Goal: Task Accomplishment & Management: Complete application form

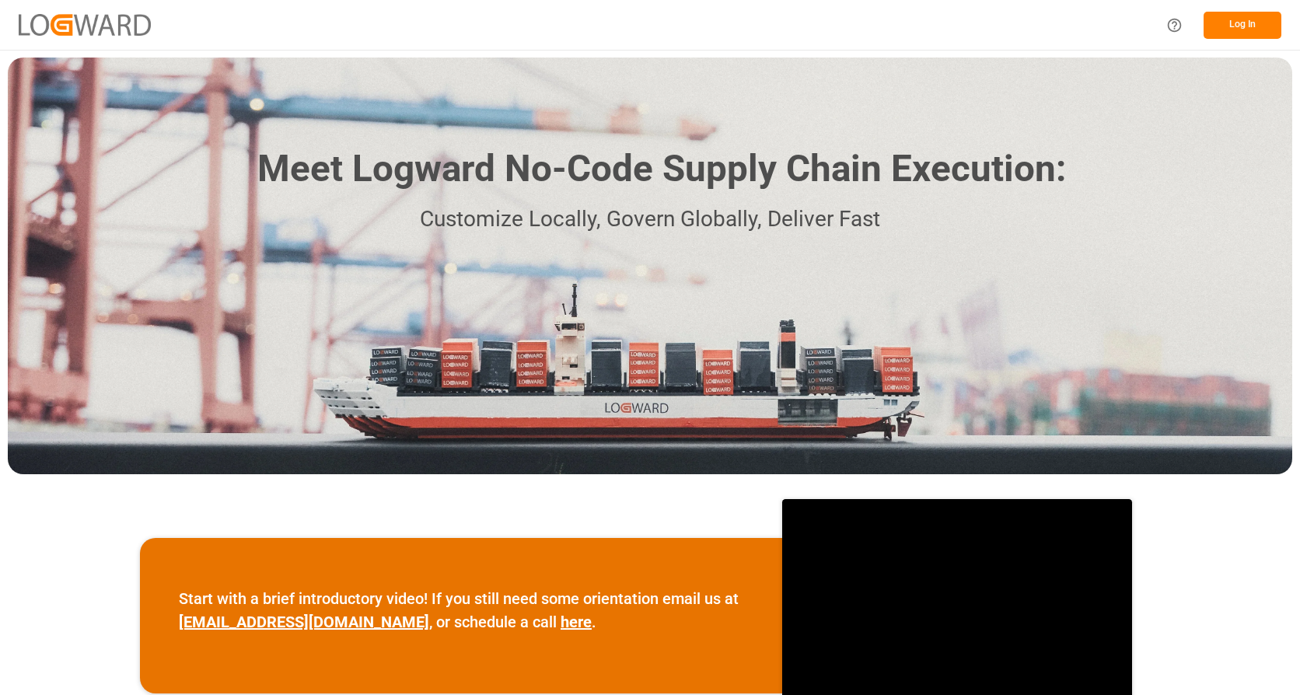
click at [1240, 23] on button "Log In" at bounding box center [1243, 25] width 78 height 27
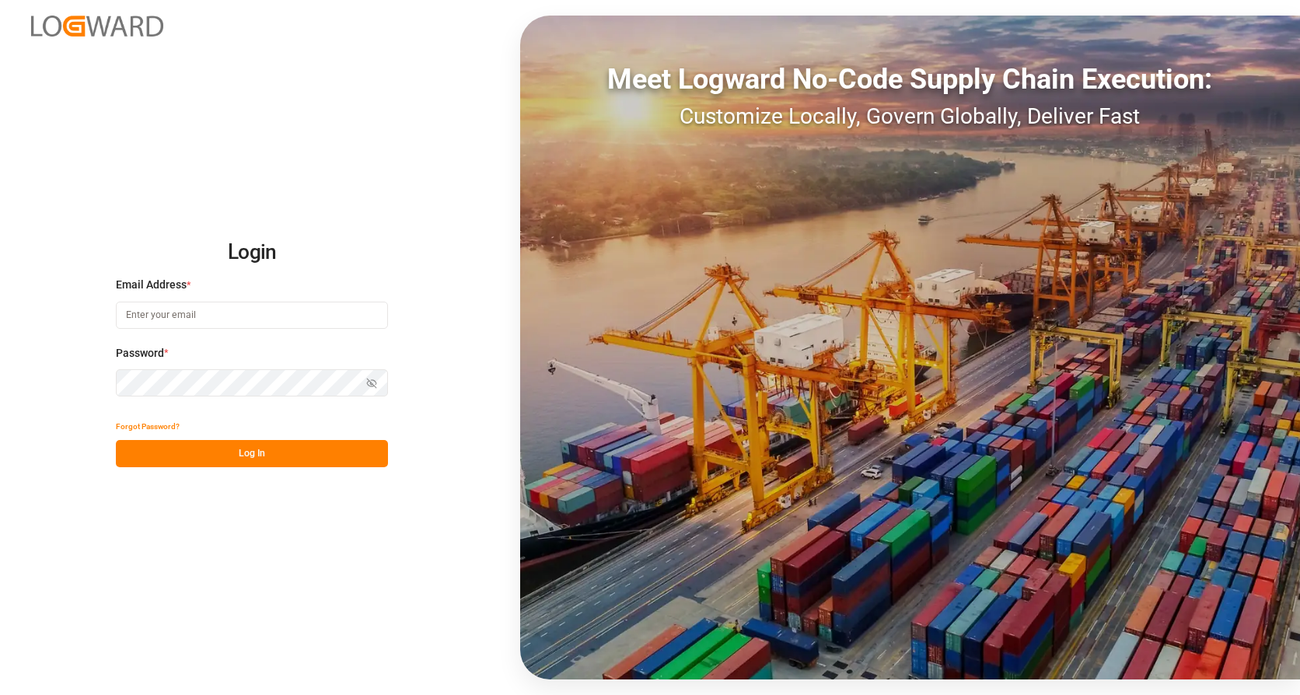
click at [299, 317] on input at bounding box center [252, 315] width 272 height 27
type input "[PERSON_NAME][EMAIL_ADDRESS][PERSON_NAME][DOMAIN_NAME]"
click at [292, 449] on button "Log In" at bounding box center [252, 453] width 272 height 27
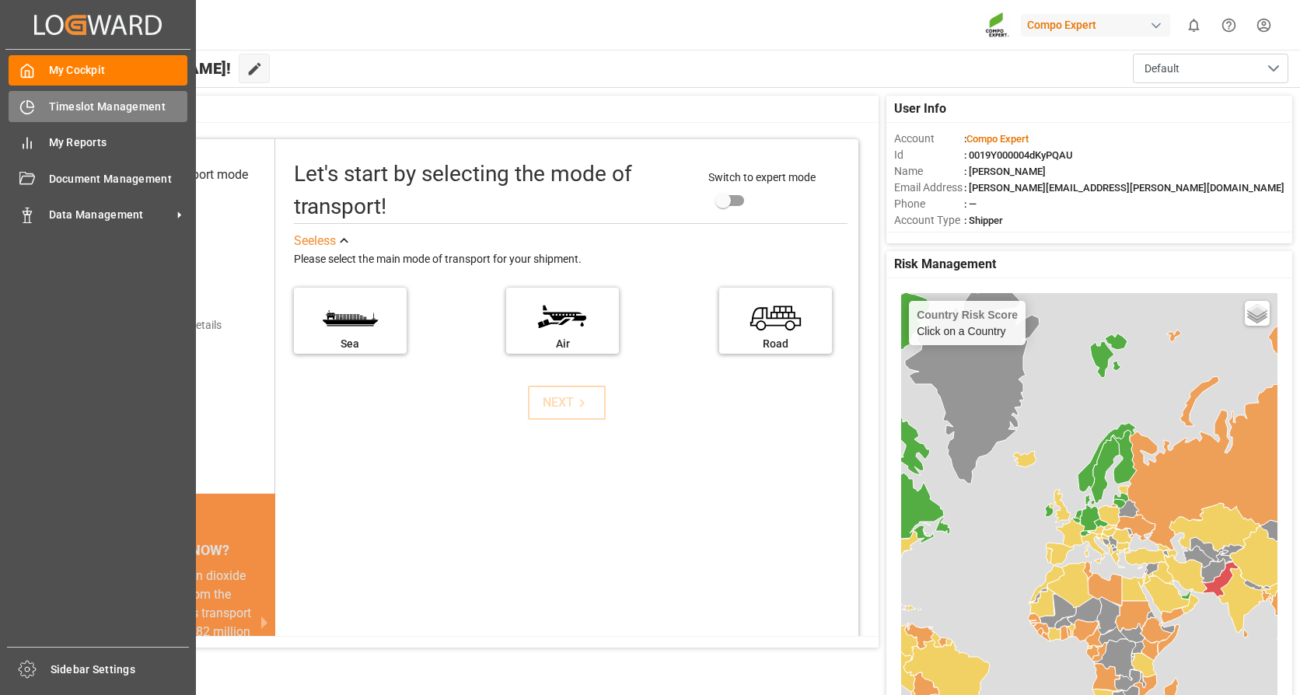
click at [65, 112] on span "Timeslot Management" at bounding box center [118, 107] width 139 height 16
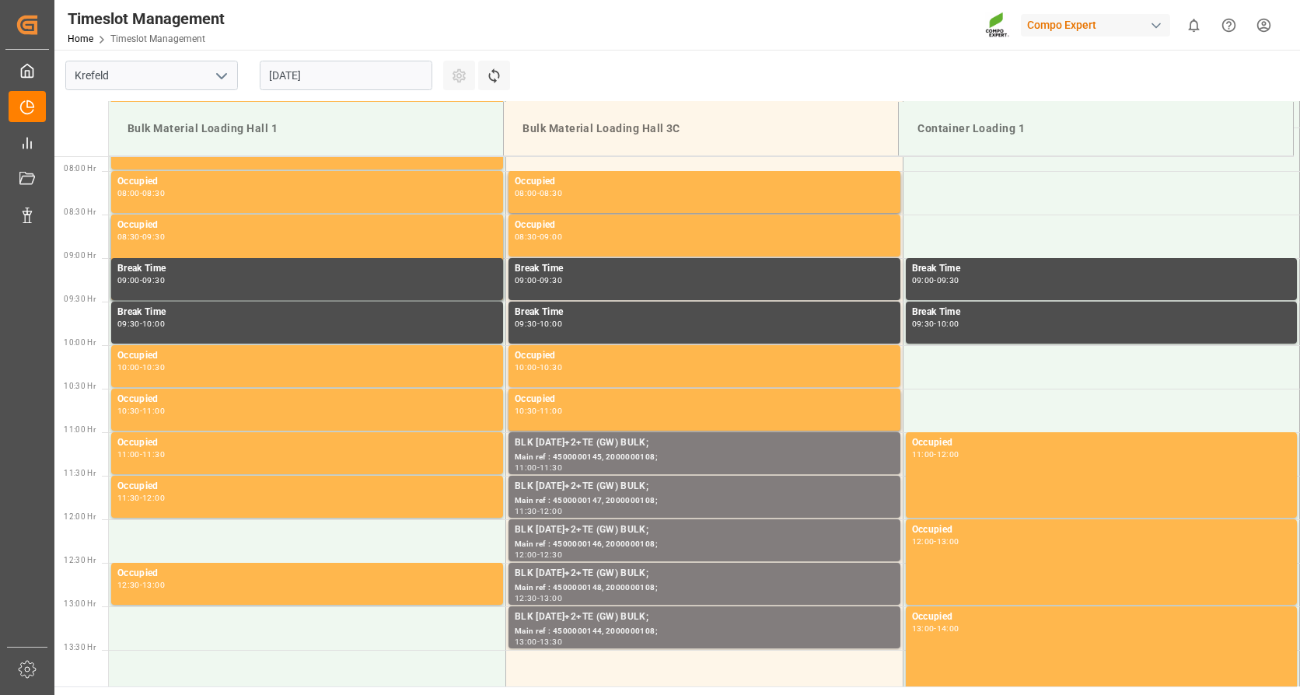
scroll to position [687, 0]
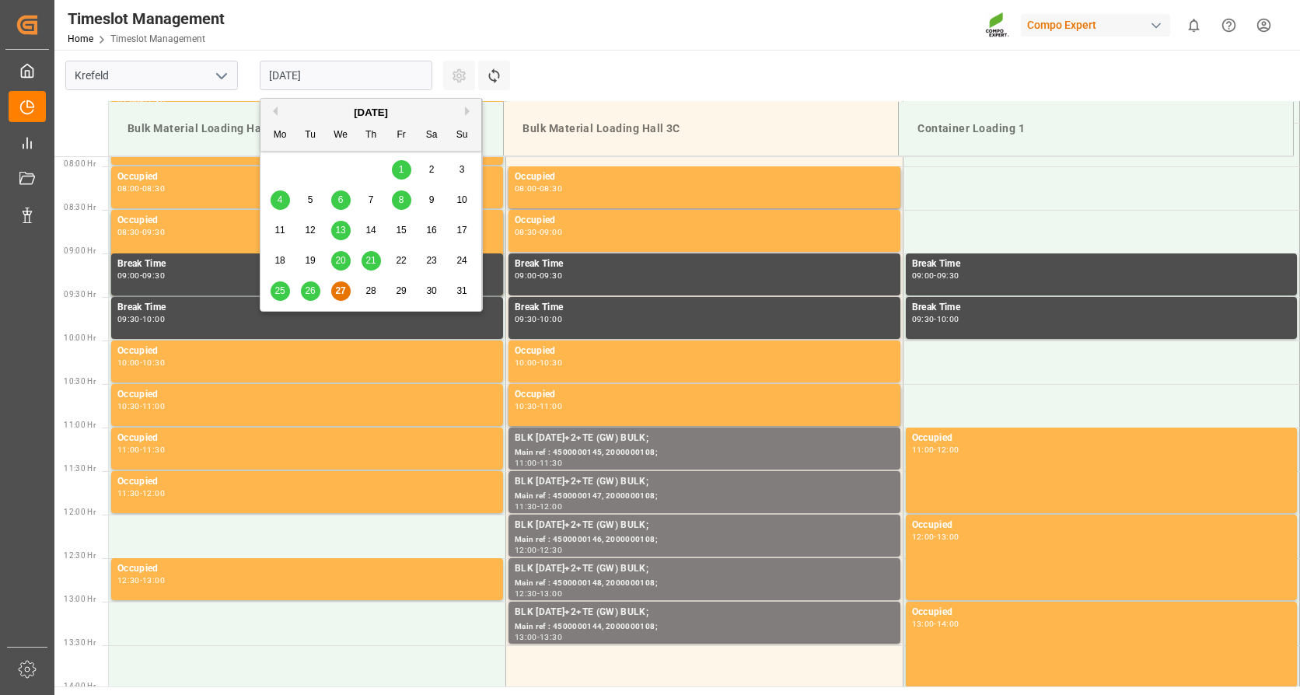
click at [349, 73] on input "[DATE]" at bounding box center [346, 76] width 173 height 30
click at [470, 110] on button "Next Month" at bounding box center [469, 111] width 9 height 9
click at [309, 168] on span "2" at bounding box center [310, 169] width 5 height 11
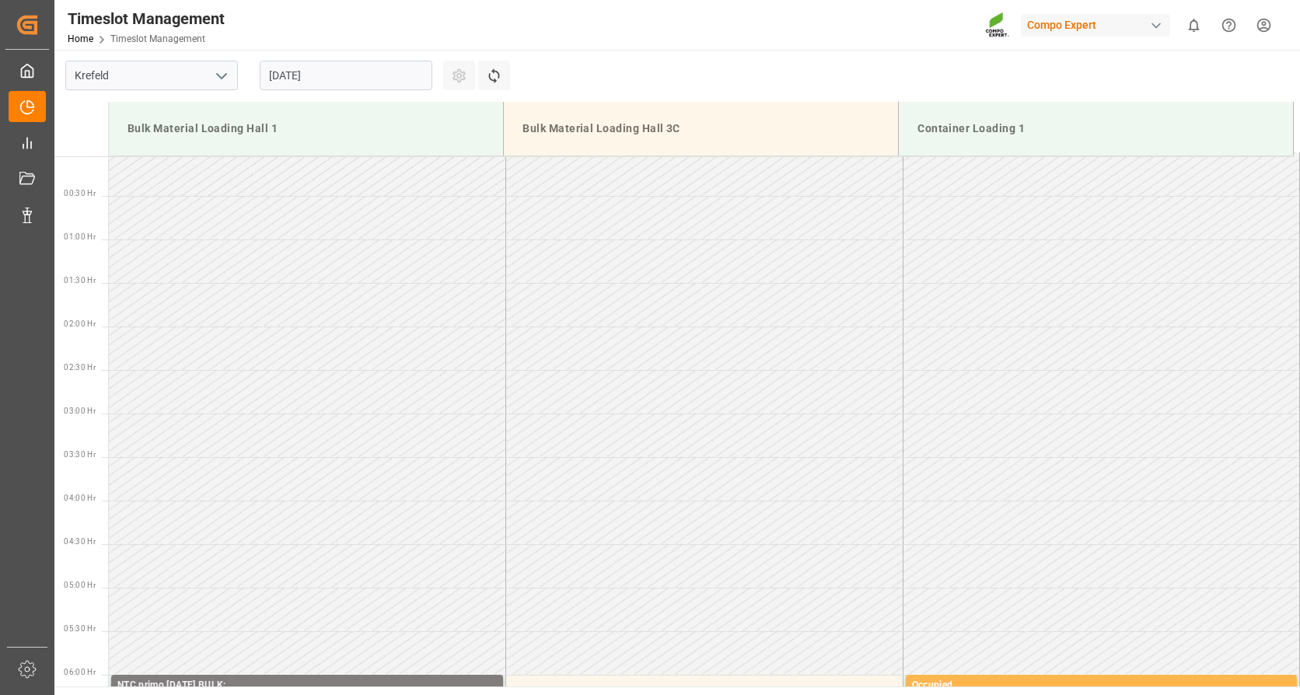
scroll to position [0, 0]
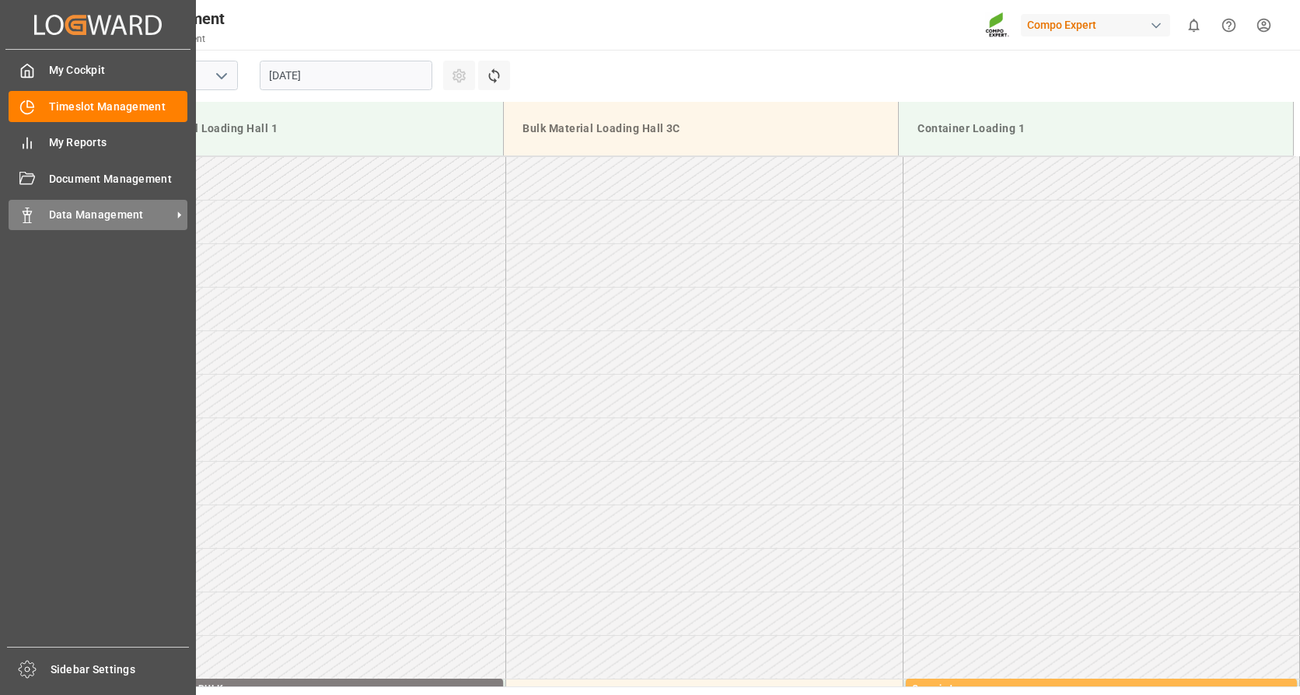
click at [44, 215] on div "Data Management Data Management" at bounding box center [98, 215] width 179 height 30
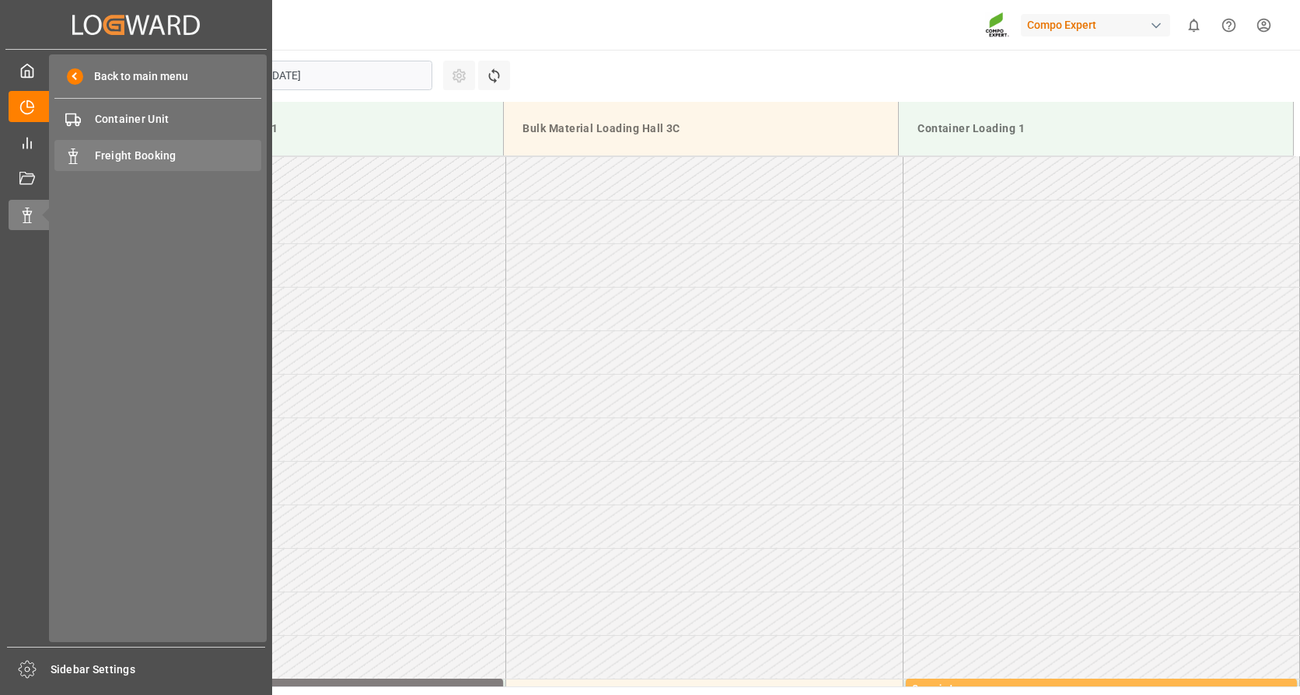
click at [124, 154] on span "Freight Booking" at bounding box center [178, 156] width 167 height 16
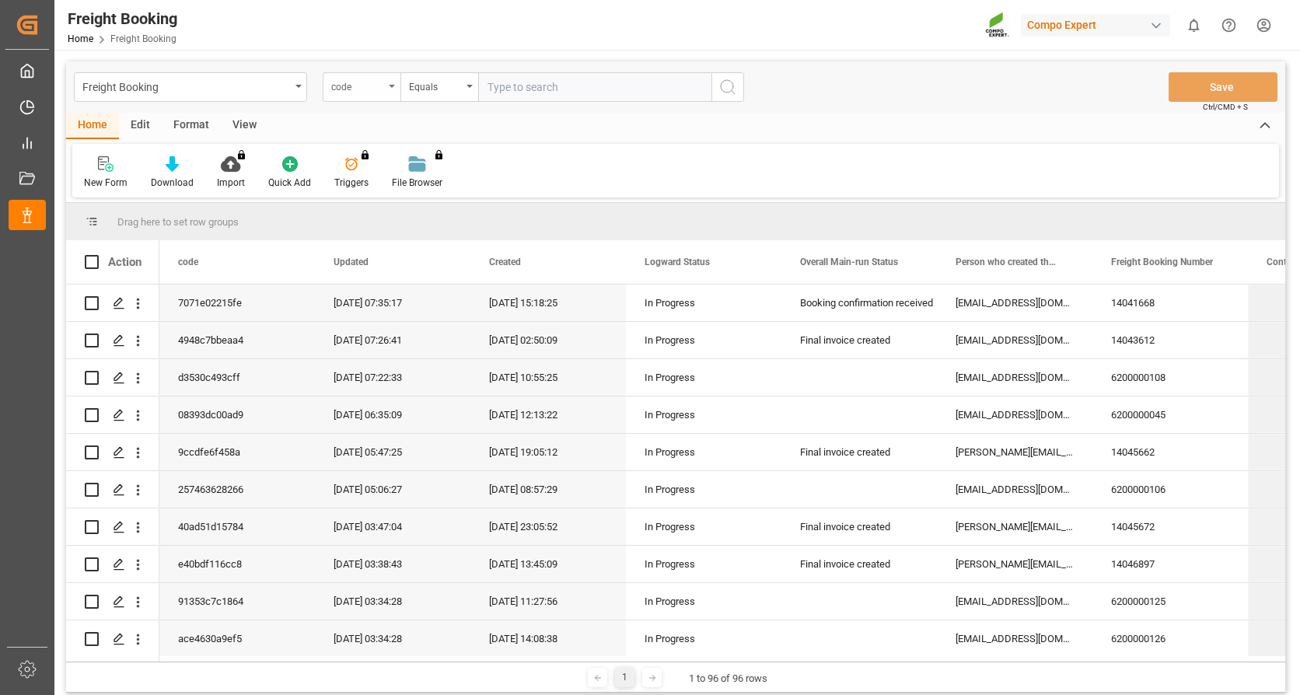
click at [393, 87] on icon "open menu" at bounding box center [392, 86] width 6 height 3
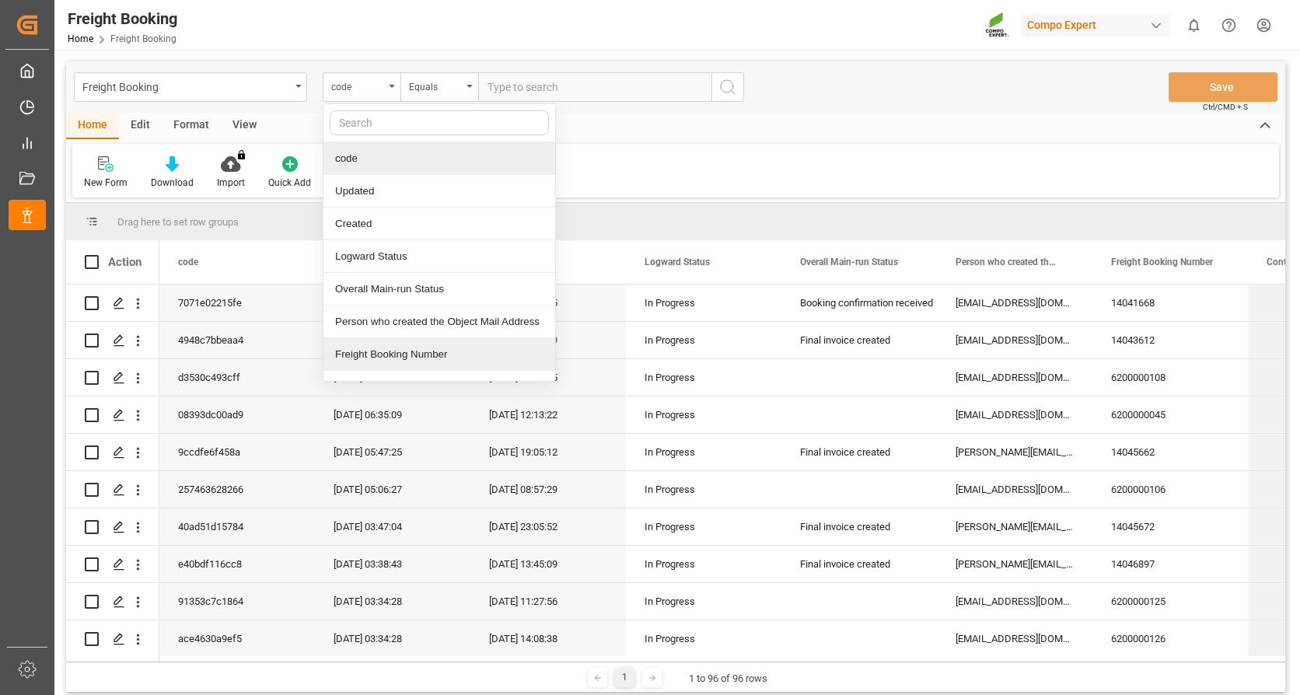
click at [385, 361] on div "Freight Booking Number" at bounding box center [440, 354] width 232 height 33
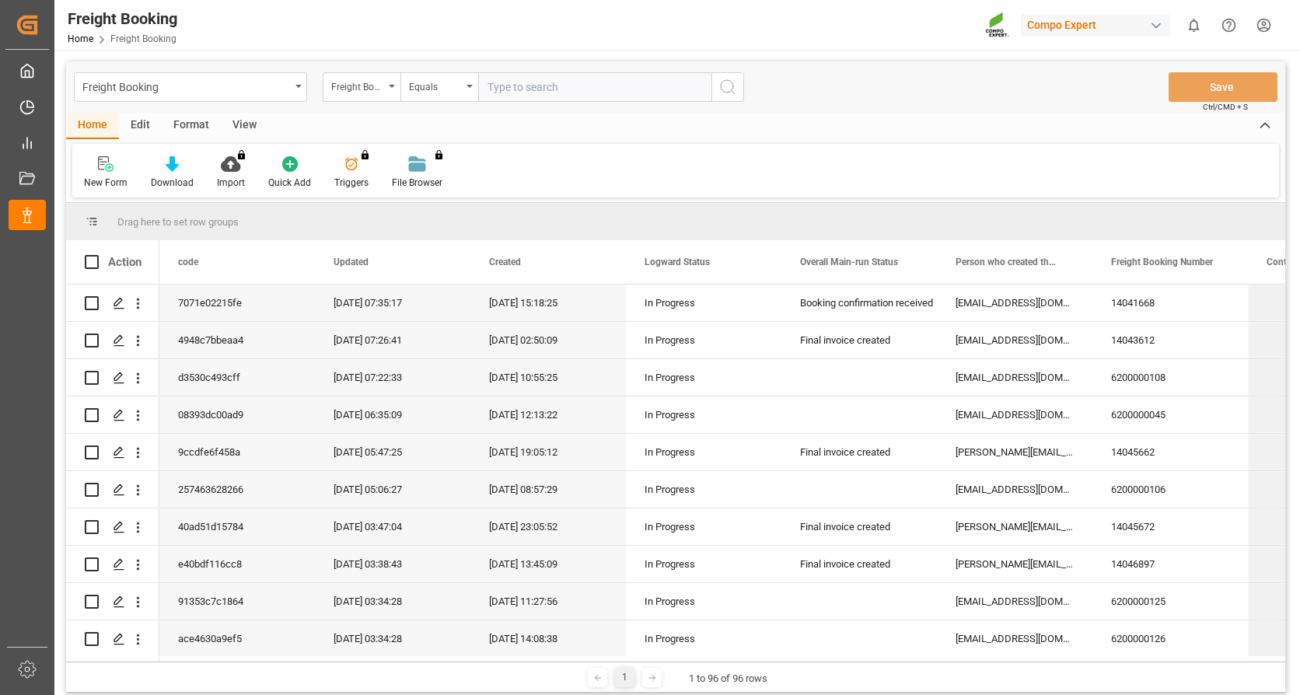
click at [550, 89] on input "text" at bounding box center [594, 87] width 233 height 30
type input "6200000532"
click at [731, 89] on icon "search button" at bounding box center [728, 87] width 19 height 19
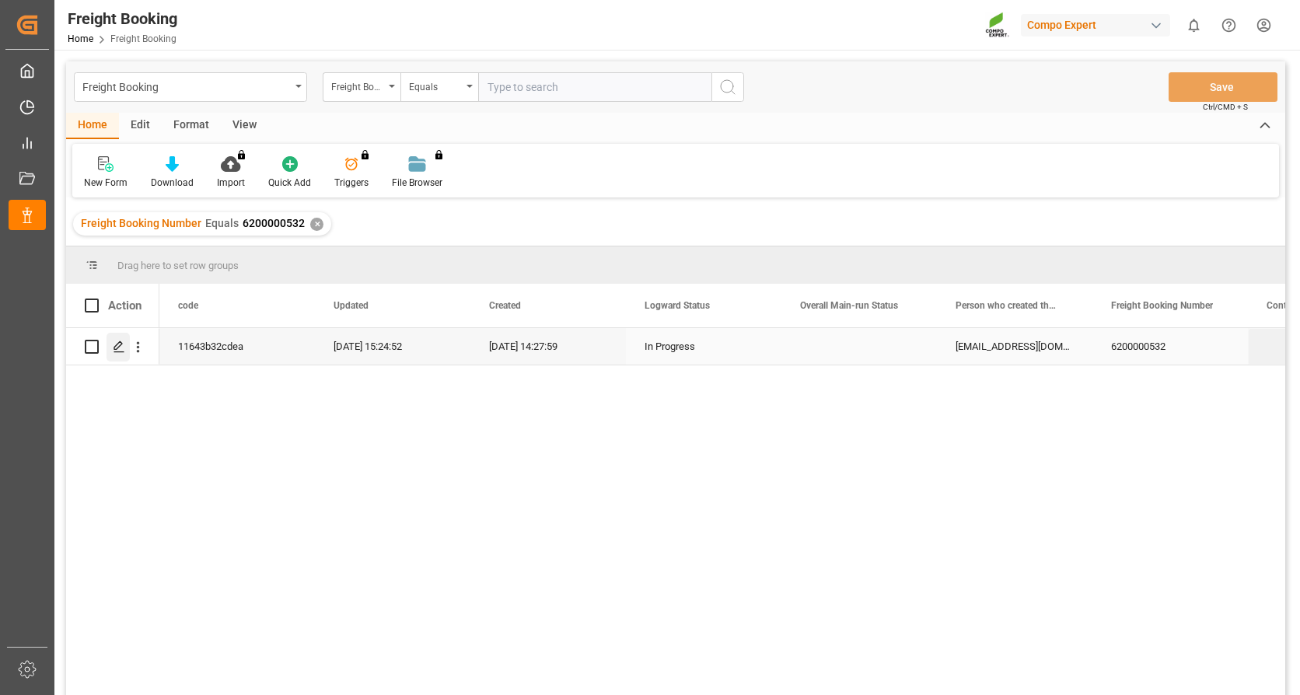
click at [117, 348] on icon "Press SPACE to select this row." at bounding box center [119, 347] width 12 height 12
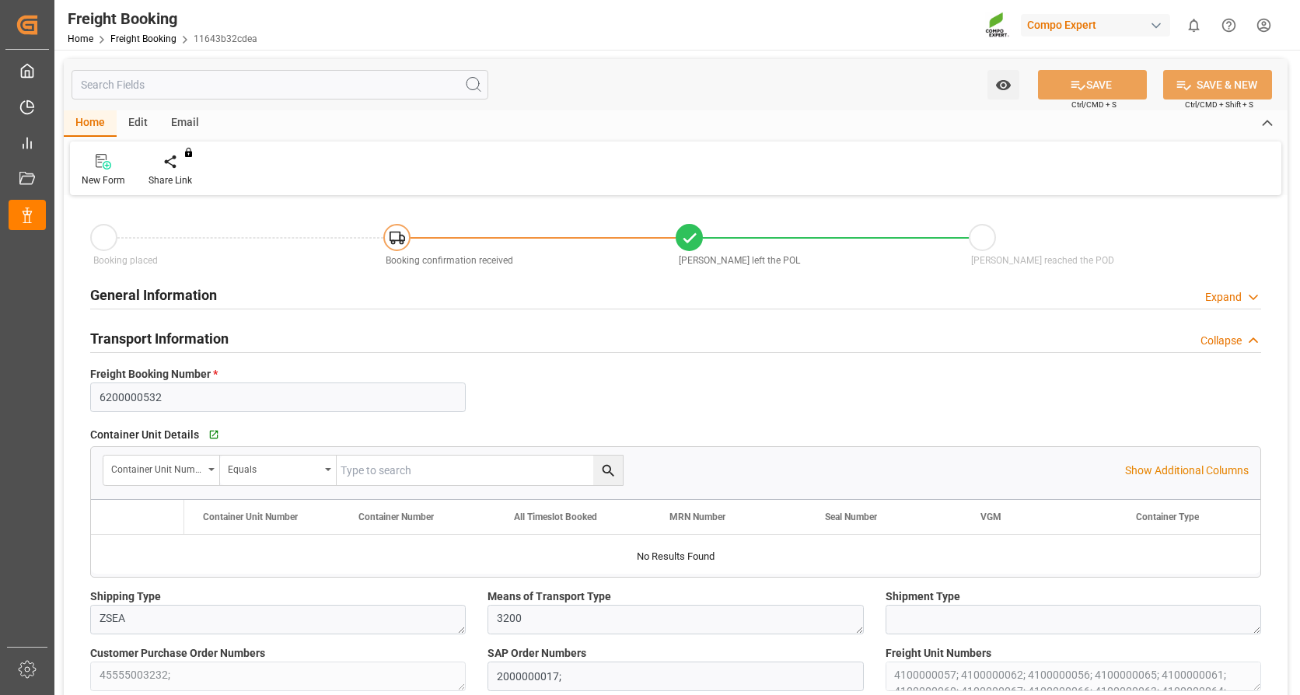
type input "9933121"
type input "NLRTM"
type input "VNVTG"
type input "0"
type input "795000"
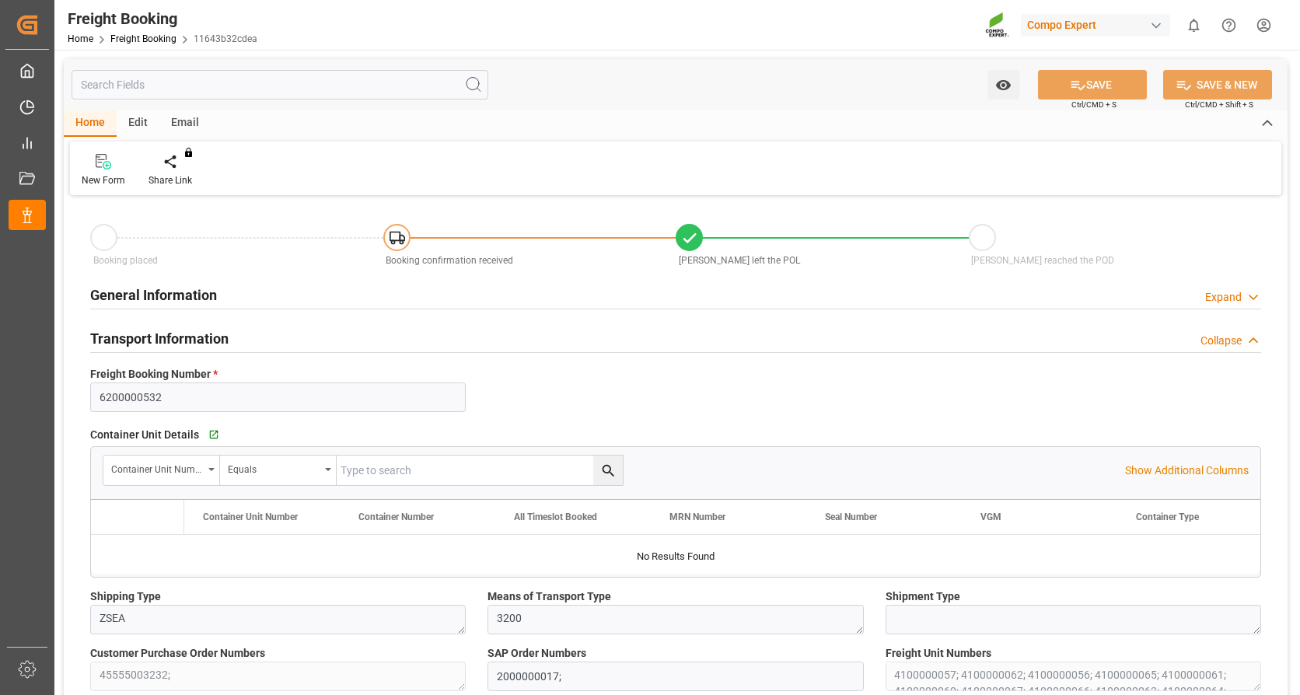
type input "01.08.2025 01:00"
type input "15.08.2025 05:30"
type input "25.10.2025 11:00"
type input "15.08.2025"
type input "26.08.2025 14:28"
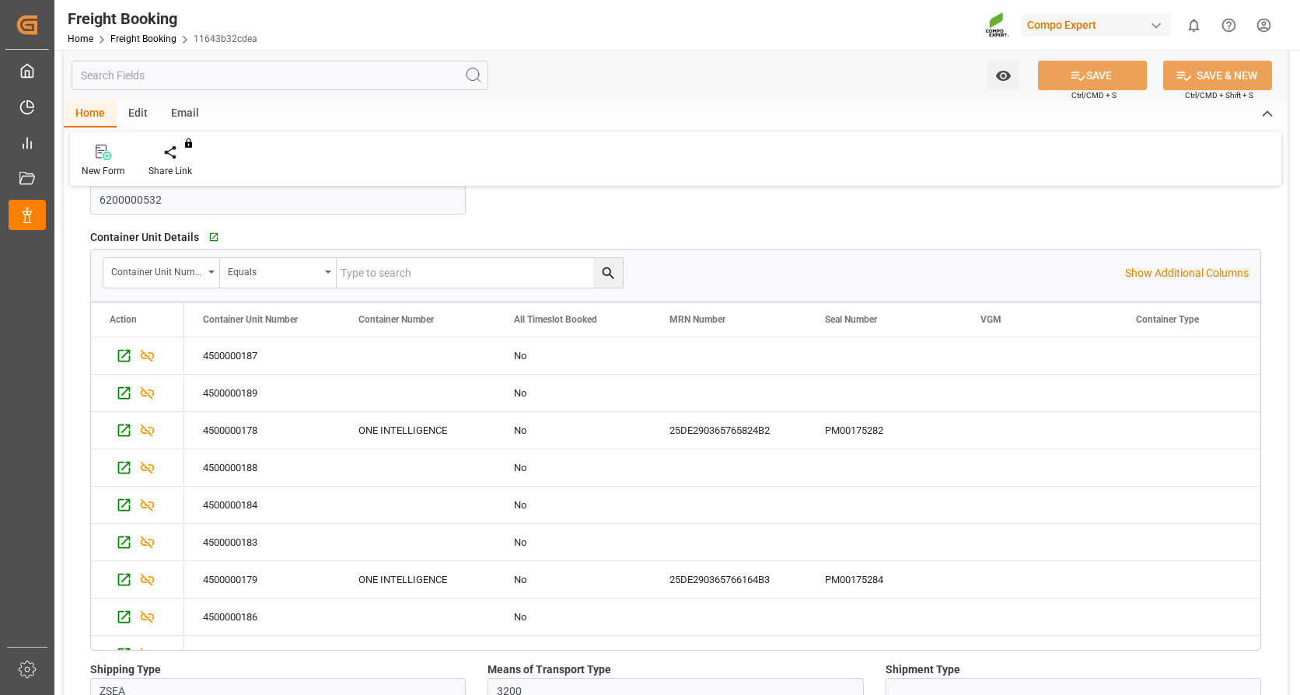
scroll to position [233, 0]
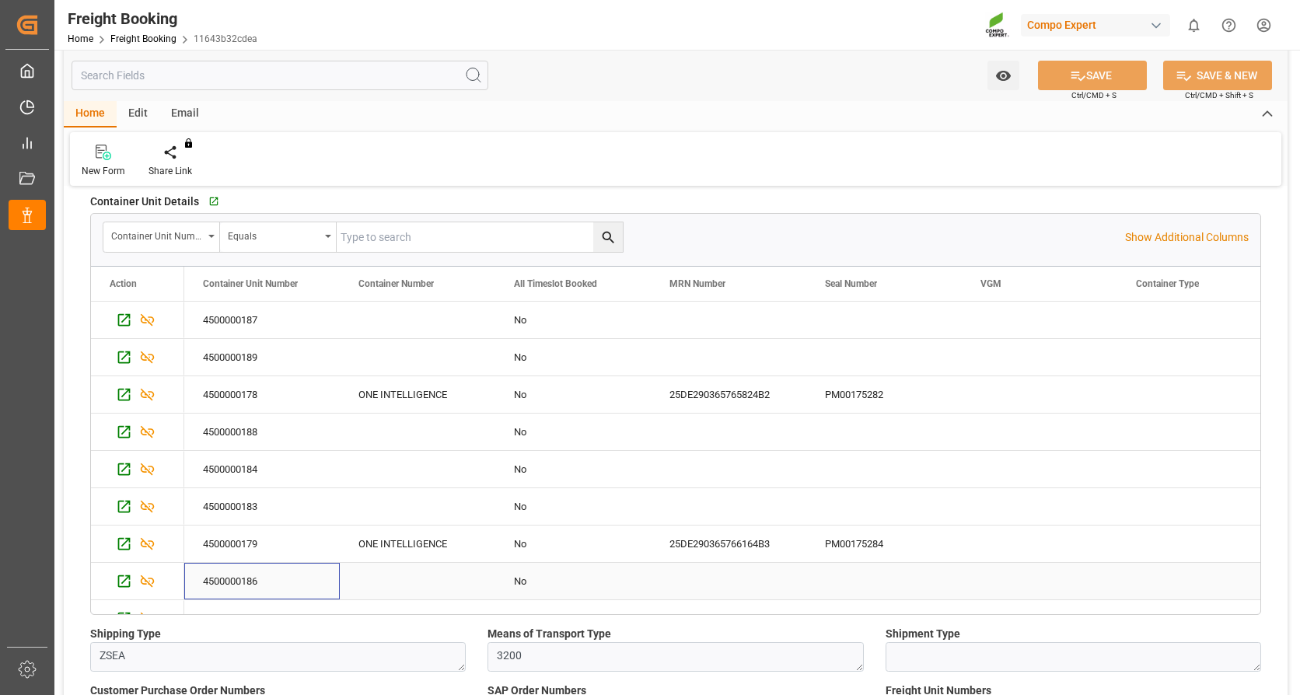
click at [242, 582] on div "4500000186" at bounding box center [262, 581] width 156 height 37
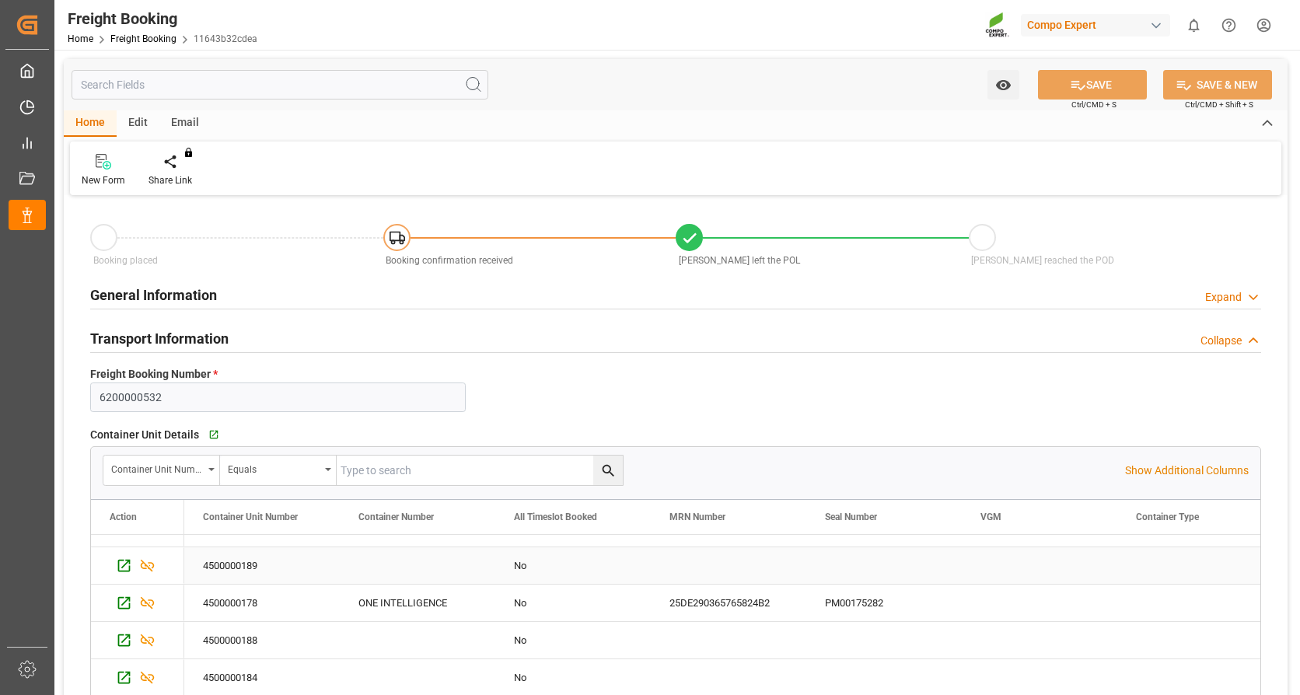
scroll to position [0, 0]
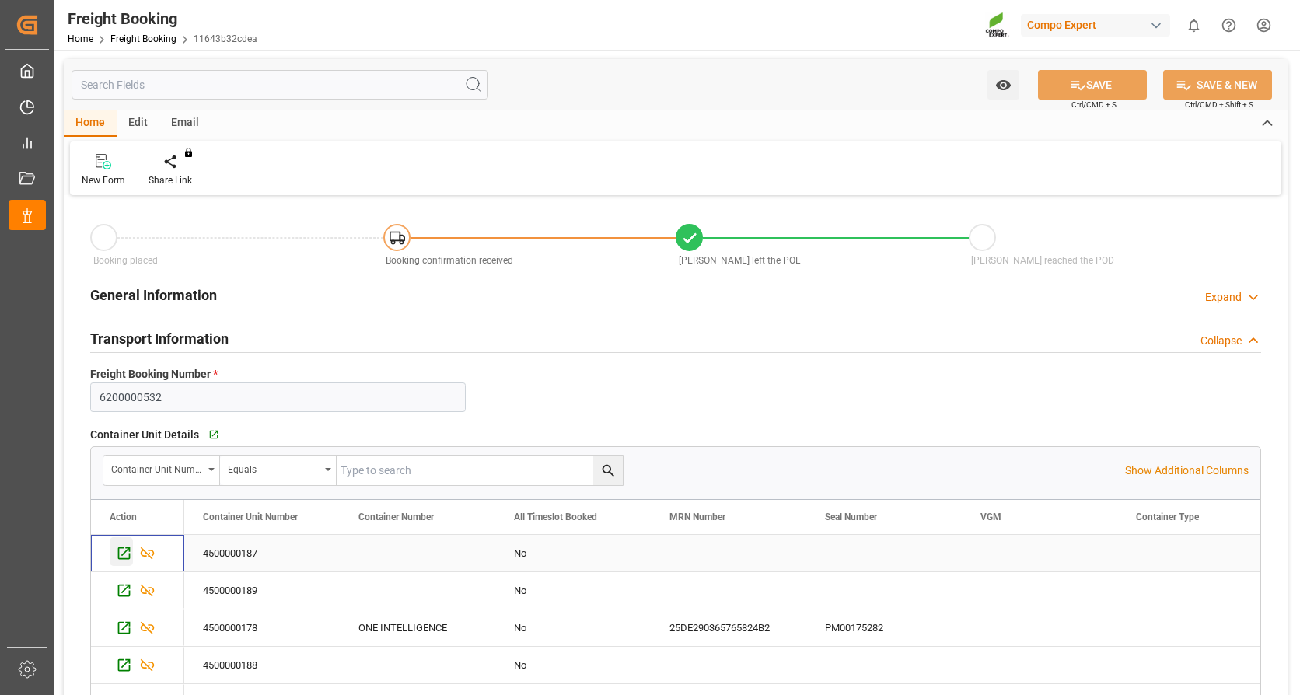
click at [123, 554] on icon "Press SPACE to select this row." at bounding box center [124, 553] width 12 height 12
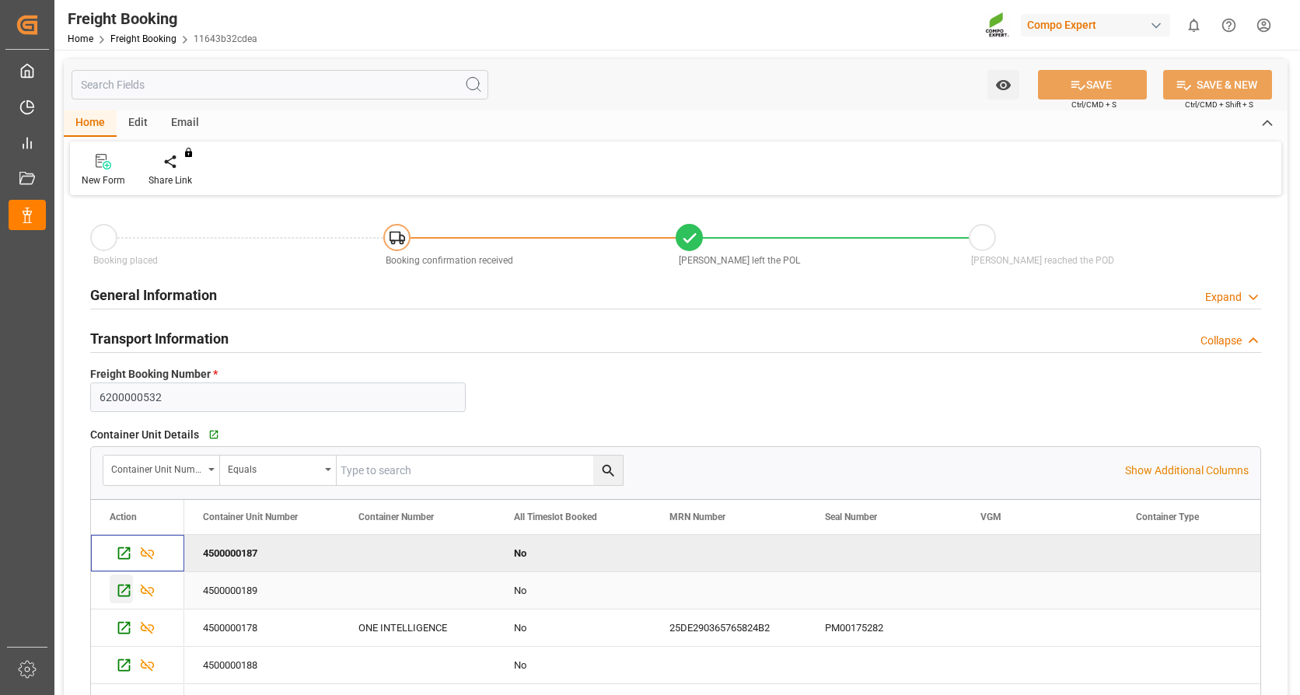
click at [126, 589] on icon "Press SPACE to select this row." at bounding box center [124, 590] width 16 height 16
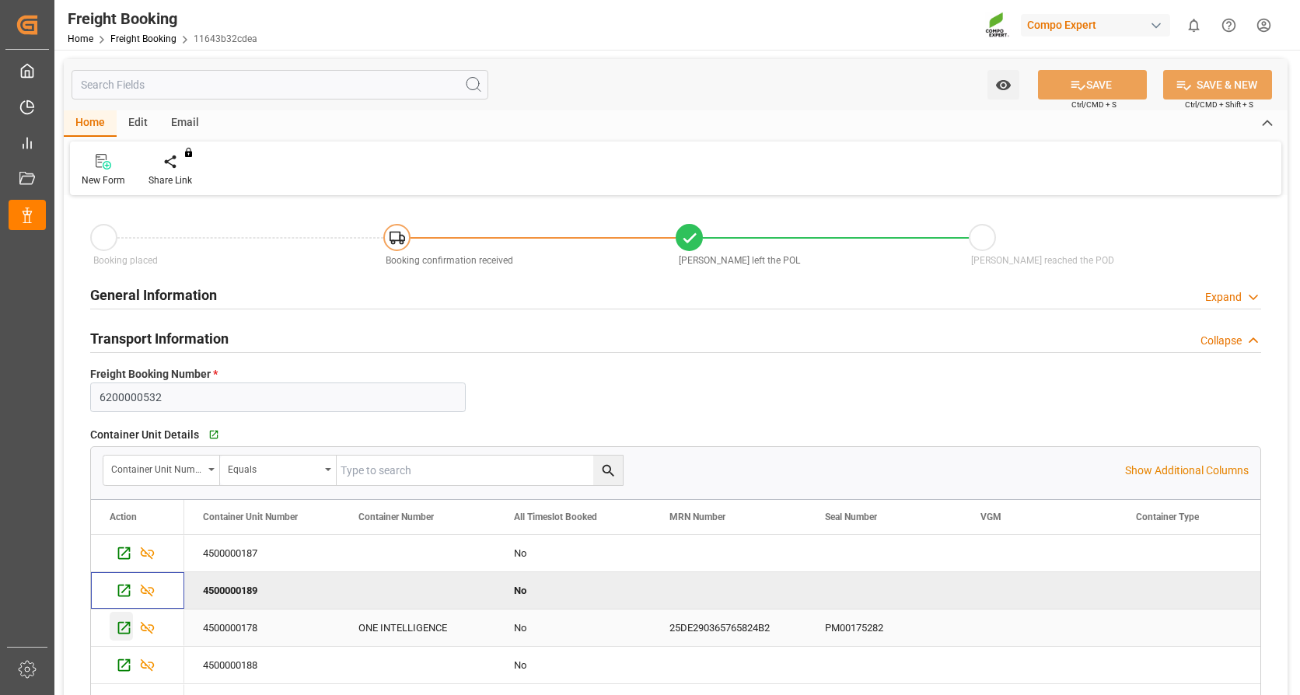
click at [122, 628] on icon "Press SPACE to select this row." at bounding box center [124, 628] width 16 height 16
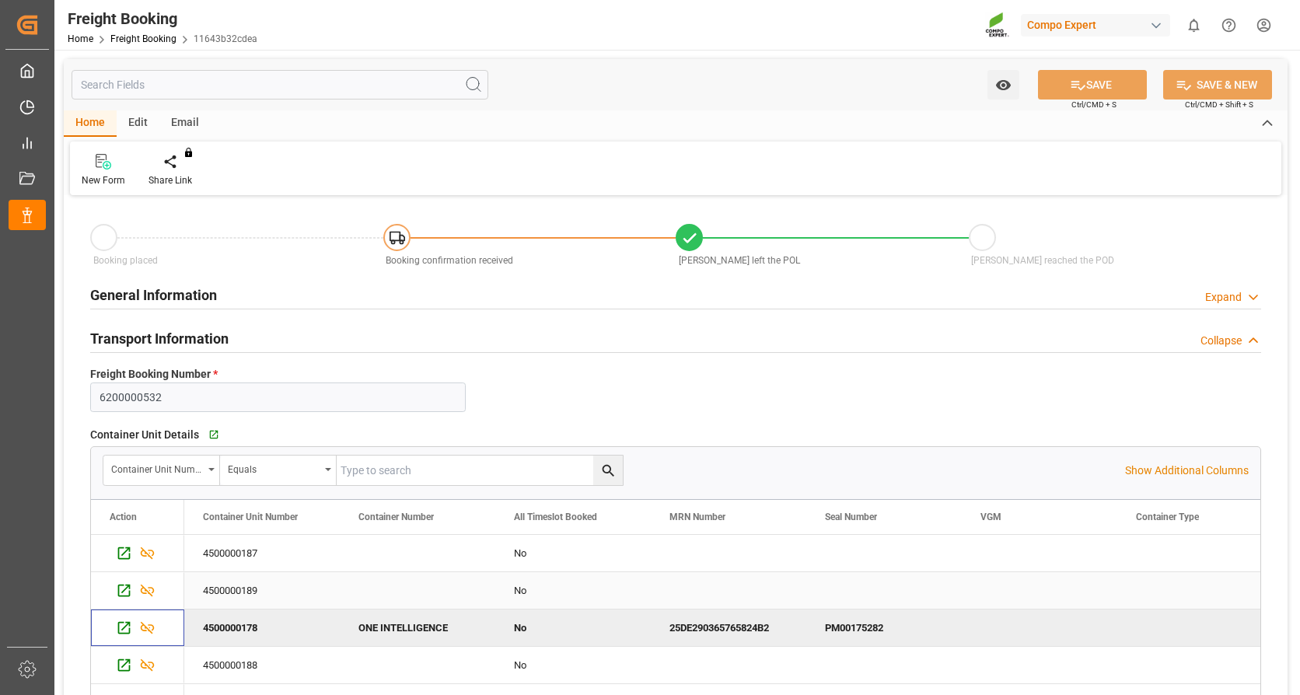
scroll to position [61, 0]
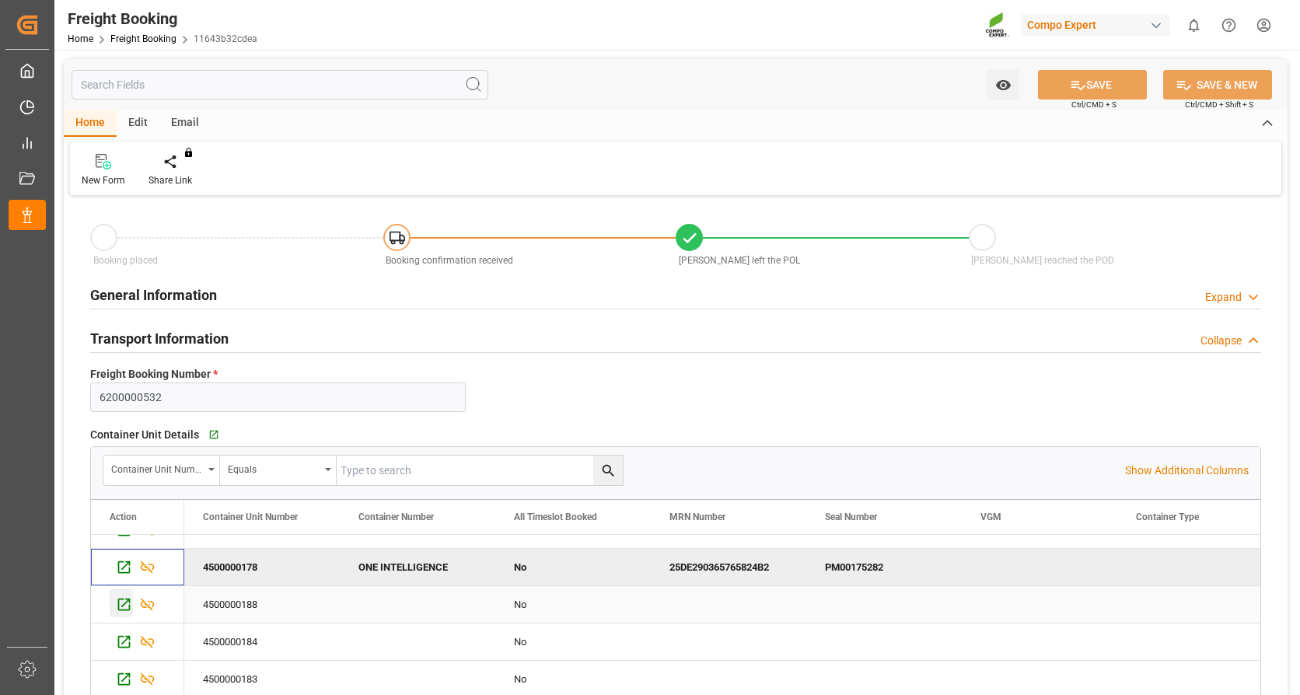
click at [125, 602] on icon "Press SPACE to select this row." at bounding box center [124, 604] width 16 height 16
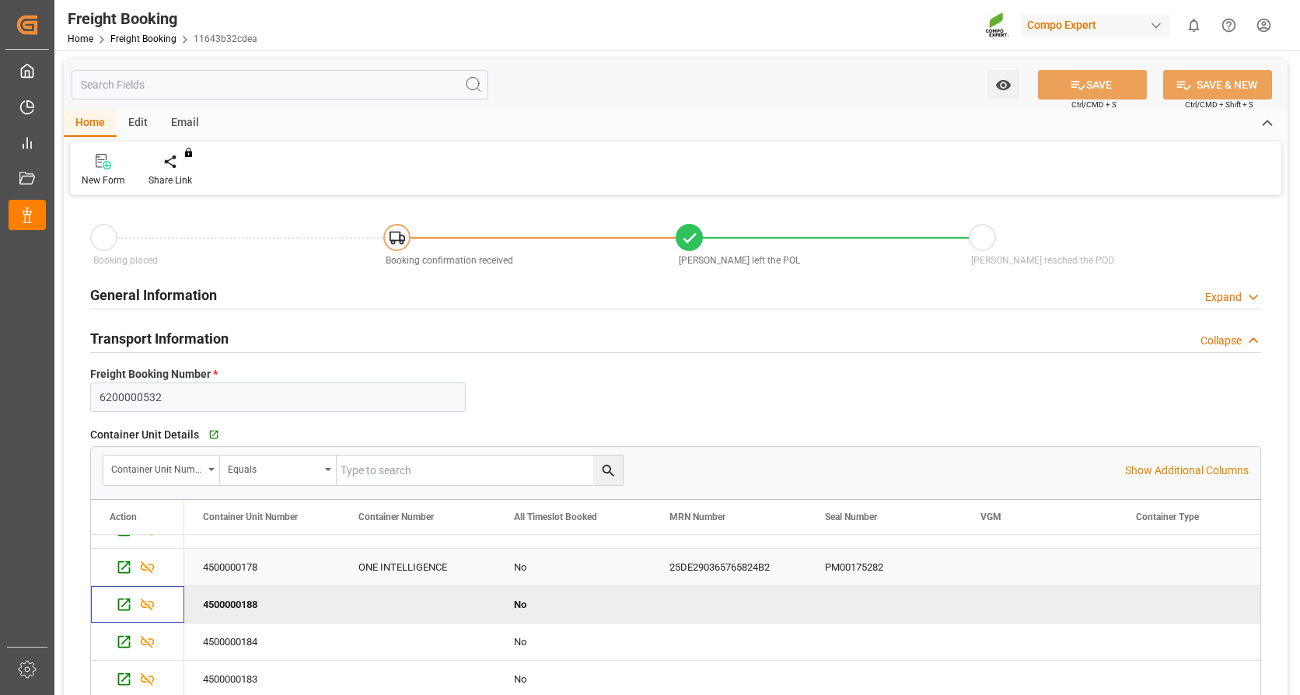
scroll to position [78, 0]
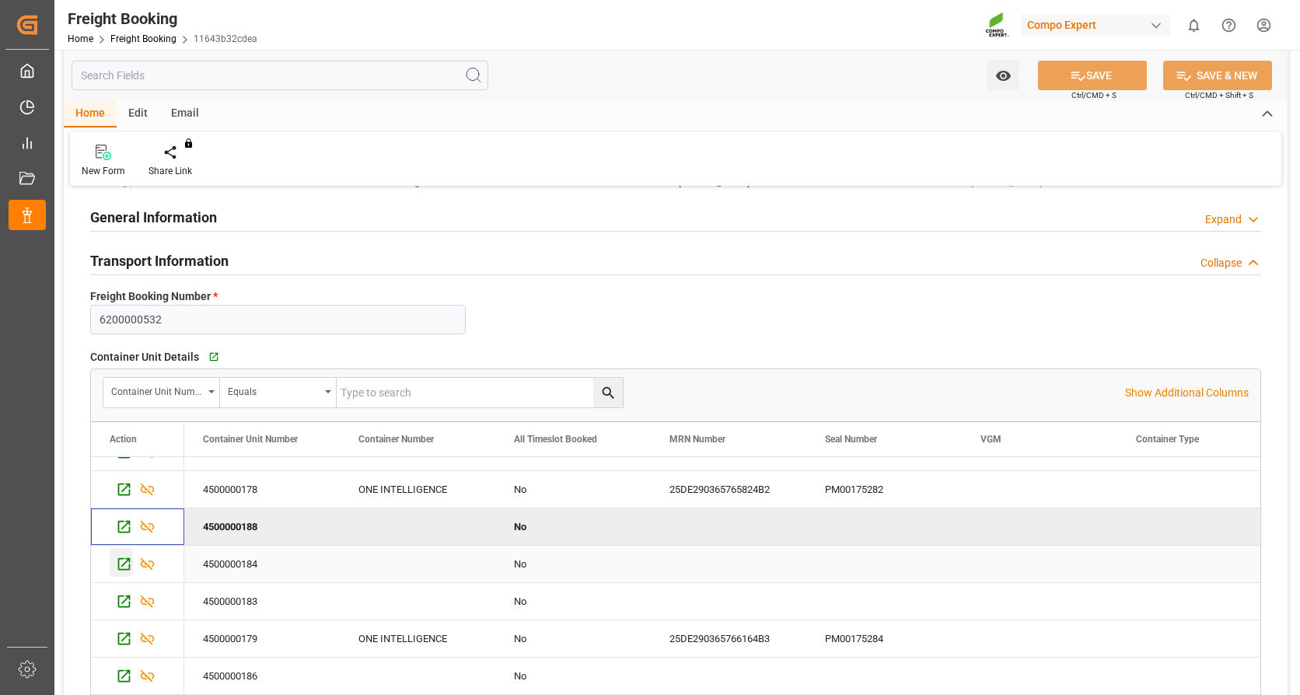
click at [120, 565] on icon "Press SPACE to select this row." at bounding box center [124, 564] width 16 height 16
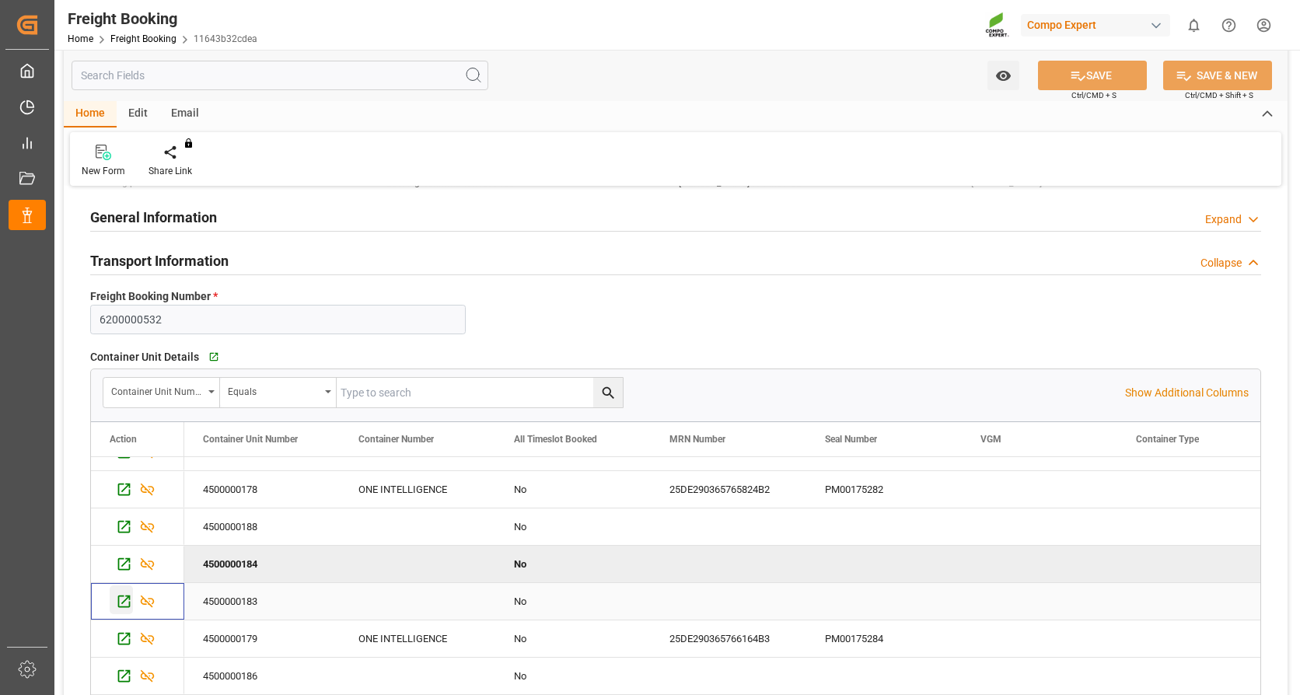
click at [121, 596] on icon "Press SPACE to select this row." at bounding box center [124, 602] width 12 height 12
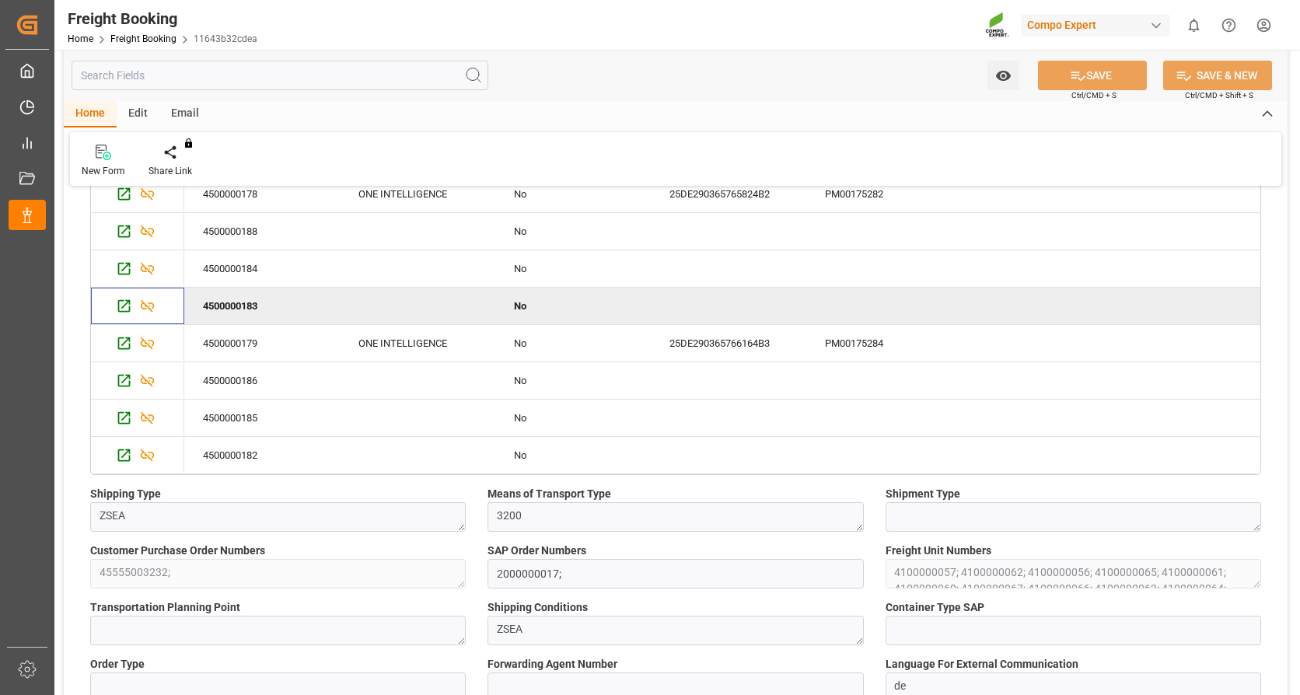
scroll to position [389, 0]
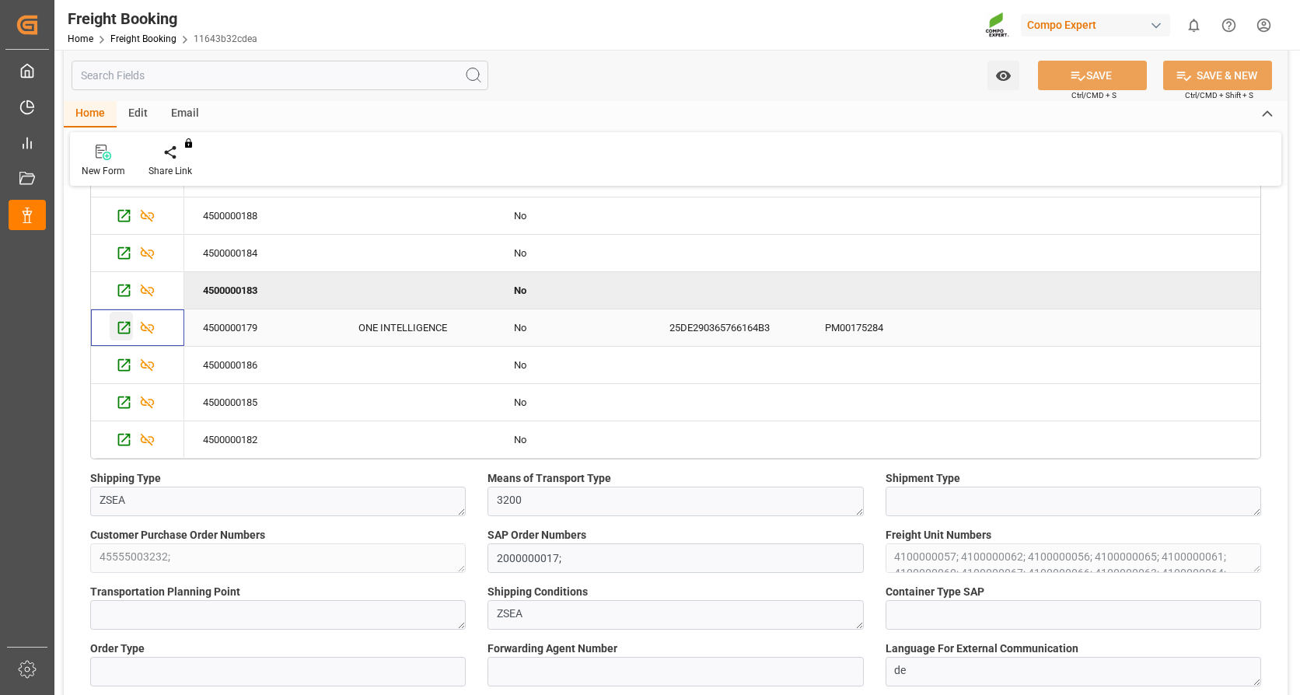
click at [125, 331] on icon "Press SPACE to select this row." at bounding box center [124, 328] width 16 height 16
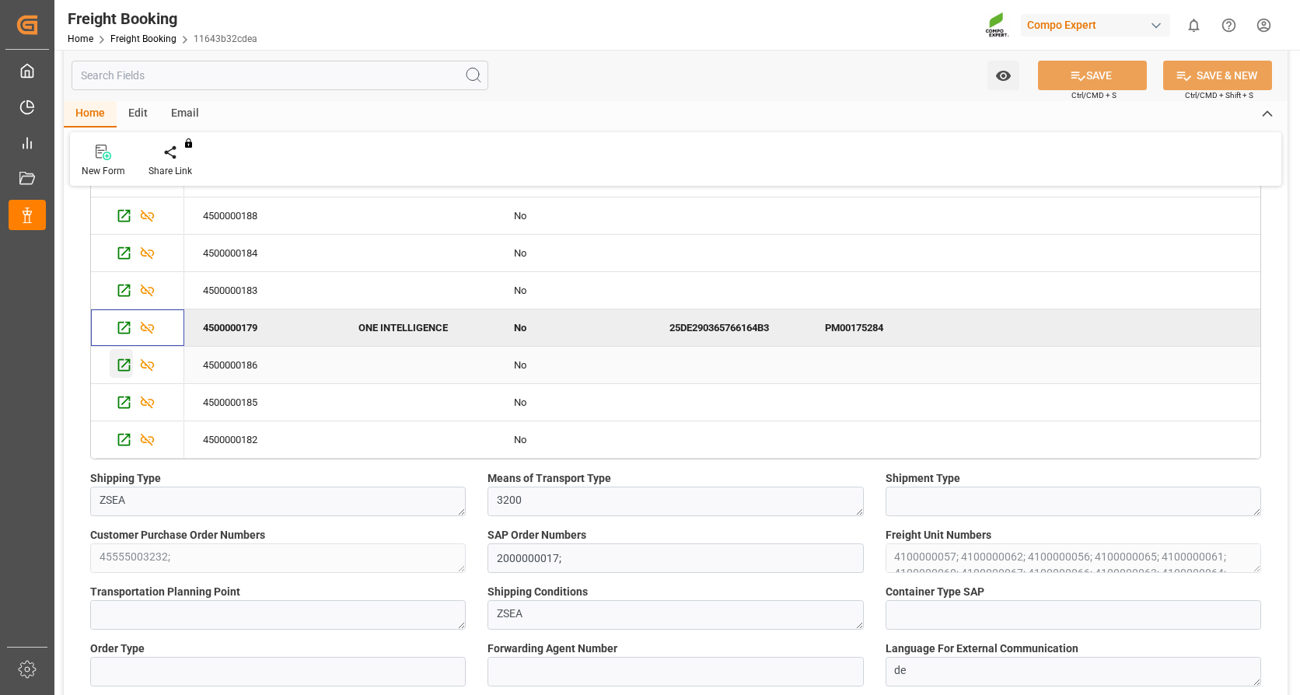
click at [124, 362] on icon "Press SPACE to select this row." at bounding box center [124, 365] width 16 height 16
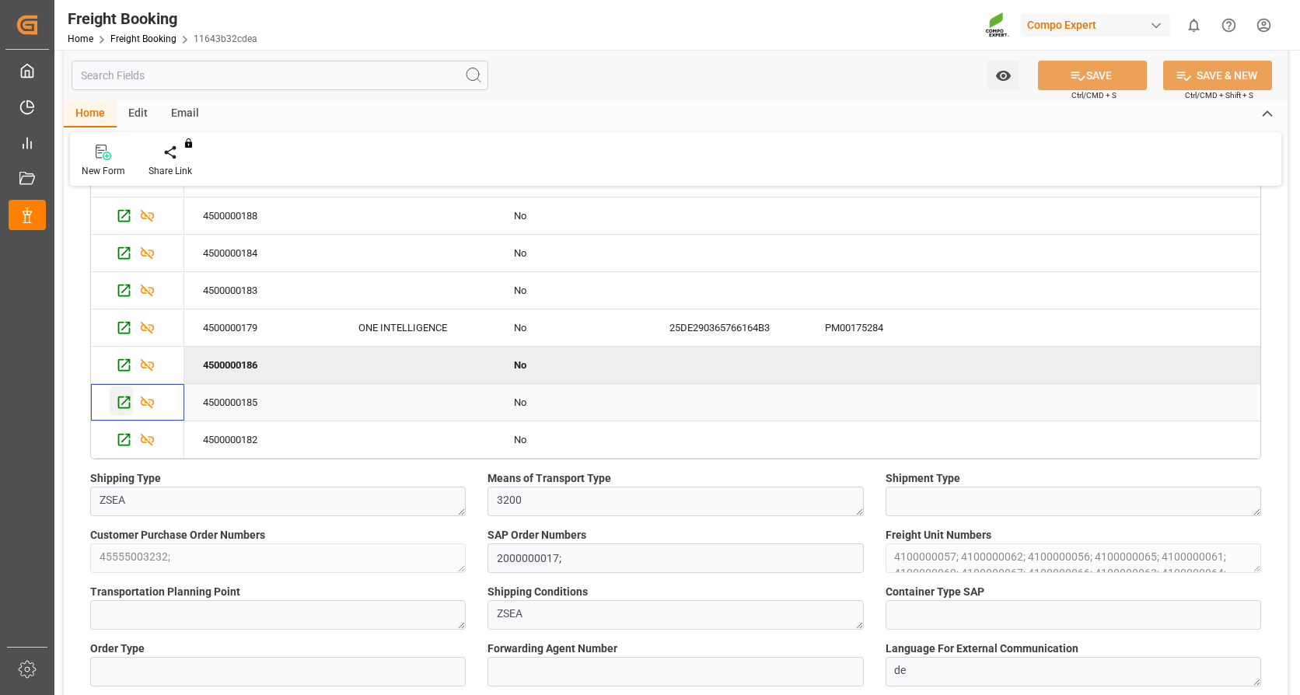
click at [114, 403] on div "Press SPACE to select this row." at bounding box center [121, 401] width 23 height 29
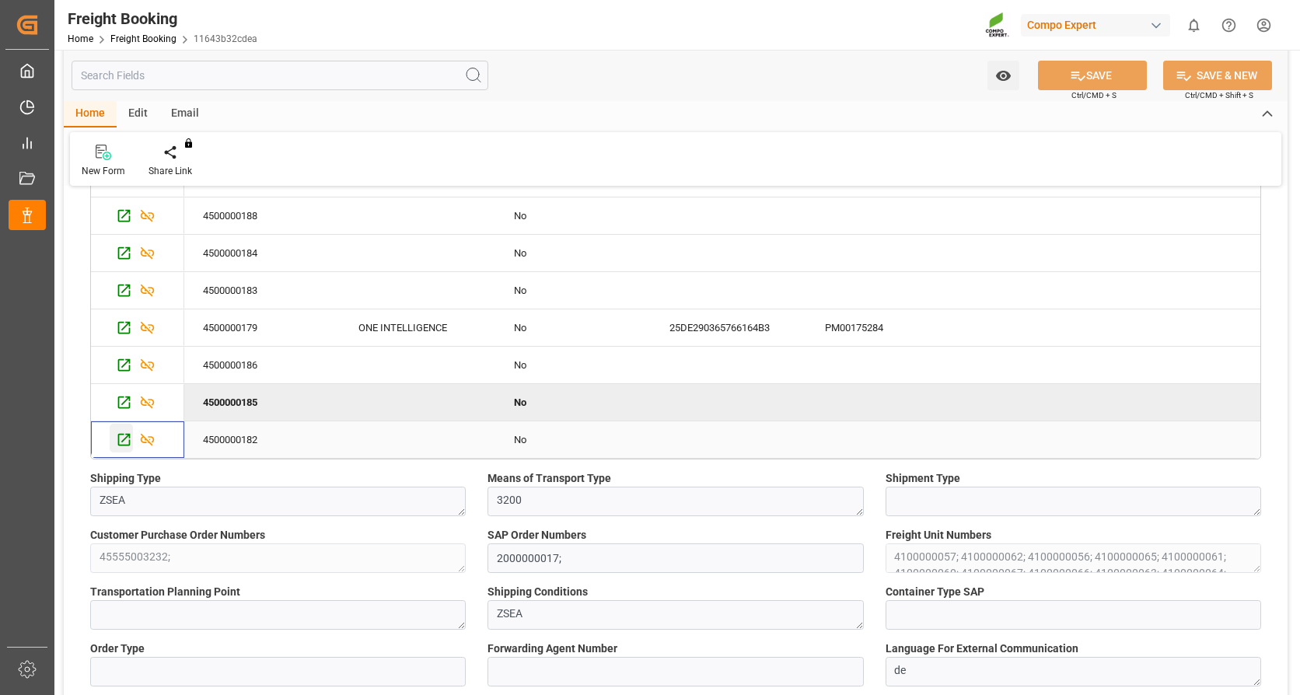
click at [116, 438] on icon "Press SPACE to select this row." at bounding box center [124, 440] width 16 height 16
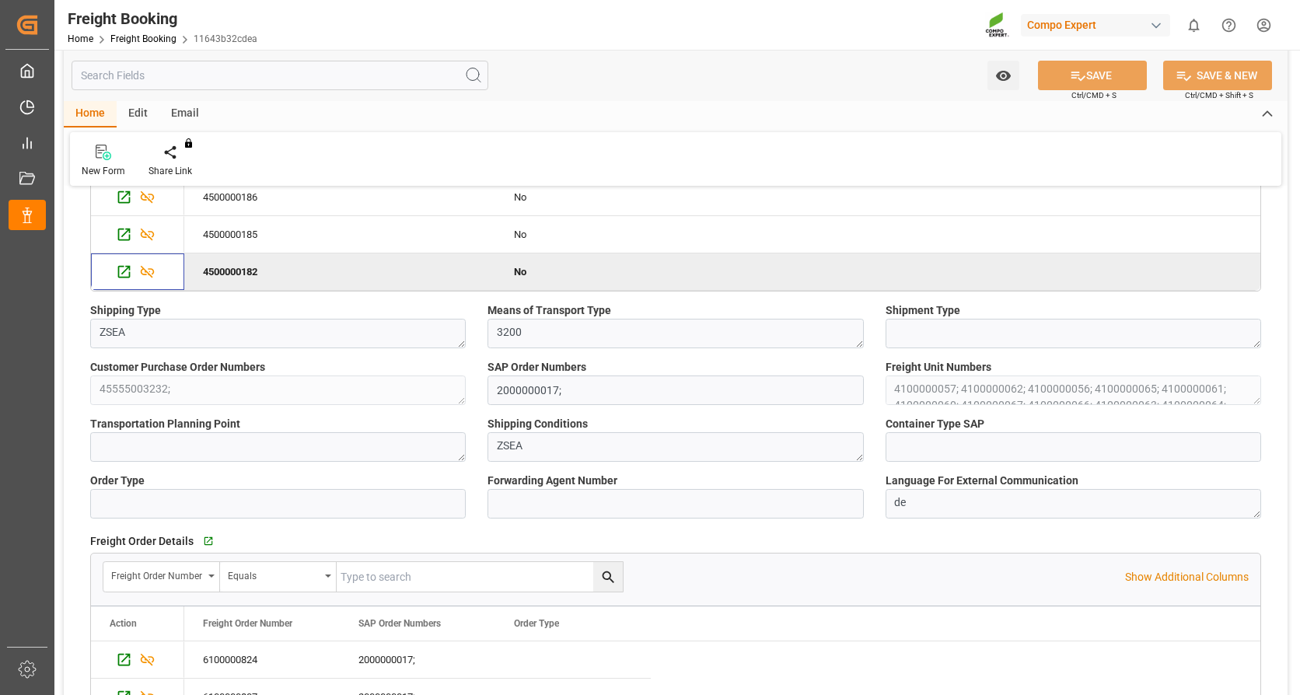
scroll to position [311, 0]
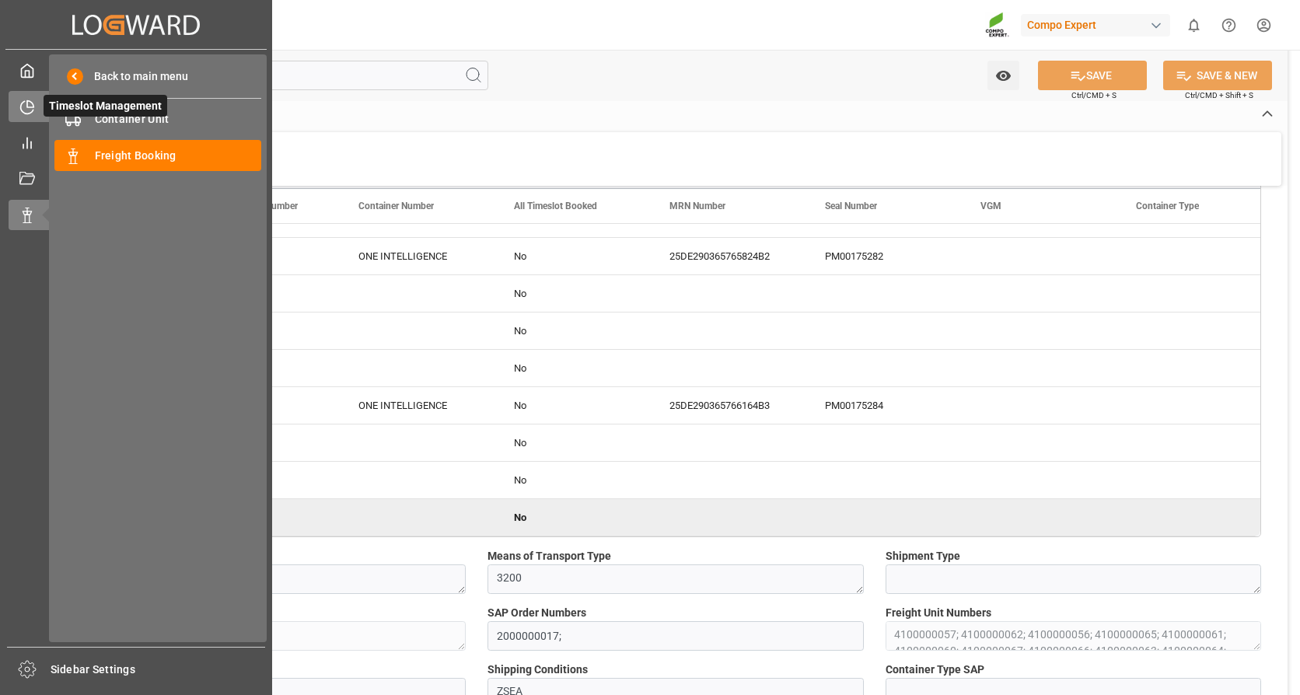
click at [26, 106] on icon at bounding box center [27, 108] width 16 height 16
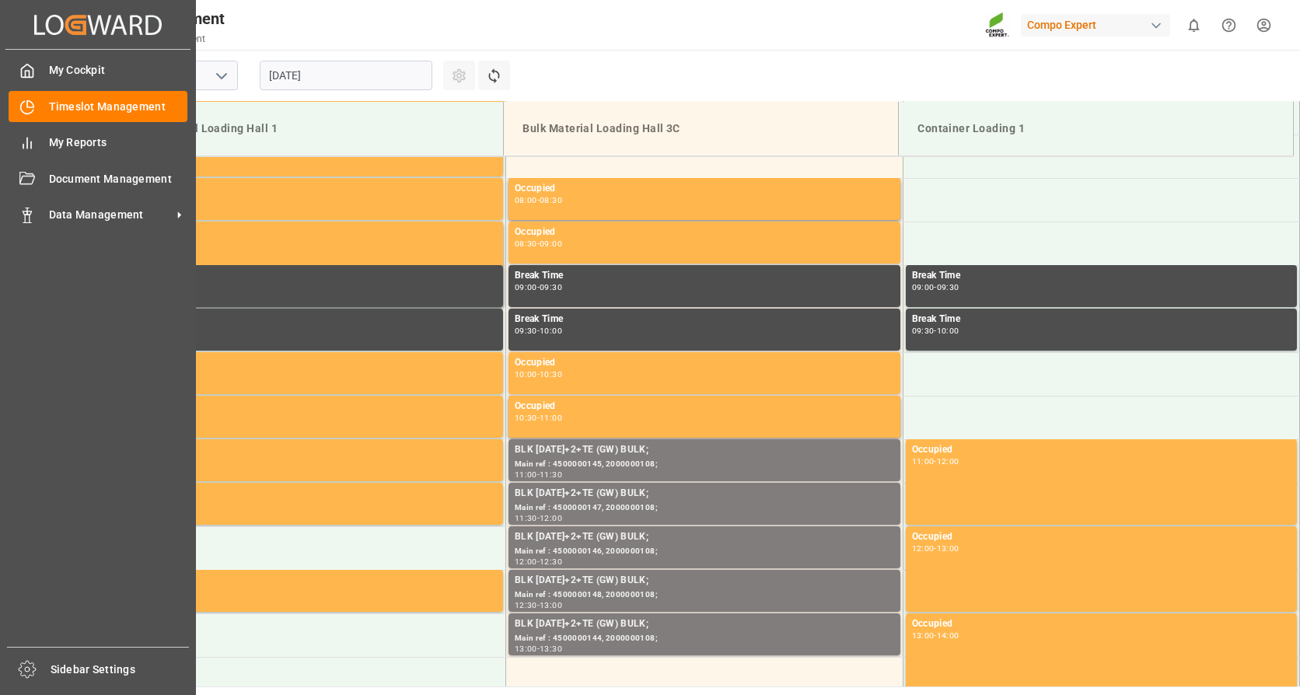
scroll to position [687, 0]
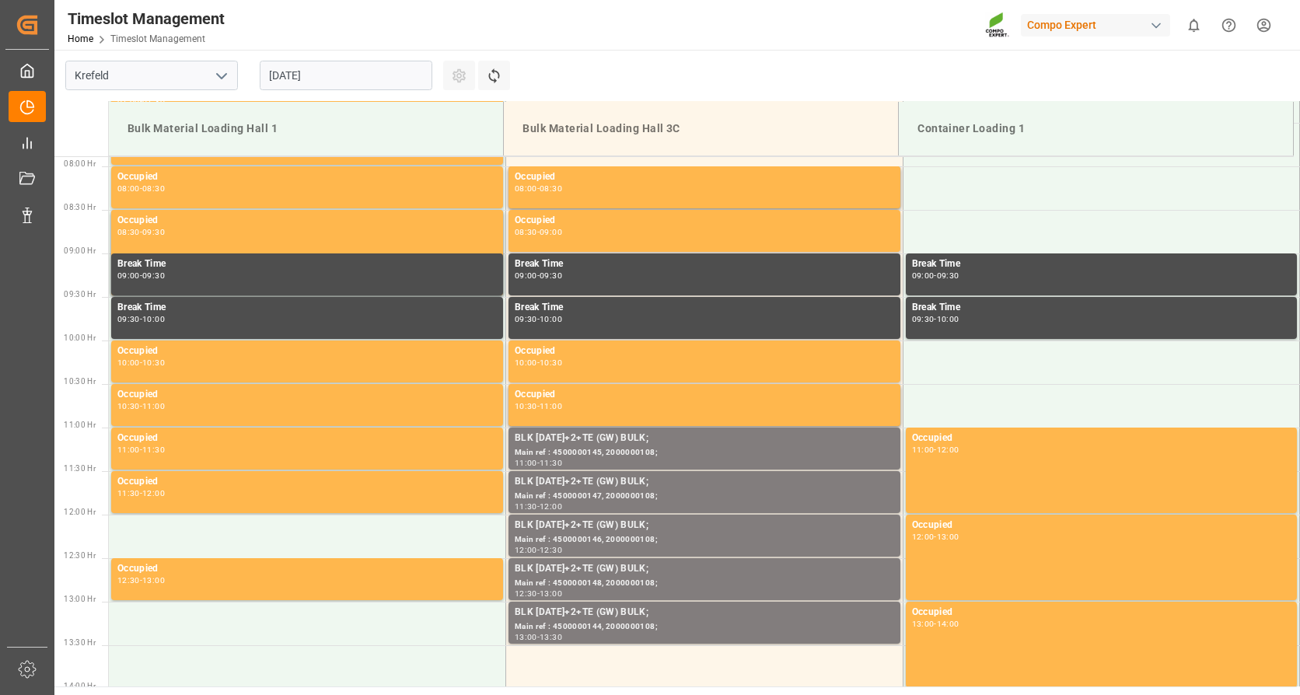
click at [383, 82] on input "27.08.2025" at bounding box center [346, 76] width 173 height 30
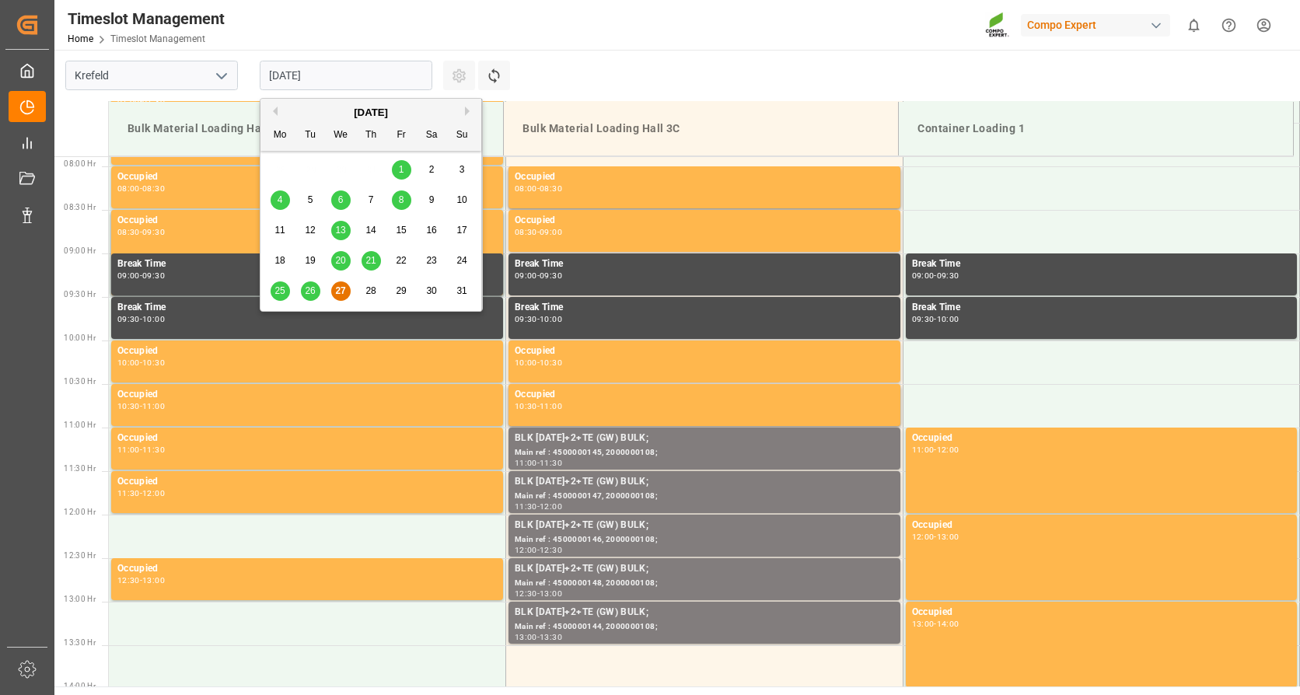
click at [470, 118] on div "August 2025" at bounding box center [371, 113] width 221 height 16
click at [470, 114] on button "Next Month" at bounding box center [469, 111] width 9 height 9
click at [303, 174] on div "2" at bounding box center [310, 170] width 19 height 19
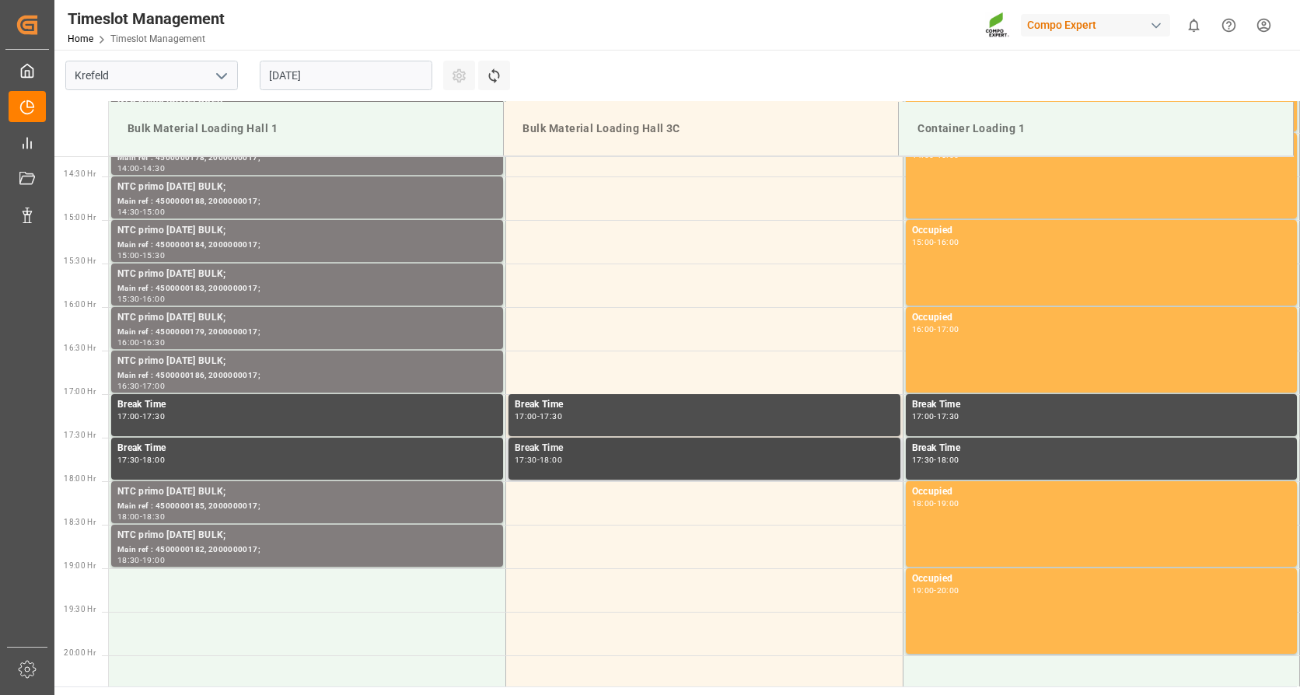
scroll to position [1309, 0]
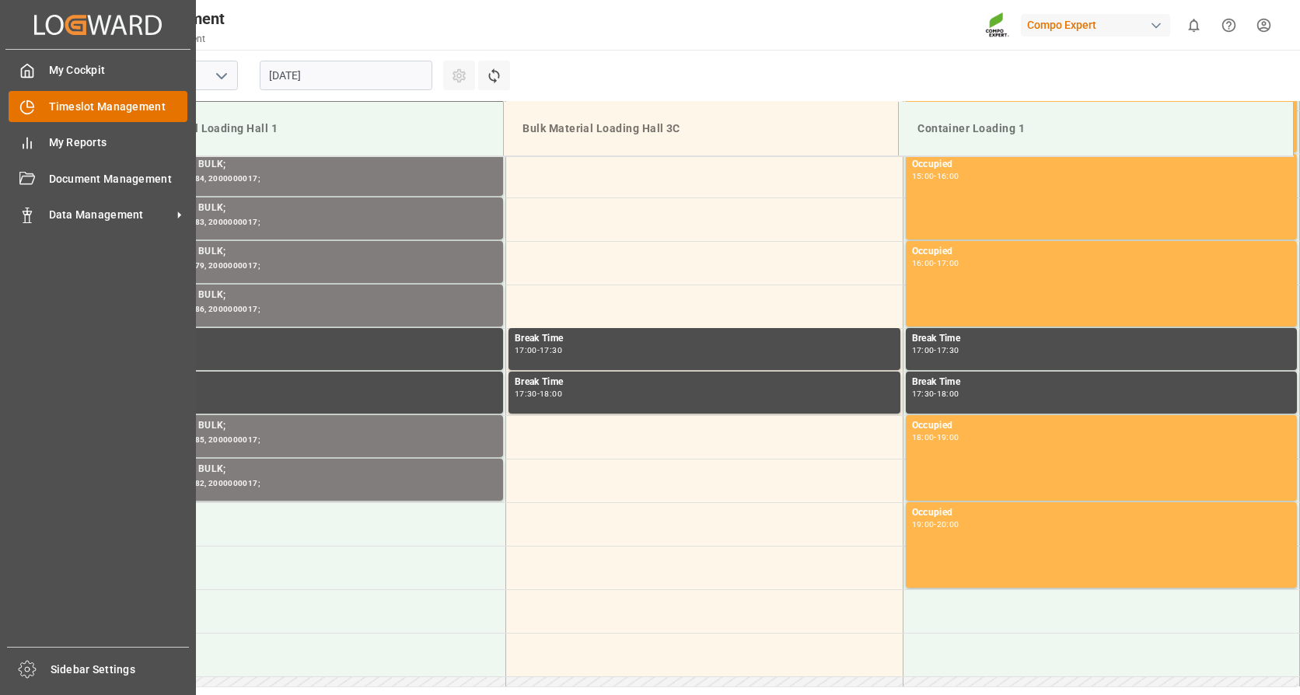
click at [73, 102] on span "Timeslot Management" at bounding box center [118, 107] width 139 height 16
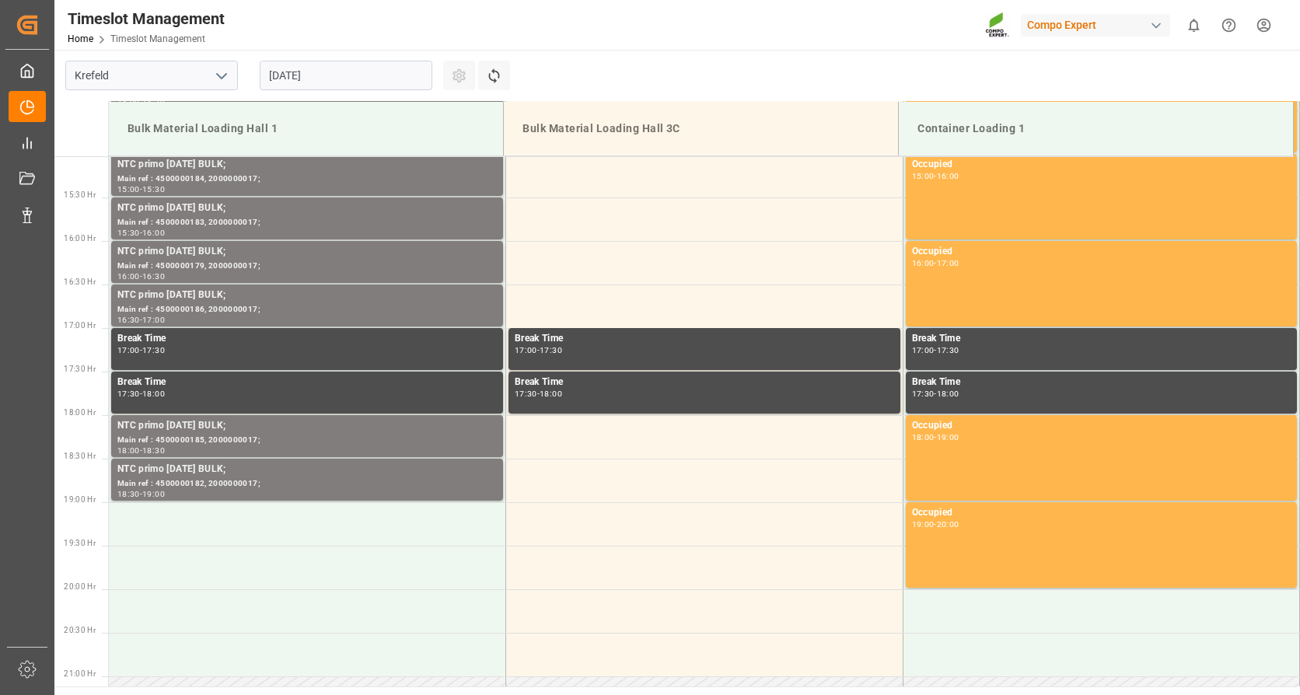
click at [334, 72] on input "02.09.2025" at bounding box center [346, 76] width 173 height 30
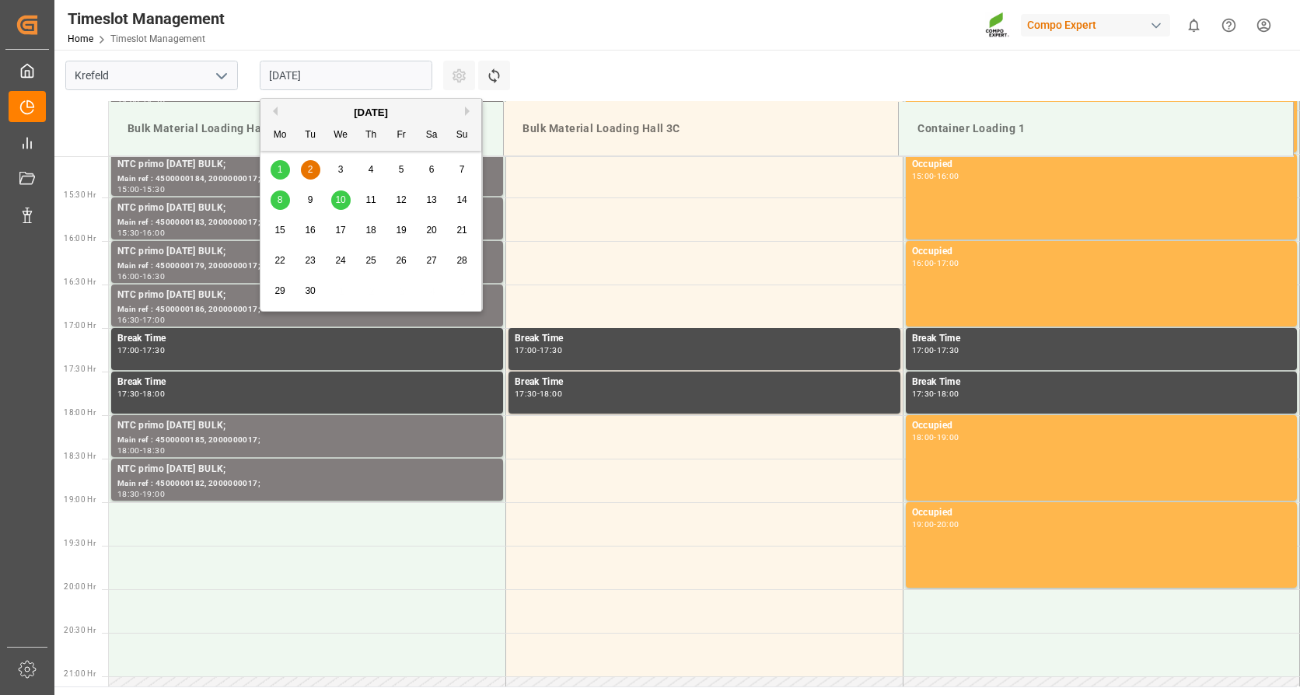
click at [341, 170] on span "3" at bounding box center [340, 169] width 5 height 11
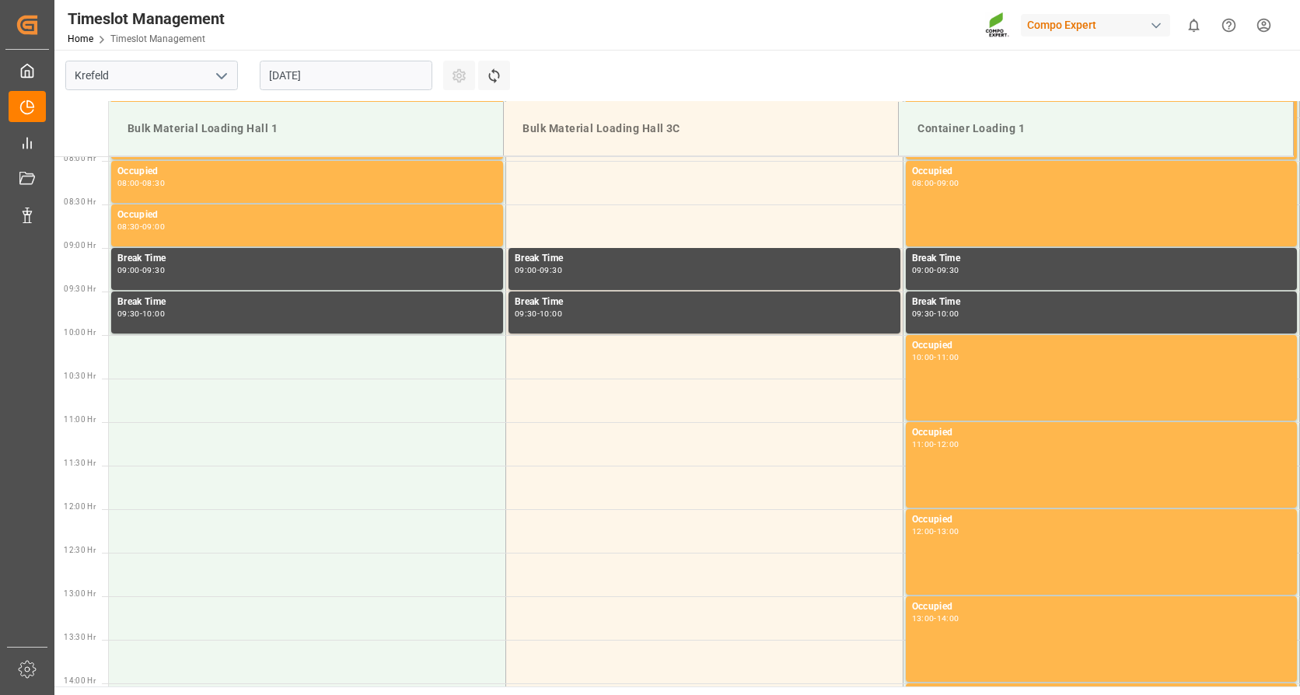
scroll to position [453, 0]
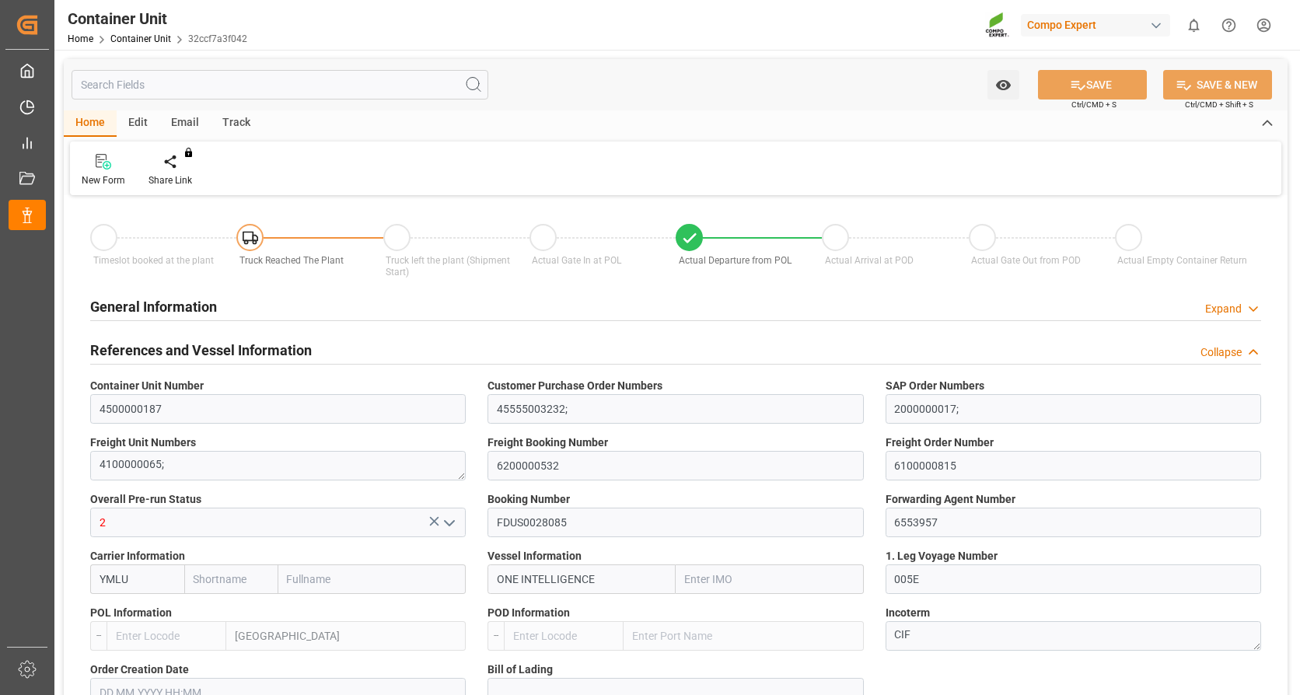
type input "Yang Ming"
type input "Yang Ming Marine Transport Corp."
type input "9933121"
type input "NLRTM"
type input "VNVTG"
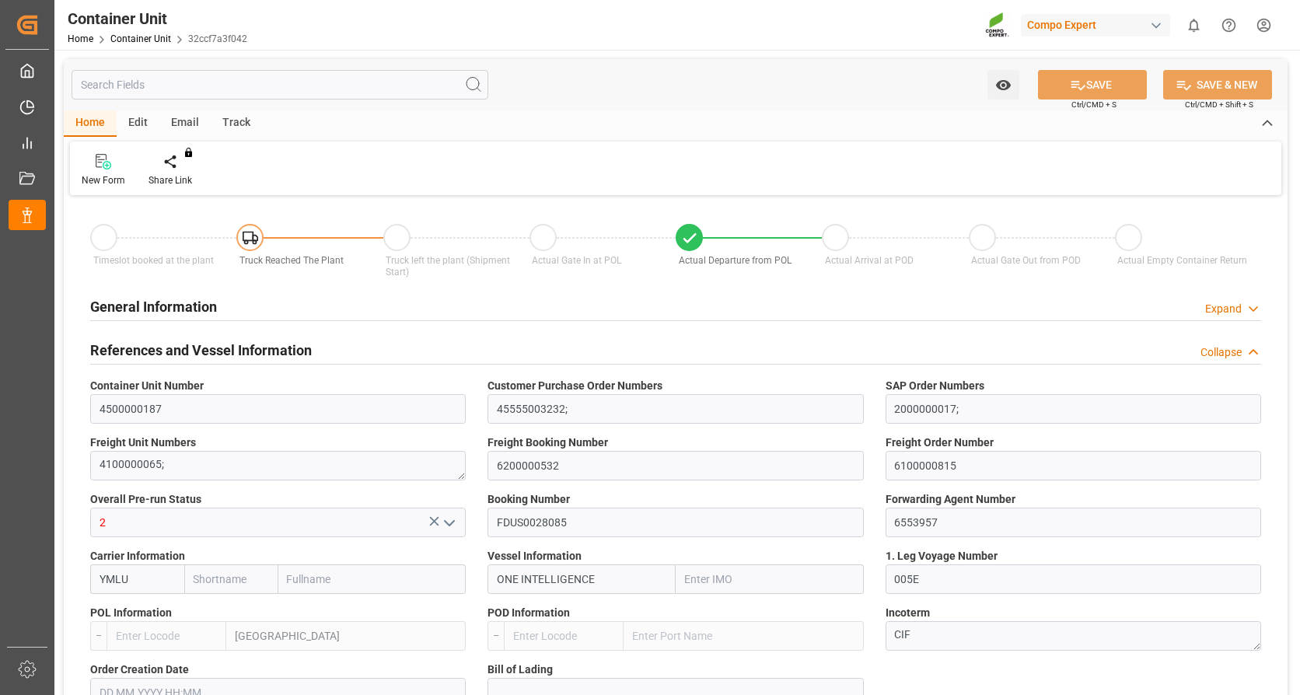
type input "0"
type input "79500"
type input "NLRTM"
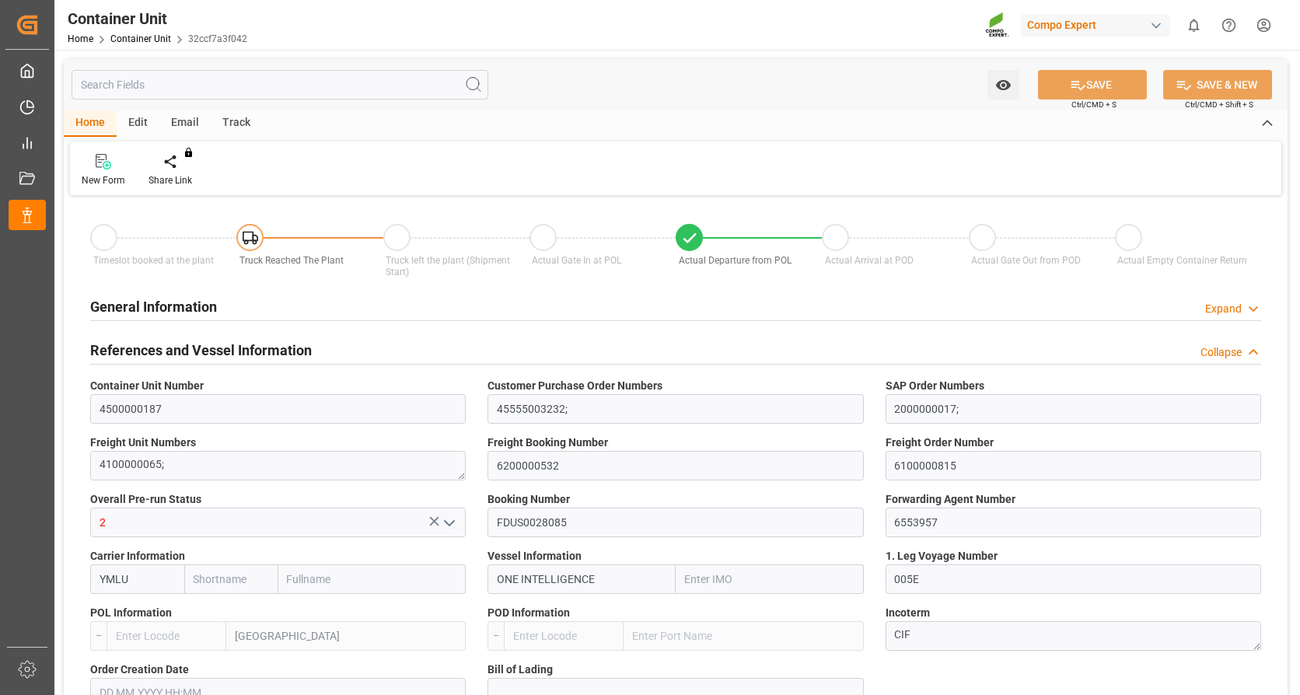
type input "VNVUT"
type input "01.08.2025"
type input "[DATE] 05:30"
type input "13.08.2025 12:00"
type input "15.08.2025 07:40"
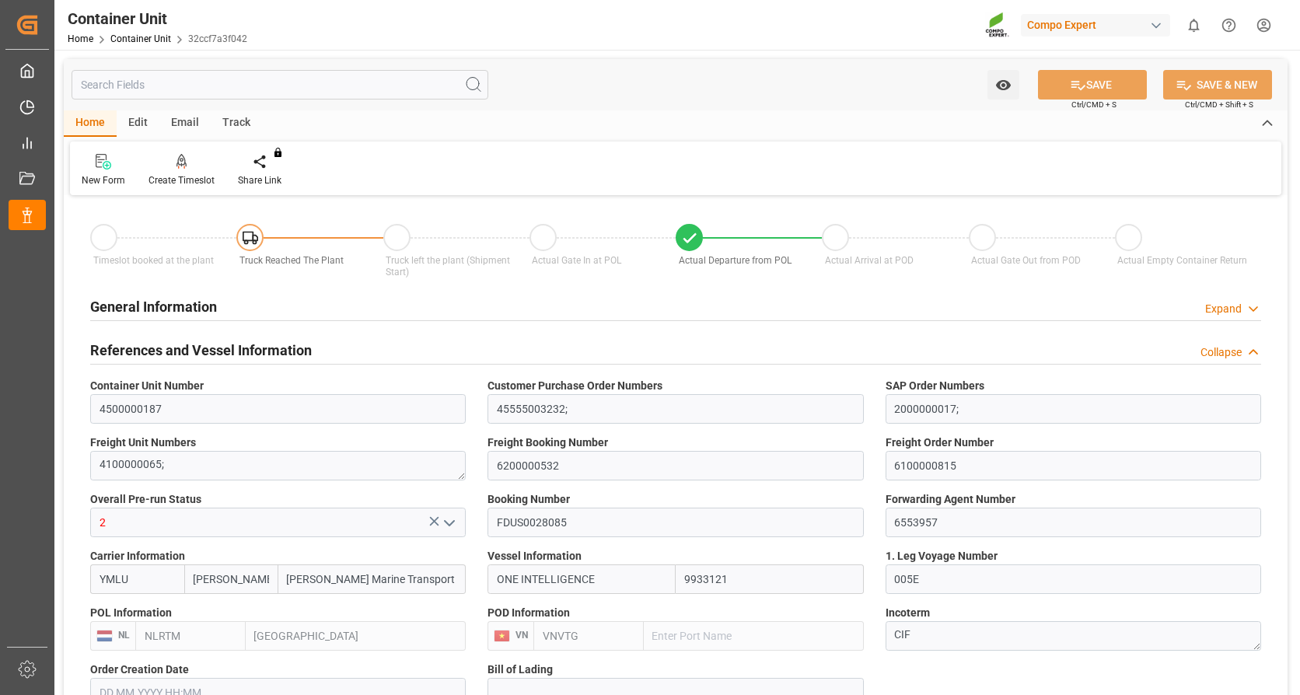
type input "[DATE] 11:00"
type input "14.10.2025 12:30"
click at [185, 170] on div "Create Timeslot" at bounding box center [181, 170] width 89 height 34
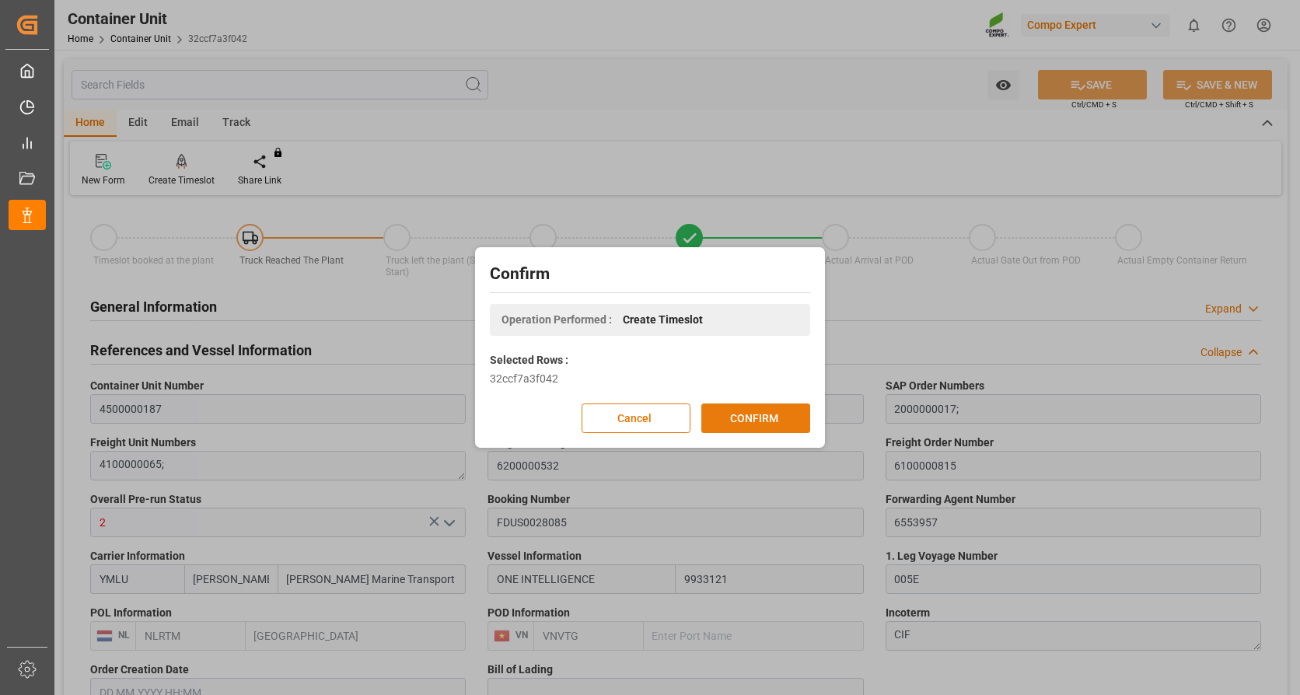
click at [757, 415] on button "CONFIRM" at bounding box center [755, 419] width 109 height 30
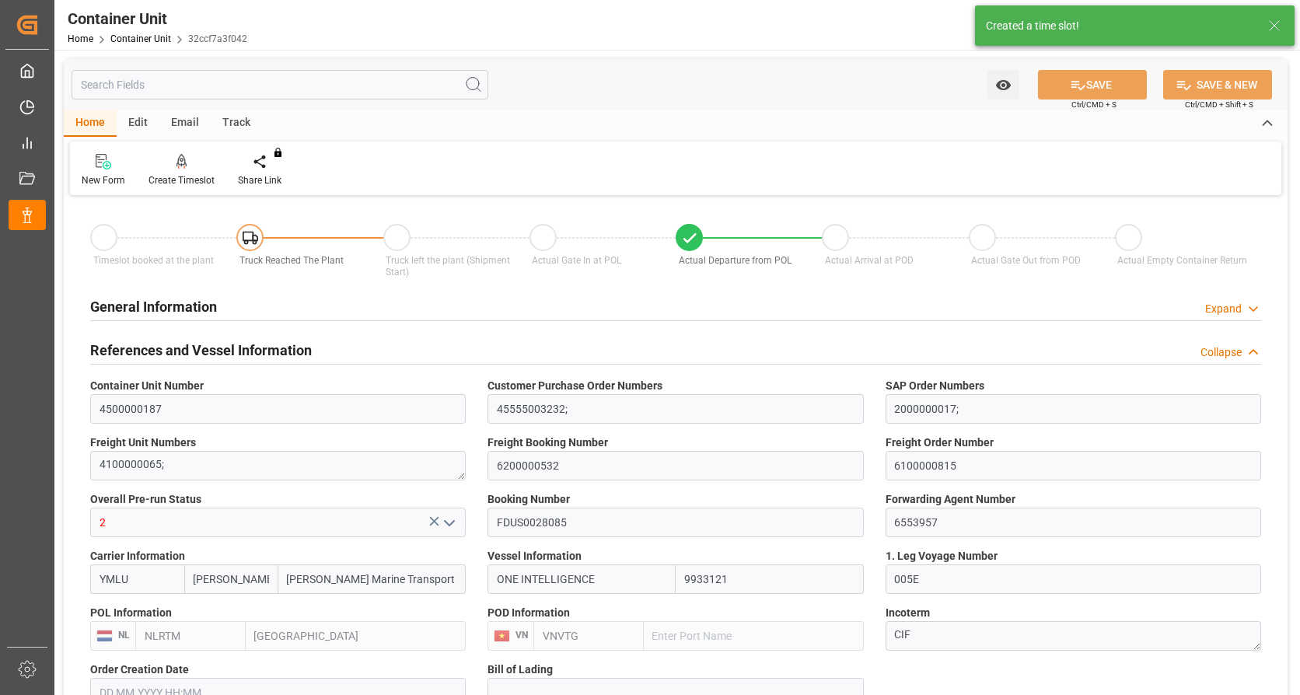
type input "[PERSON_NAME]"
type input "[PERSON_NAME] Marine Transport Corp."
type input "9933121"
type input "NLRTM"
type input "VNVTG"
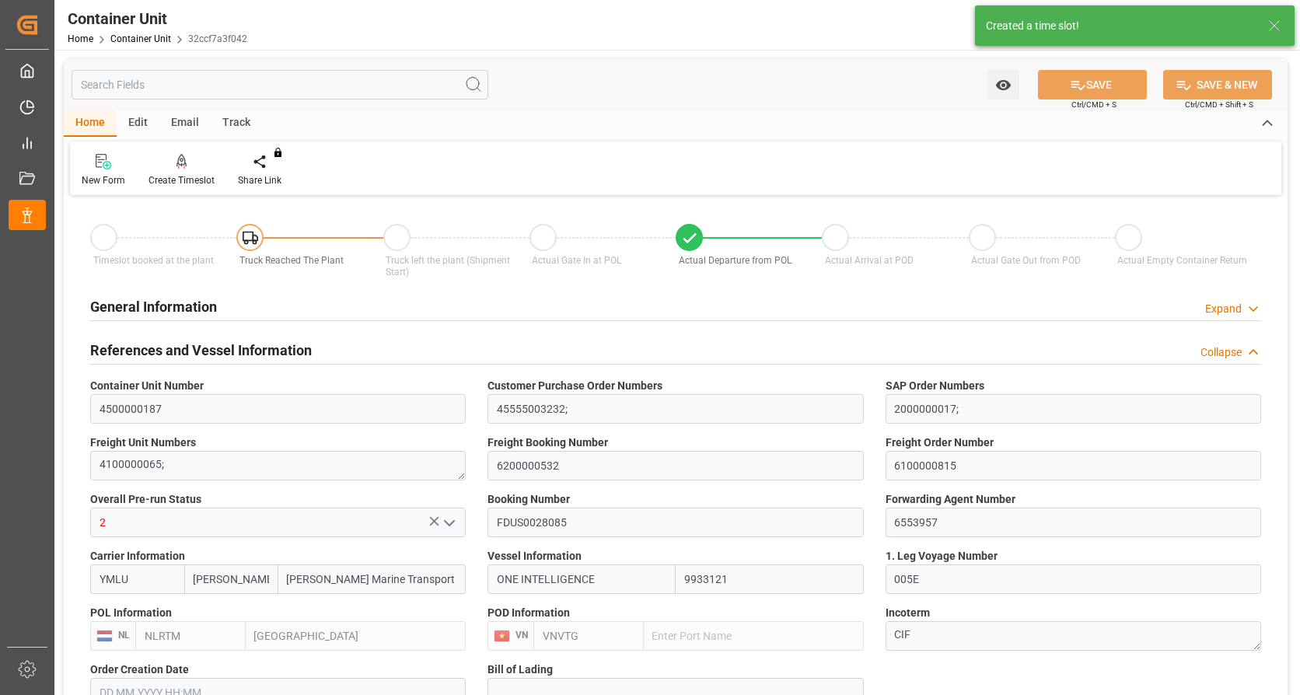
type input "0"
type input "79500"
type input "NLRTM"
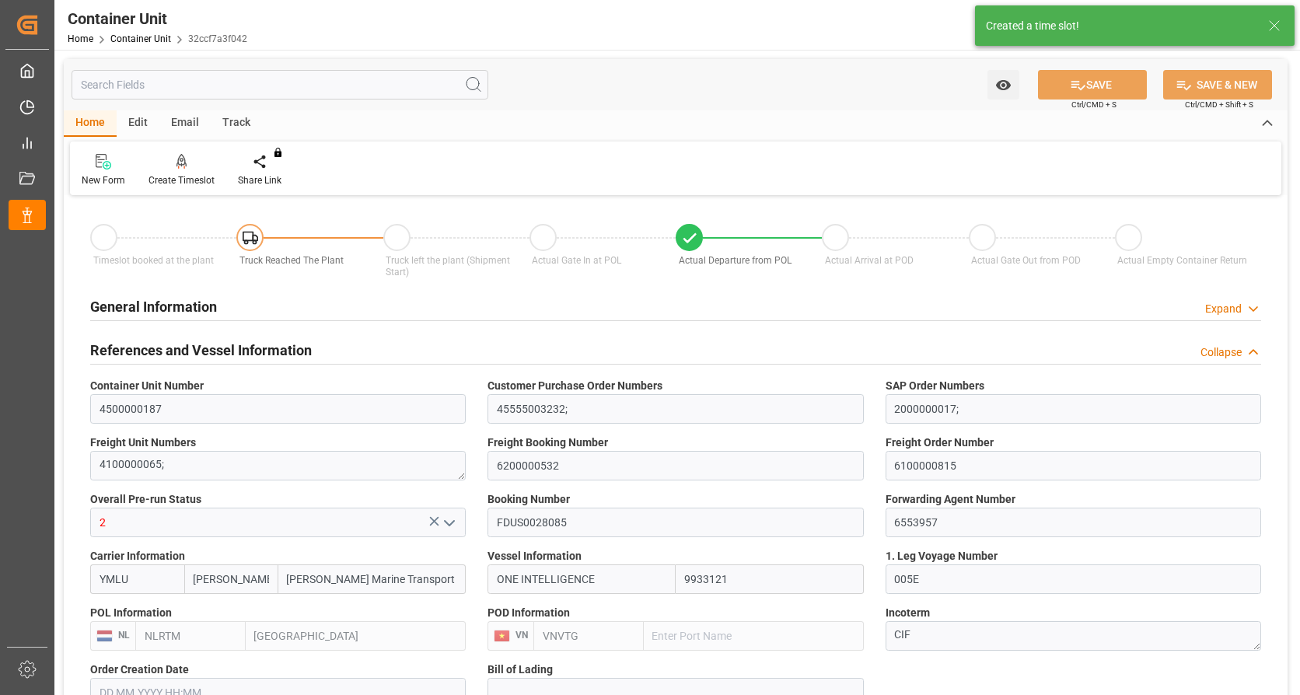
type input "VNVUT"
type input "01.08.2025"
type input "15.08.2025 05:30"
type input "13.08.2025 12:00"
type input "15.08.2025 07:40"
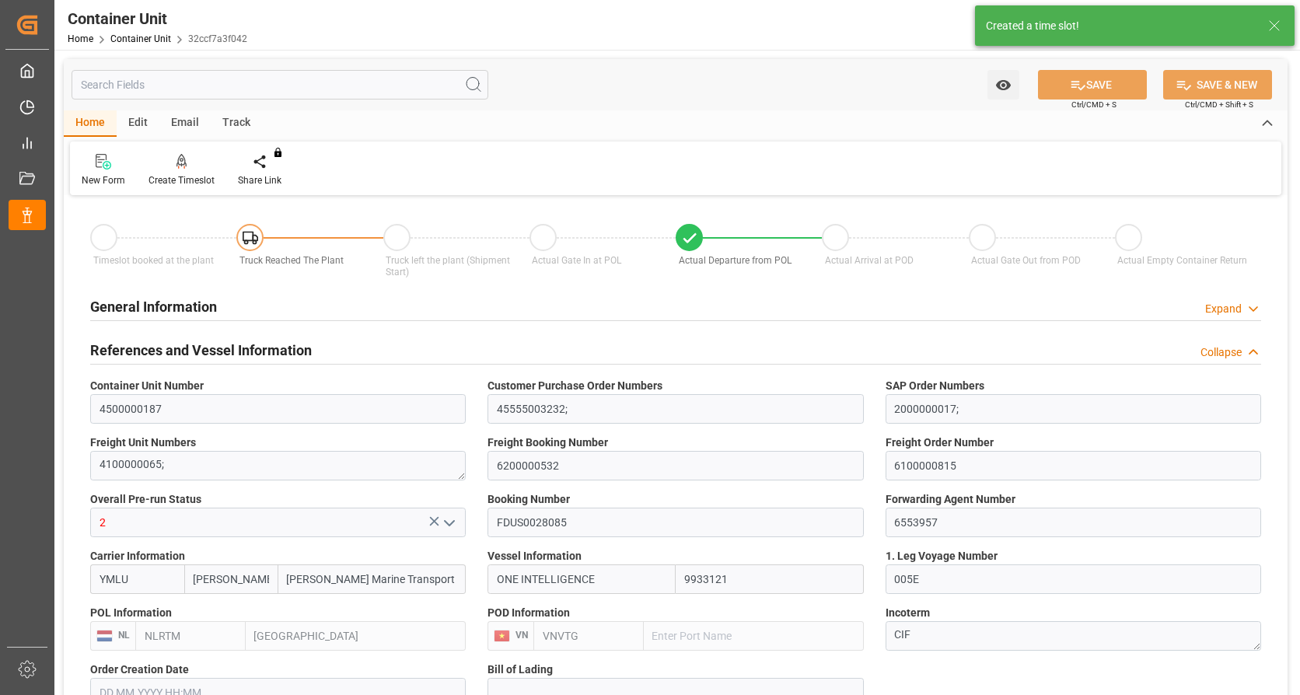
type input "25.10.2025 11:00"
type input "14.10.2025 12:30"
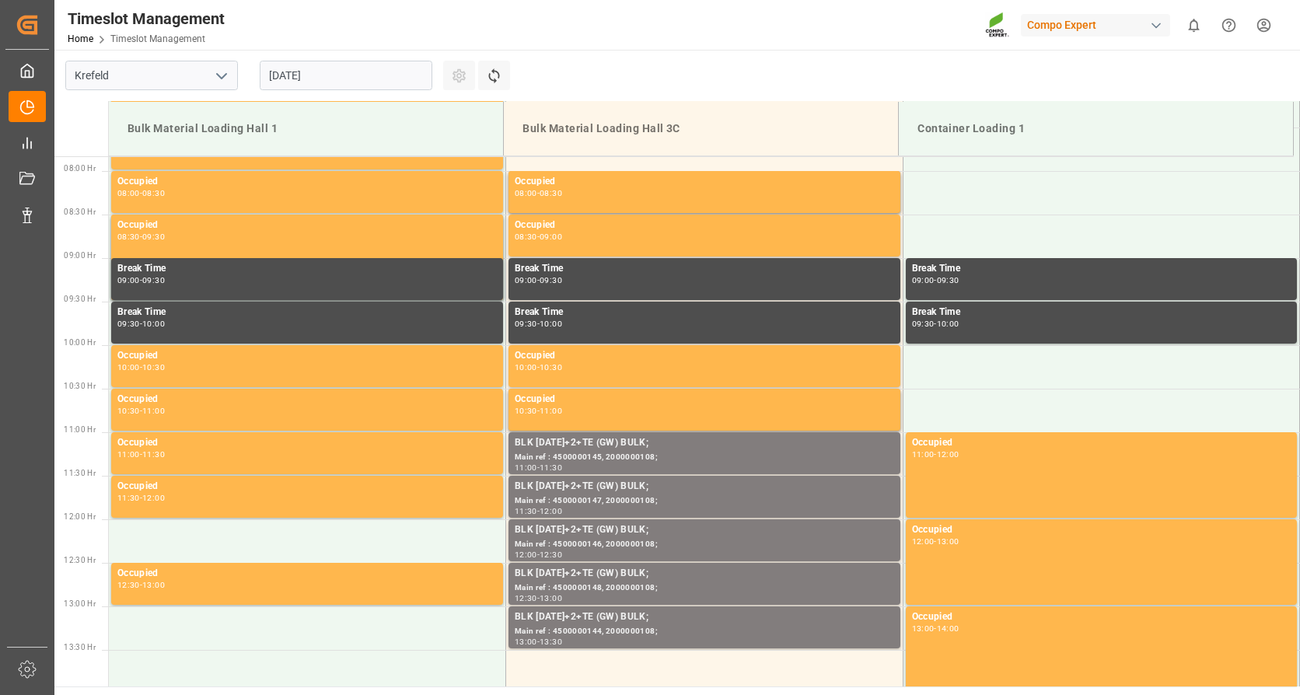
scroll to position [687, 0]
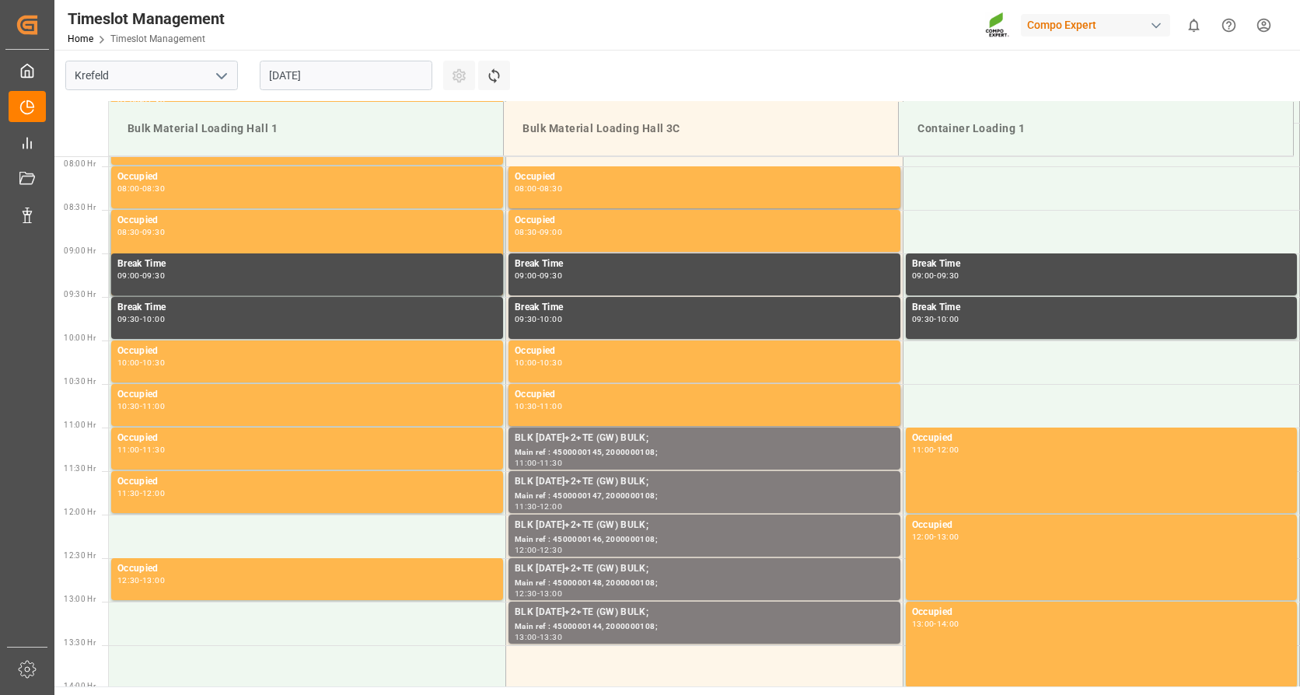
click at [420, 74] on input "[DATE]" at bounding box center [346, 76] width 173 height 30
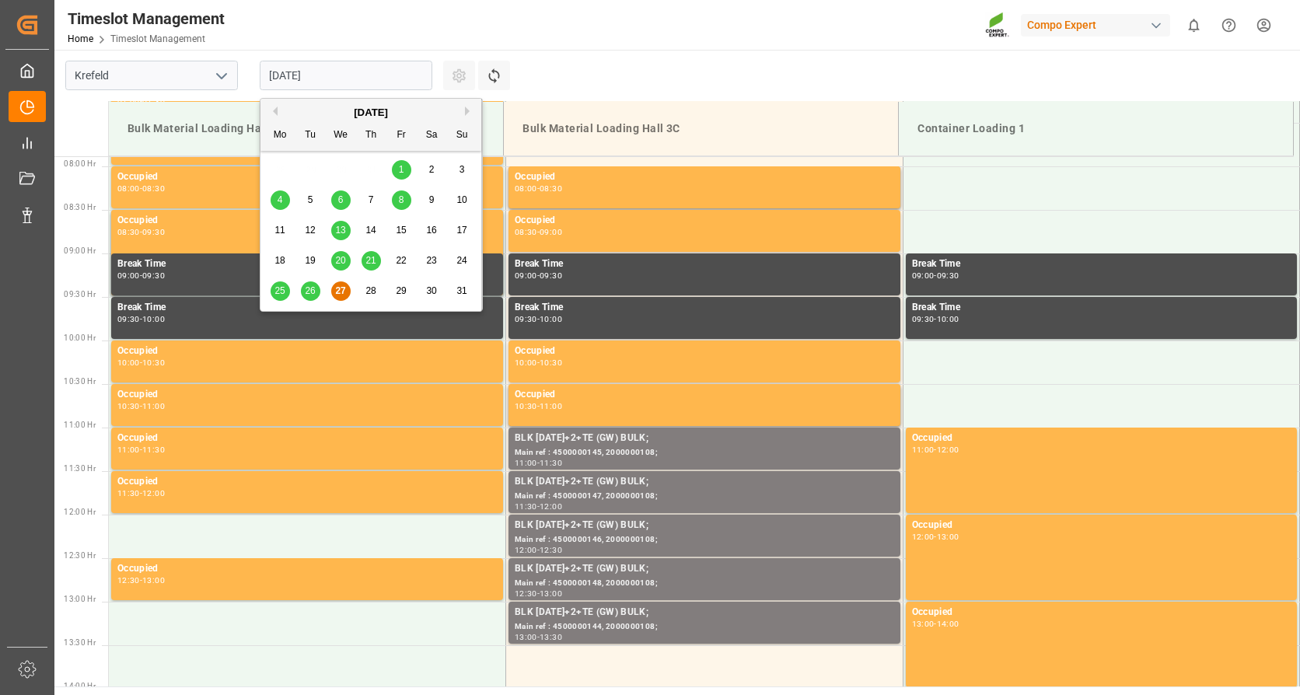
click at [463, 110] on div "[DATE]" at bounding box center [371, 113] width 221 height 16
click at [467, 110] on button "Next Month" at bounding box center [469, 111] width 9 height 9
click at [310, 169] on span "2" at bounding box center [310, 169] width 5 height 11
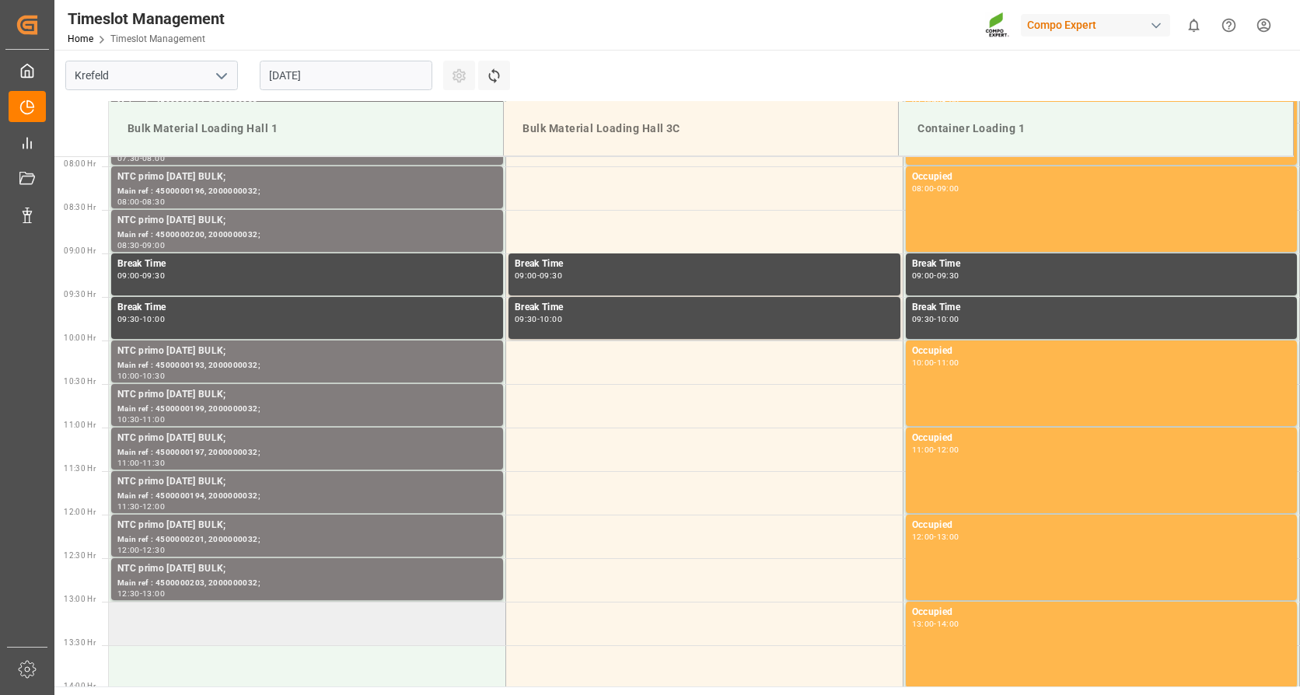
click at [238, 624] on td at bounding box center [307, 624] width 397 height 44
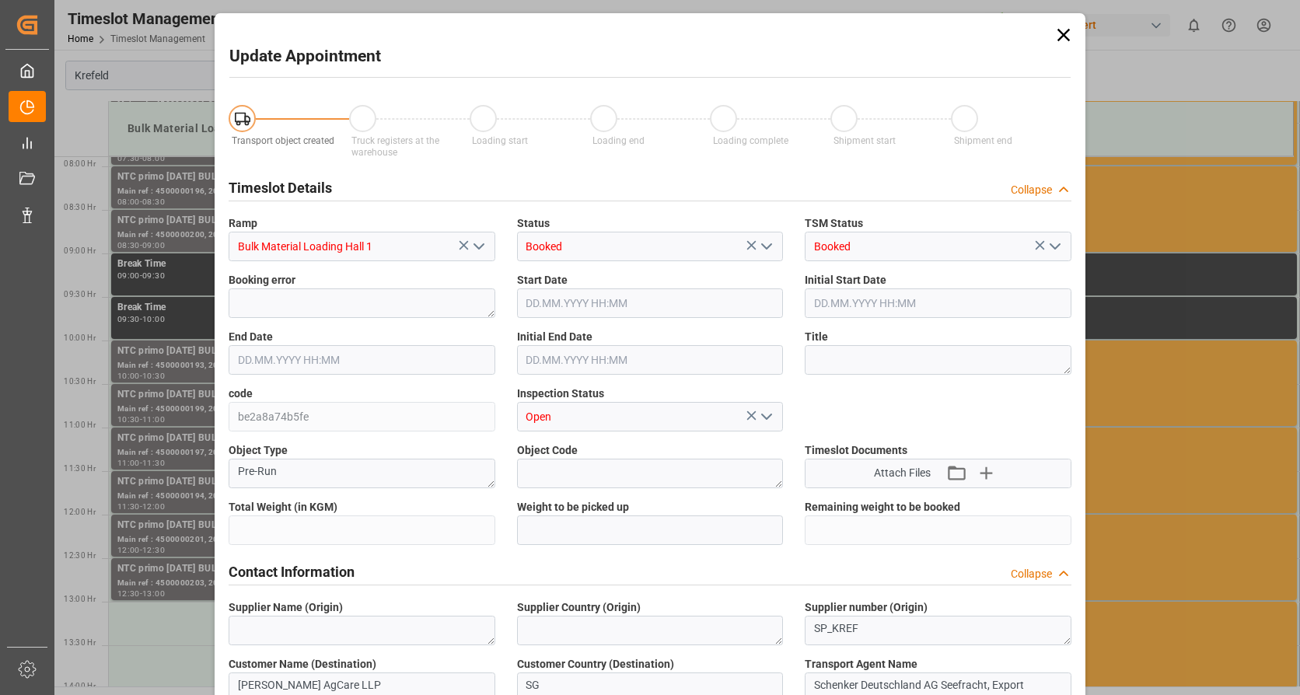
type input "79500"
type input "0"
type input "02.09.2025 13:00"
type input "02.09.2025 13:30"
type input "27.08.2025 06:42"
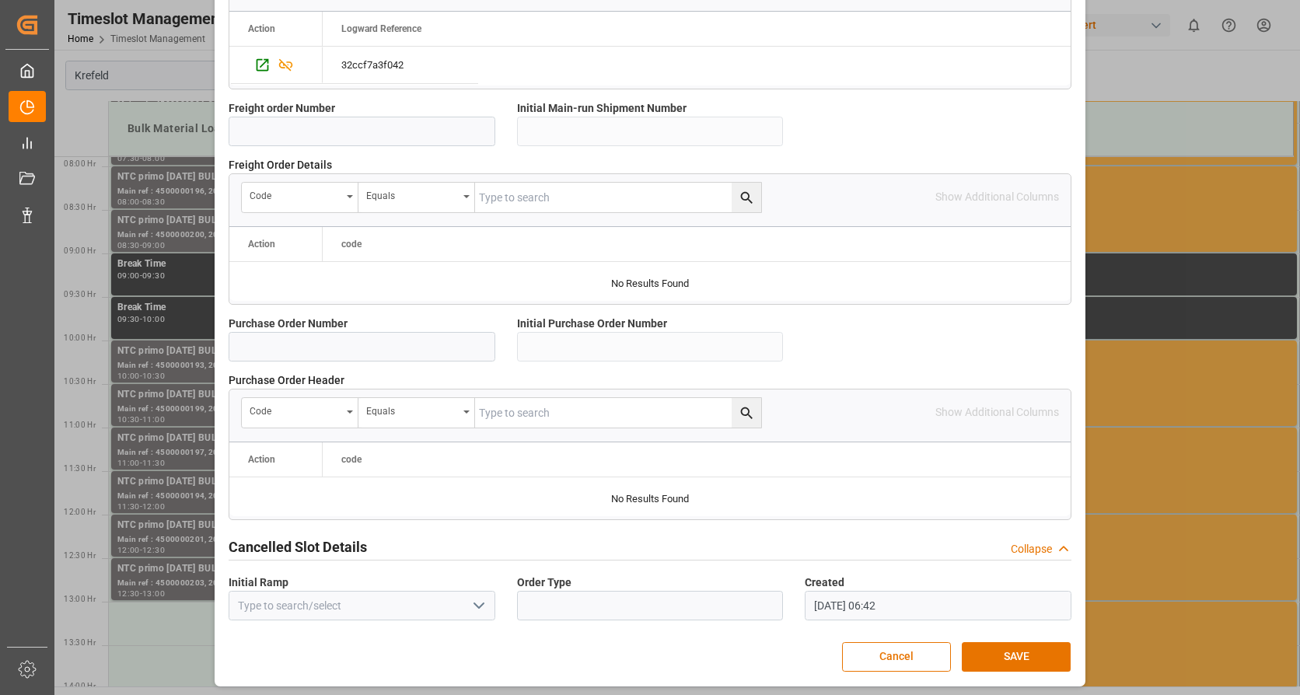
scroll to position [1359, 0]
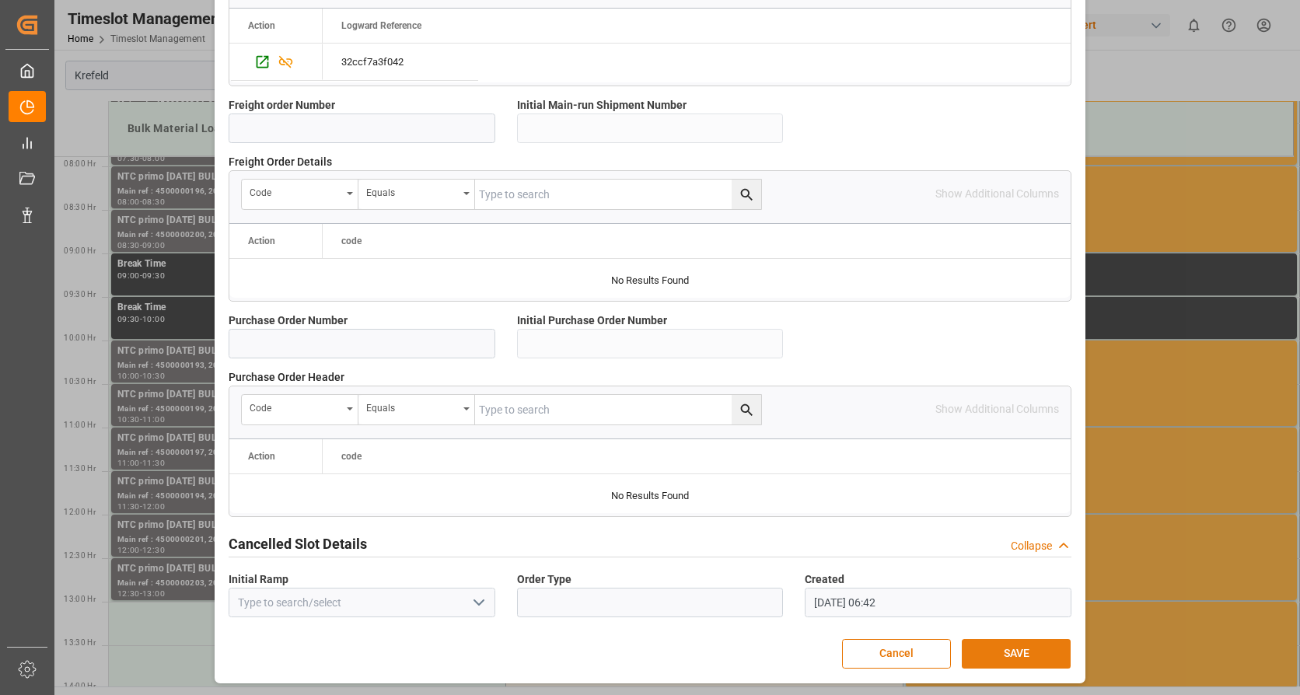
click at [1051, 653] on button "SAVE" at bounding box center [1016, 654] width 109 height 30
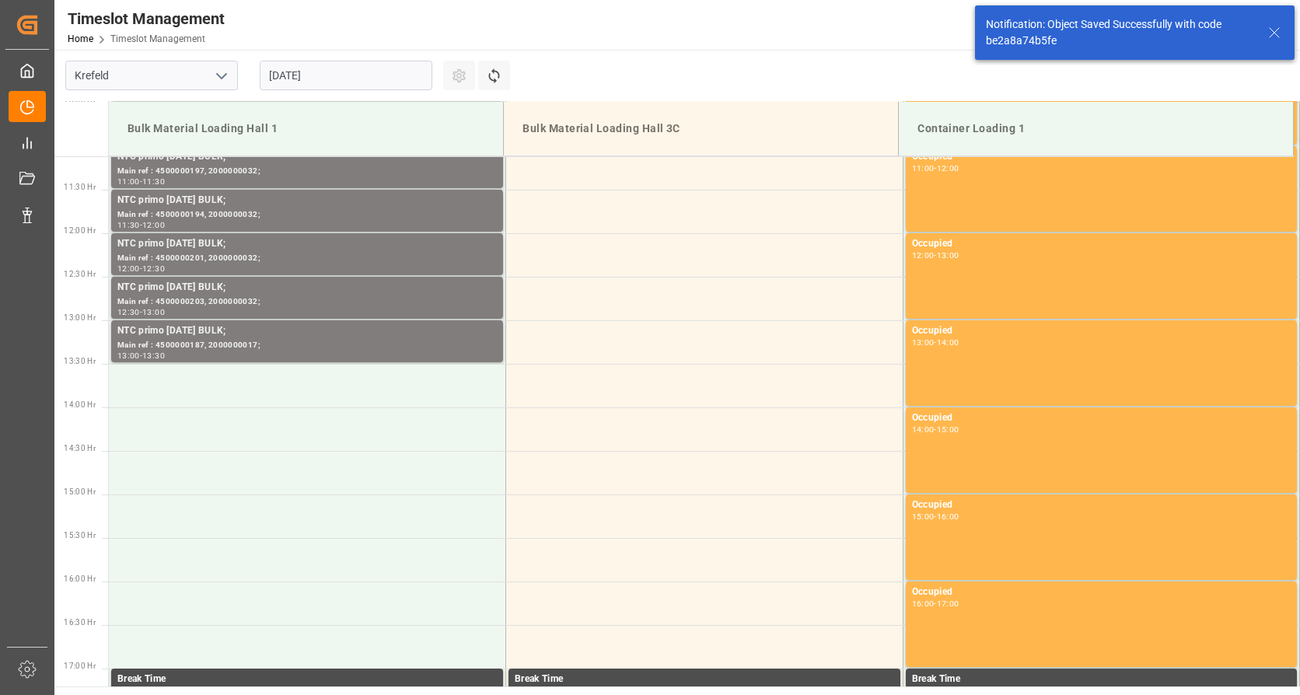
scroll to position [1035, 0]
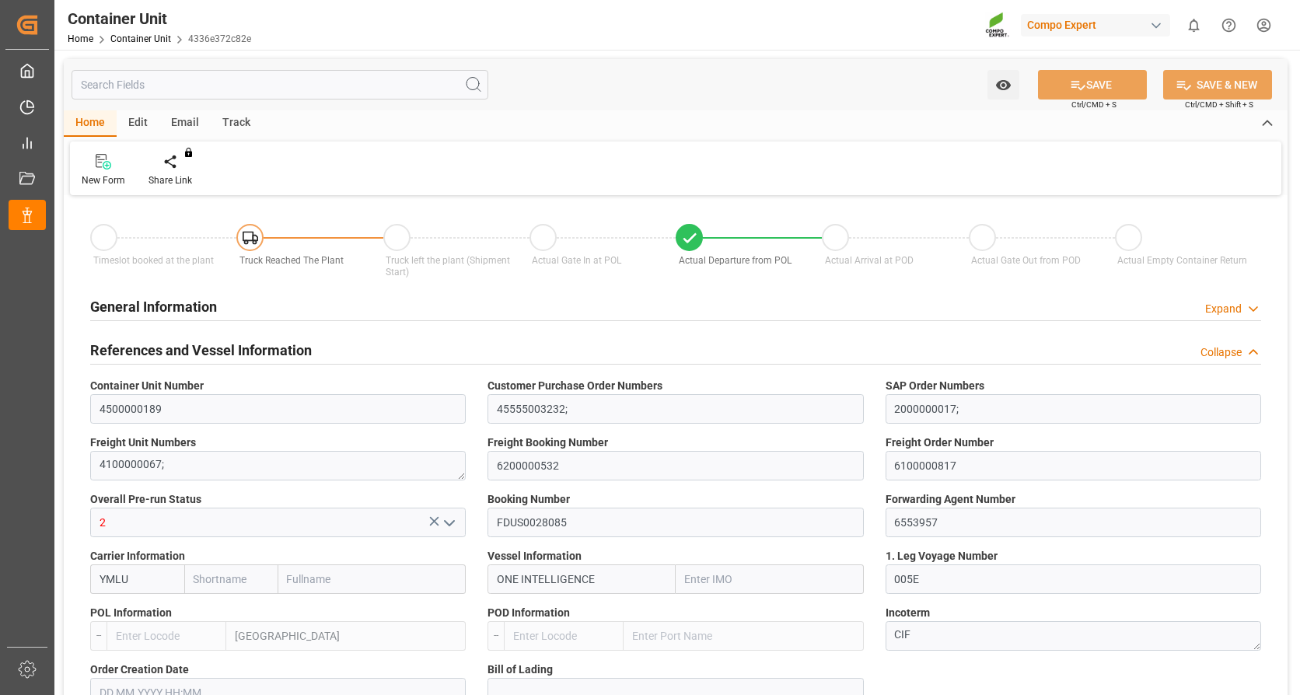
type input "Yang Ming"
type input "Yang Ming Marine Transport Corp."
type input "9933121"
type input "NLRTM"
type input "VNVTG"
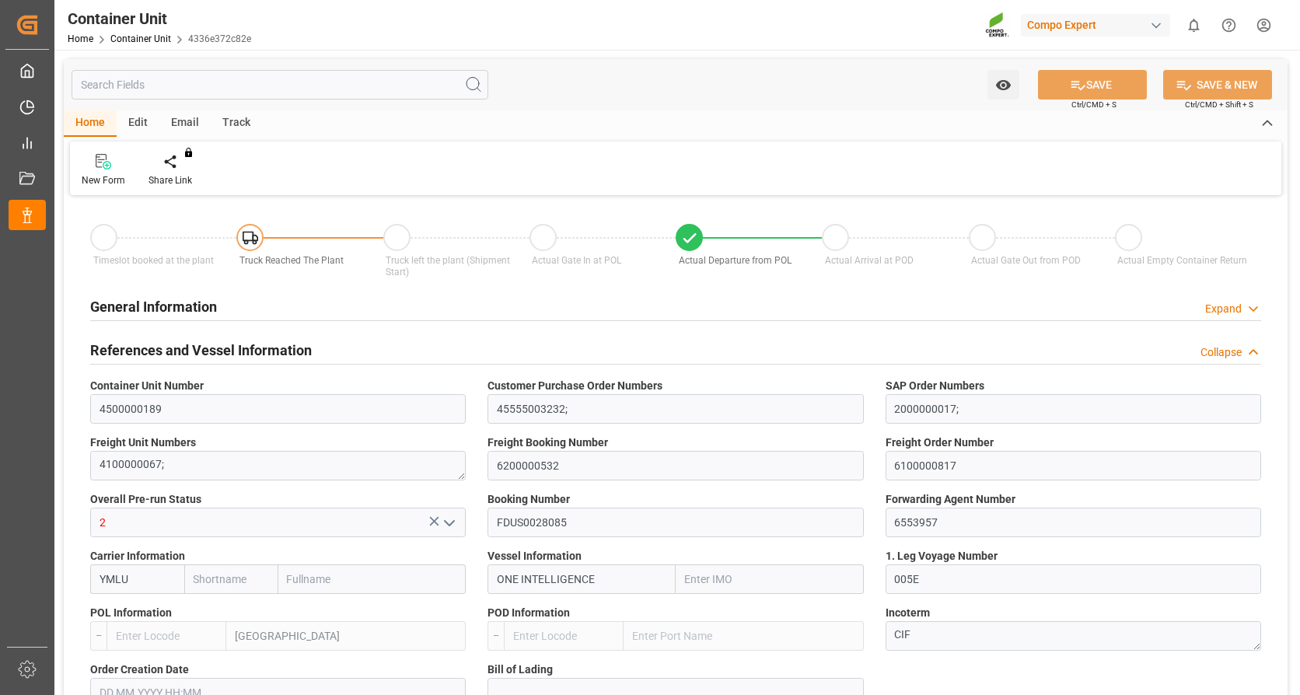
type input "0"
type input "79500"
type input "NLRTM"
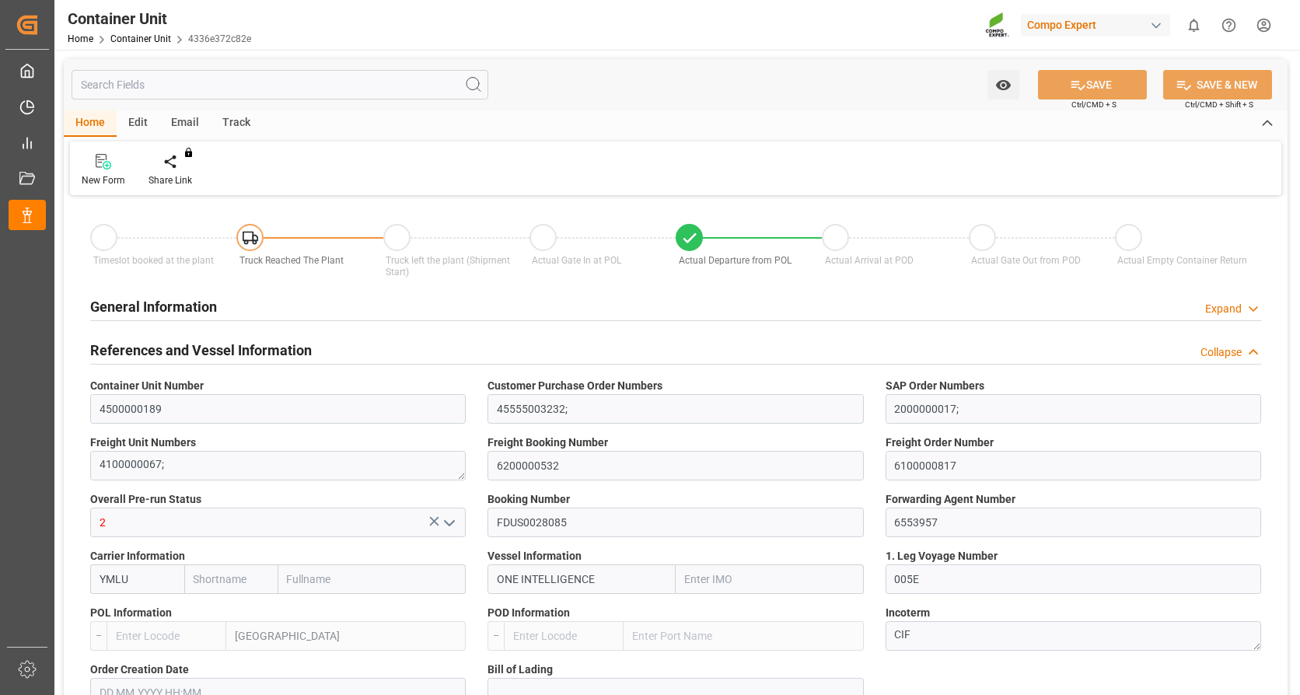
type input "VNVUT"
type input "01.08.2025"
type input "[DATE] 05:30"
type input "13.08.2025 12:00"
type input "15.08.2025 07:40"
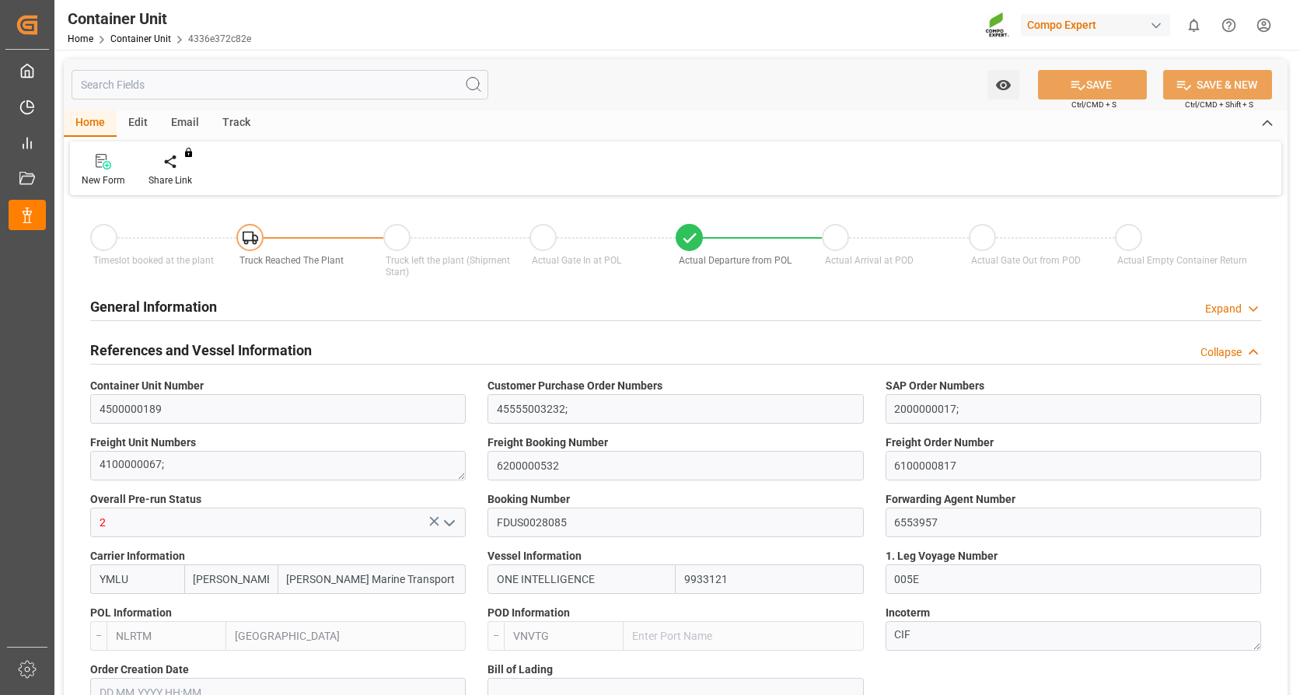
type input "[DATE] 11:00"
type input "14.10.2025 12:30"
click at [177, 177] on div "Create Timeslot" at bounding box center [182, 180] width 66 height 14
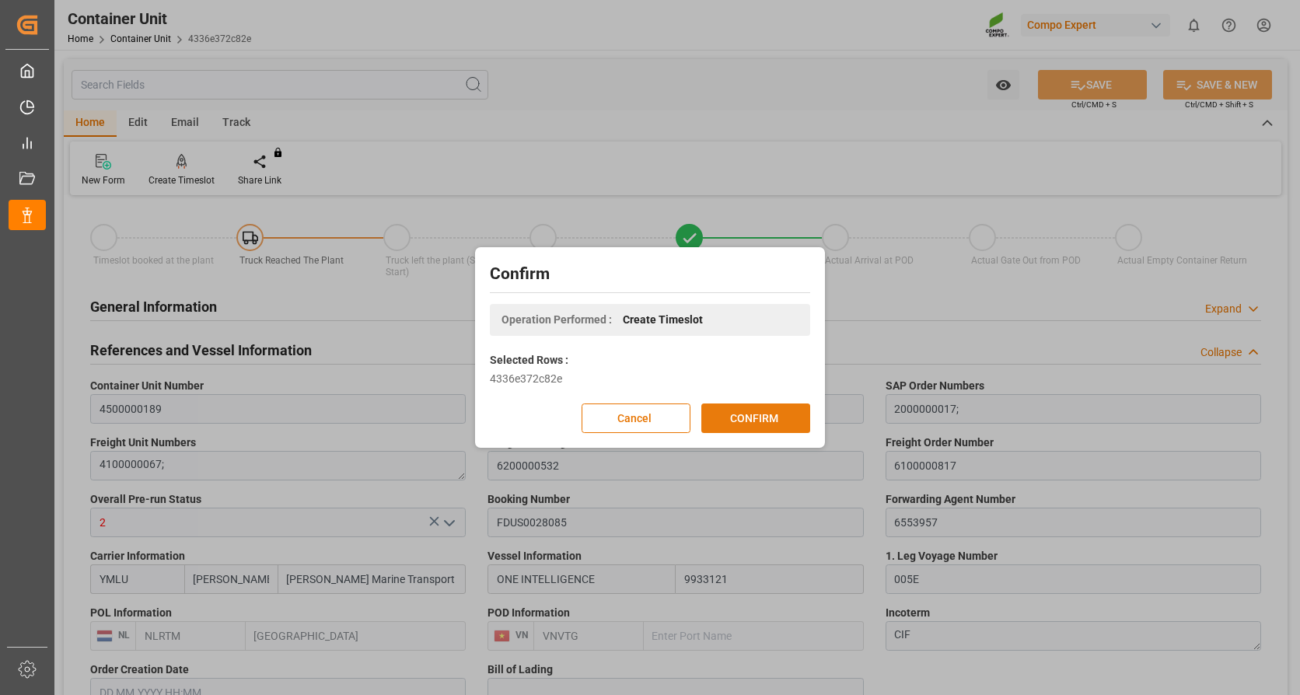
click at [747, 428] on button "CONFIRM" at bounding box center [755, 419] width 109 height 30
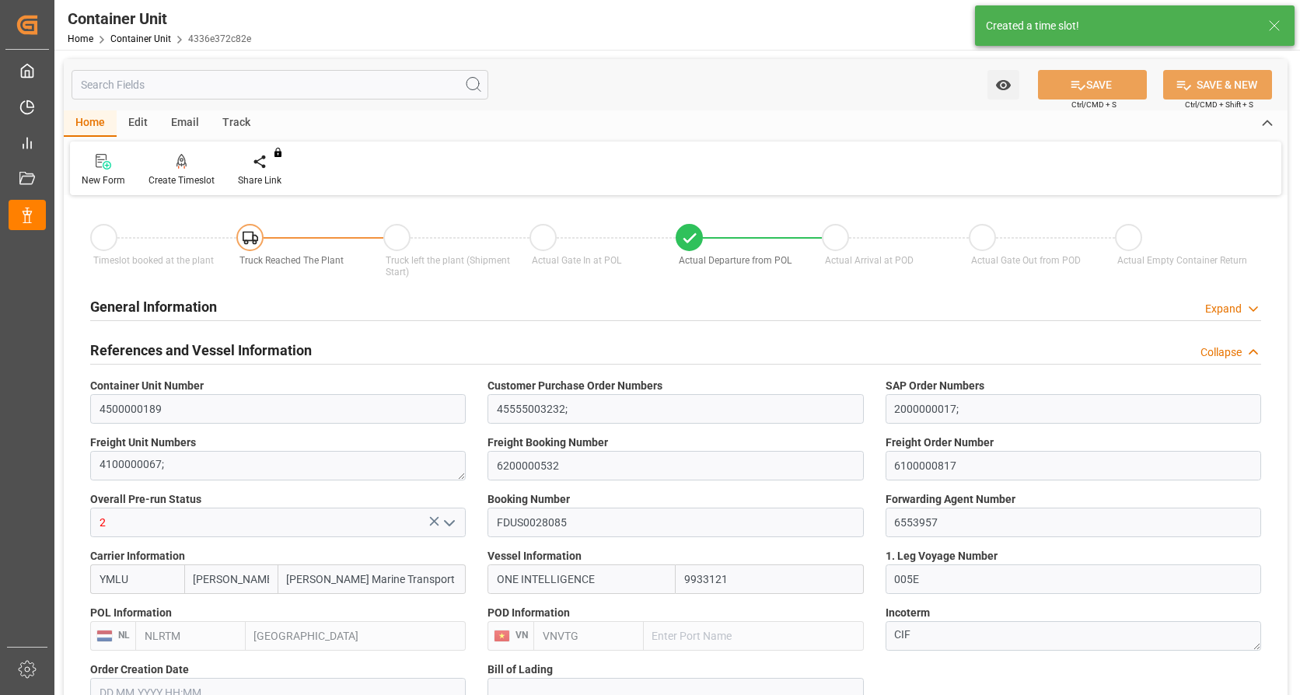
type input "Yang Ming"
type input "Yang Ming Marine Transport Corp."
type input "9933121"
type input "NLRTM"
type input "VNVTG"
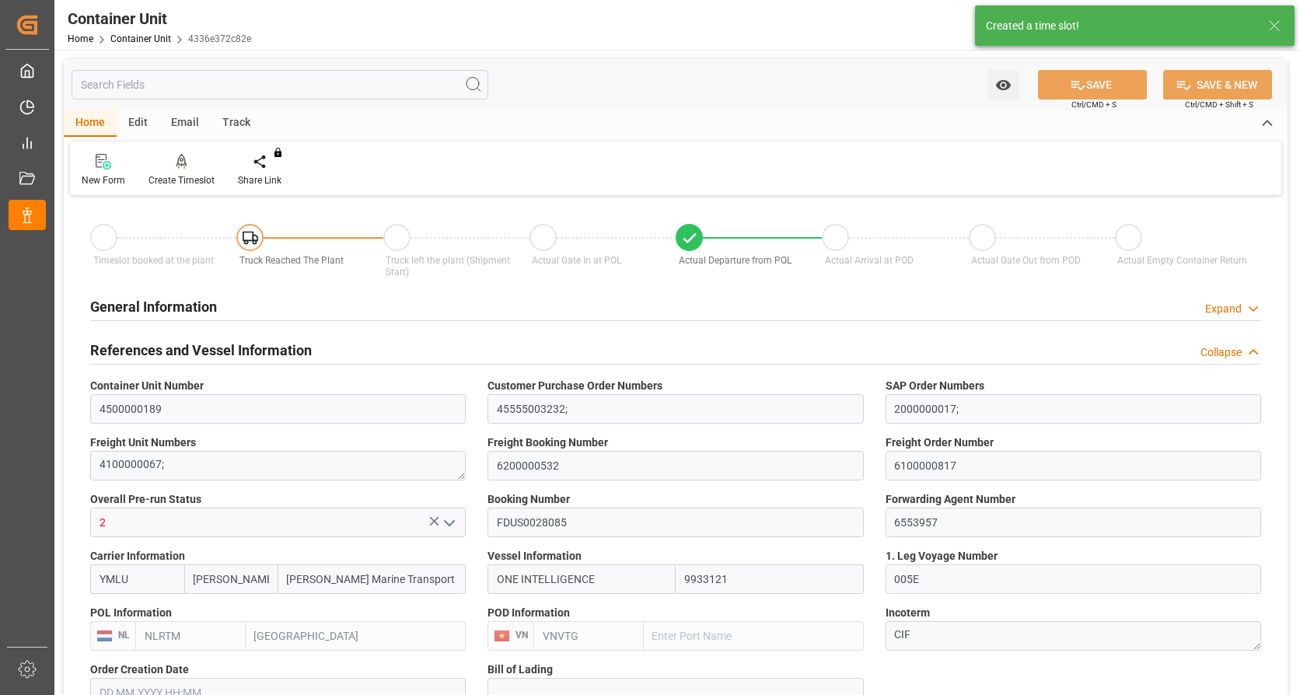
type input "0"
type input "79500"
type input "NLRTM"
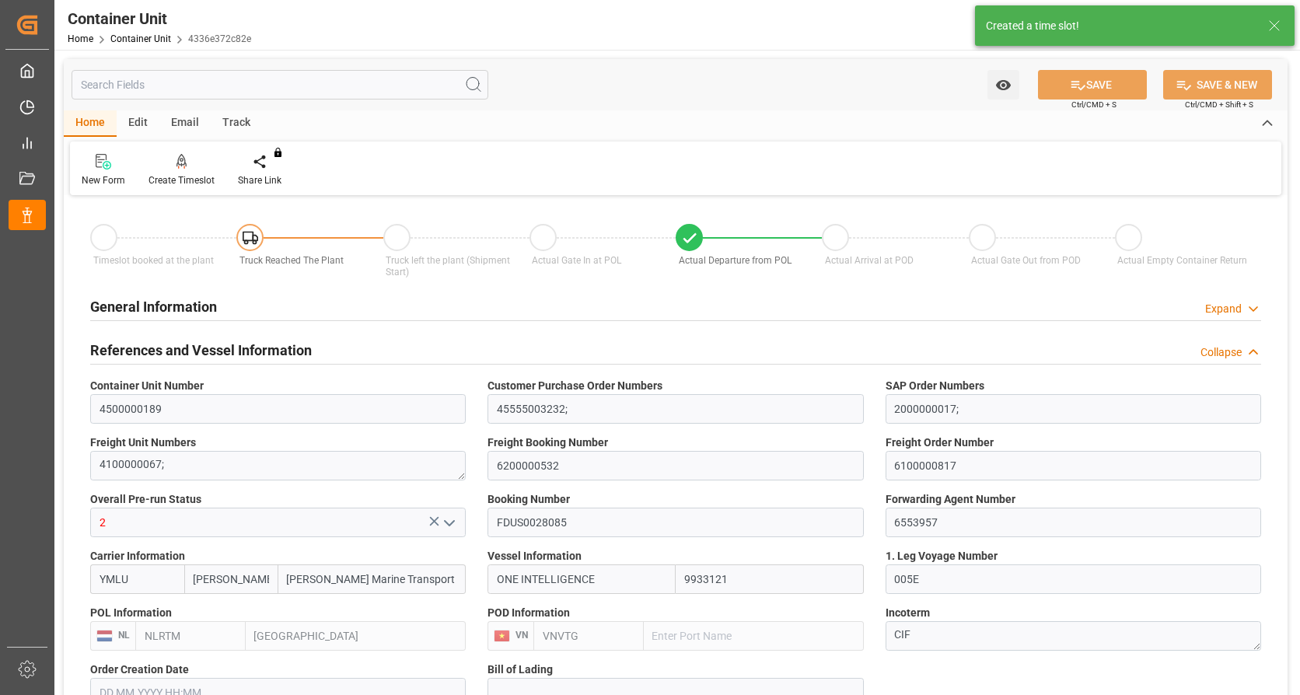
type input "VNVUT"
type input "01.08.2025"
type input "[DATE] 05:30"
type input "13.08.2025 12:00"
type input "15.08.2025 07:40"
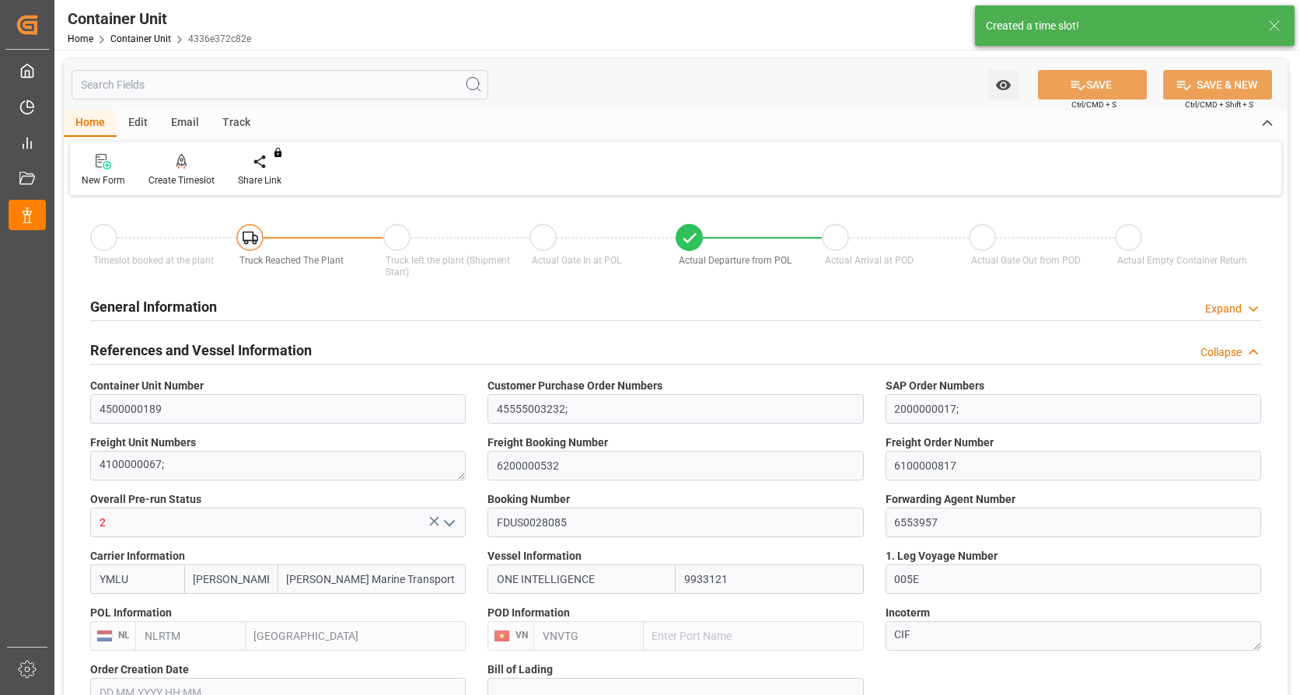
type input "[DATE] 11:00"
type input "14.10.2025 12:30"
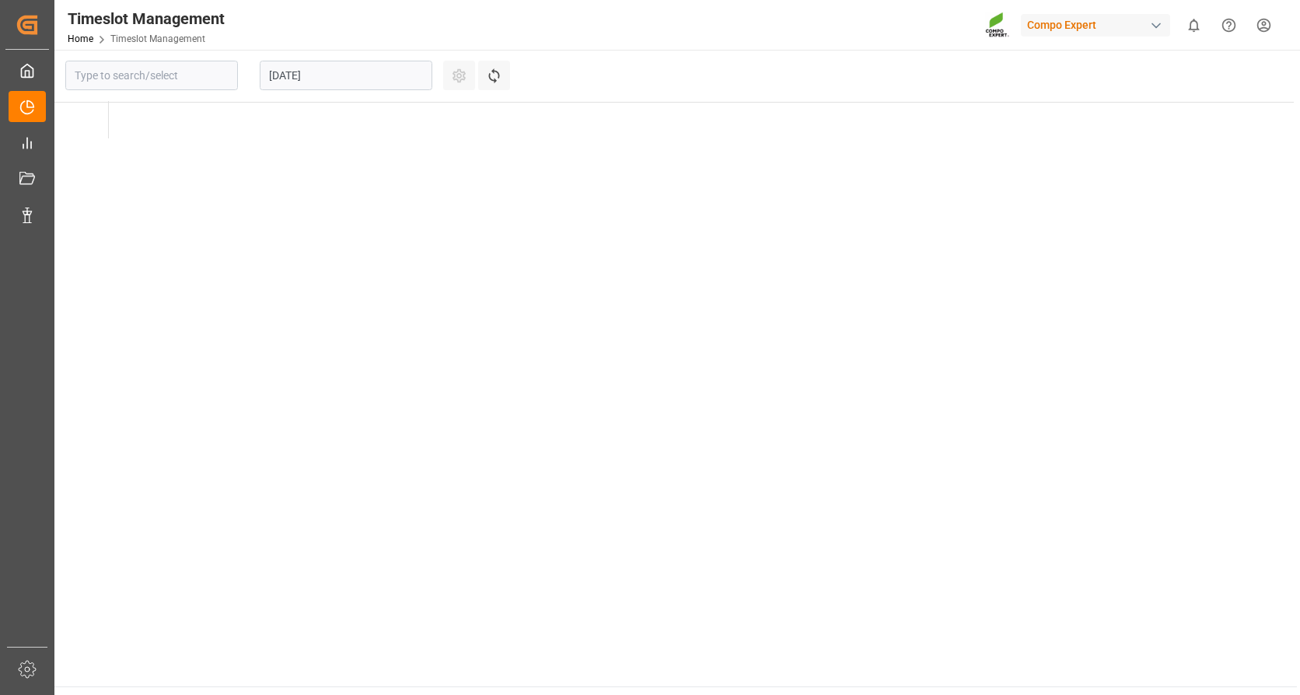
type input "Krefeld"
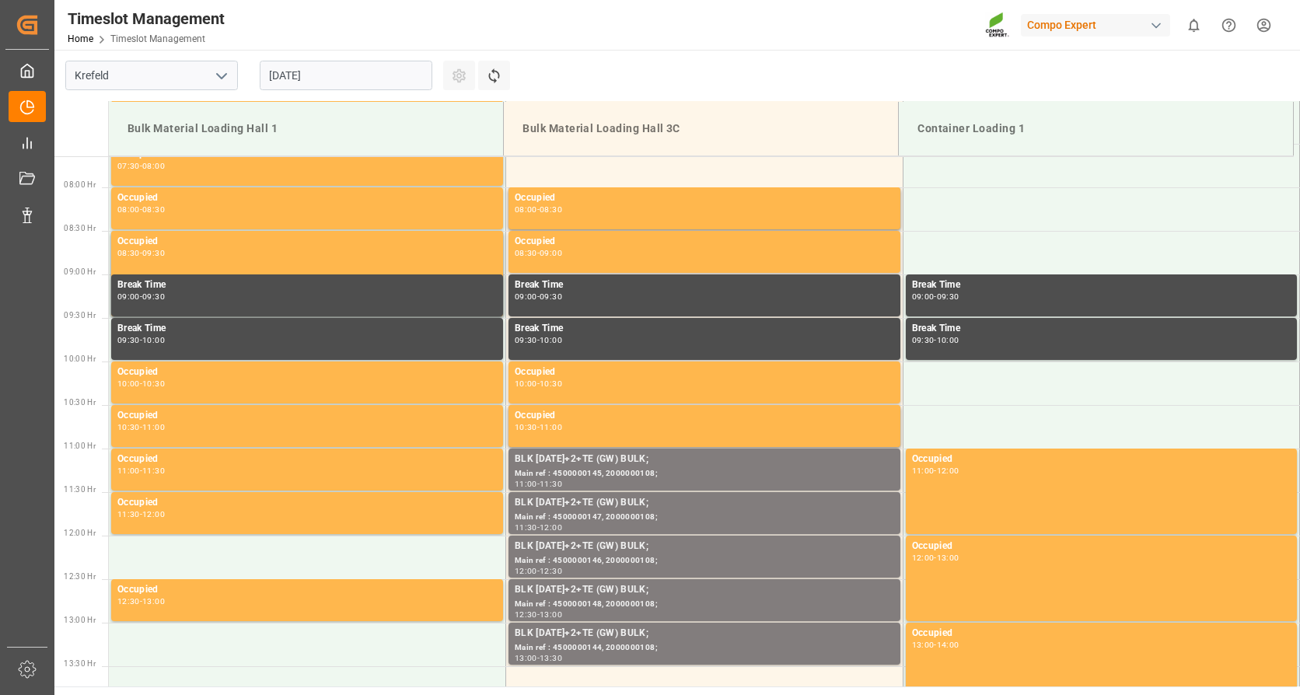
scroll to position [687, 0]
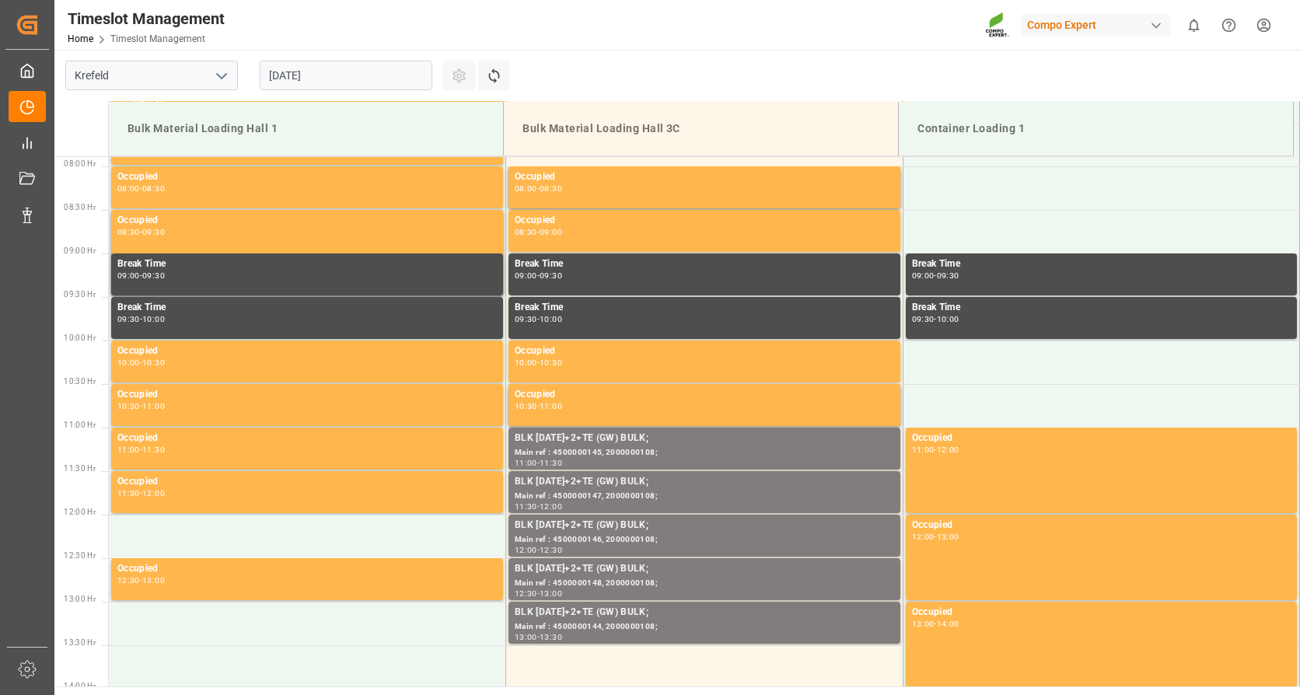
click at [414, 65] on input "[DATE]" at bounding box center [346, 76] width 173 height 30
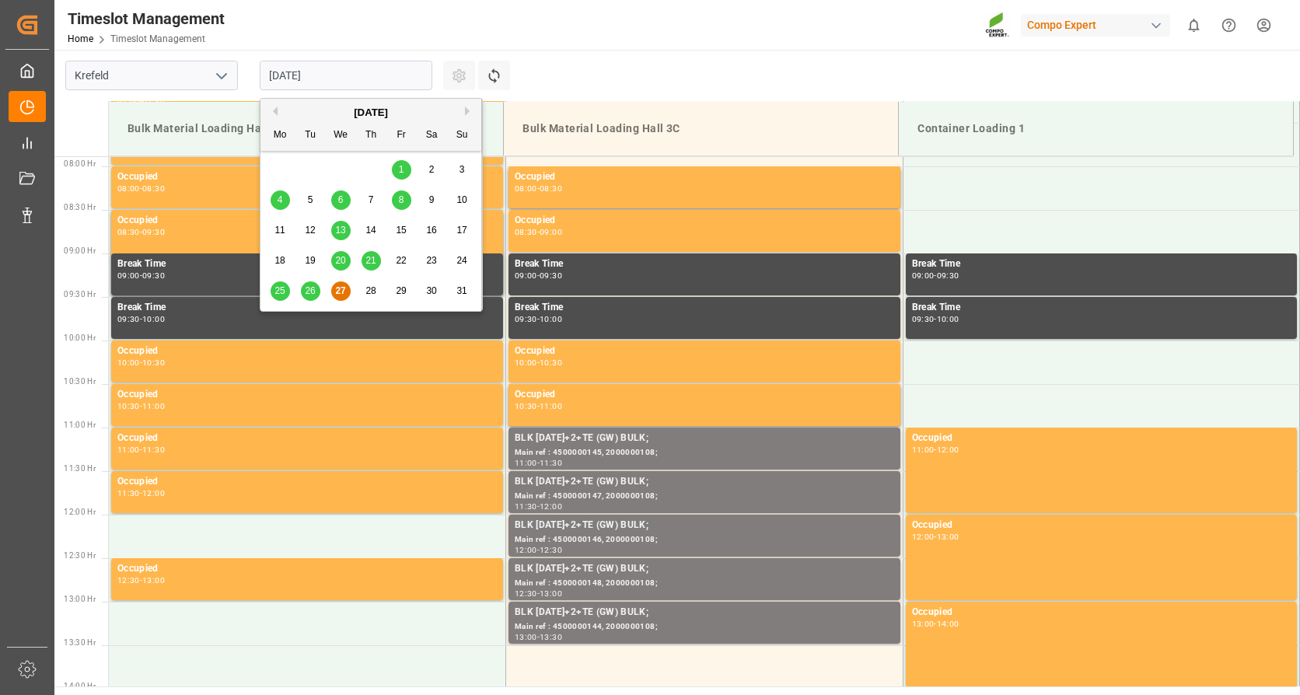
click at [466, 117] on div "[DATE]" at bounding box center [371, 113] width 221 height 16
click at [466, 113] on button "Next Month" at bounding box center [469, 111] width 9 height 9
click at [308, 169] on span "2" at bounding box center [310, 169] width 5 height 11
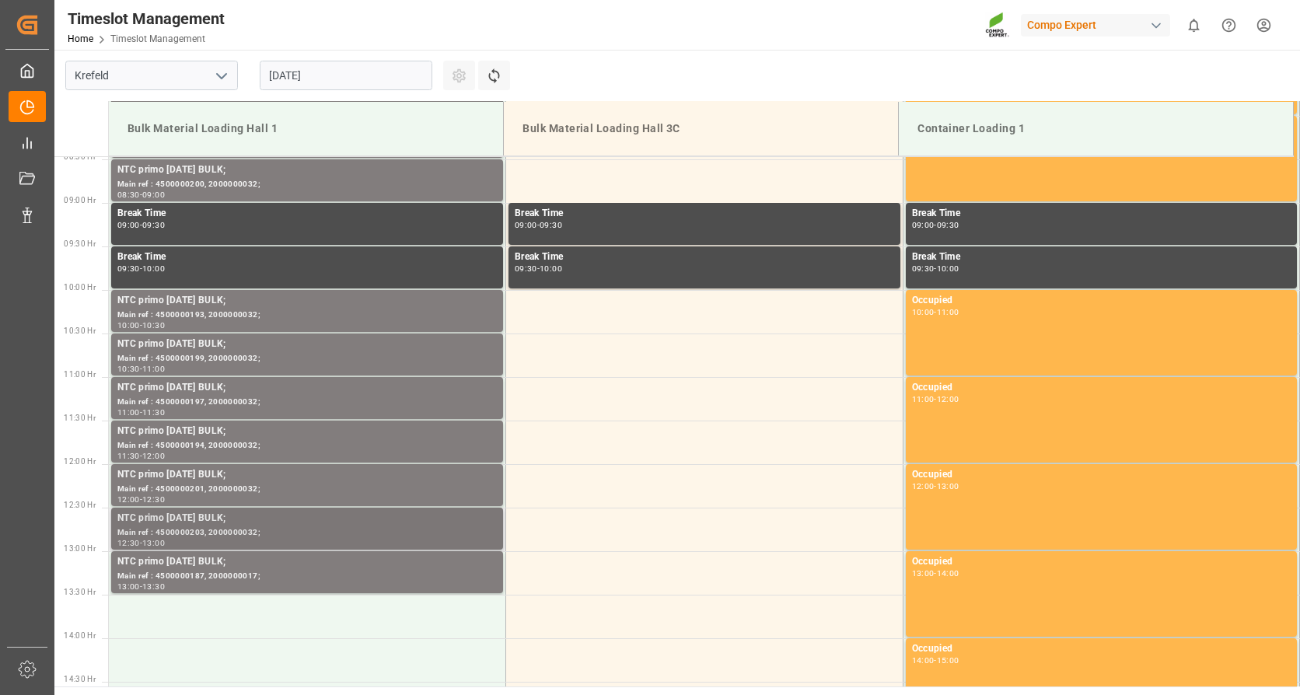
scroll to position [764, 0]
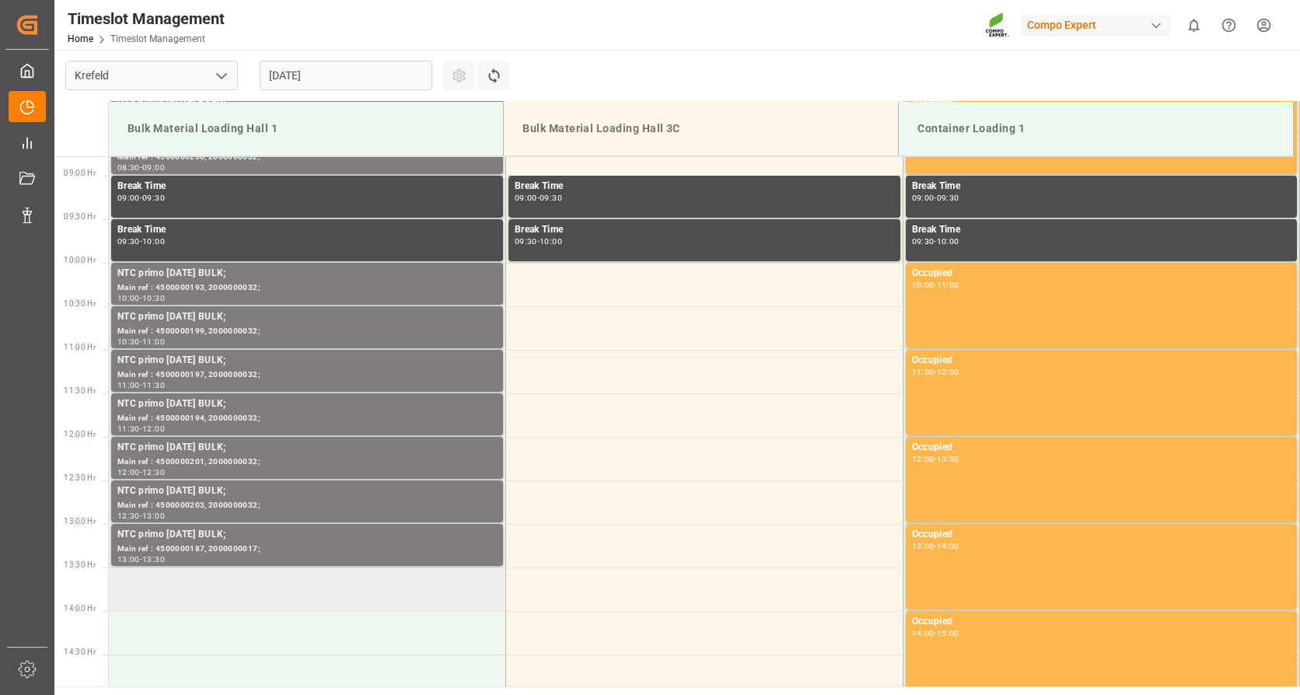
click at [262, 584] on td at bounding box center [307, 590] width 397 height 44
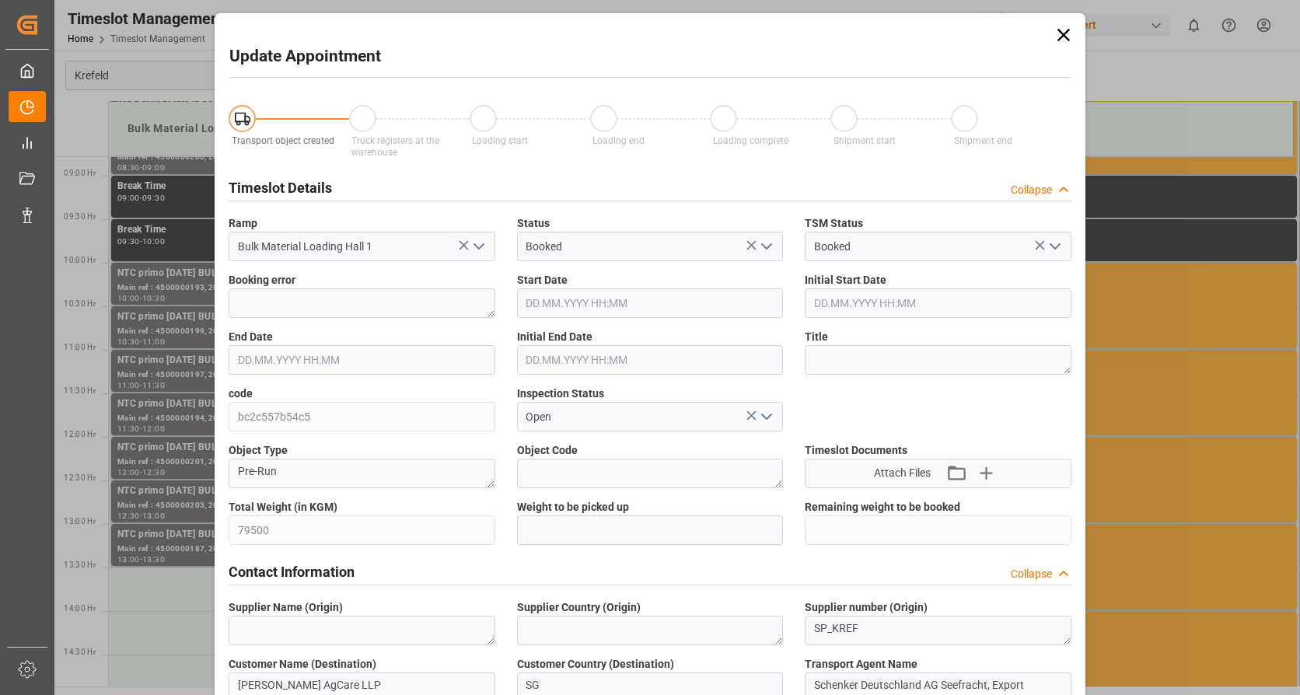
type input "02.09.2025 13:30"
type input "02.09.2025 14:00"
type input "27.08.2025 06:43"
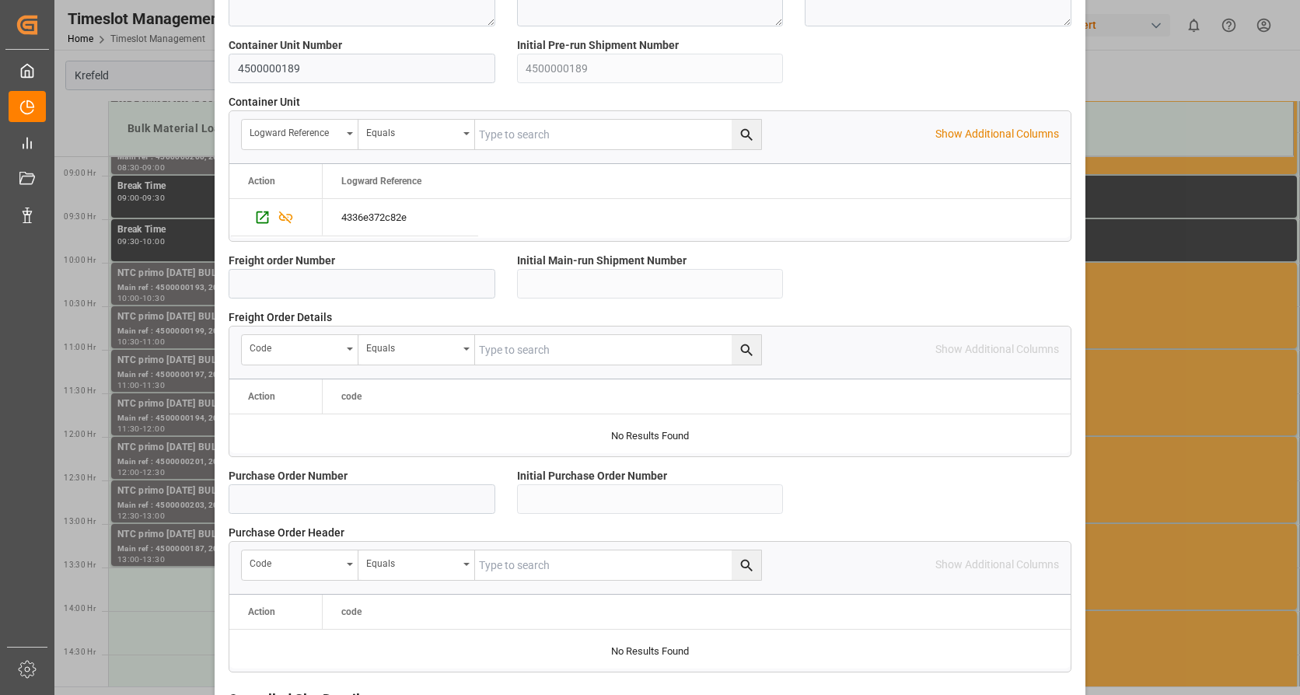
scroll to position [1359, 0]
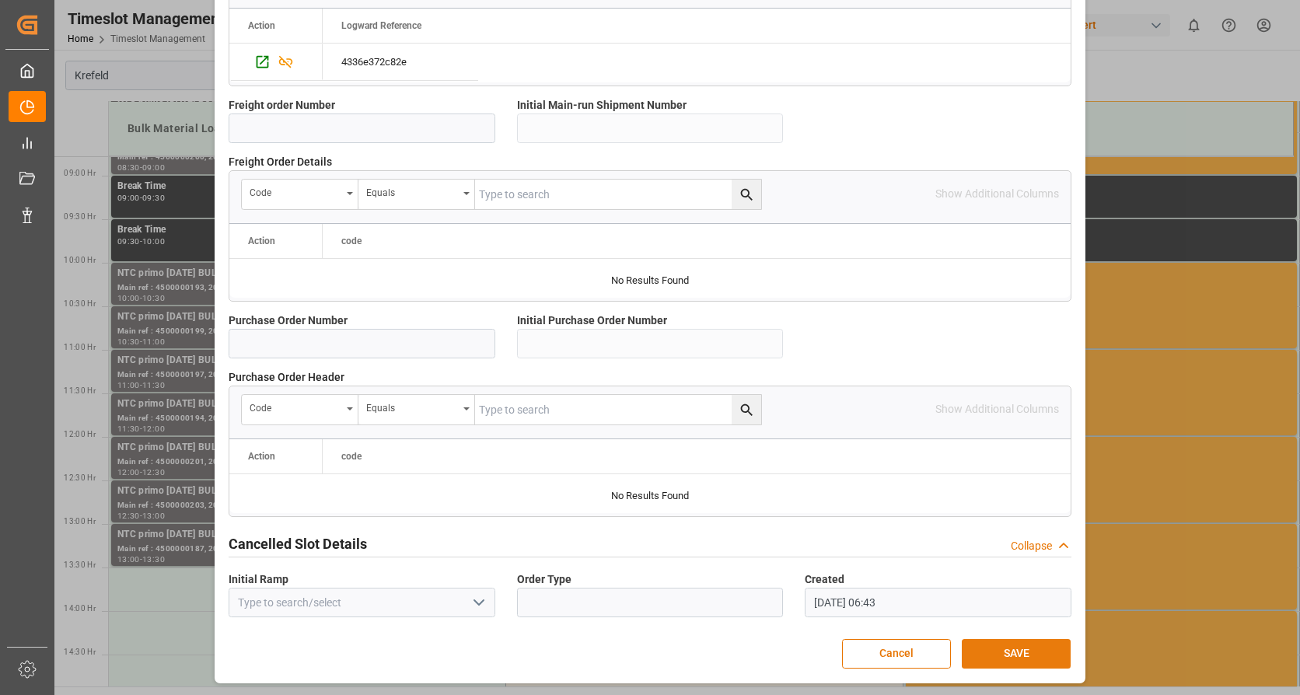
click at [1049, 658] on button "SAVE" at bounding box center [1016, 654] width 109 height 30
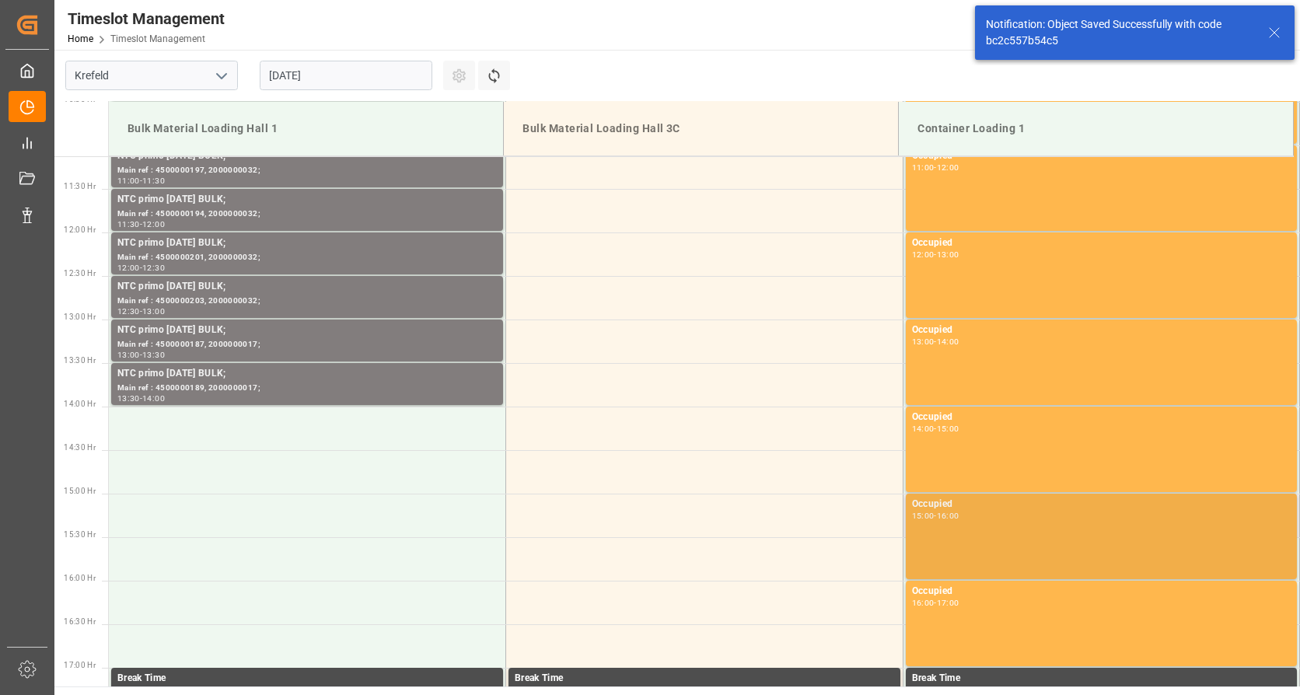
scroll to position [1035, 0]
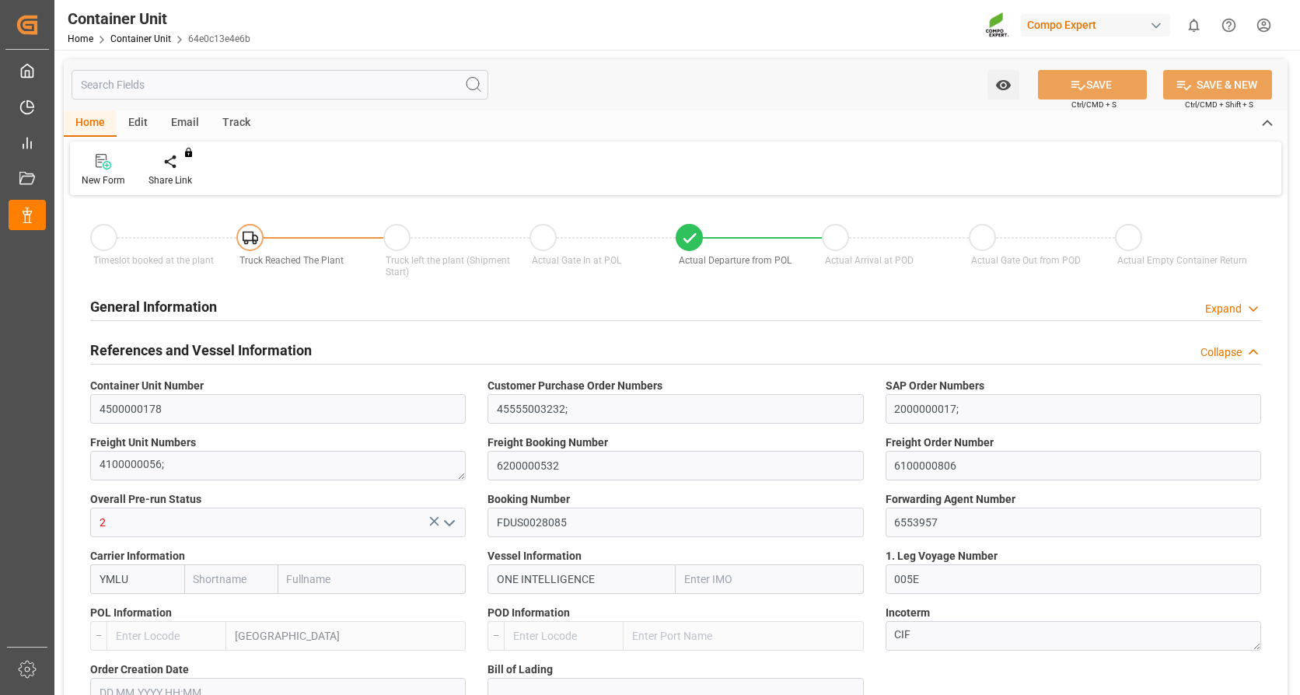
type input "[PERSON_NAME]"
type input "[PERSON_NAME] Marine Transport Corp."
type input "9933121"
type input "NLRTM"
type input "VNVTG"
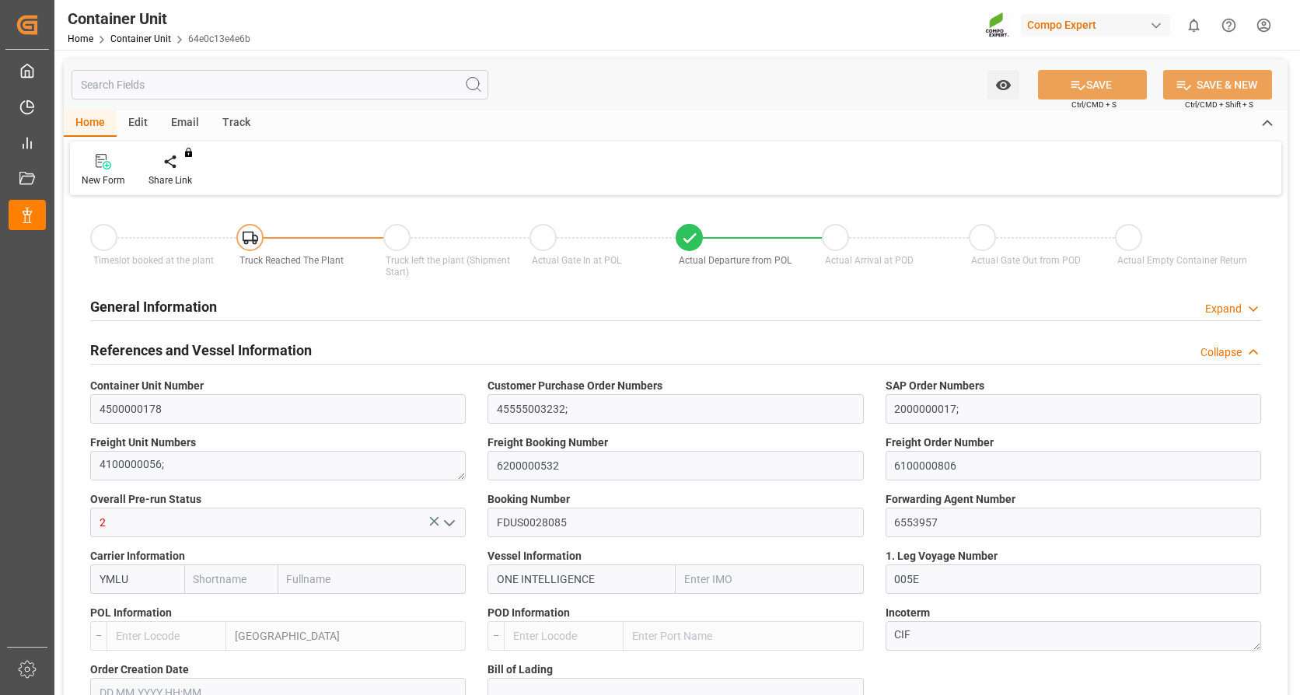
type input "0"
type input "79500"
type input "NLRTM"
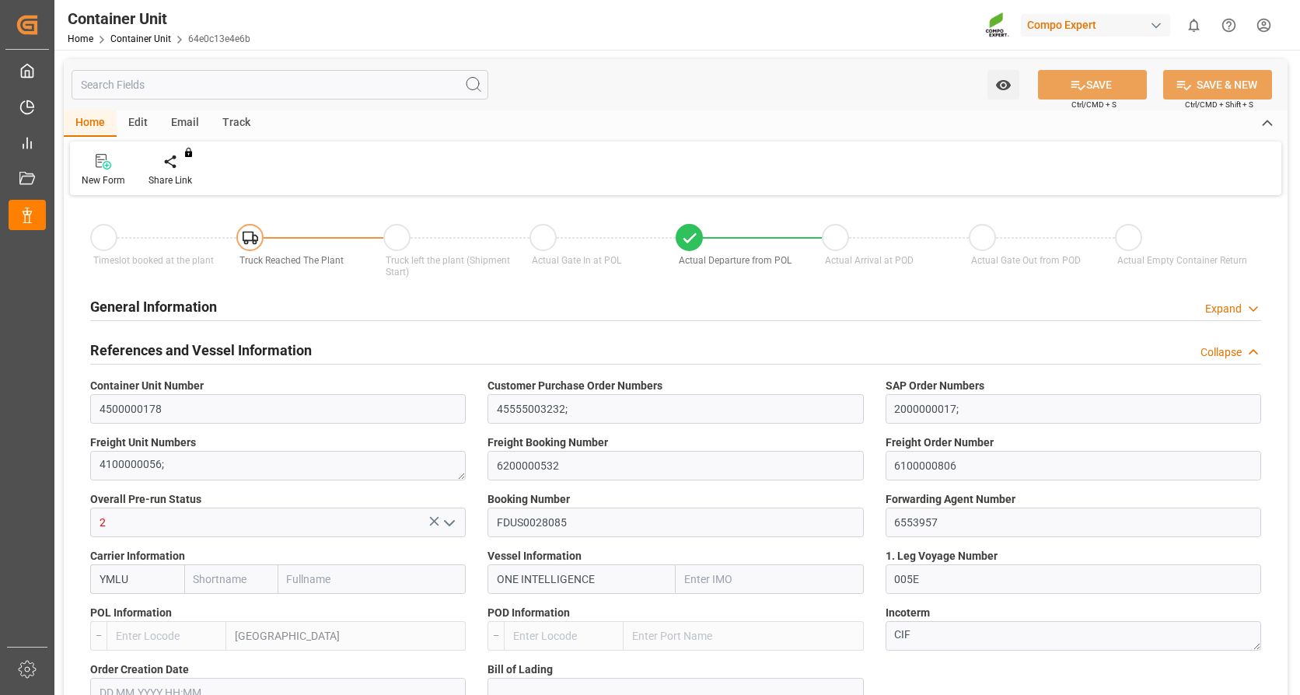
type input "VNVUT"
type input "01.08.2025"
type input "15.08.2025 05:30"
type input "13.08.2025 12:00"
type input "15.08.2025 07:40"
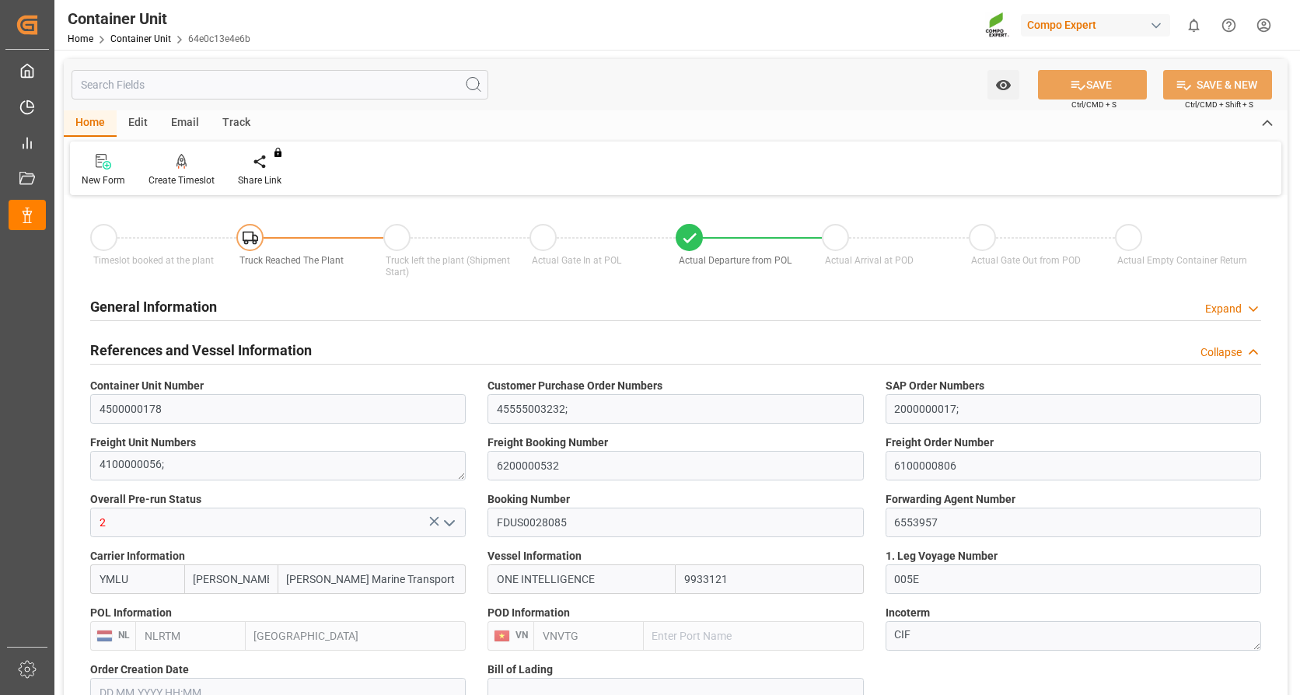
type input "25.10.2025 11:00"
type input "14.10.2025 12:30"
click at [160, 149] on div "New Form Create Timeslot Share Link You don't have permission for this feature.…" at bounding box center [676, 169] width 1212 height 54
click at [187, 172] on div "Create Timeslot" at bounding box center [181, 170] width 89 height 34
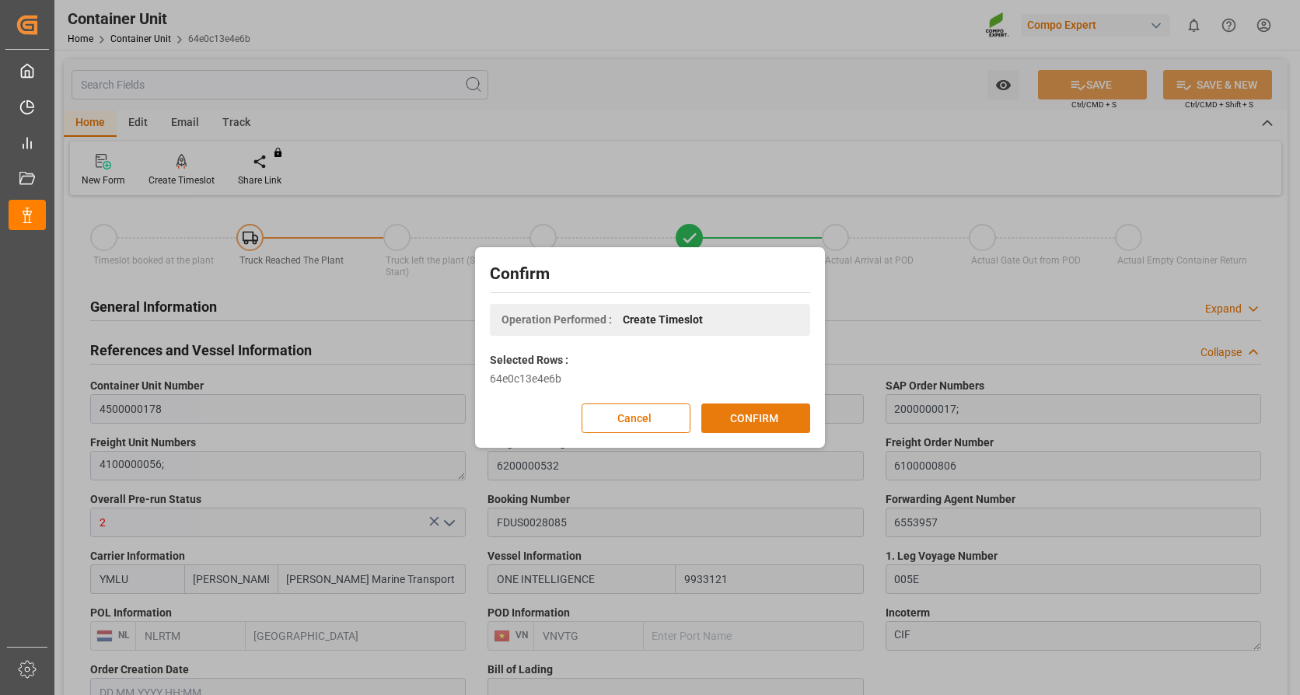
click at [778, 410] on button "CONFIRM" at bounding box center [755, 419] width 109 height 30
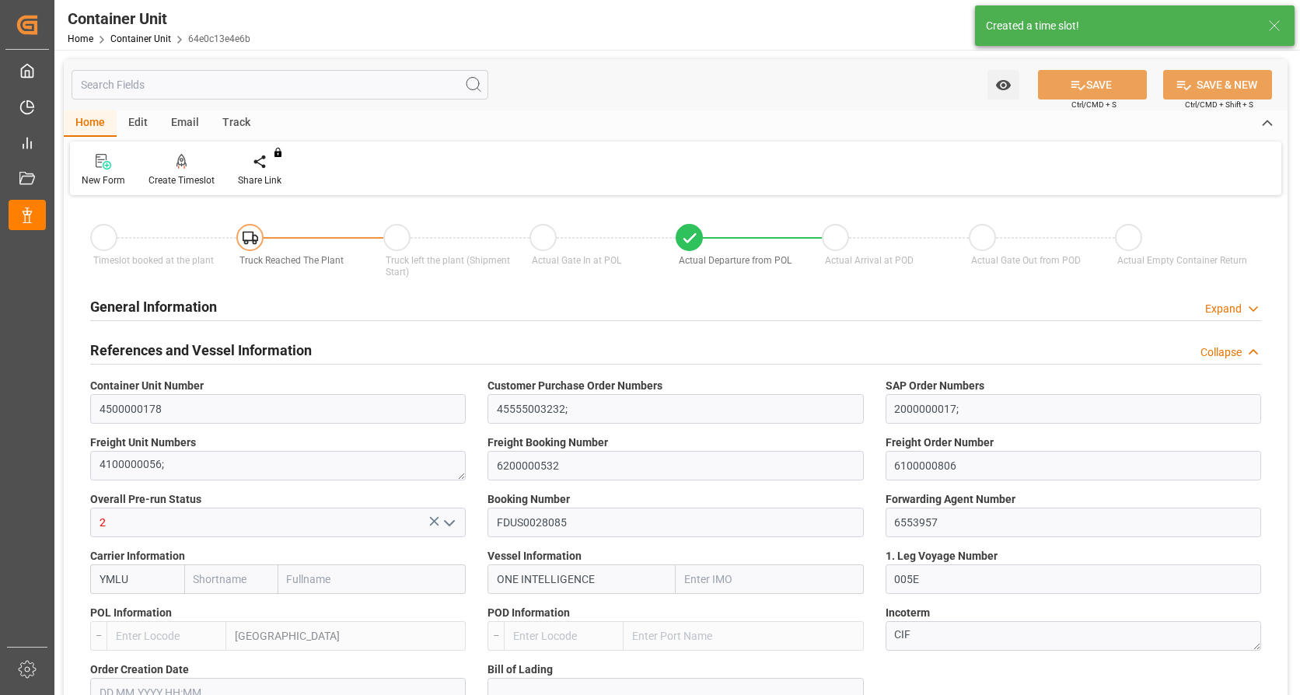
type input "Yang Ming"
type input "Yang Ming Marine Transport Corp."
type input "9933121"
type input "NLRTM"
type input "VNVTG"
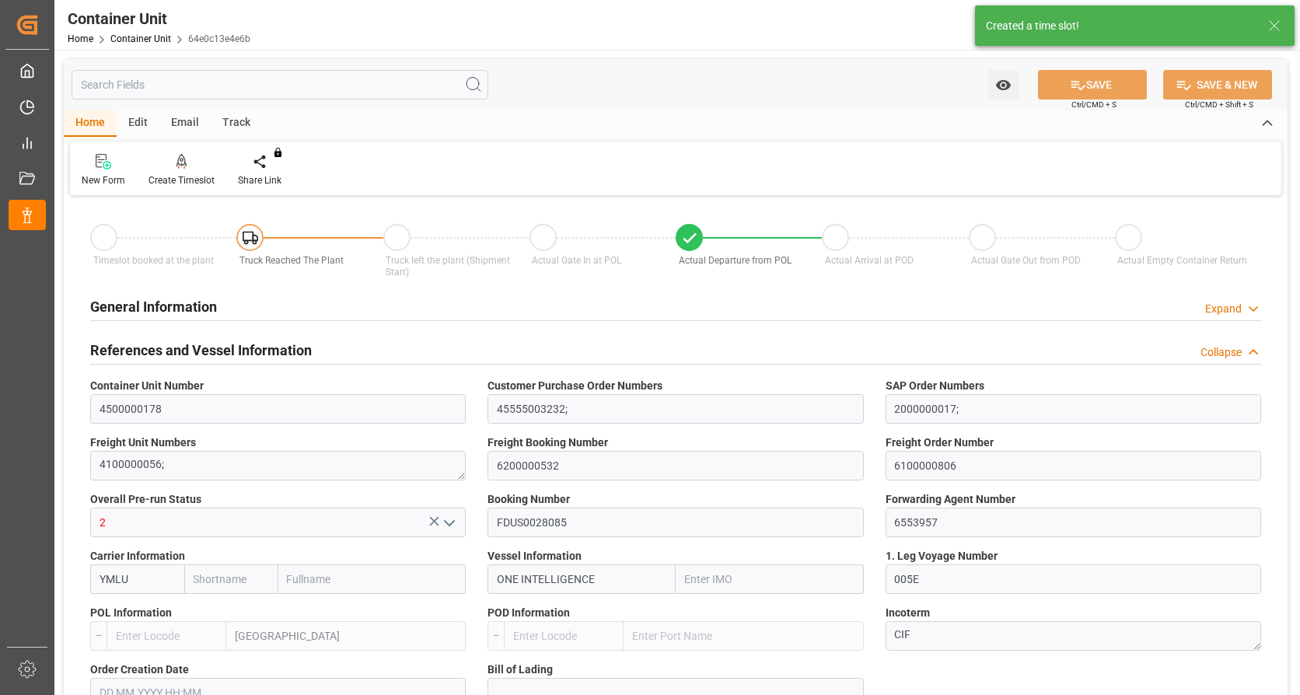
type input "0"
type input "79500"
type input "NLRTM"
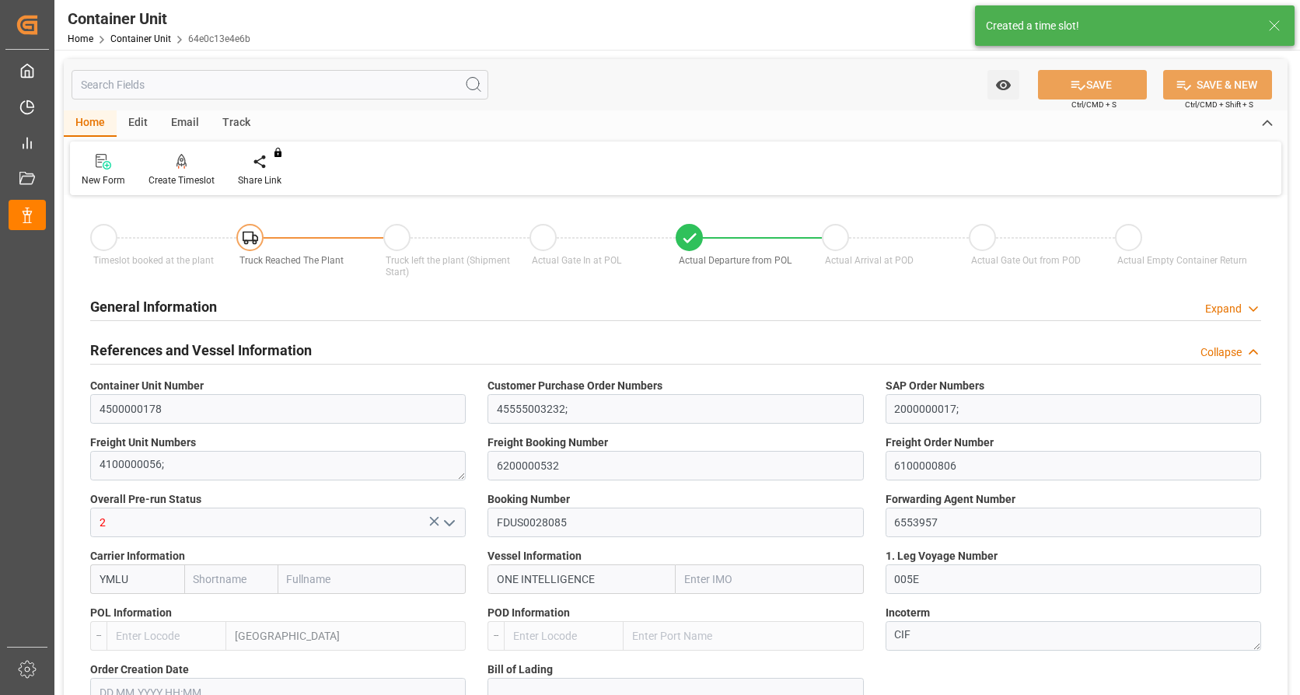
type input "VNVUT"
type input "01.08.2025"
type input "15.08.2025 05:30"
type input "13.08.2025 12:00"
type input "15.08.2025 07:40"
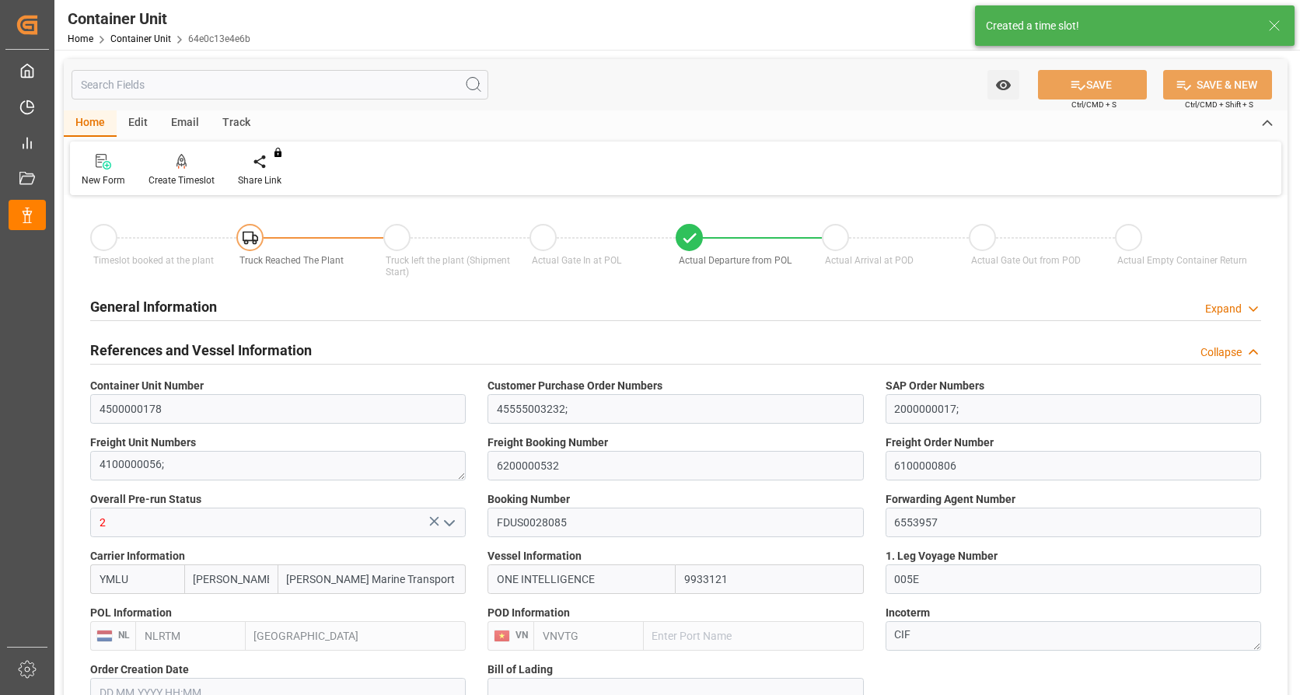
type input "[DATE] 11:00"
type input "[DATE] 12:30"
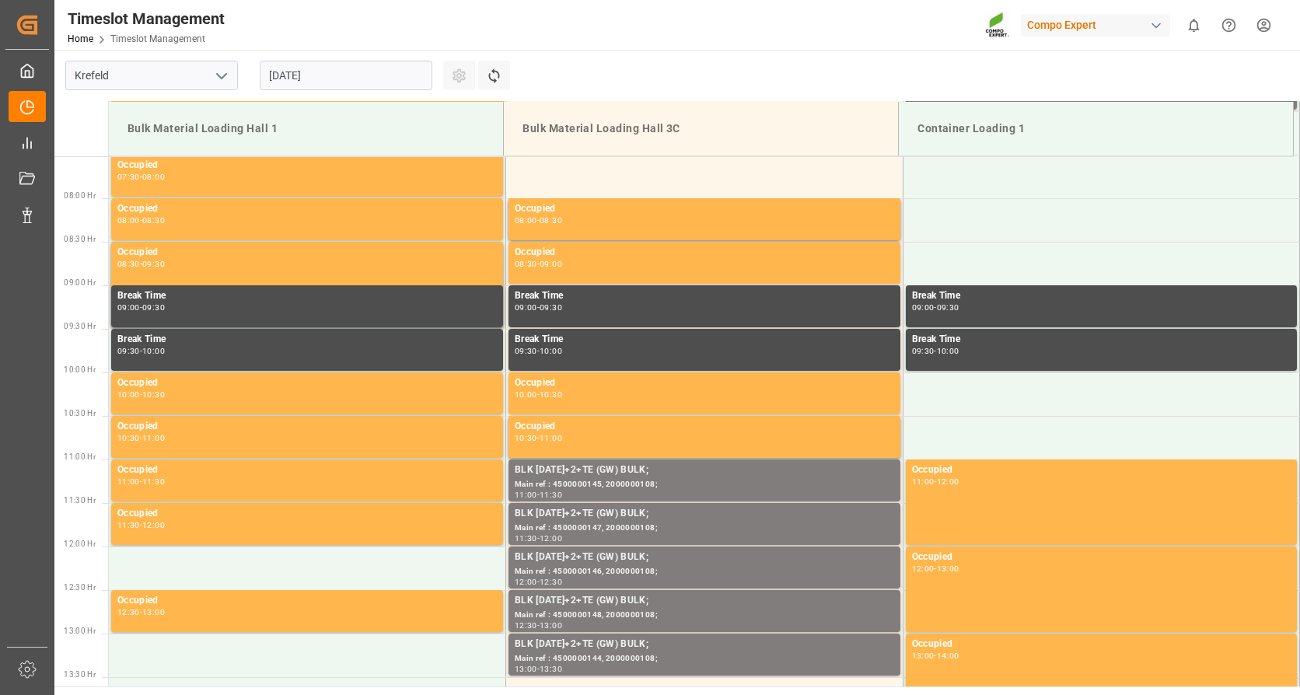
scroll to position [687, 0]
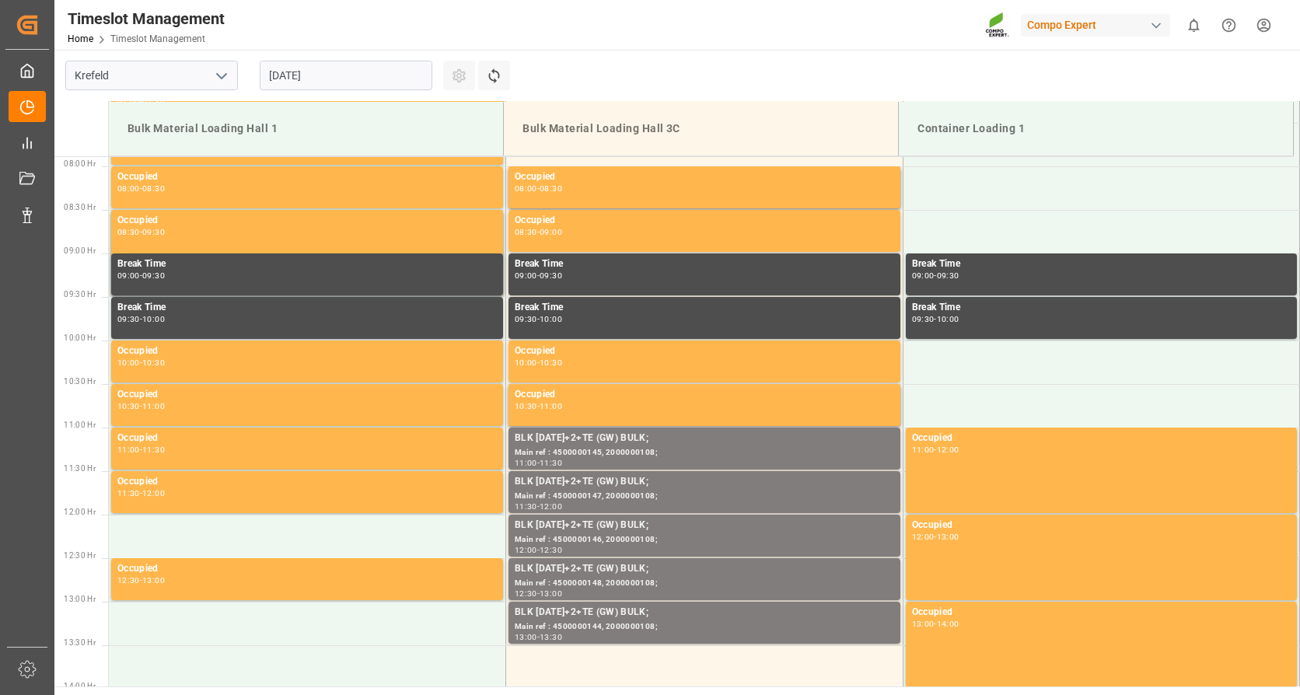
click at [381, 82] on input "[DATE]" at bounding box center [346, 76] width 173 height 30
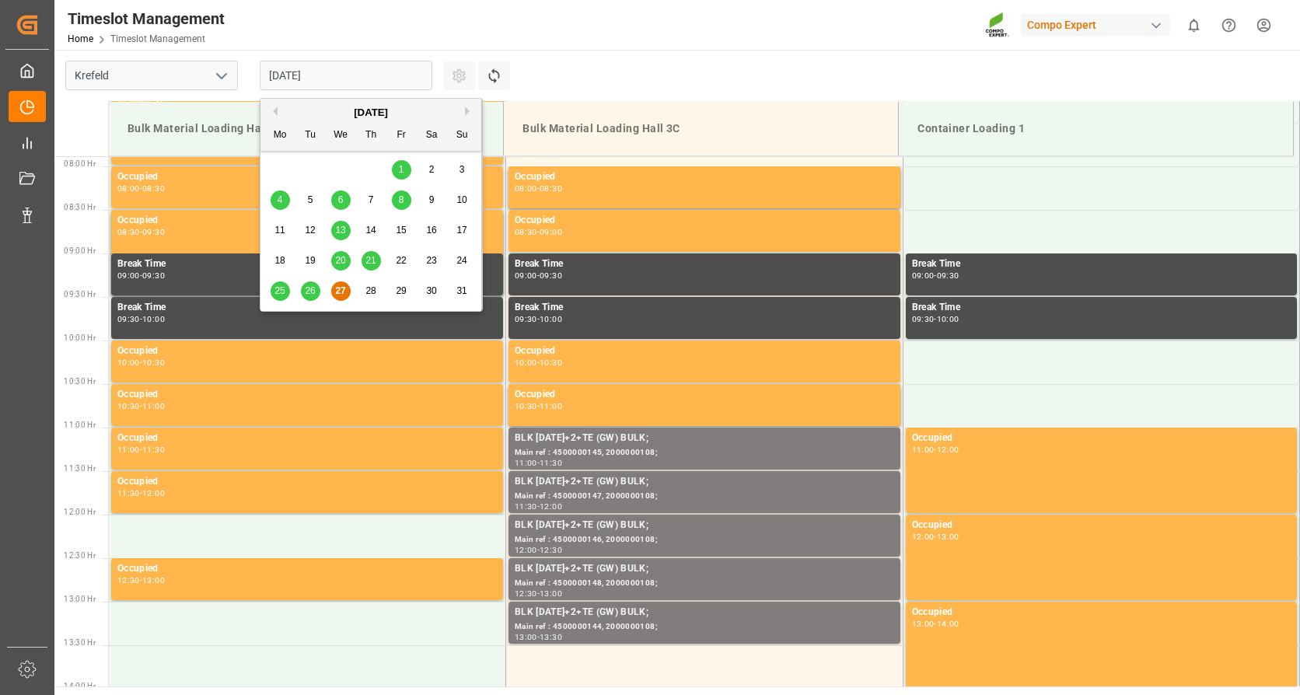
click at [468, 110] on button "Next Month" at bounding box center [469, 111] width 9 height 9
click at [311, 170] on span "2" at bounding box center [310, 169] width 5 height 11
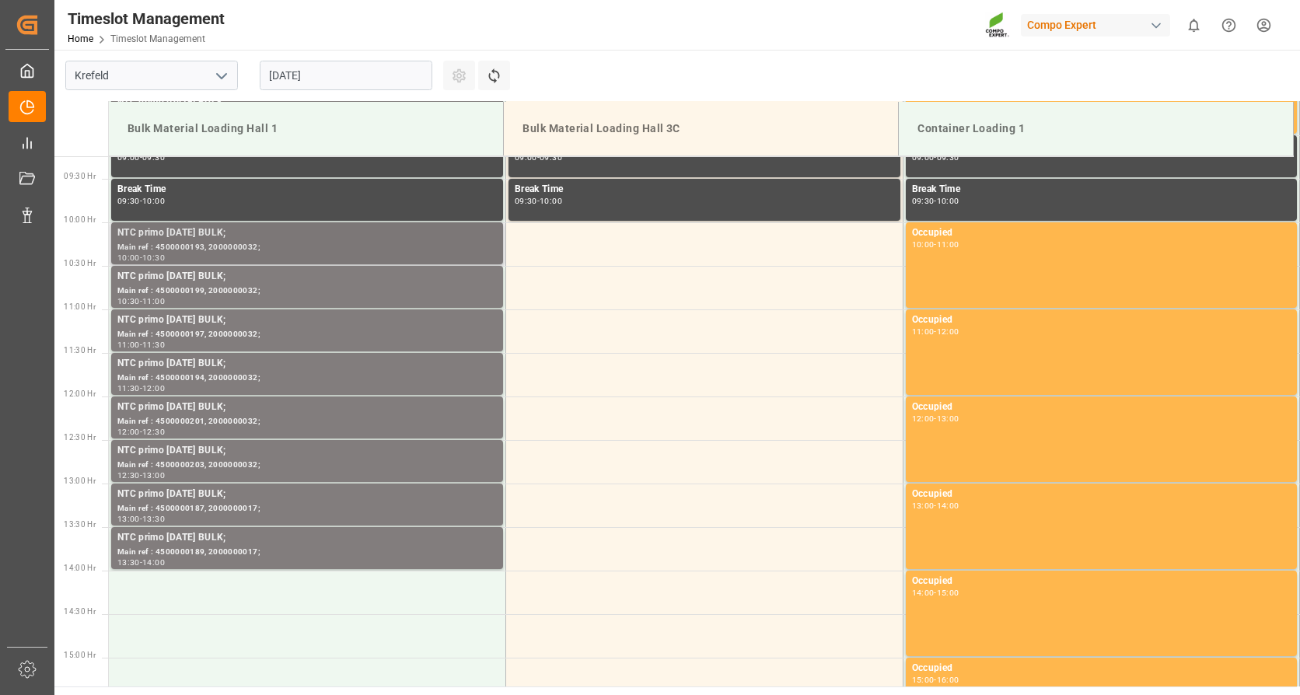
scroll to position [842, 0]
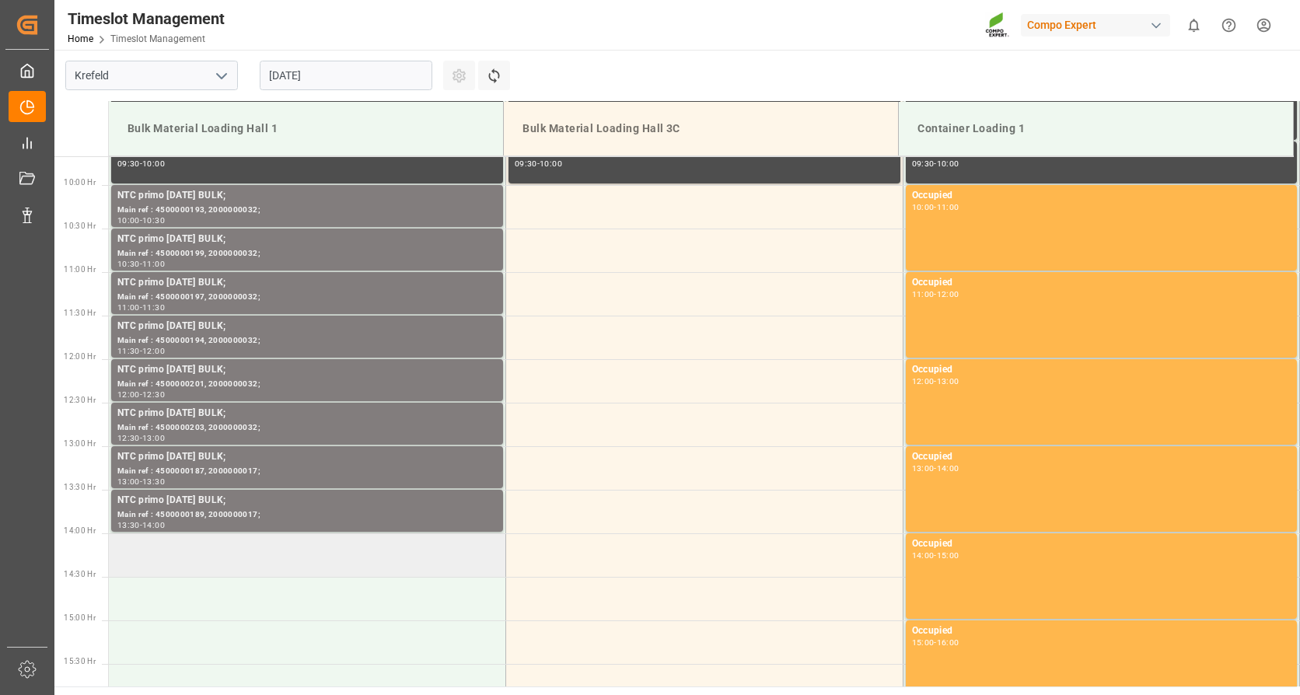
click at [250, 559] on td at bounding box center [307, 555] width 397 height 44
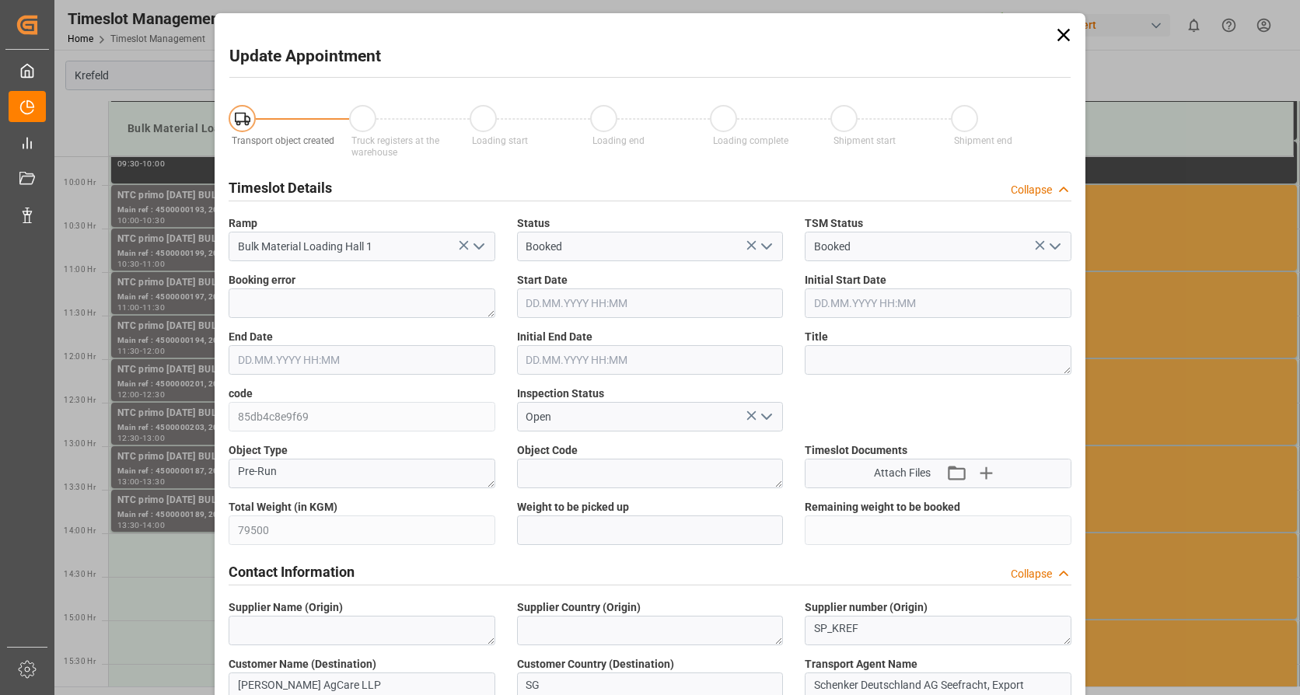
type input "[DATE] 14:00"
type input "[DATE] 14:30"
type input "[DATE] 06:44"
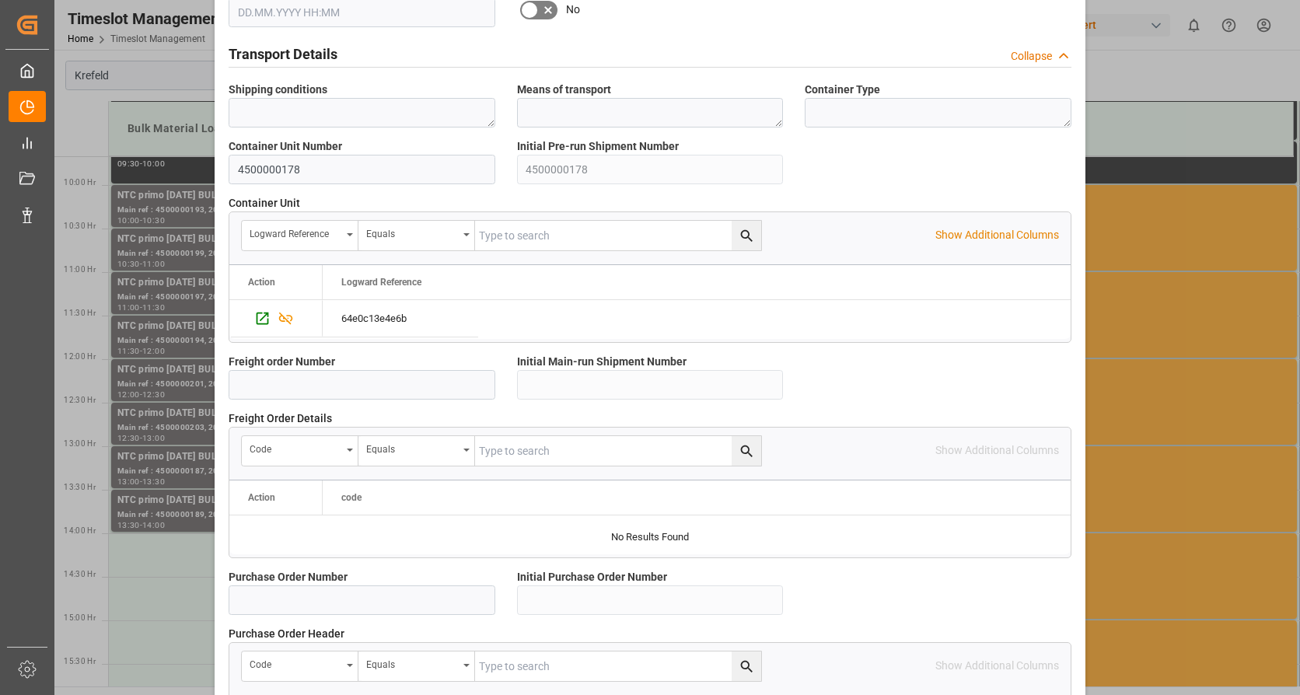
scroll to position [1359, 0]
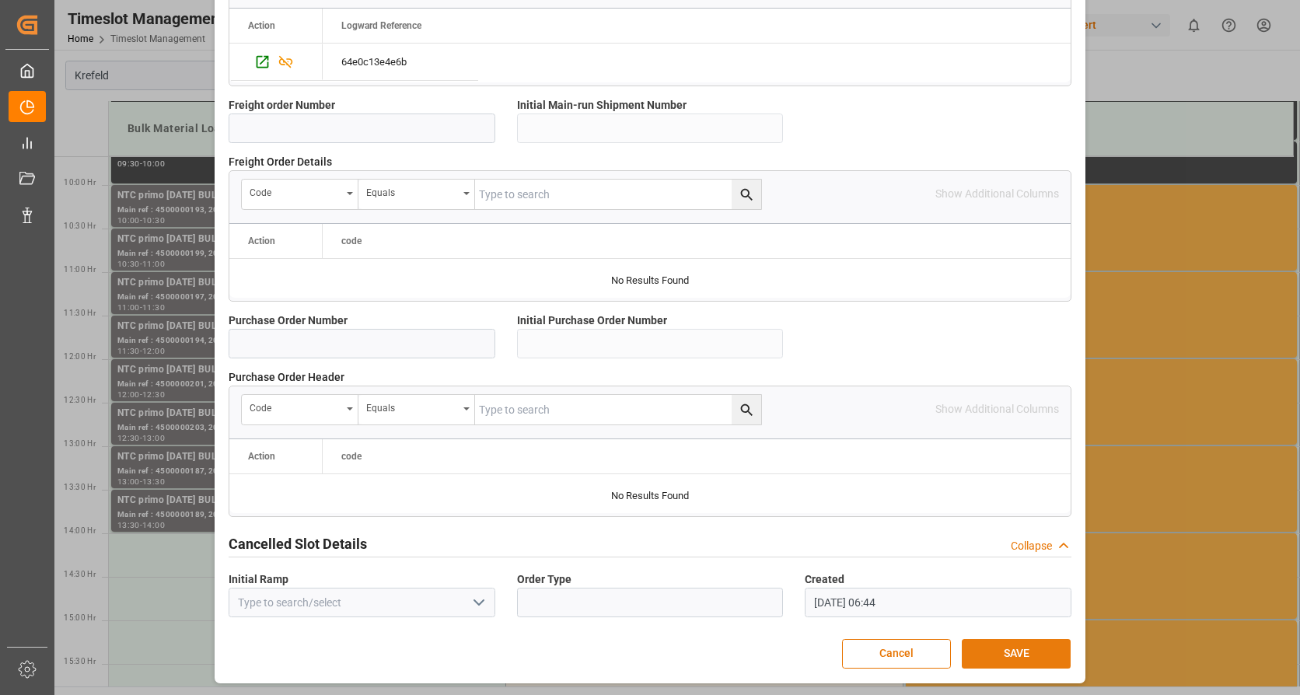
click at [1027, 666] on button "SAVE" at bounding box center [1016, 654] width 109 height 30
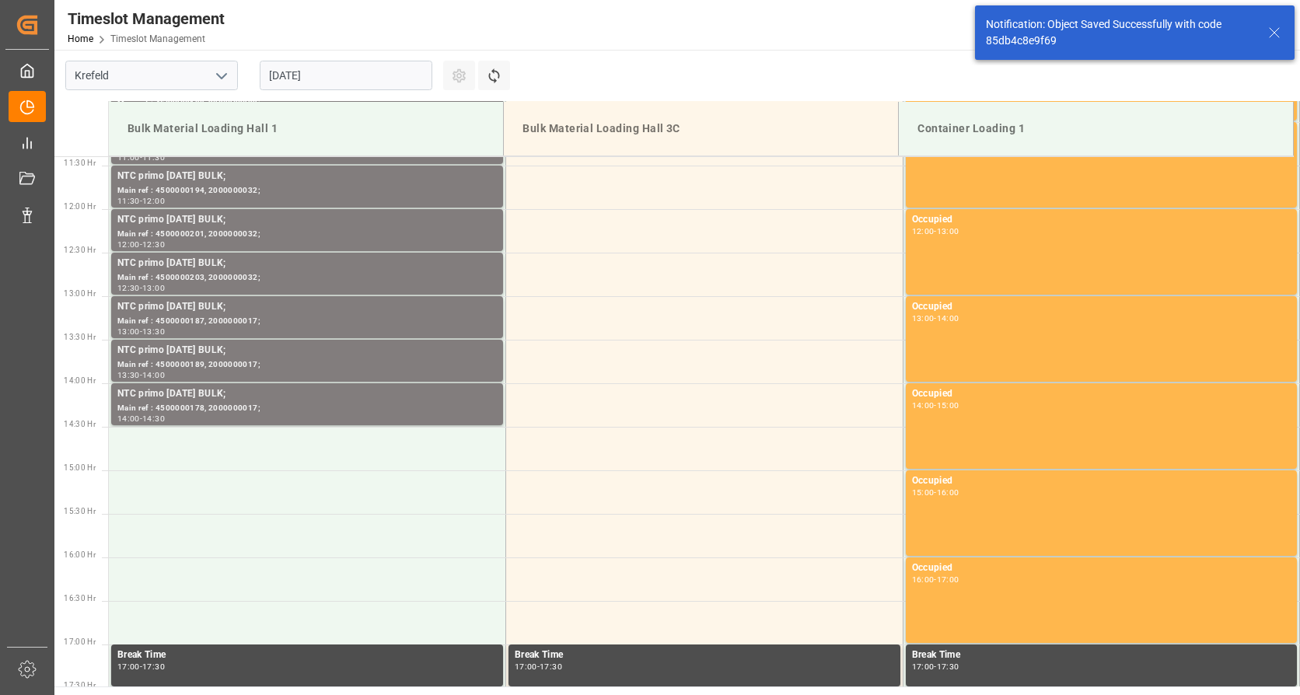
scroll to position [1122, 0]
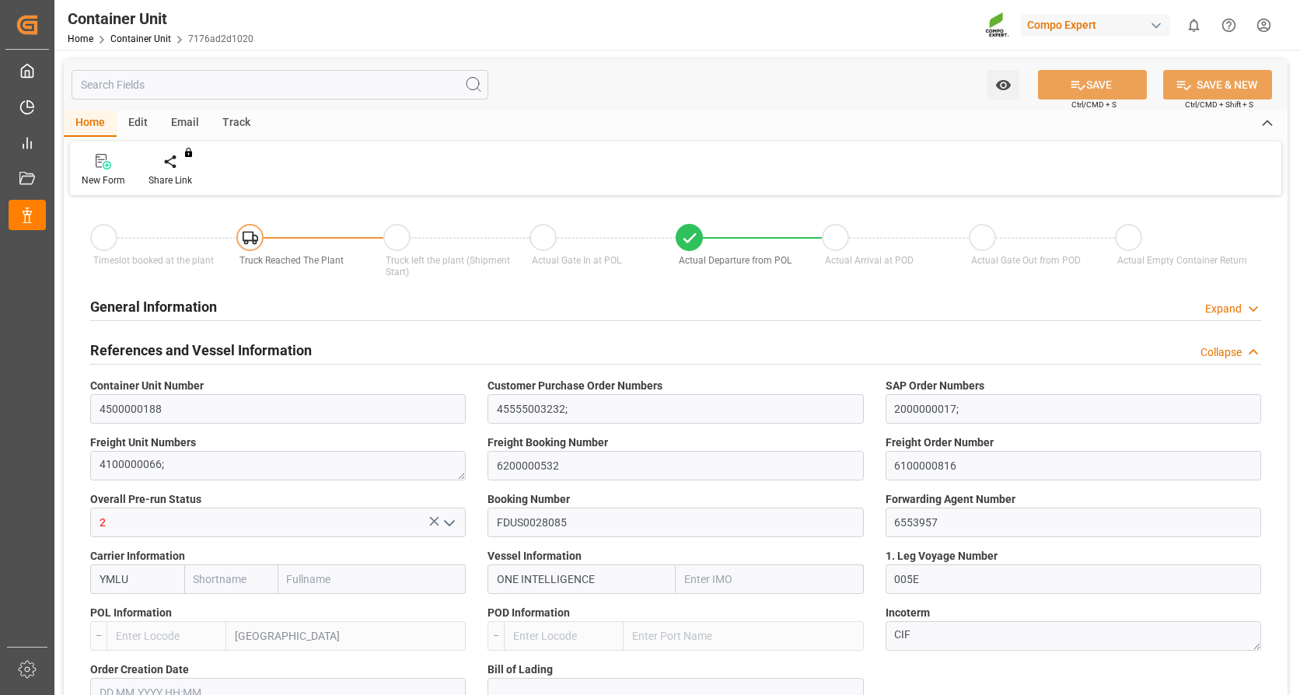
type input "[PERSON_NAME]"
type input "Yang Ming Marine Transport Corp."
type input "9933121"
type input "NLRTM"
type input "VNVTG"
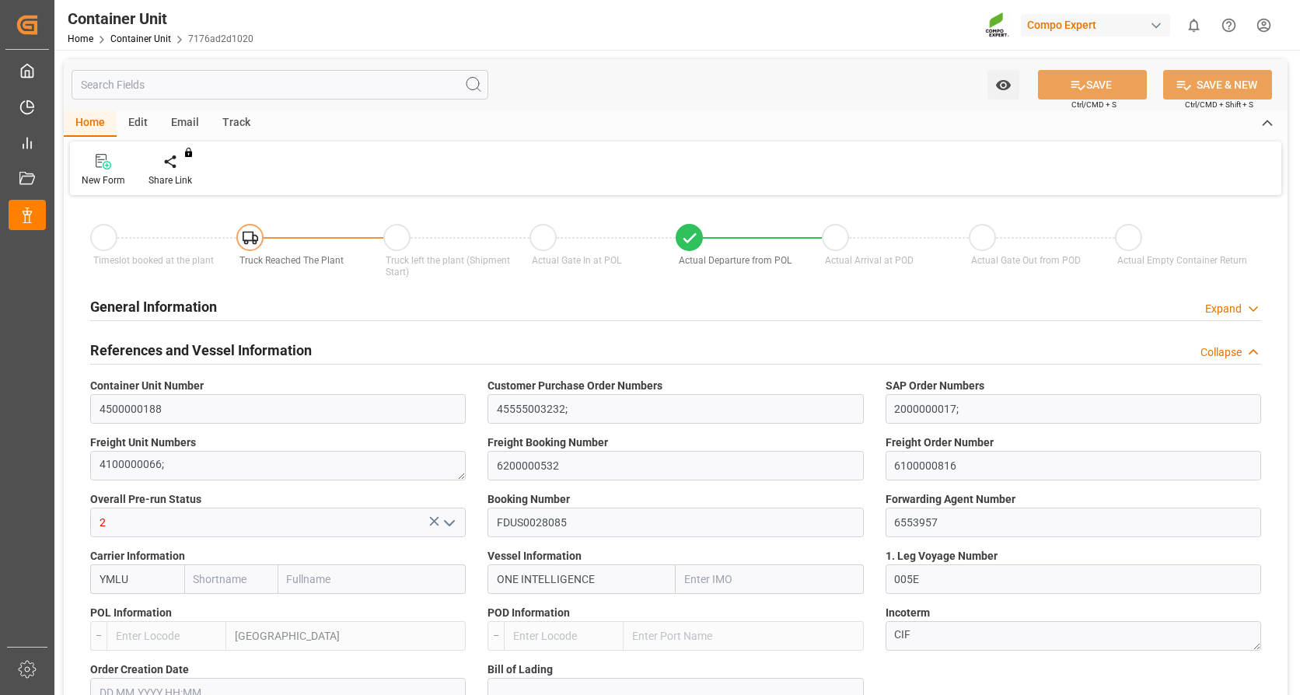
type input "0"
type input "79500"
type input "NLRTM"
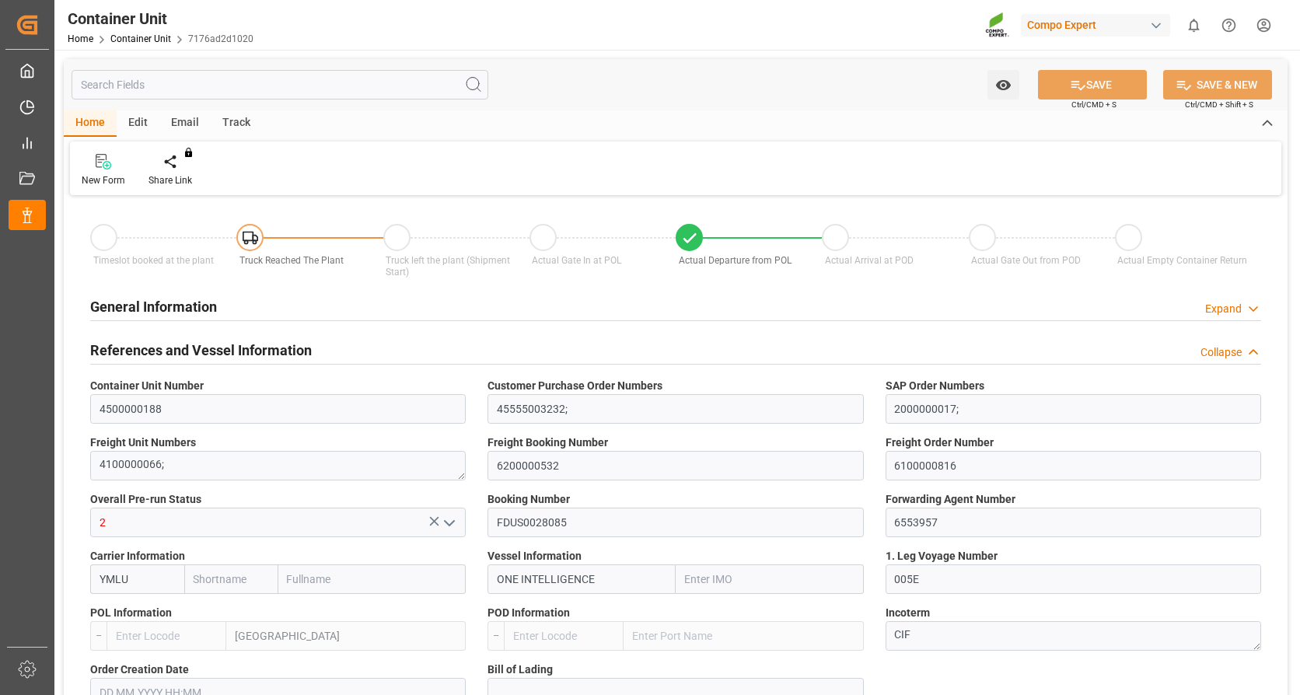
type input "VNVUT"
type input "01.08.2025"
type input "15.08.2025 05:30"
type input "13.08.2025 12:00"
type input "15.08.2025 07:40"
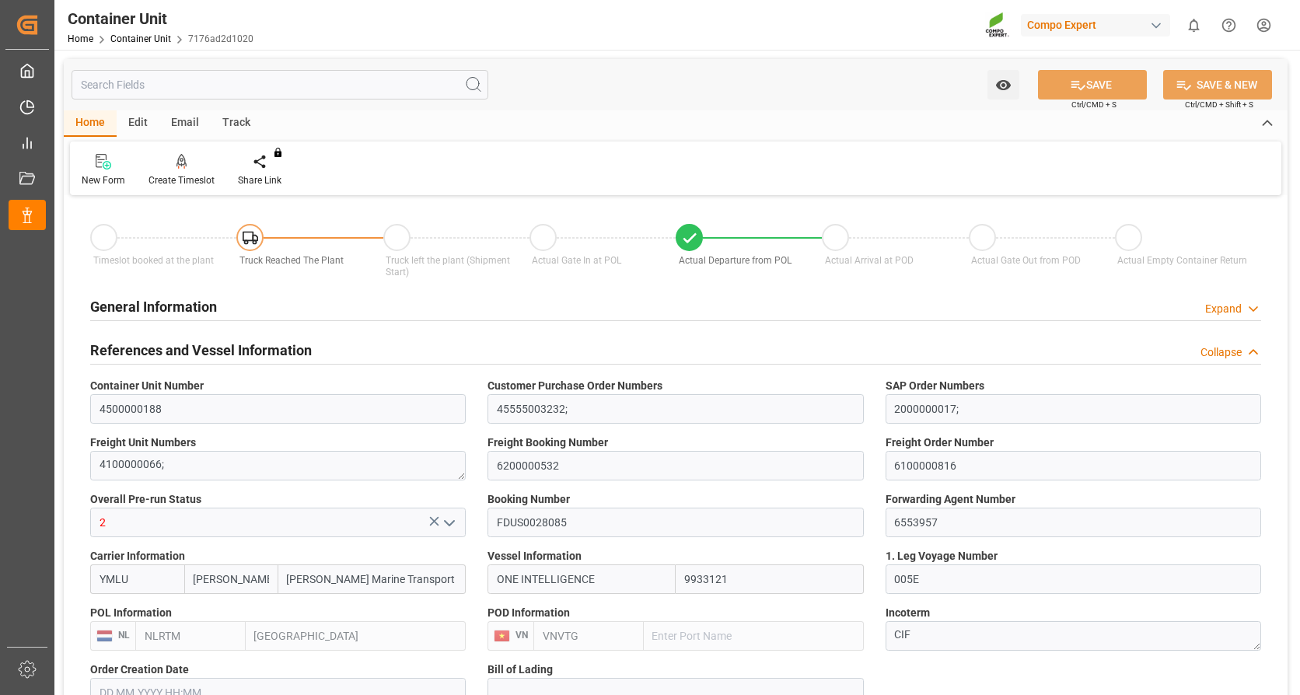
type input "25.10.2025 11:00"
type input "14.10.2025 12:30"
click at [198, 170] on div "Create Timeslot" at bounding box center [181, 170] width 89 height 34
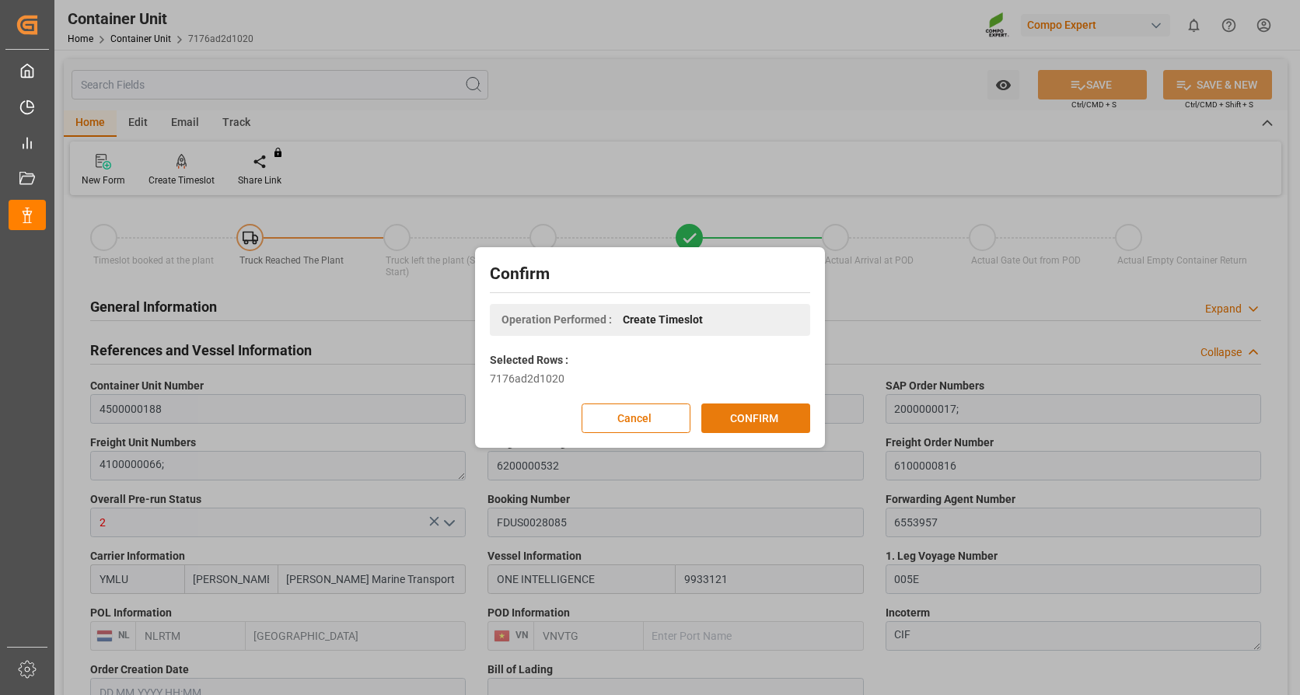
click at [771, 420] on button "CONFIRM" at bounding box center [755, 419] width 109 height 30
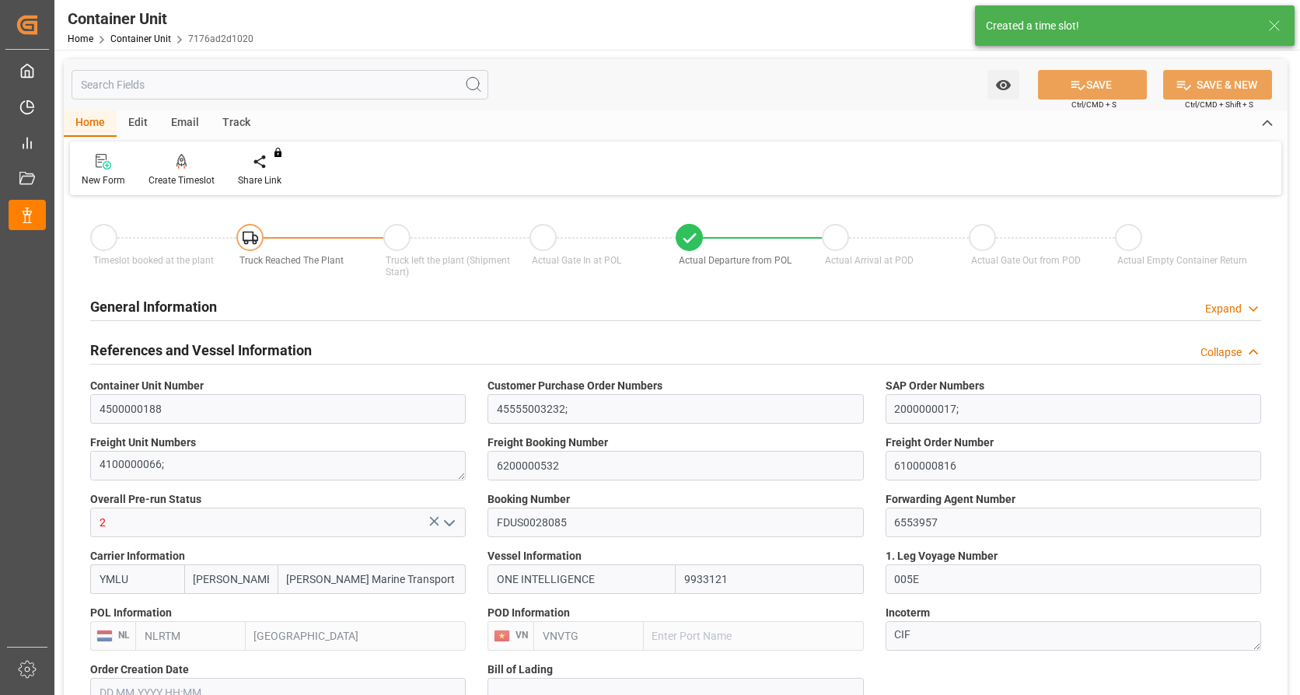
type input "Yang Ming"
type input "Yang Ming Marine Transport Corp."
type input "9933121"
type input "NLRTM"
type input "VNVTG"
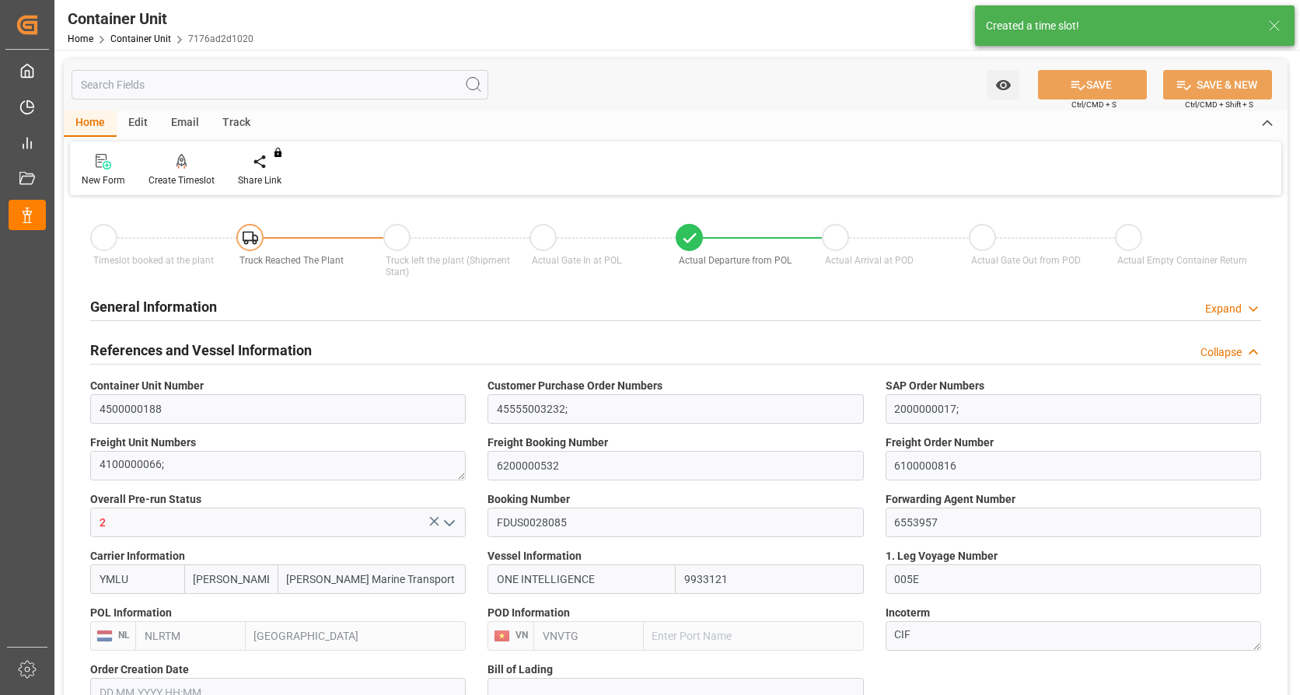
type input "0"
type input "79500"
type input "NLRTM"
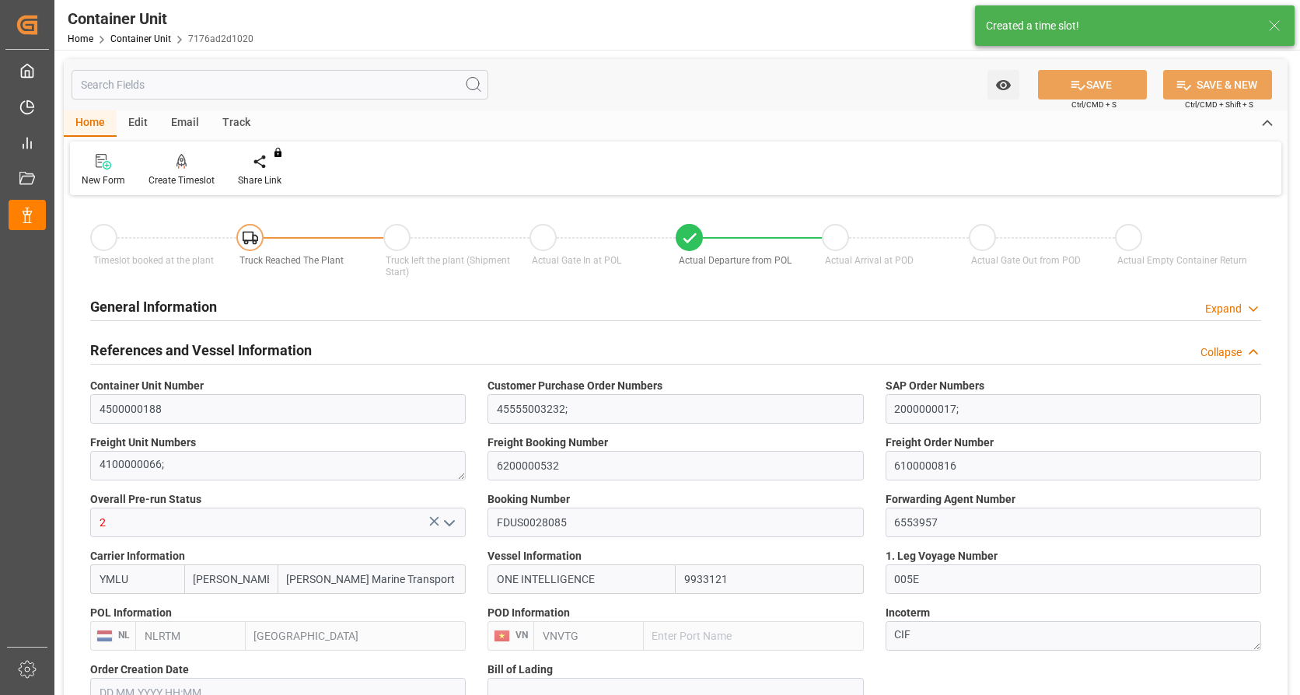
type input "VNVUT"
type input "01.08.2025"
type input "15.08.2025 05:30"
type input "13.08.2025 12:00"
type input "15.08.2025 07:40"
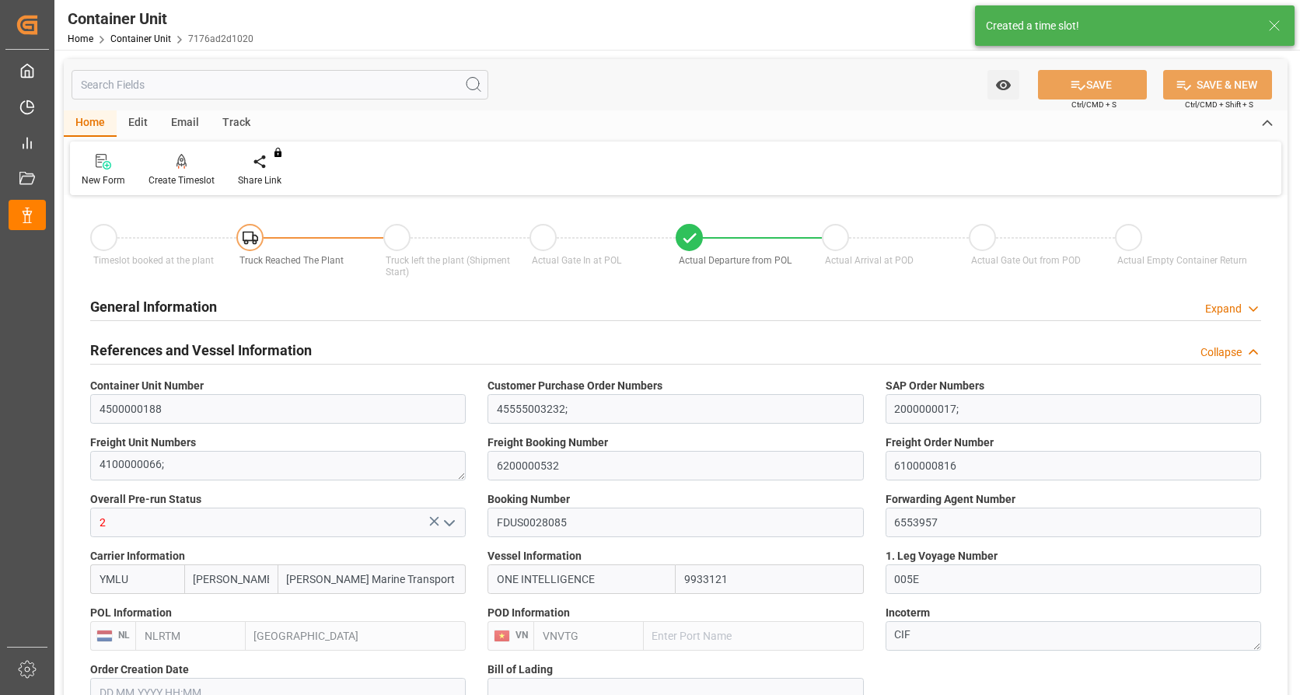
type input "25.10.2025 11:00"
type input "14.10.2025 12:30"
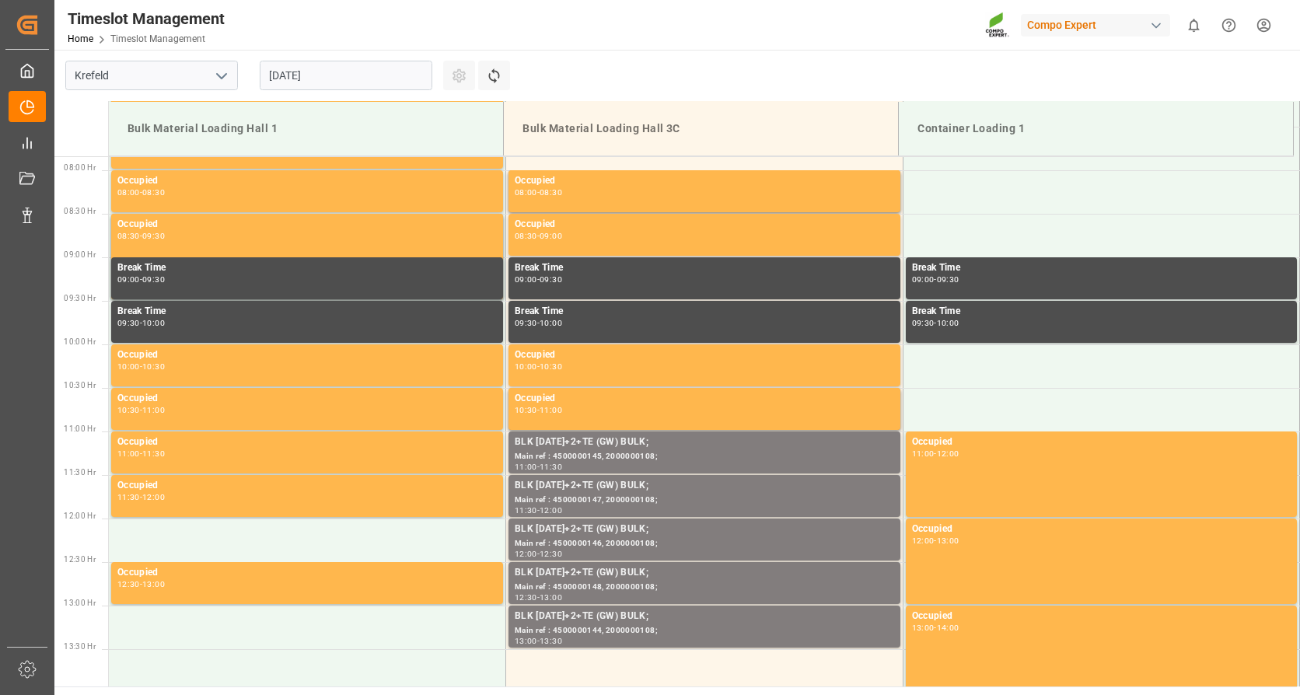
scroll to position [687, 0]
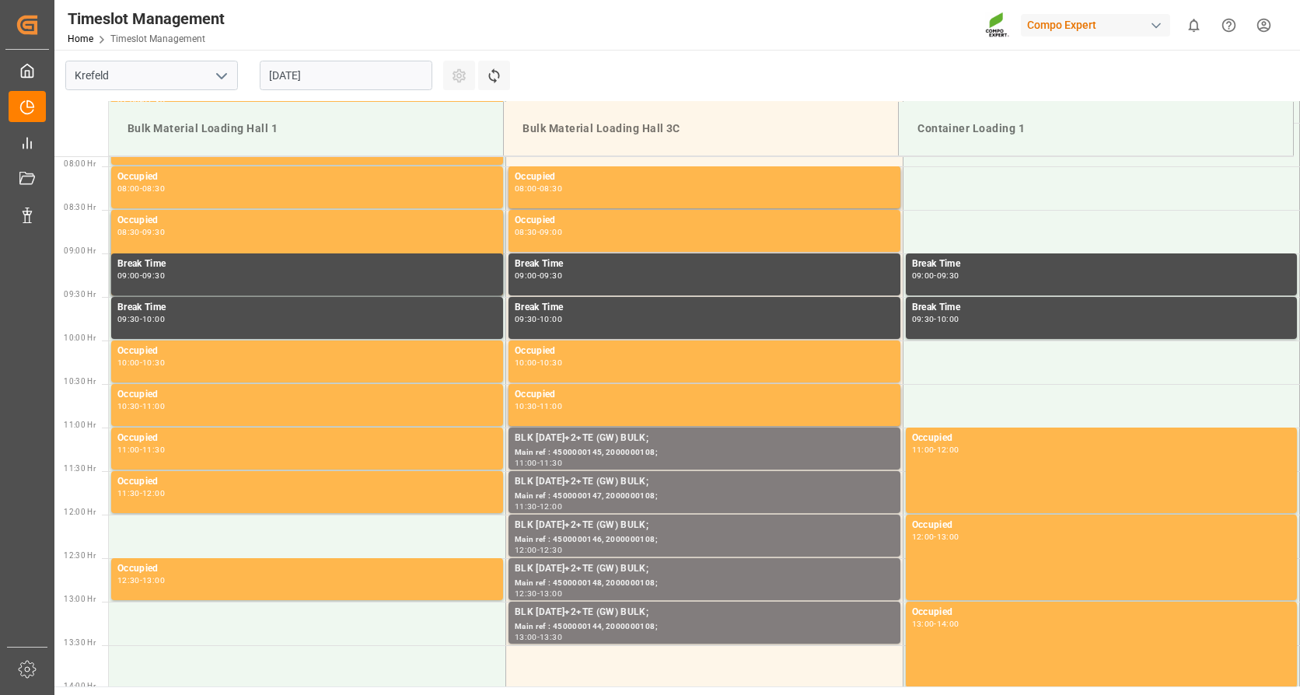
click at [362, 71] on input "[DATE]" at bounding box center [346, 76] width 173 height 30
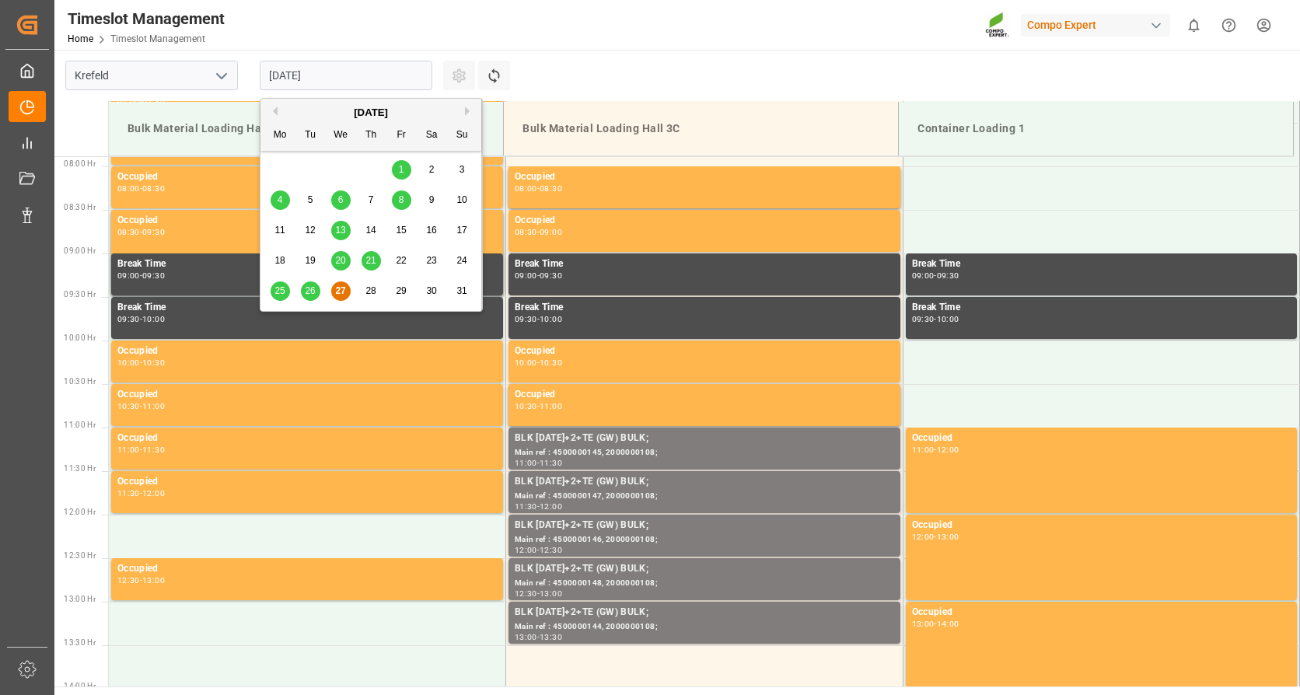
click at [468, 107] on button "Next Month" at bounding box center [469, 111] width 9 height 9
click at [310, 166] on span "2" at bounding box center [310, 169] width 5 height 11
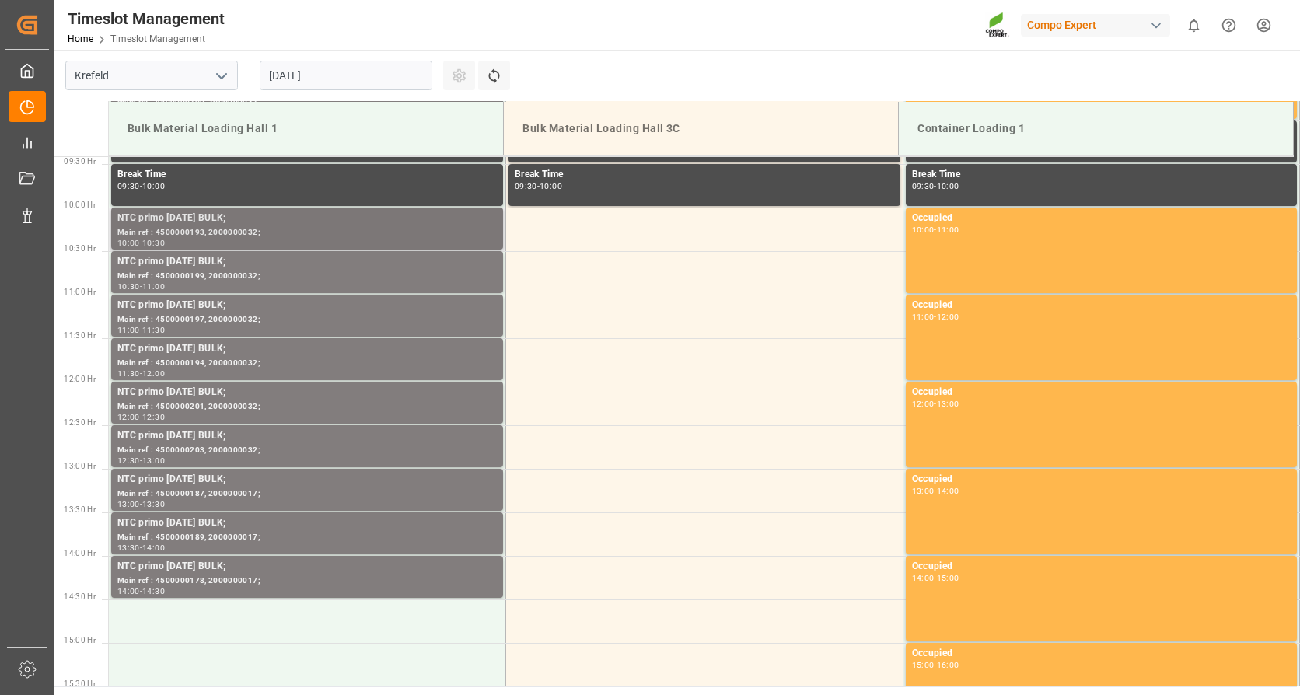
scroll to position [842, 0]
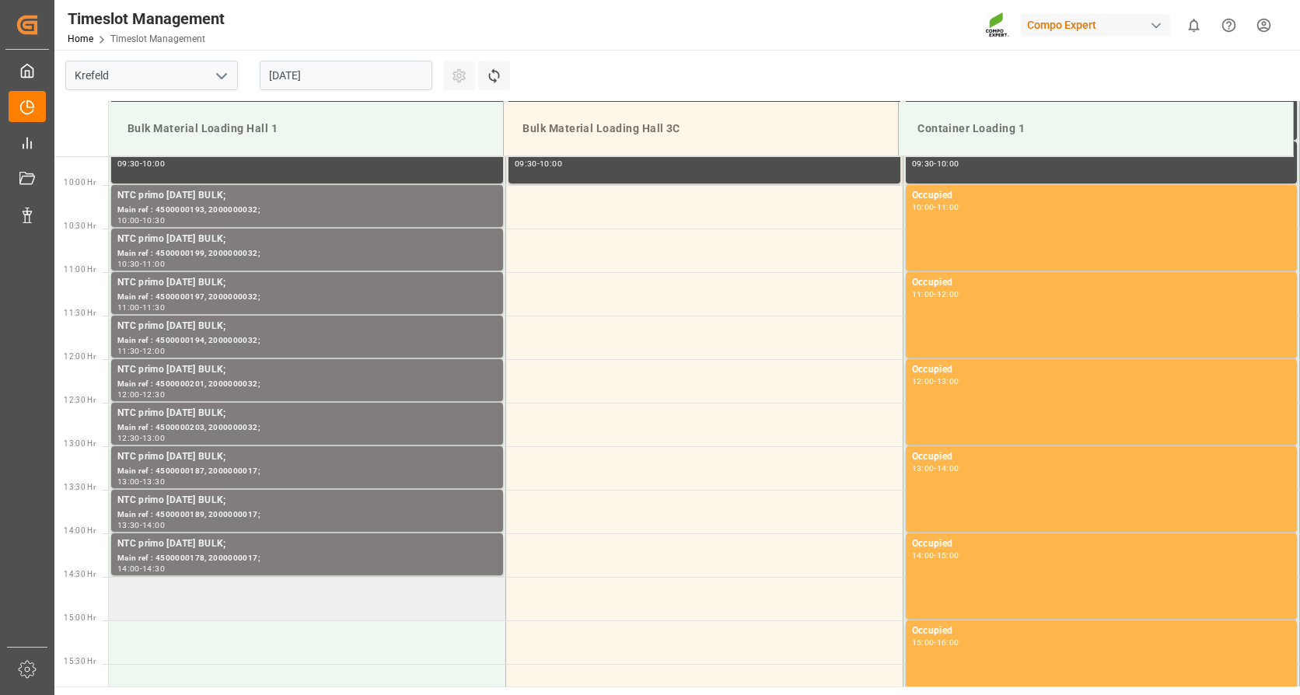
click at [250, 596] on td at bounding box center [307, 599] width 397 height 44
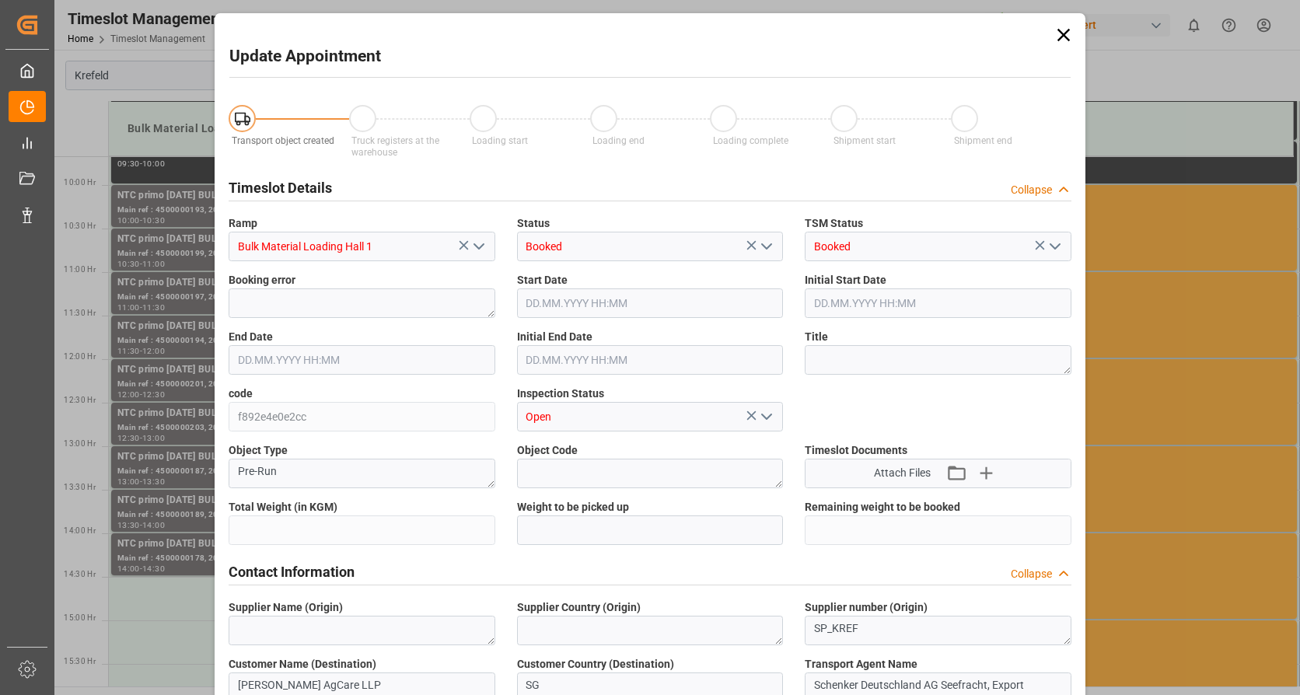
type input "79500"
type input "0"
type input "[DATE] 14:30"
type input "[DATE] 15:00"
type input "[DATE] 06:45"
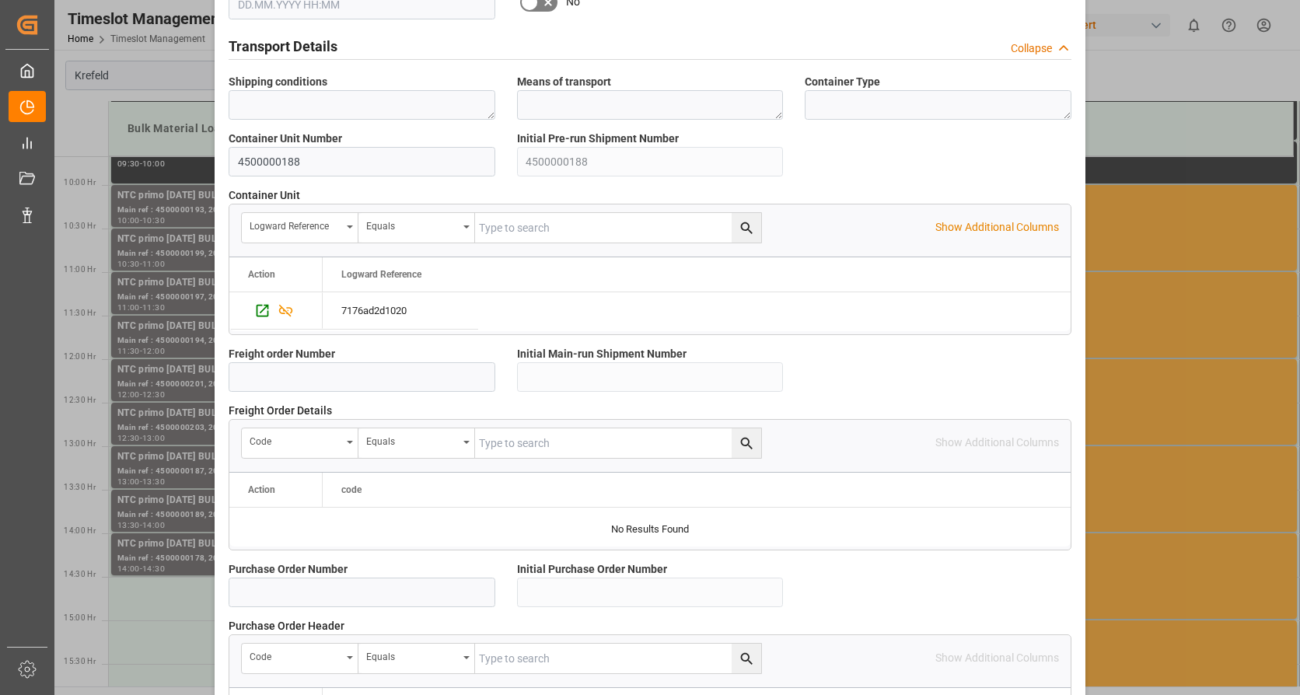
scroll to position [1359, 0]
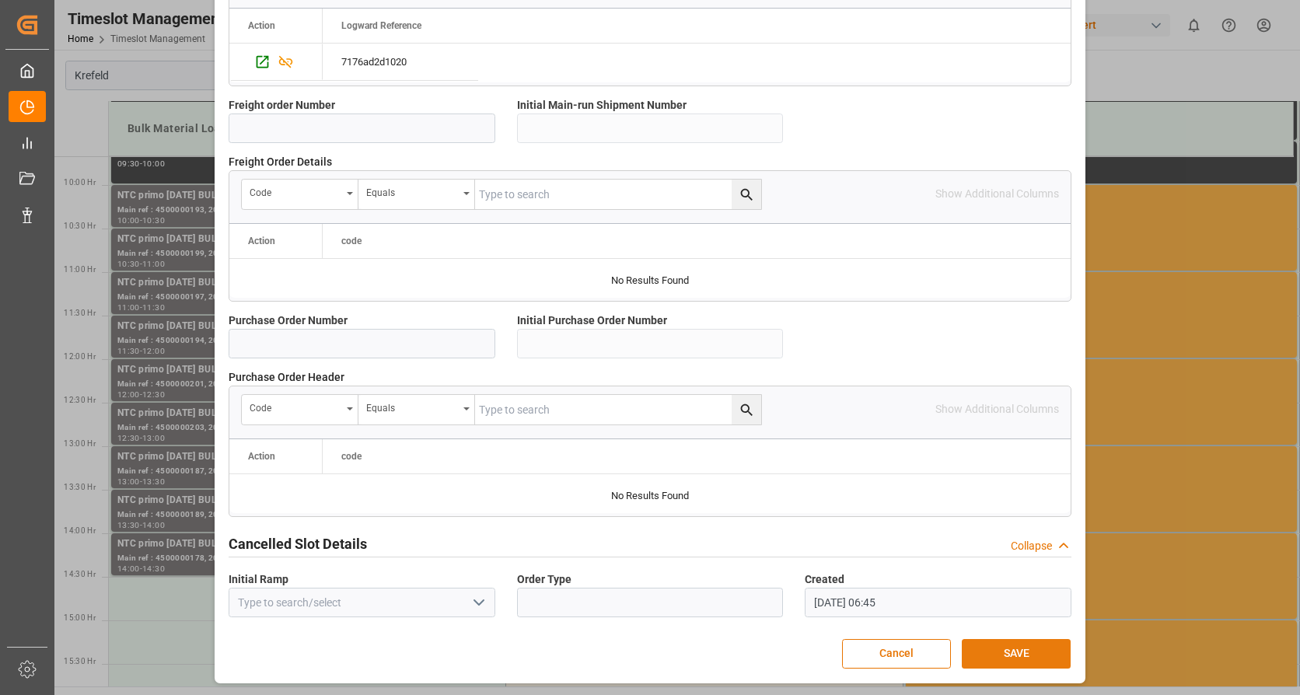
click at [1029, 652] on button "SAVE" at bounding box center [1016, 654] width 109 height 30
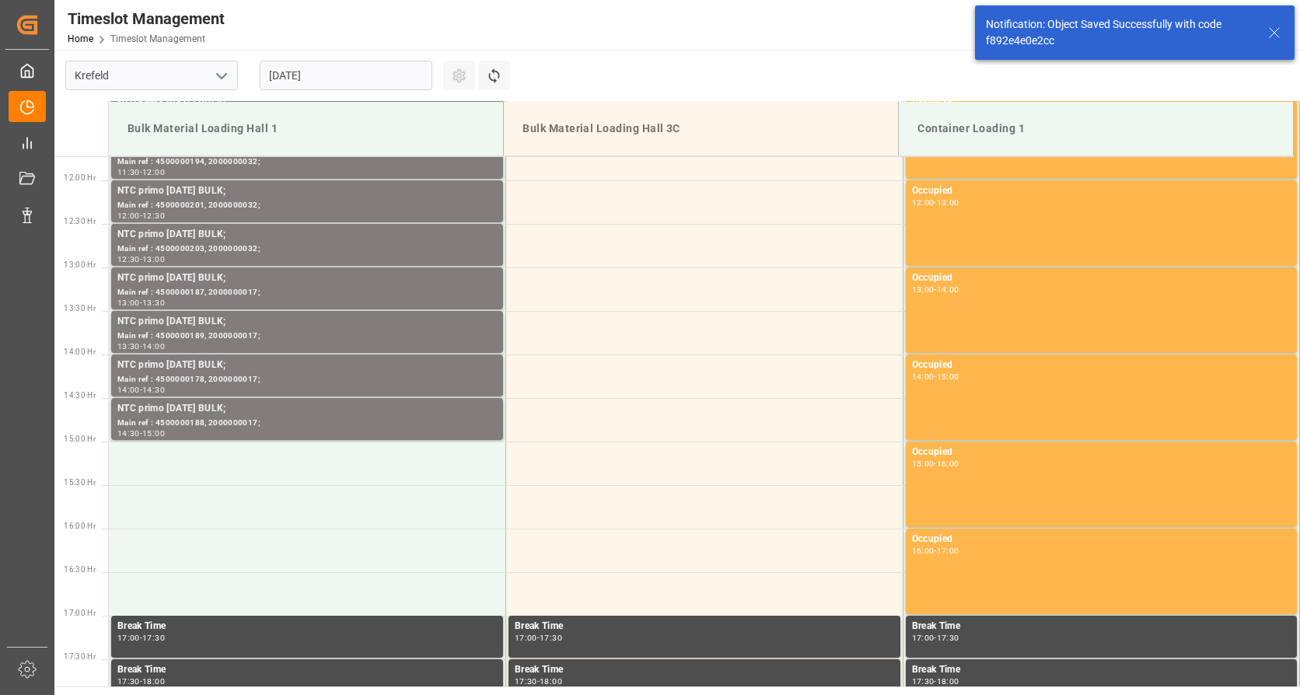
scroll to position [1122, 0]
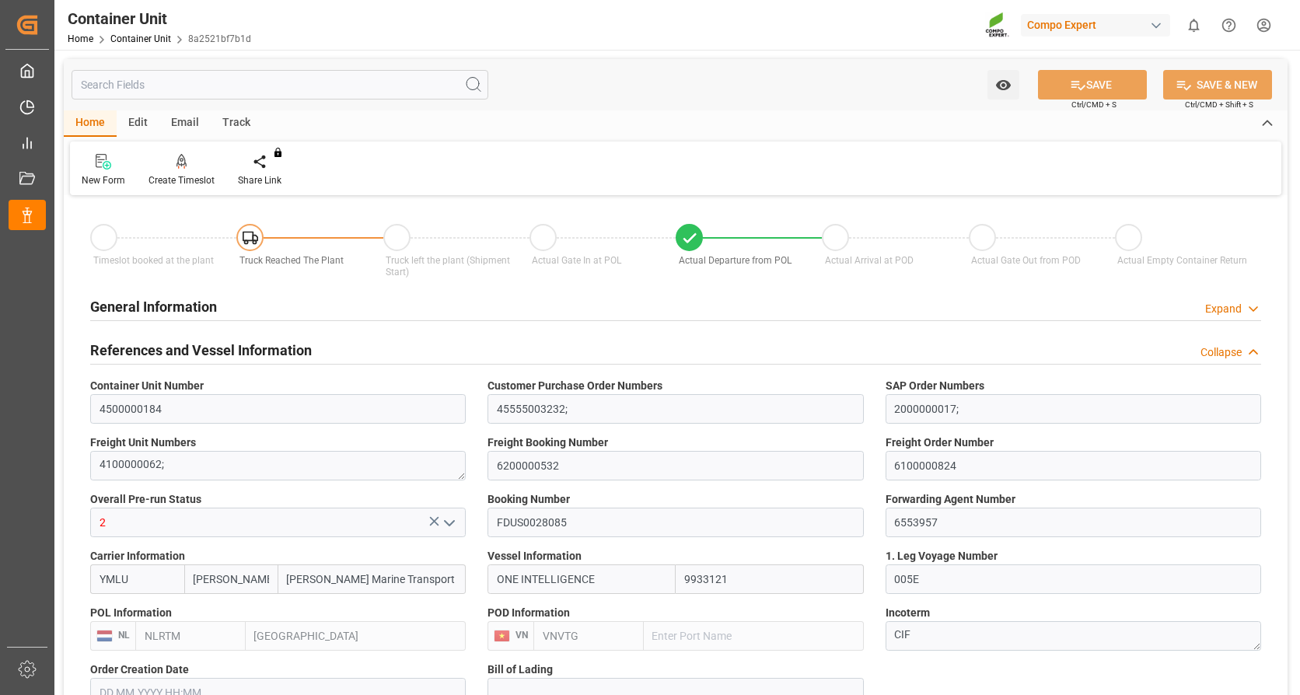
type input "Yang Ming"
type input "Yang Ming Marine Transport Corp."
type input "9933121"
type input "NLRTM"
type input "VNVTG"
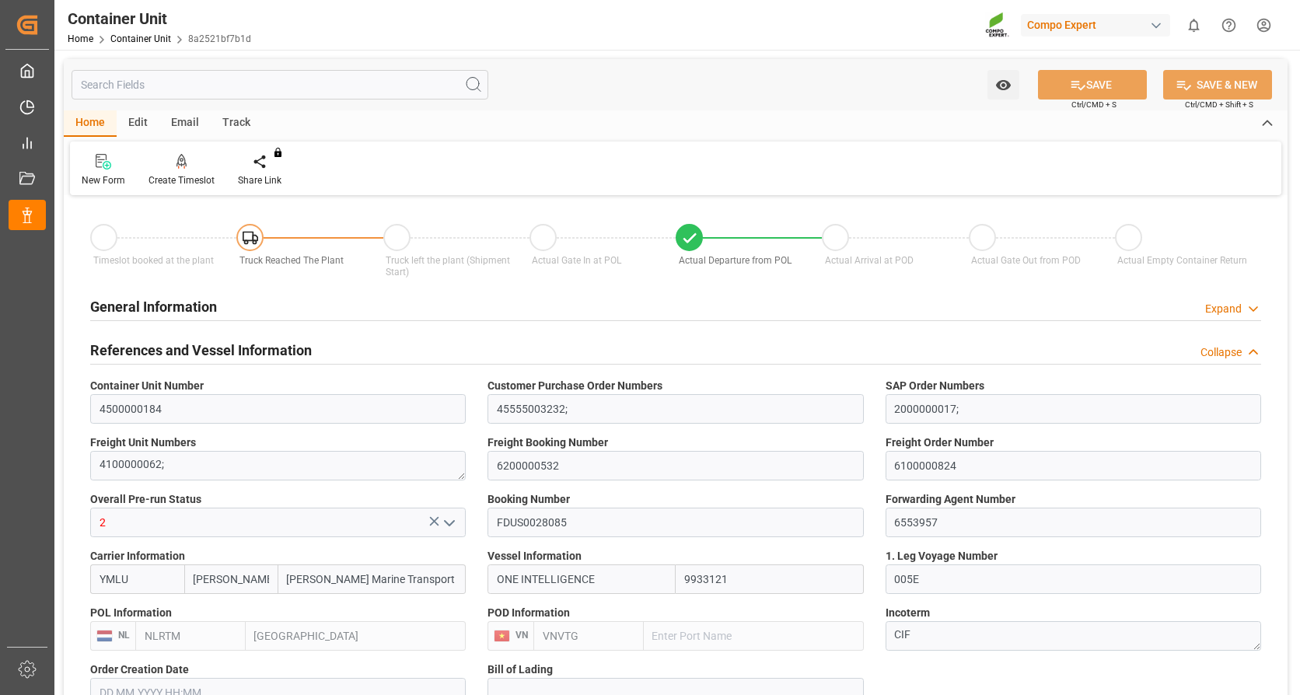
type input "0"
type input "79500"
type input "NLRTM"
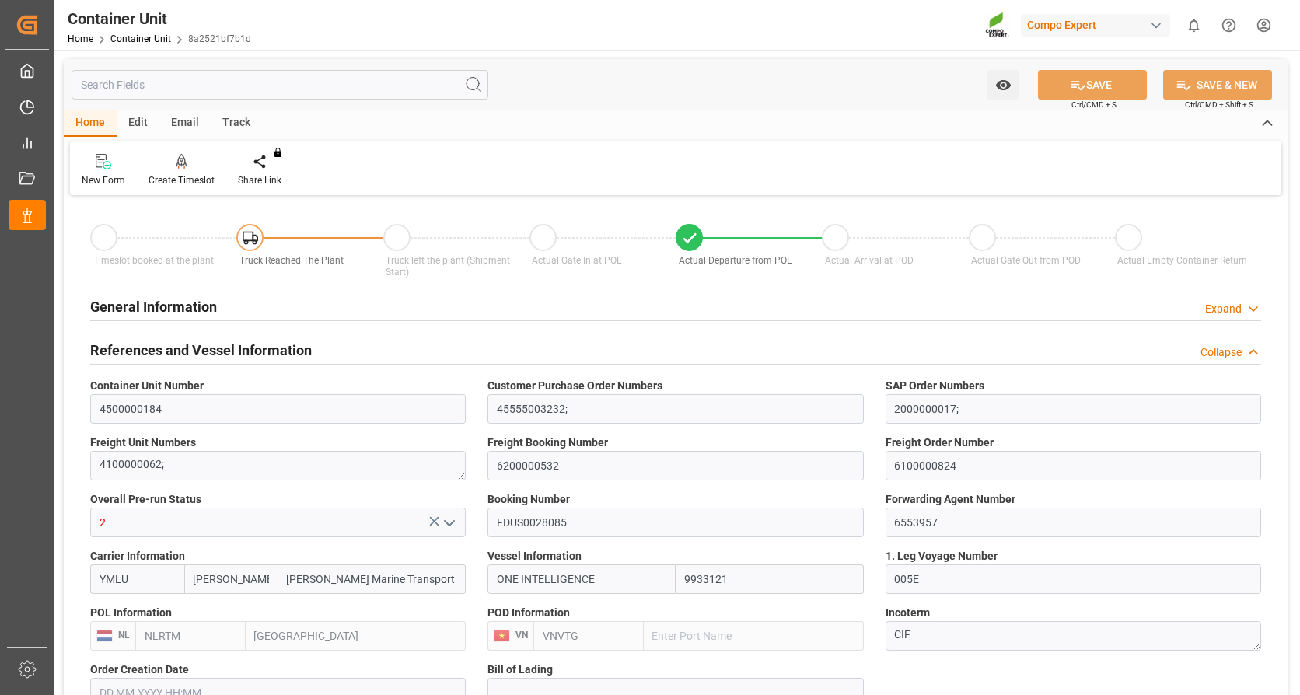
type input "VNVUT"
type input "[DATE]"
type input "[DATE] 05:30"
type input "[DATE] 12:00"
type input "[DATE] 07:40"
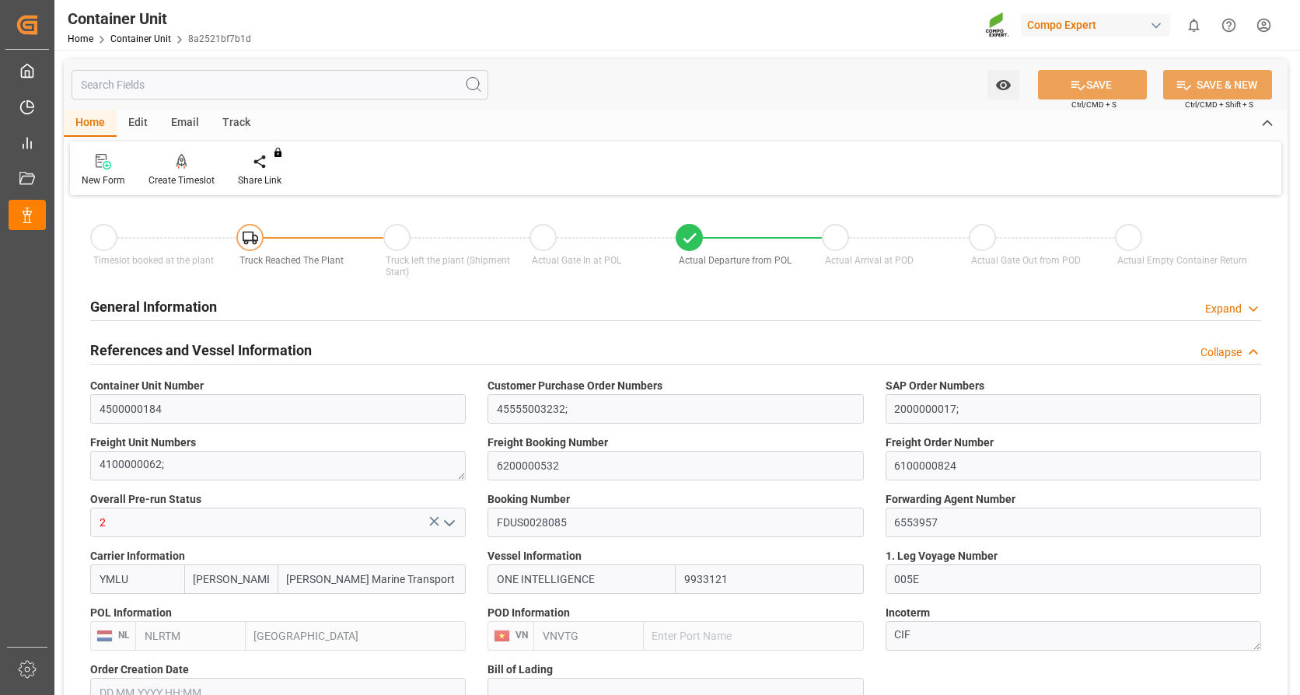
type input "25.10.2025 11:00"
type input "14.10.2025 12:30"
click at [159, 170] on div at bounding box center [182, 161] width 66 height 16
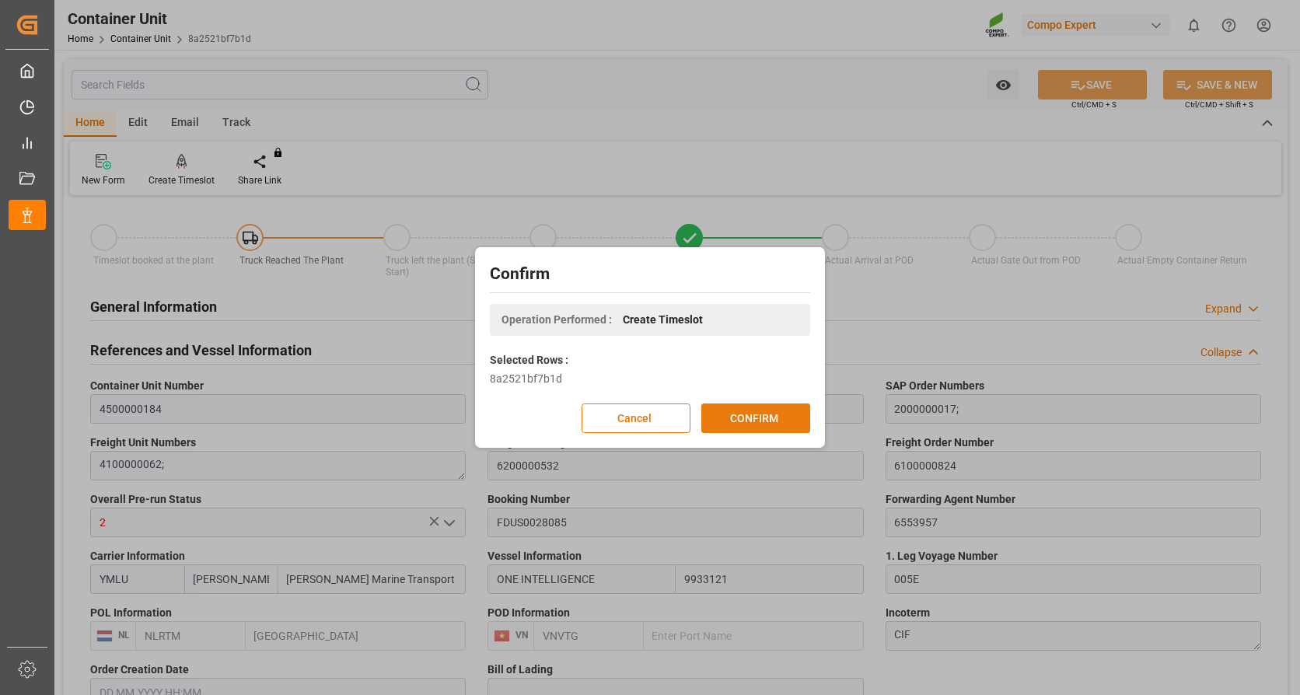
click at [786, 418] on button "CONFIRM" at bounding box center [755, 419] width 109 height 30
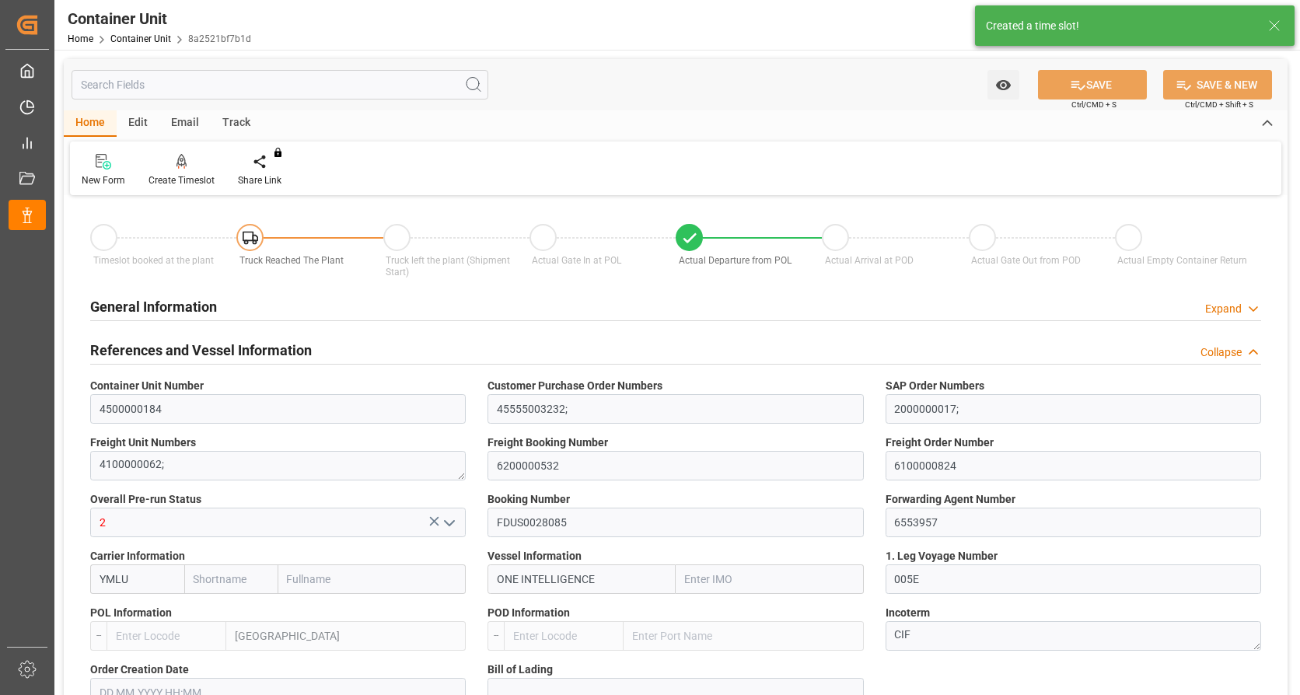
type input "Yang Ming"
type input "Yang Ming Marine Transport Corp."
type input "9933121"
type input "NLRTM"
type input "VNVTG"
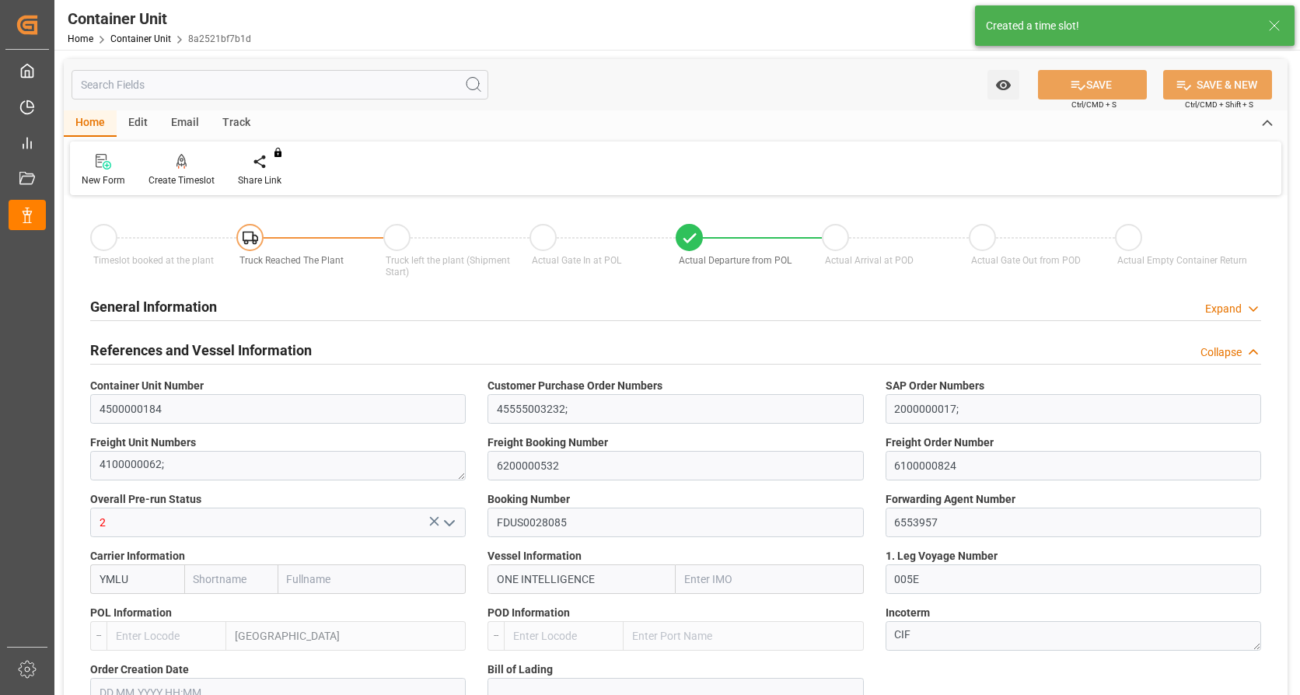
type input "0"
type input "79500"
type input "NLRTM"
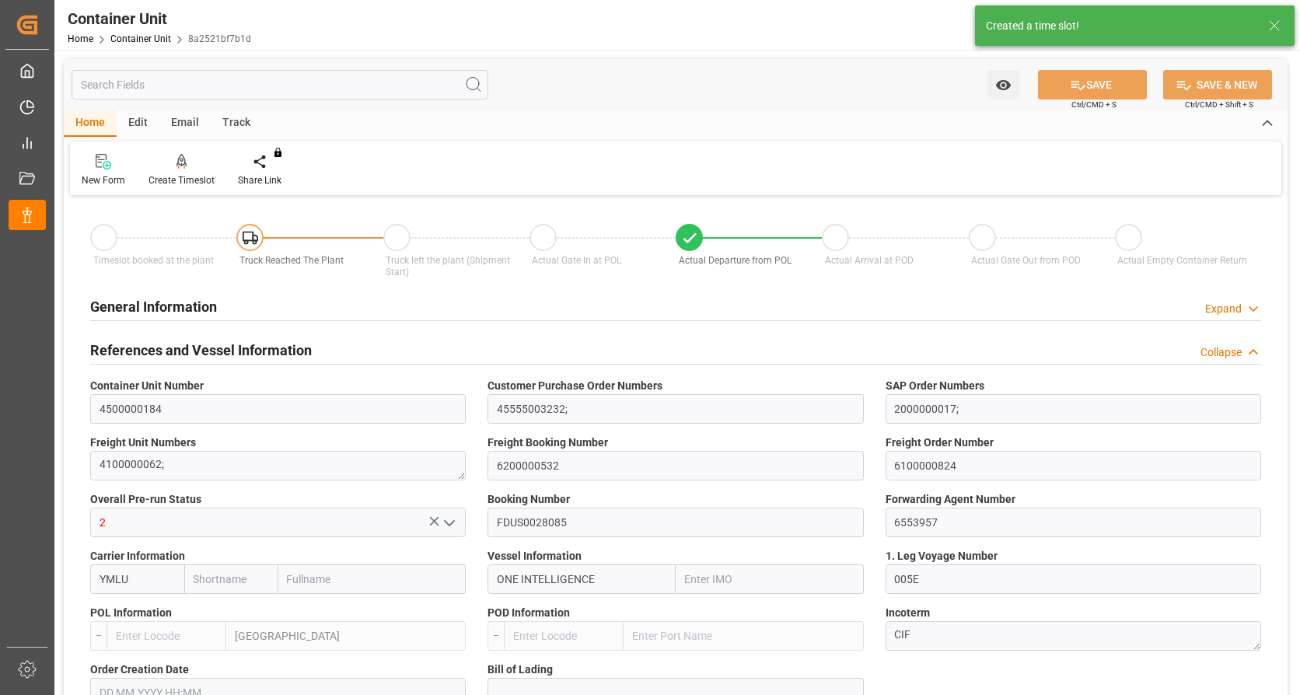
type input "VNVUT"
type input "[DATE]"
type input "[DATE] 05:30"
type input "[DATE] 12:00"
type input "[DATE] 07:40"
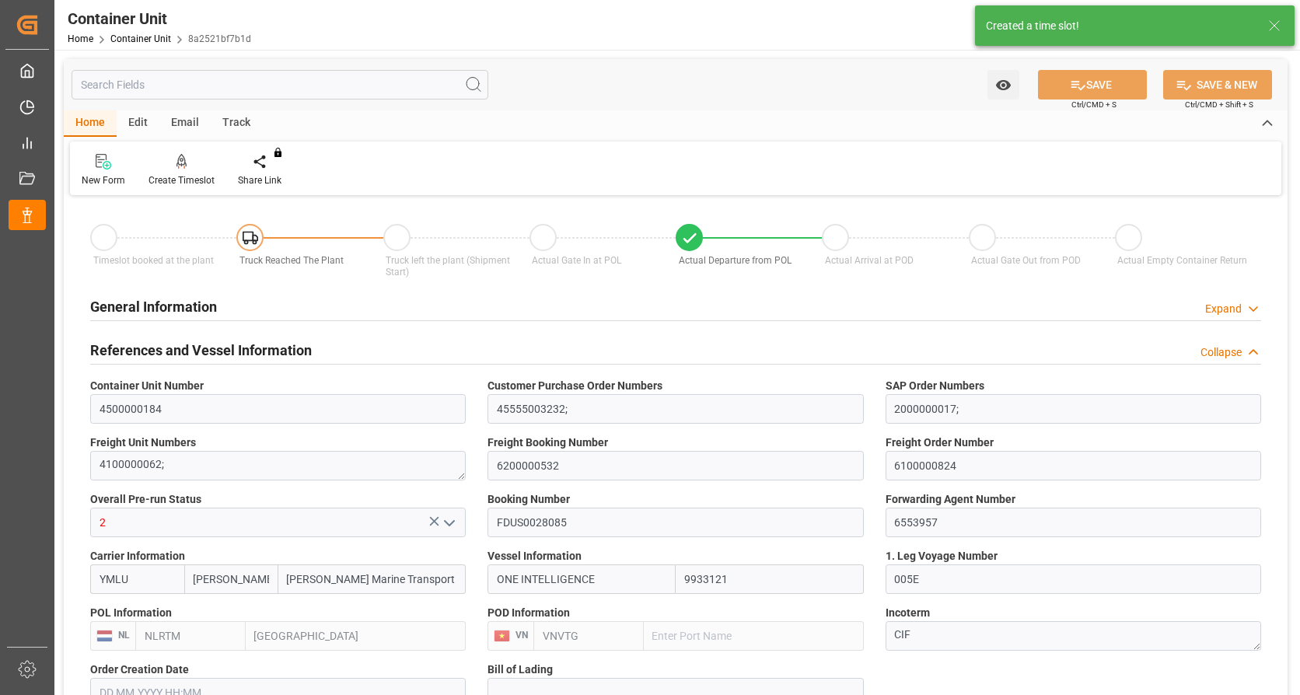
type input "[DATE] 11:00"
type input "[DATE] 12:30"
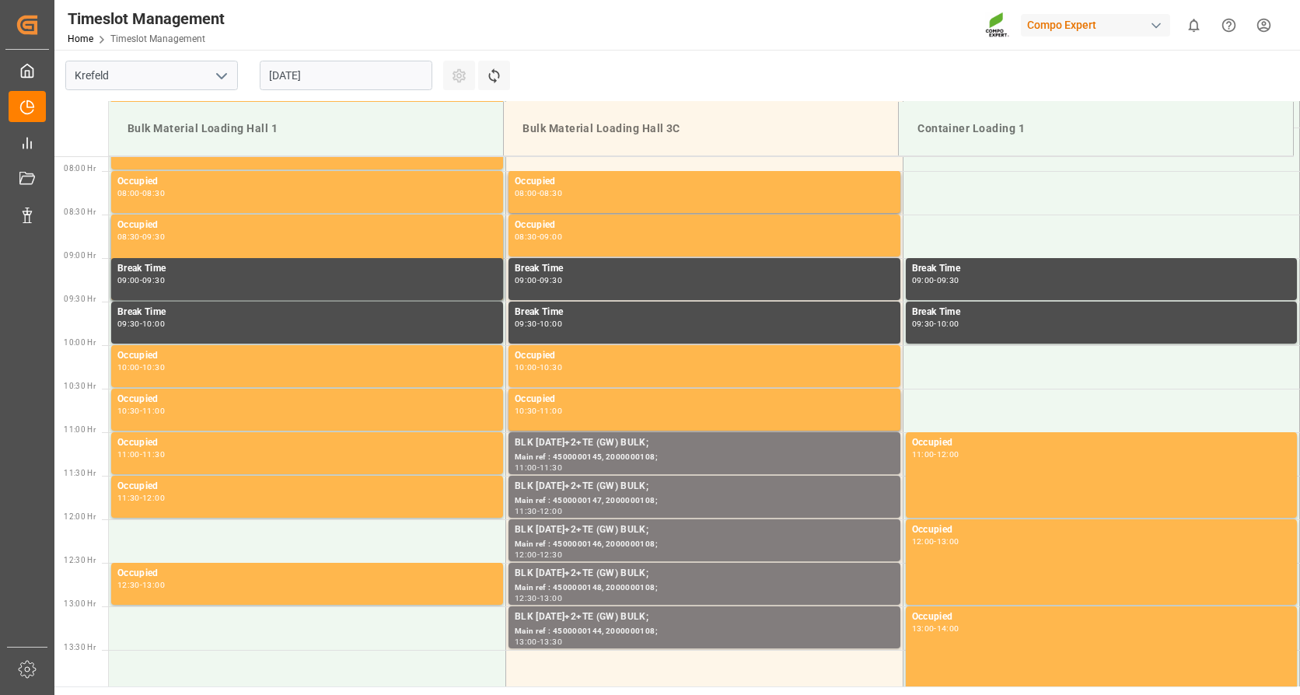
scroll to position [687, 0]
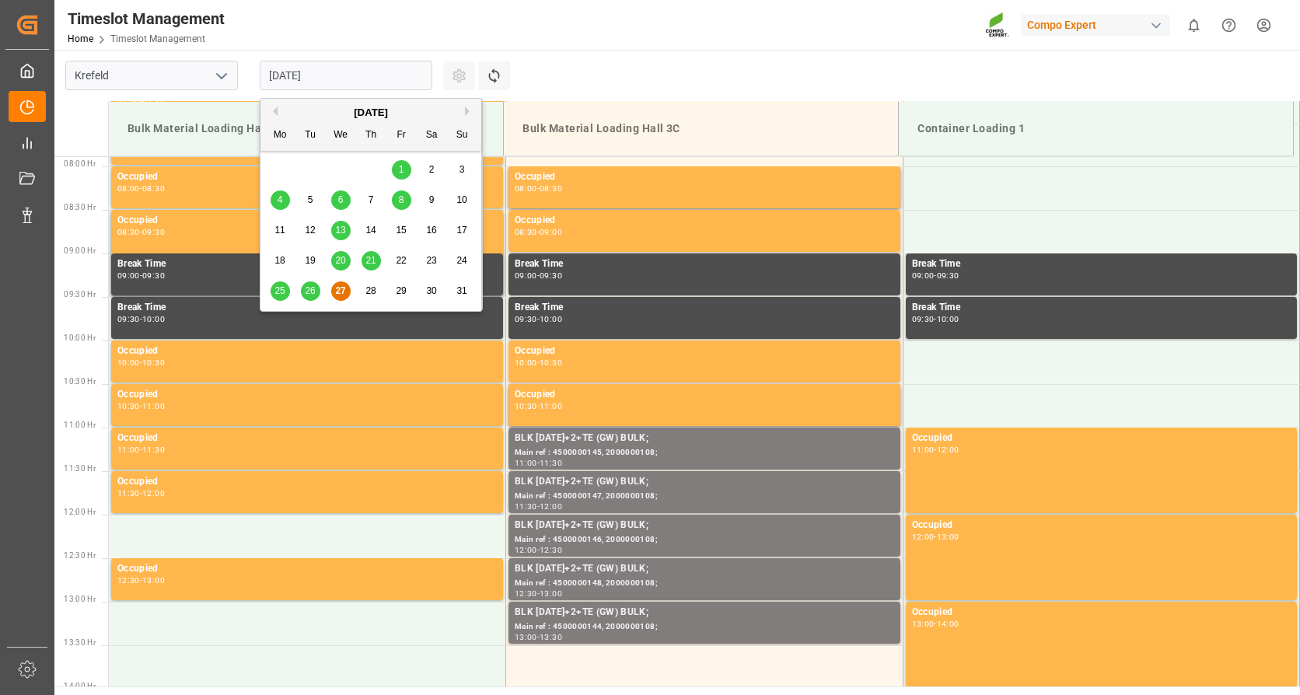
click at [394, 79] on input "[DATE]" at bounding box center [346, 76] width 173 height 30
click at [465, 114] on button "Next Month" at bounding box center [469, 111] width 9 height 9
click at [315, 167] on div "2" at bounding box center [310, 170] width 19 height 19
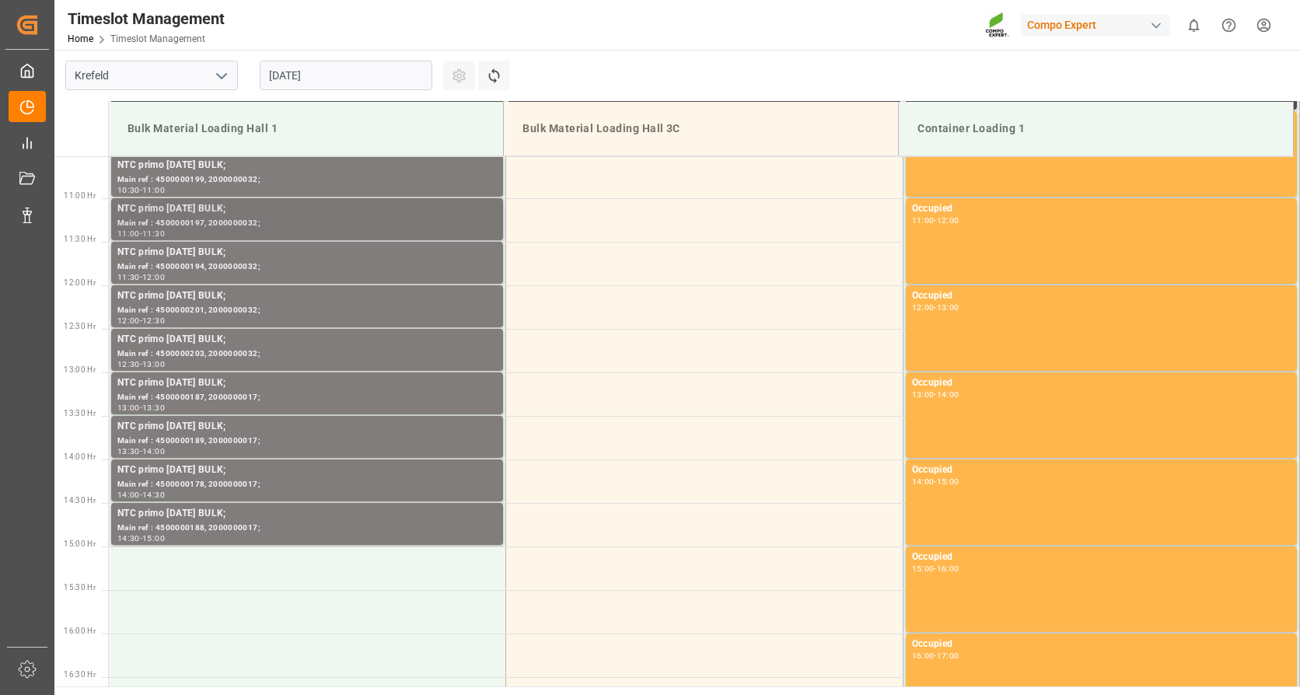
scroll to position [920, 0]
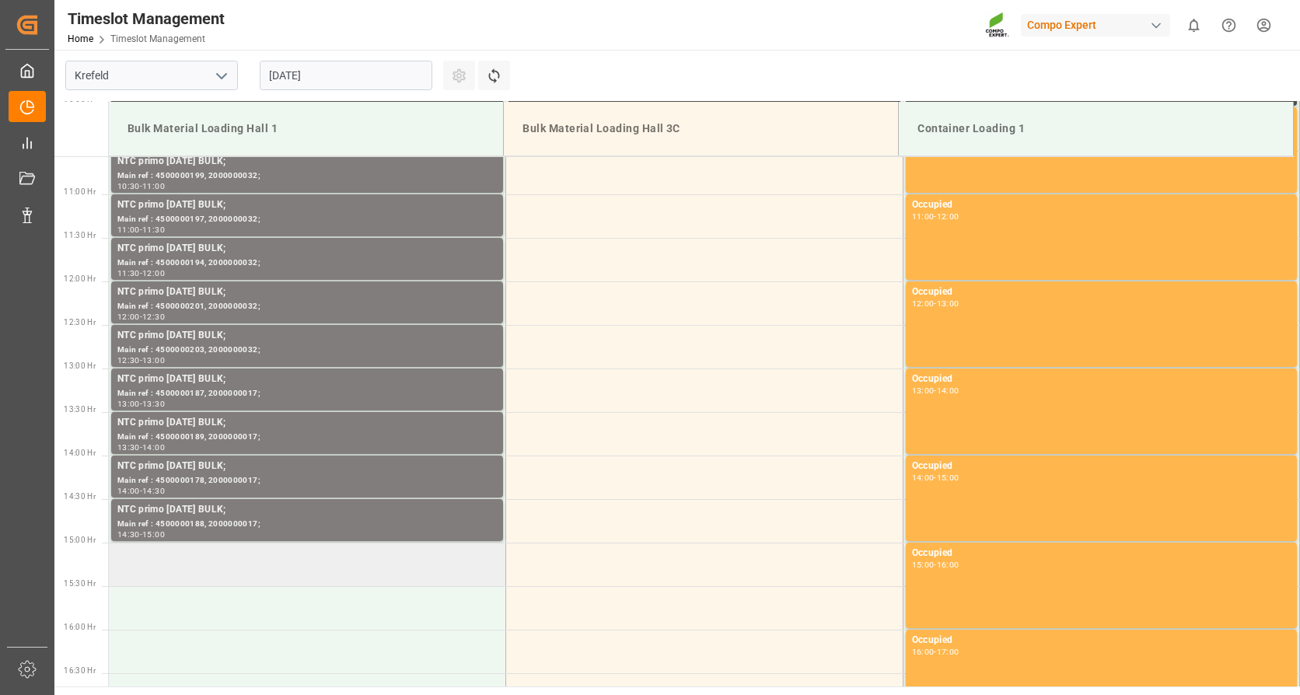
click at [289, 558] on td at bounding box center [307, 565] width 397 height 44
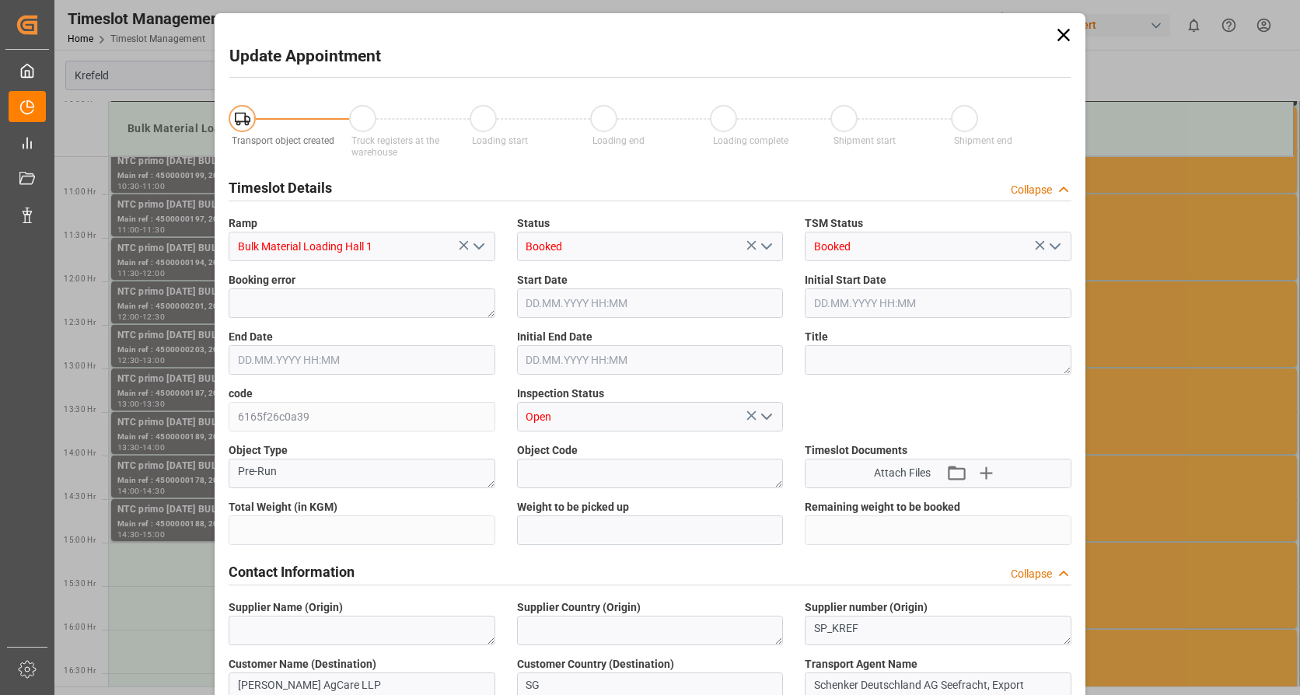
type input "79500"
type input "0"
type input "[DATE] 15:00"
type input "[DATE] 15:30"
type input "[DATE] 06:46"
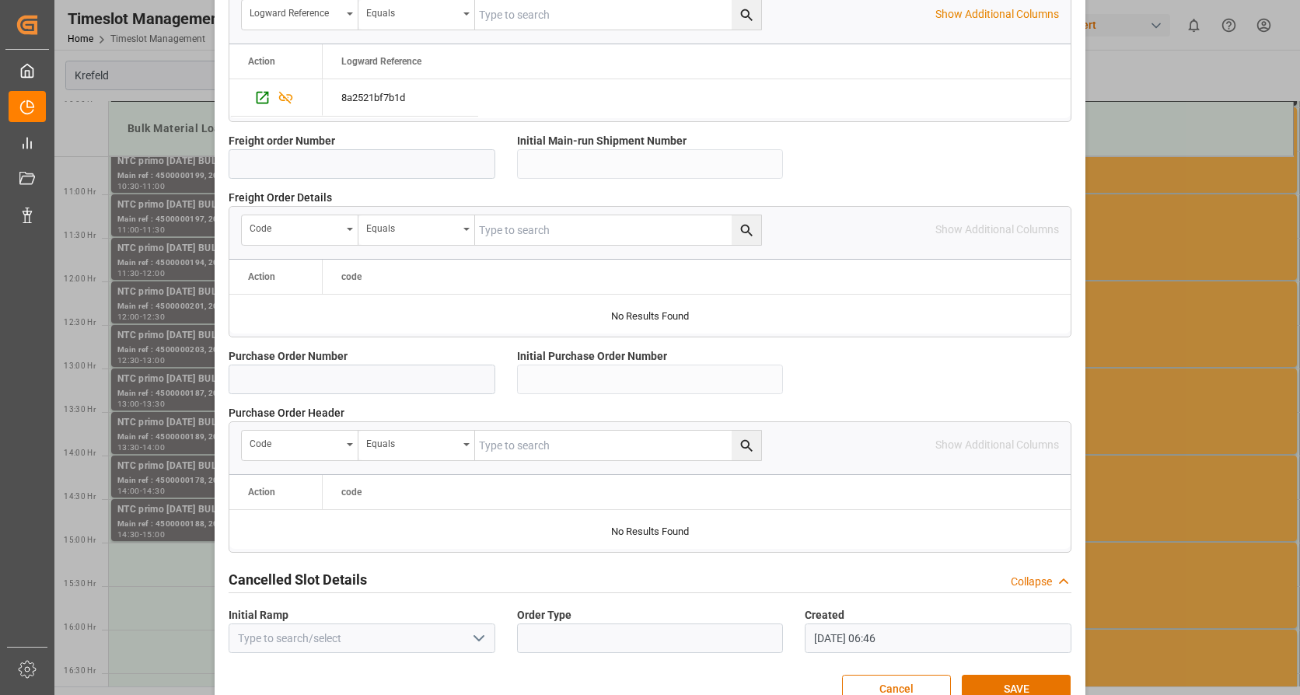
scroll to position [1359, 0]
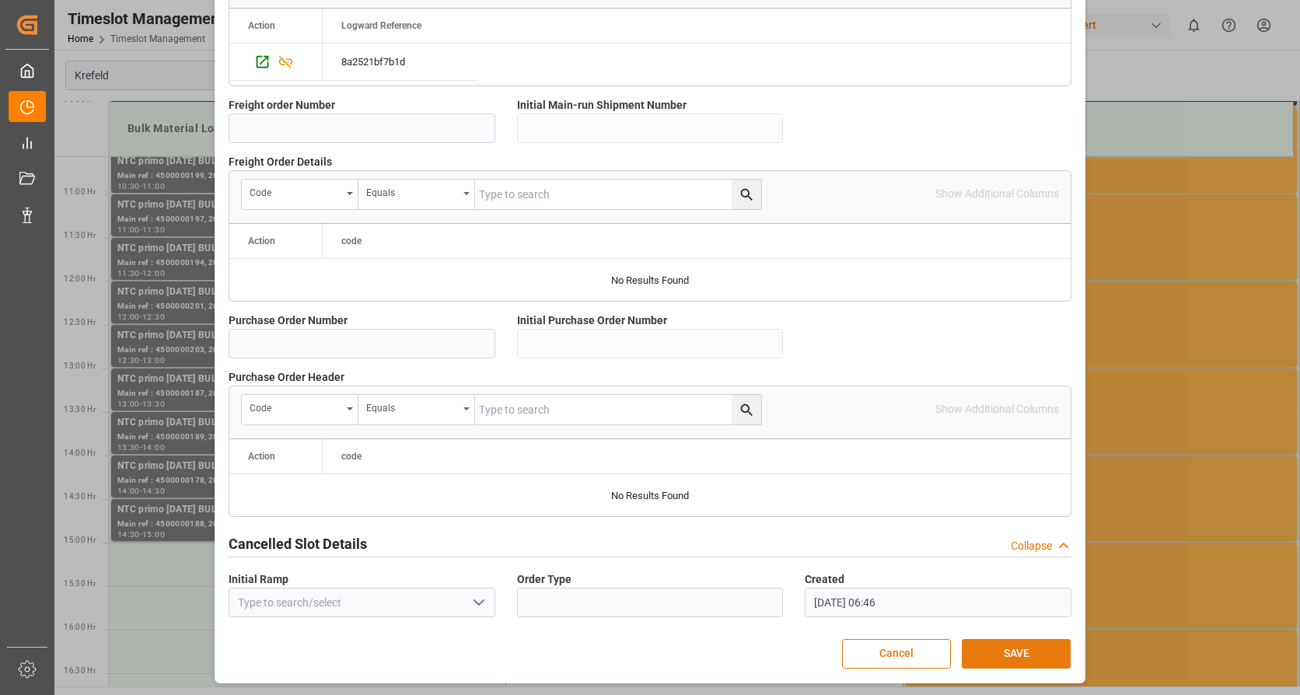
click at [989, 649] on button "SAVE" at bounding box center [1016, 654] width 109 height 30
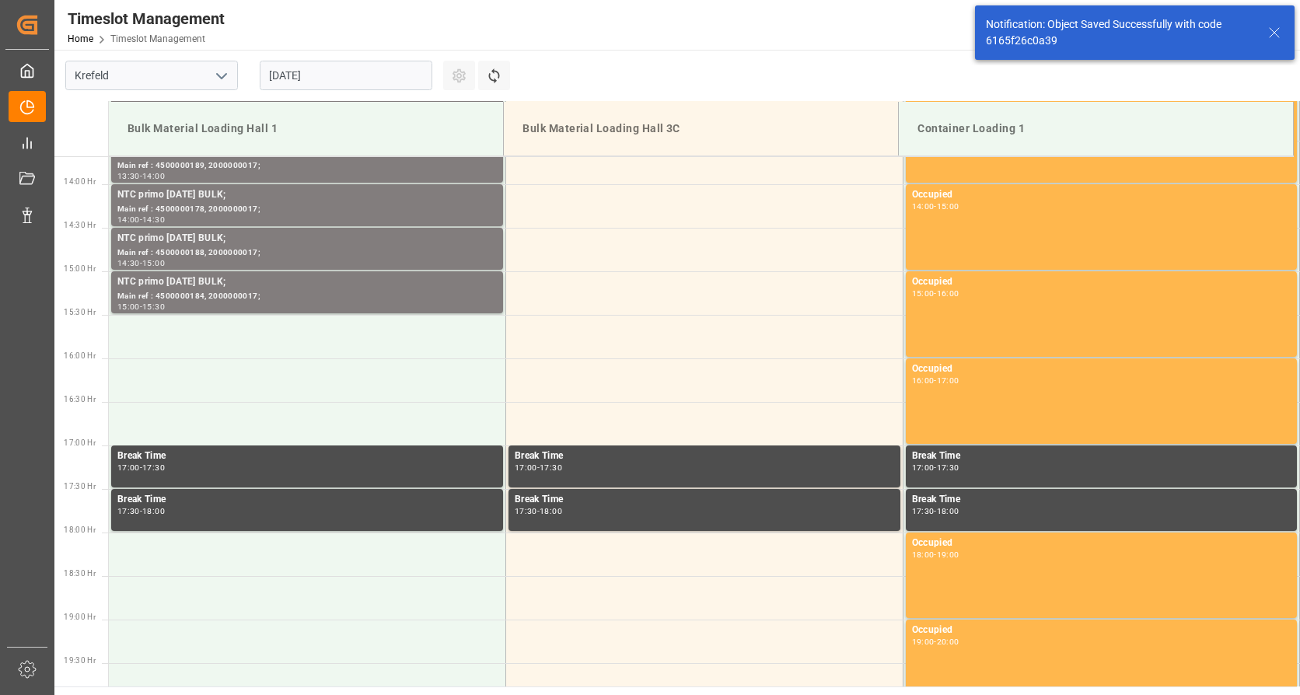
scroll to position [1209, 0]
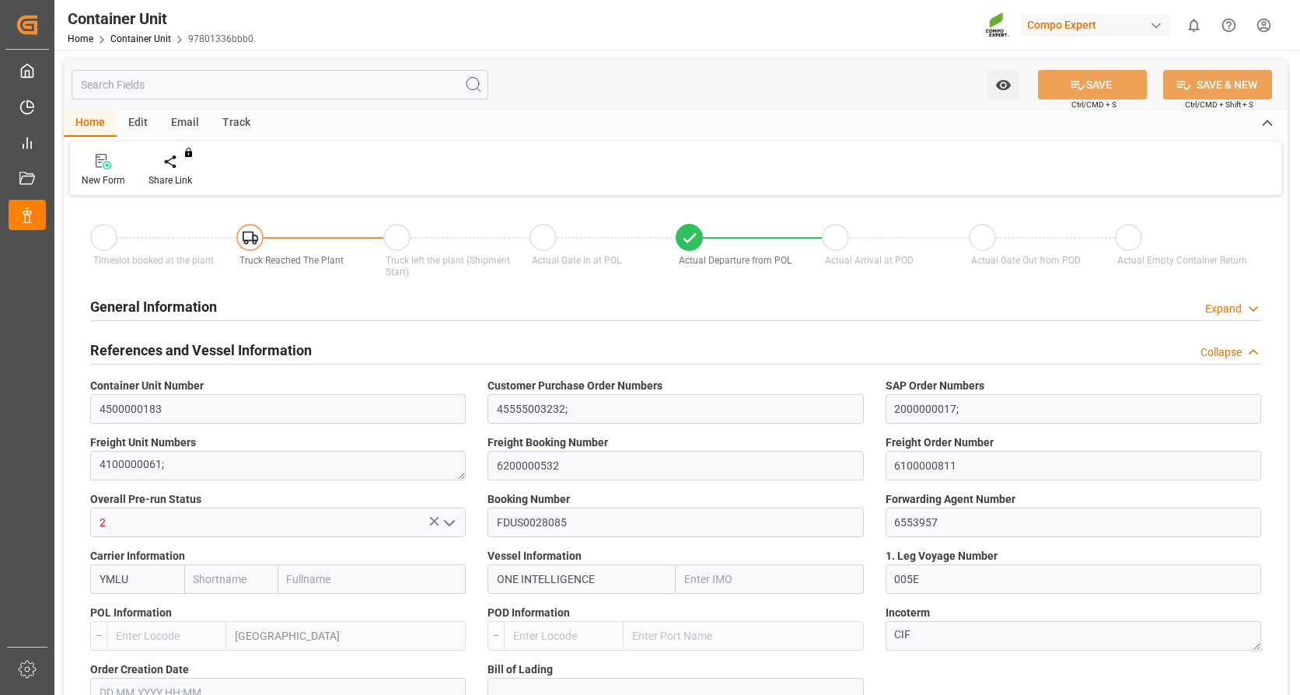
type input "[PERSON_NAME]"
type input "[PERSON_NAME] Marine Transport Corp."
type input "9933121"
type input "NLRTM"
type input "VNVTG"
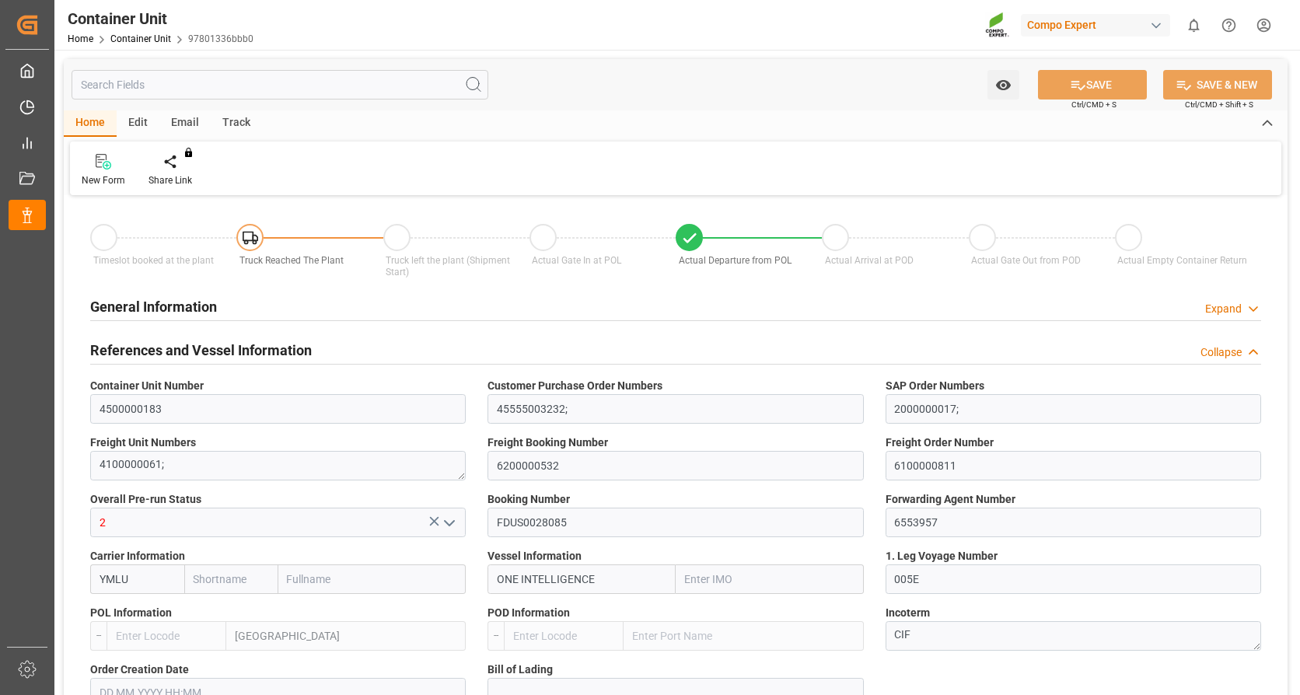
type input "0"
type input "79500"
type input "NLRTM"
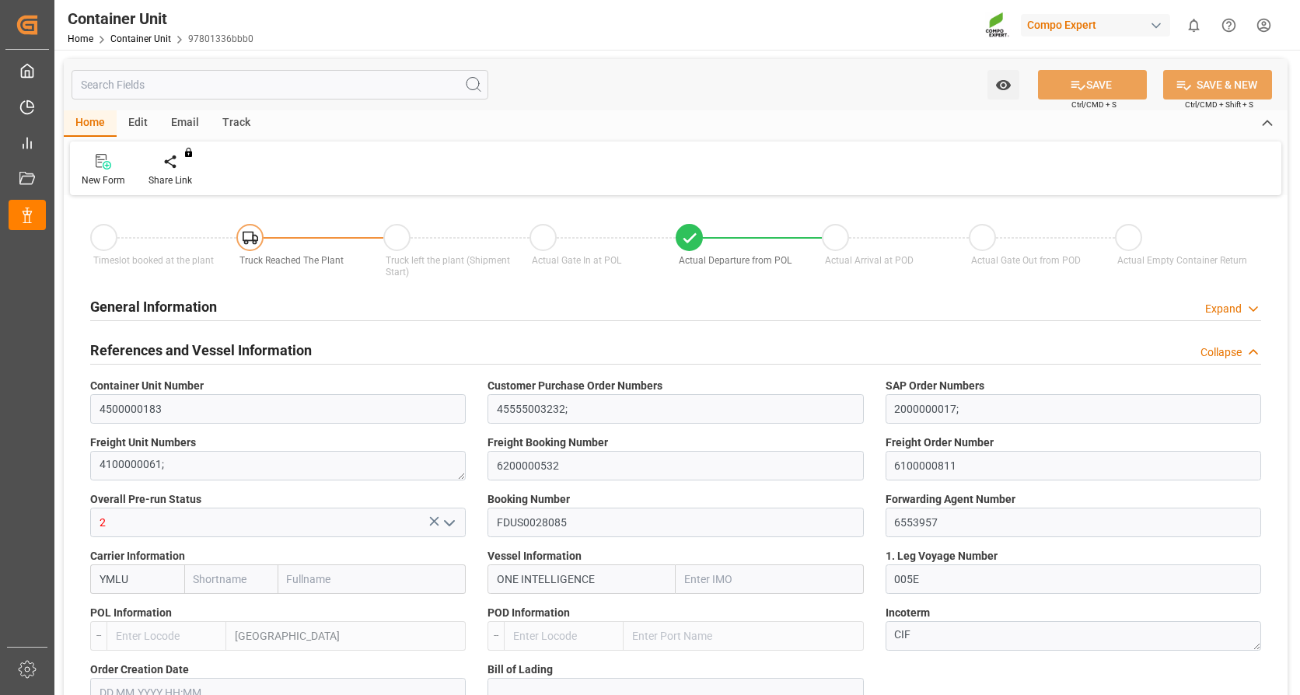
type input "VNVUT"
type input "01.08.2025"
type input "15.08.2025 05:30"
type input "13.08.2025 12:00"
type input "15.08.2025 07:40"
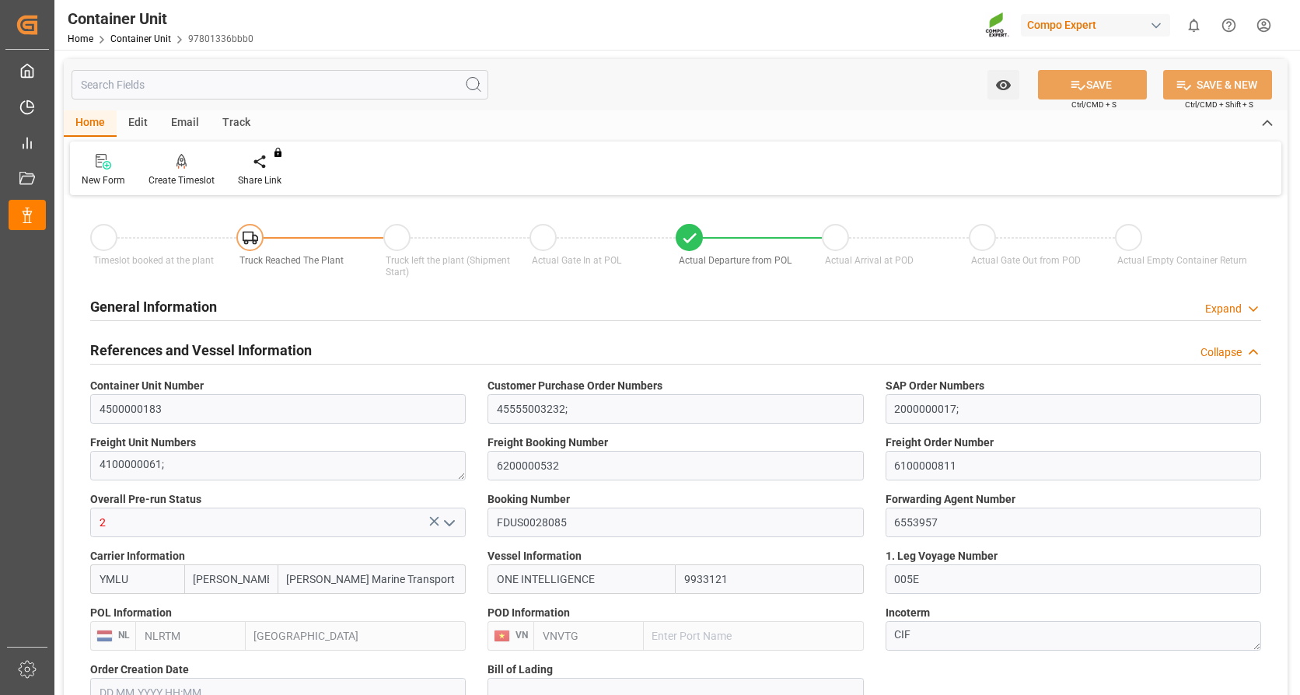
type input "25.10.2025 11:00"
type input "14.10.2025 12:30"
click at [177, 165] on icon at bounding box center [182, 162] width 11 height 16
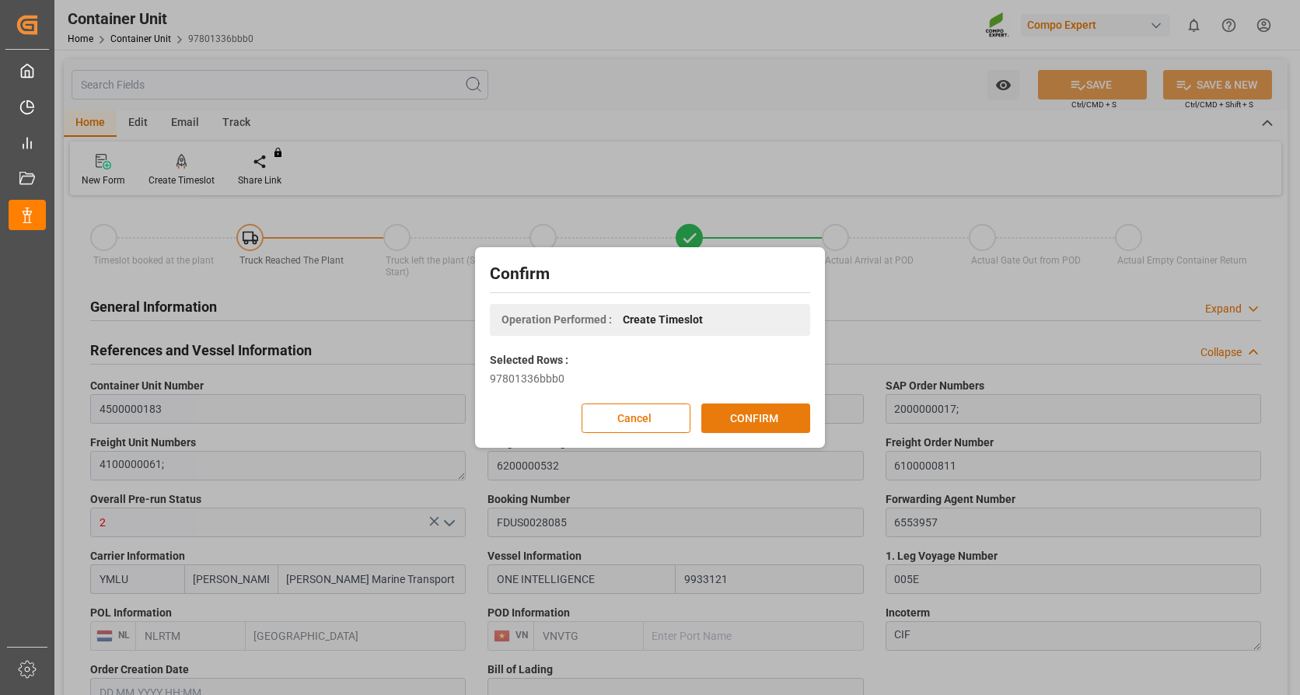
click at [782, 421] on button "CONFIRM" at bounding box center [755, 419] width 109 height 30
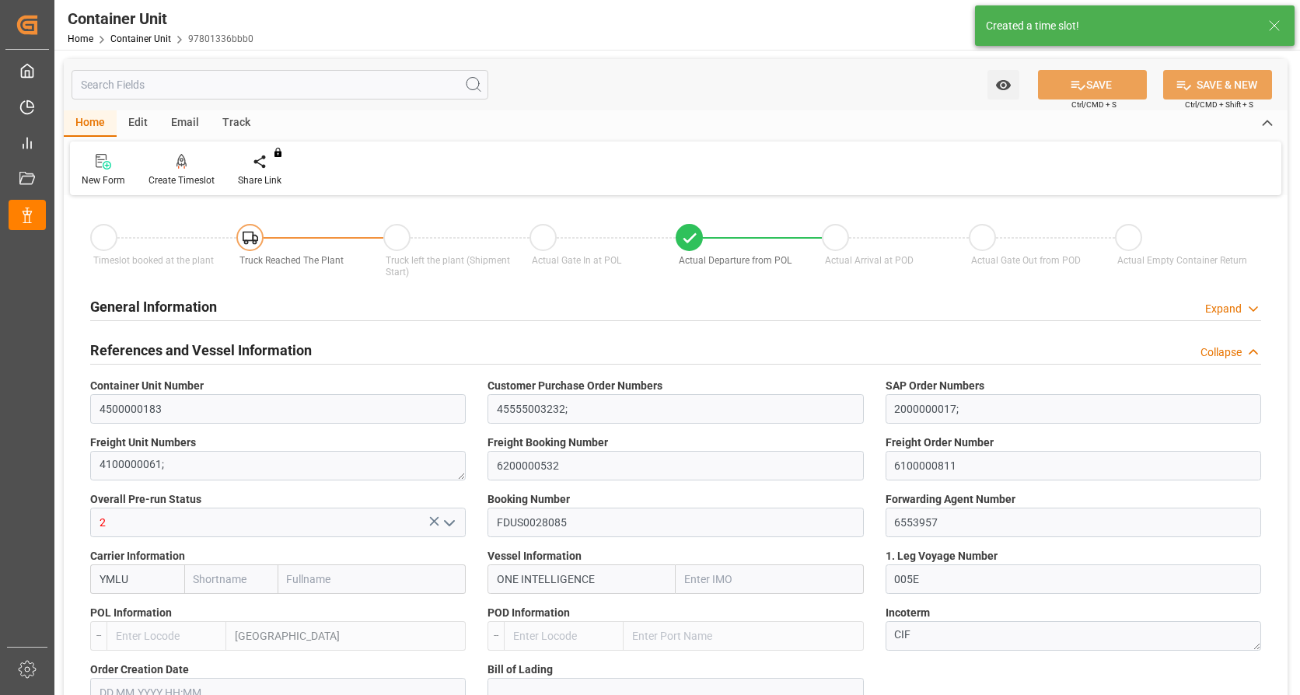
type input "Yang Ming"
type input "Yang Ming Marine Transport Corp."
type input "9933121"
type input "NLRTM"
type input "VNVTG"
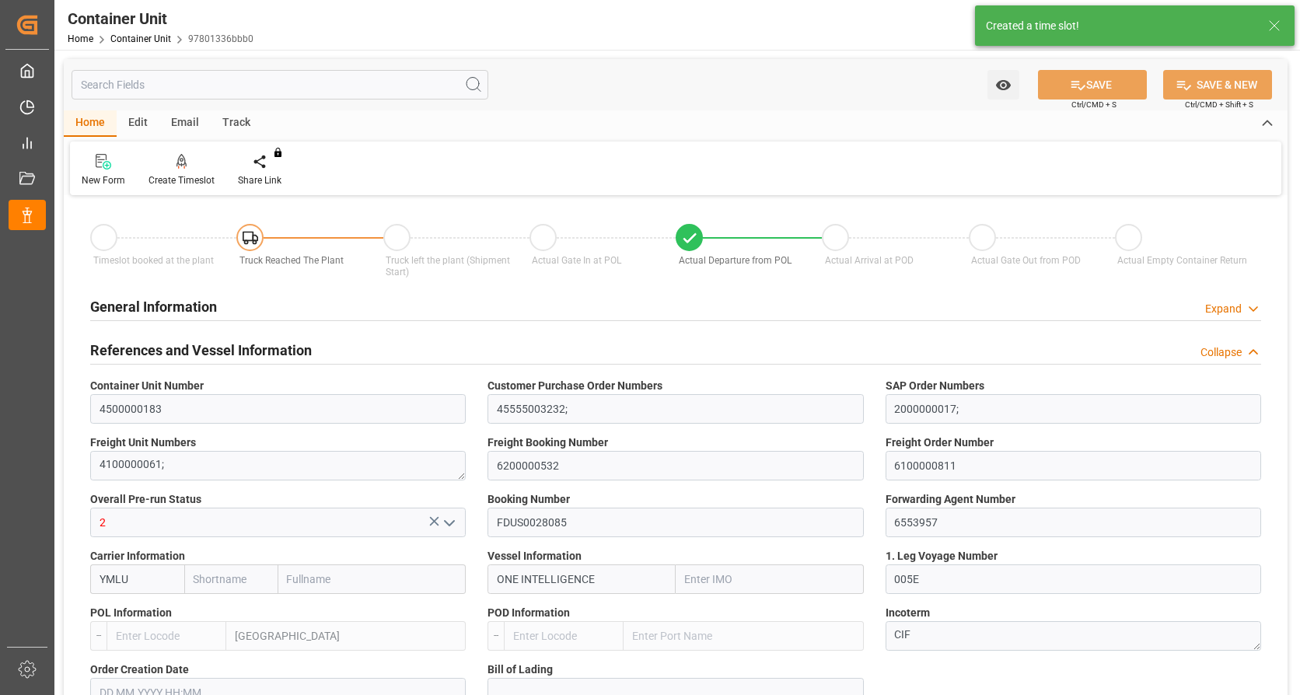
type input "0"
type input "79500"
type input "NLRTM"
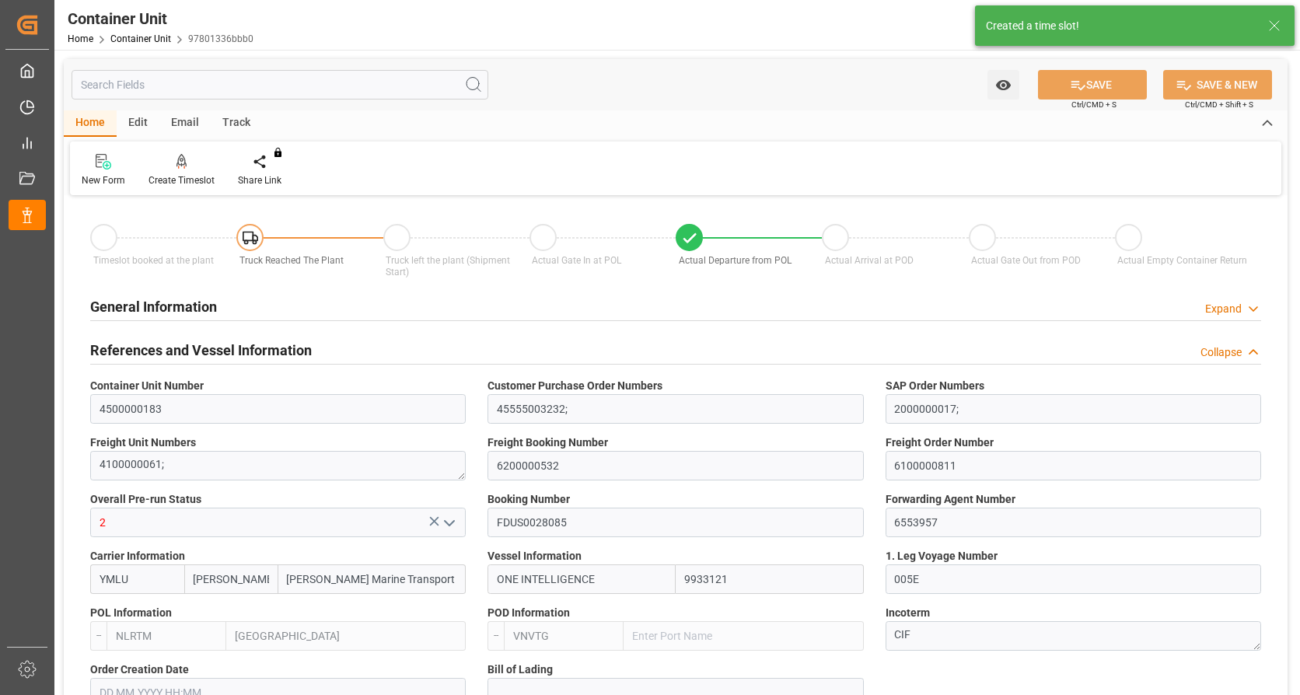
type input "VNVUT"
type input "01.08.2025"
type input "15.08.2025 05:30"
type input "13.08.2025 12:00"
type input "15.08.2025 07:40"
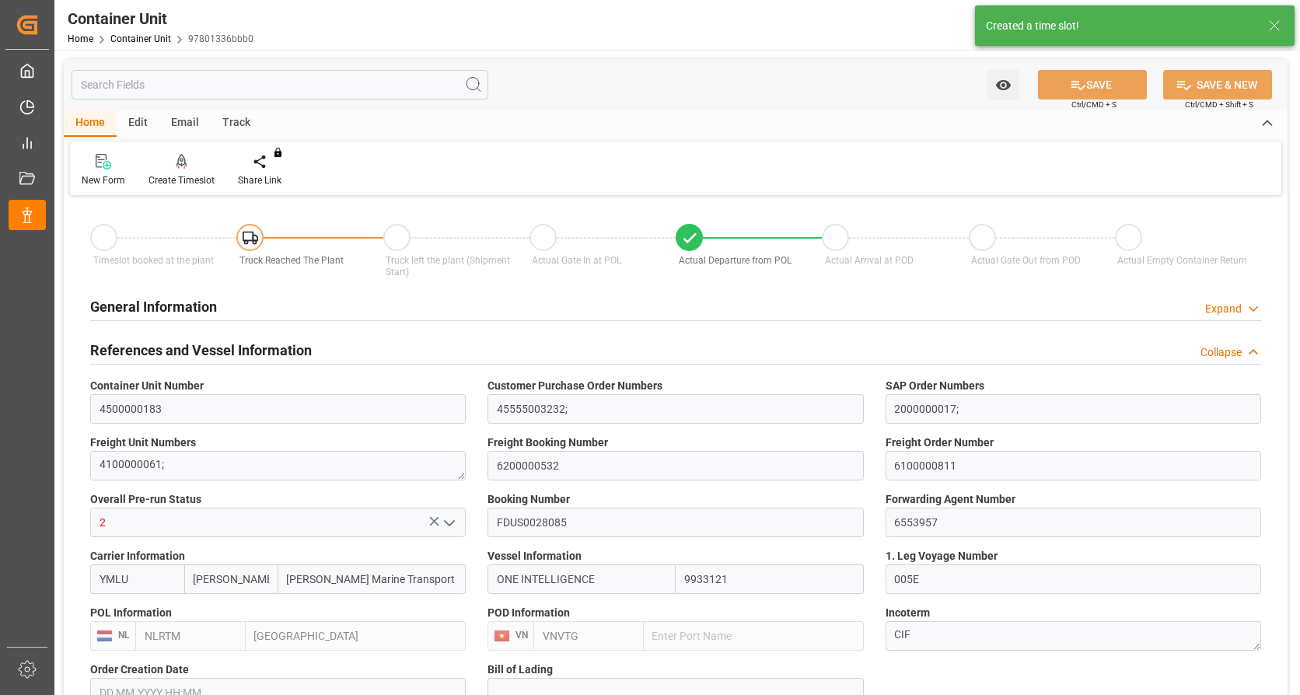
type input "25.10.2025 11:00"
type input "14.10.2025 12:30"
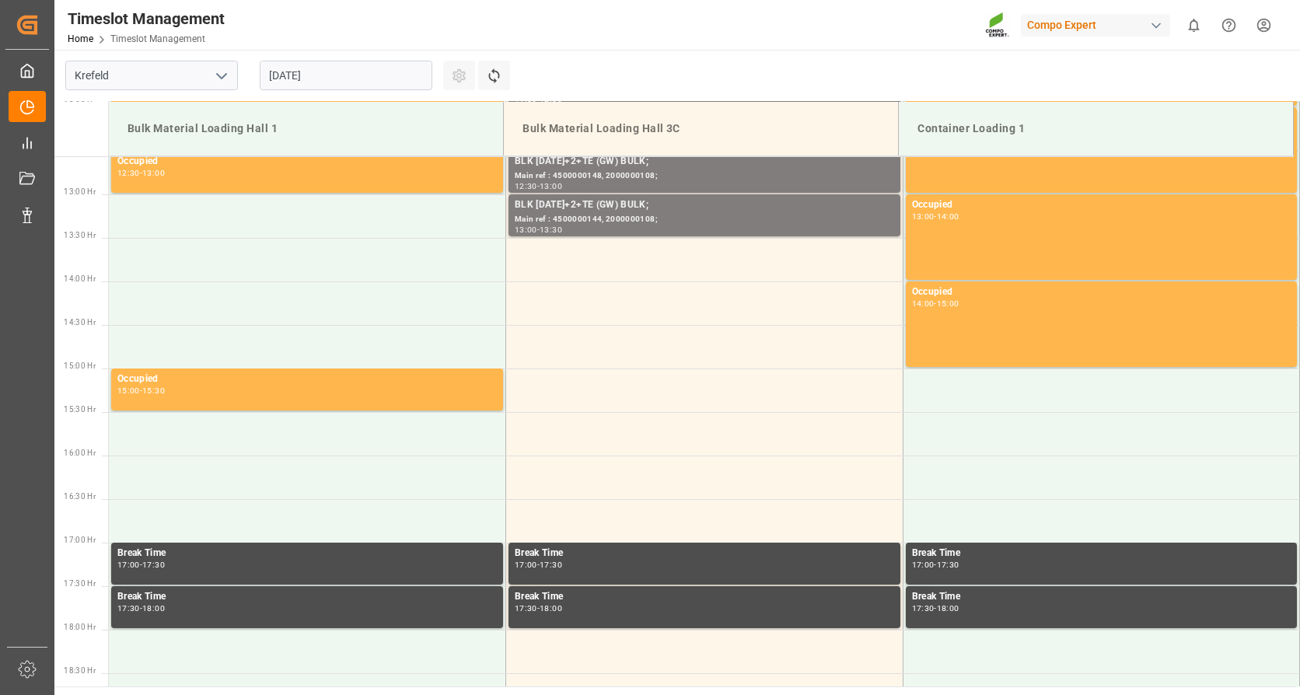
scroll to position [705, 0]
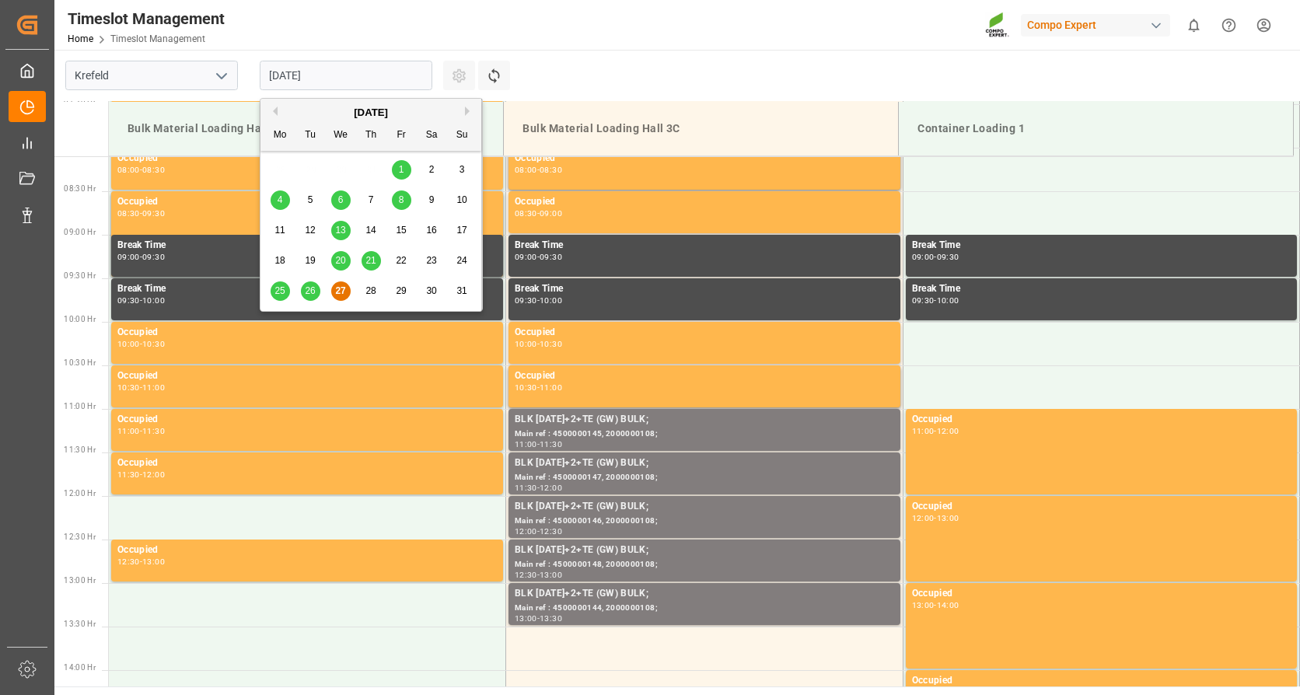
click at [421, 70] on input "[DATE]" at bounding box center [346, 76] width 173 height 30
click at [468, 114] on button "Next Month" at bounding box center [469, 111] width 9 height 9
click at [314, 170] on div "2" at bounding box center [310, 170] width 19 height 19
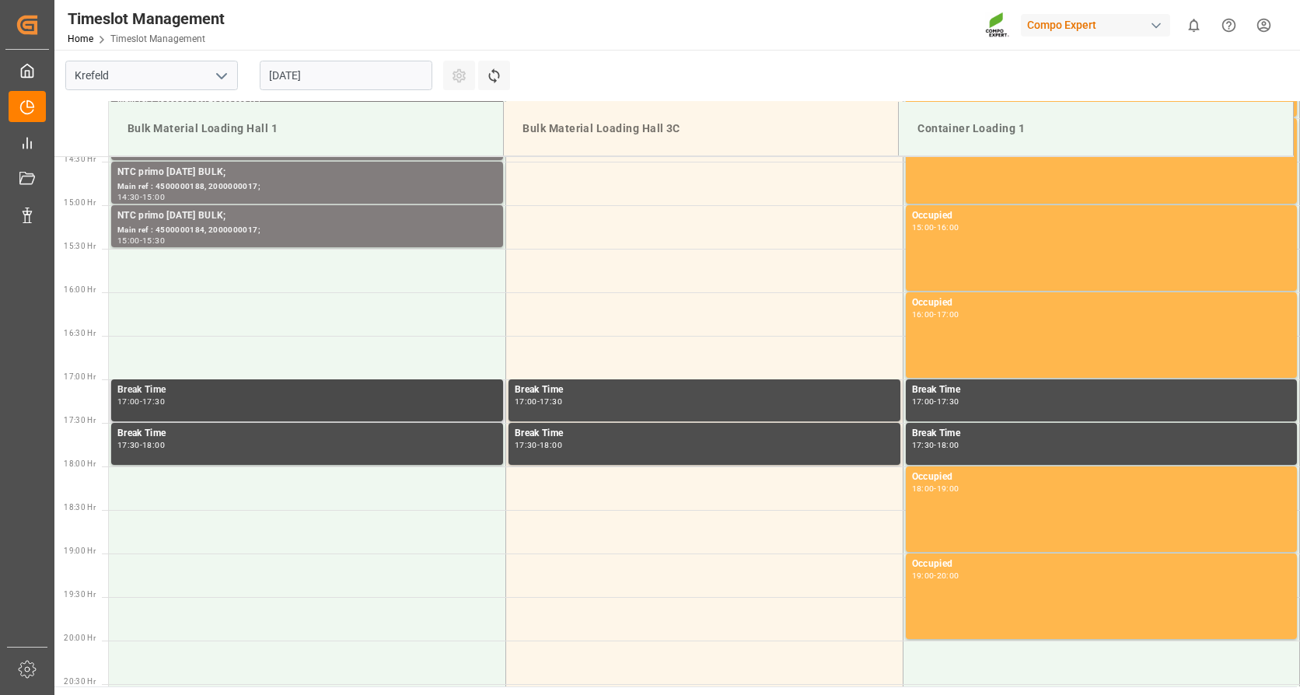
scroll to position [1231, 0]
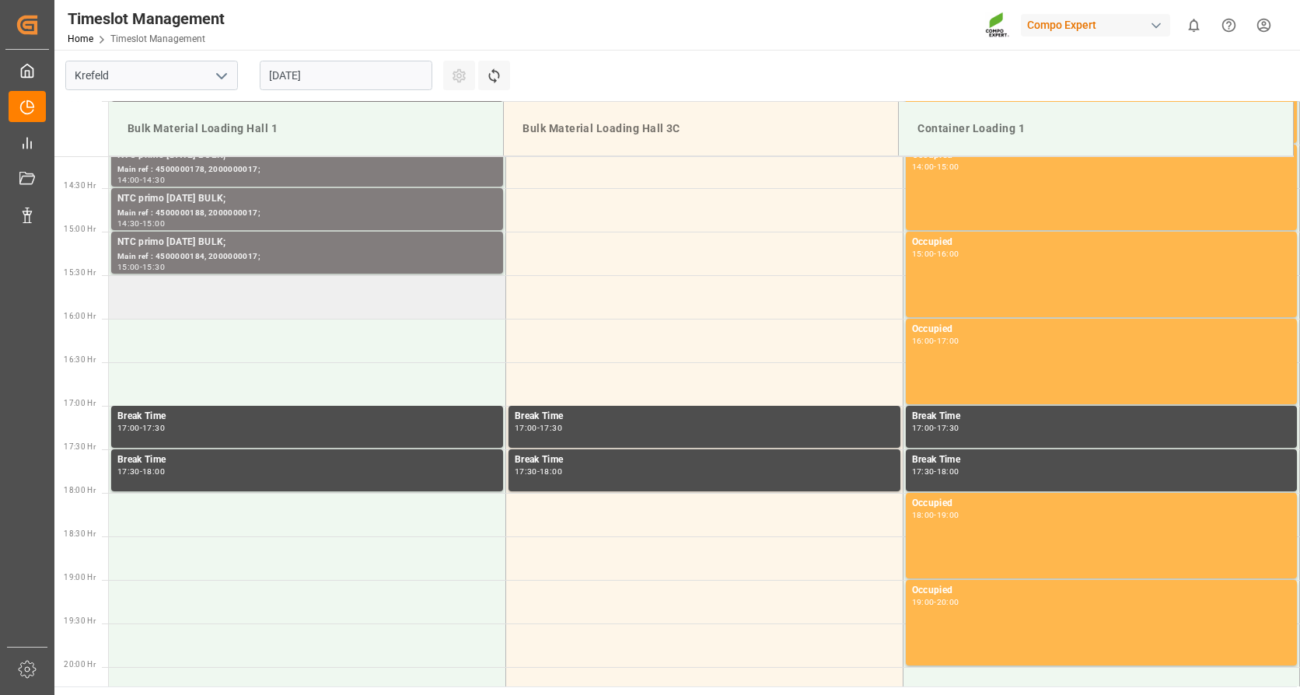
click at [237, 310] on td at bounding box center [307, 297] width 397 height 44
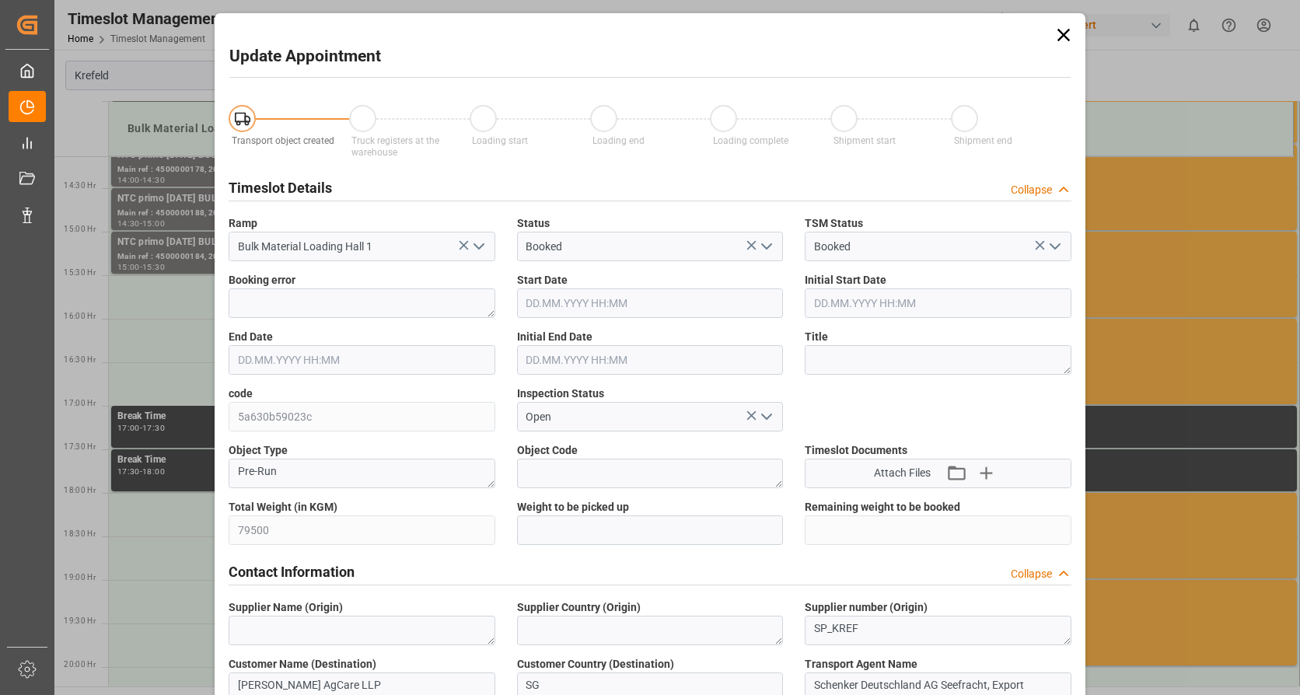
type input "02.09.2025 15:30"
type input "02.09.2025 16:00"
type input "27.08.2025 06:47"
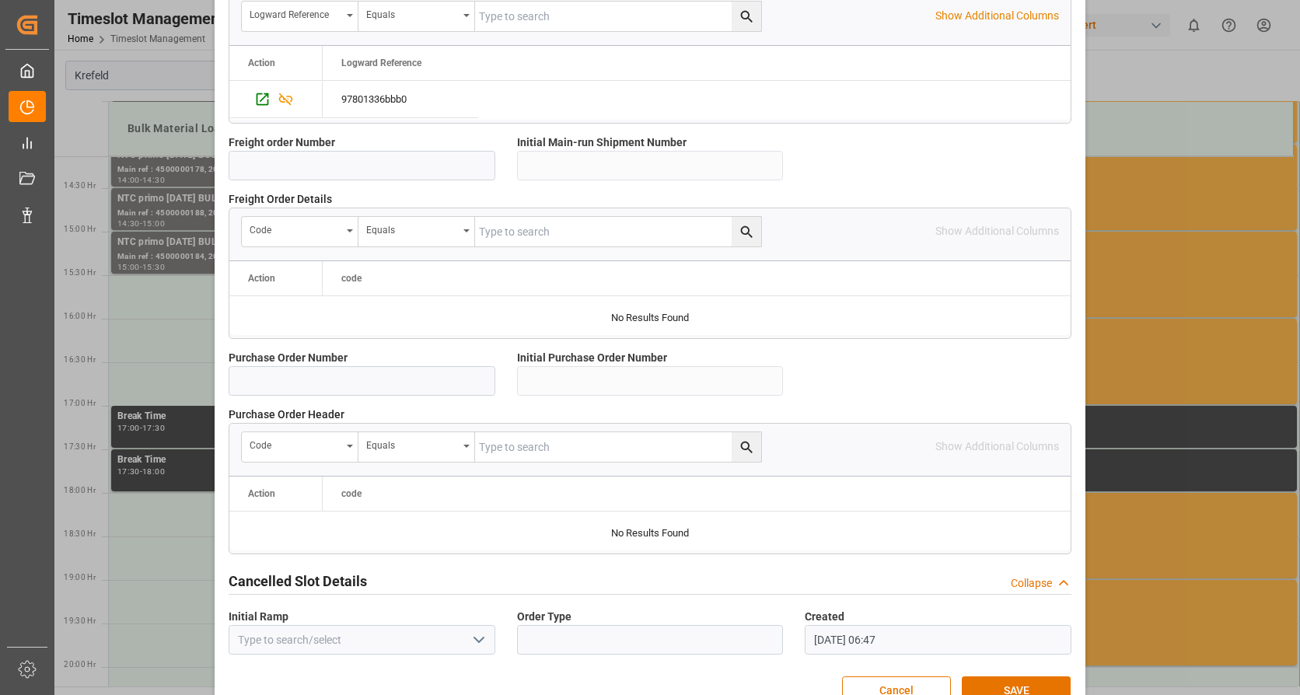
scroll to position [1359, 0]
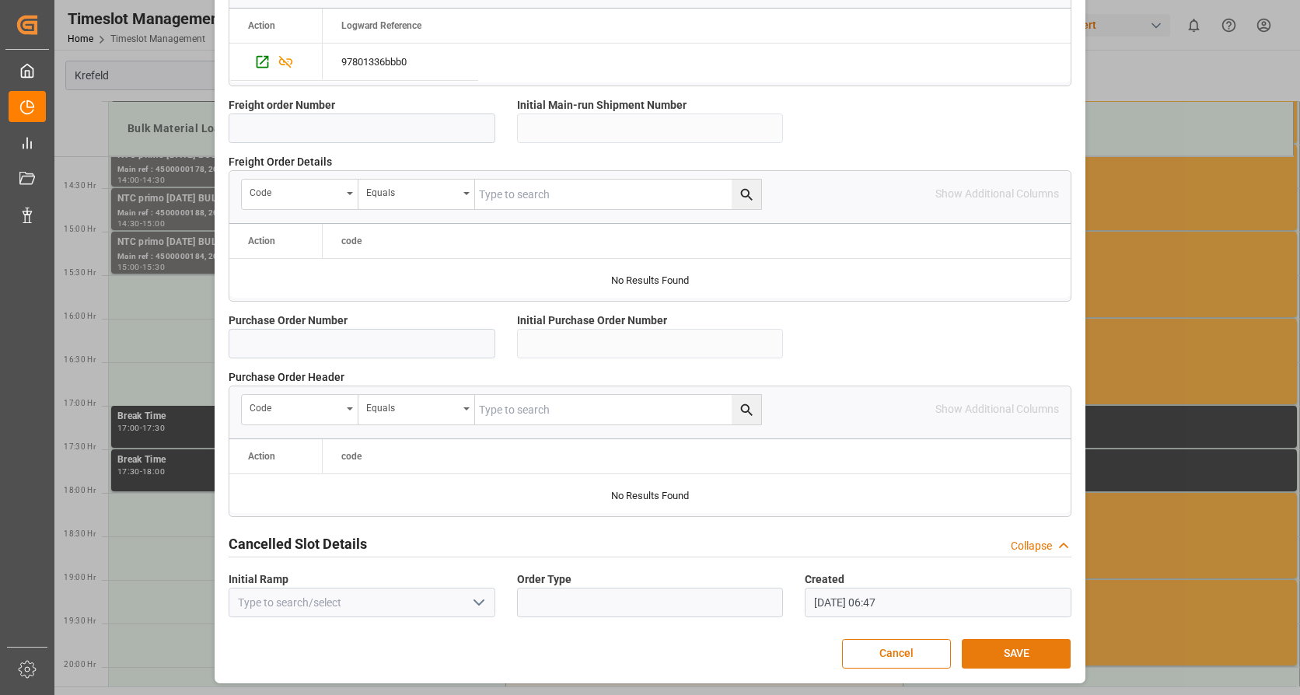
click at [1030, 659] on button "SAVE" at bounding box center [1016, 654] width 109 height 30
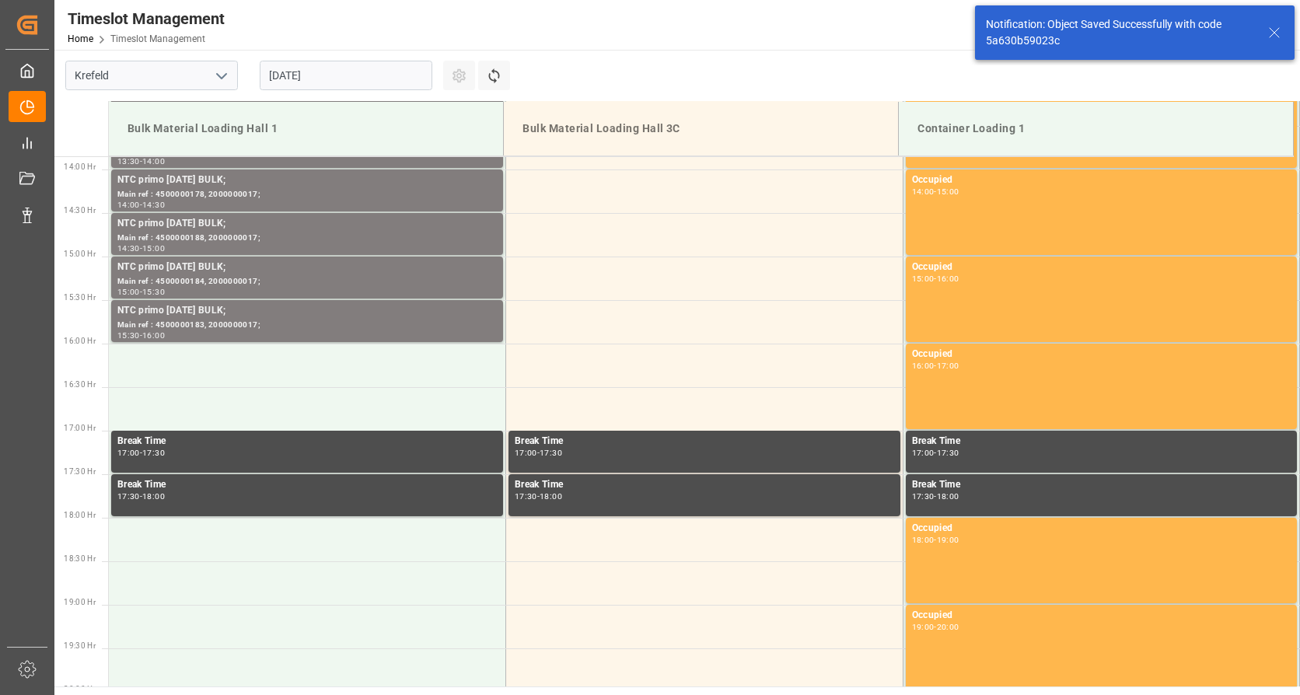
scroll to position [1209, 0]
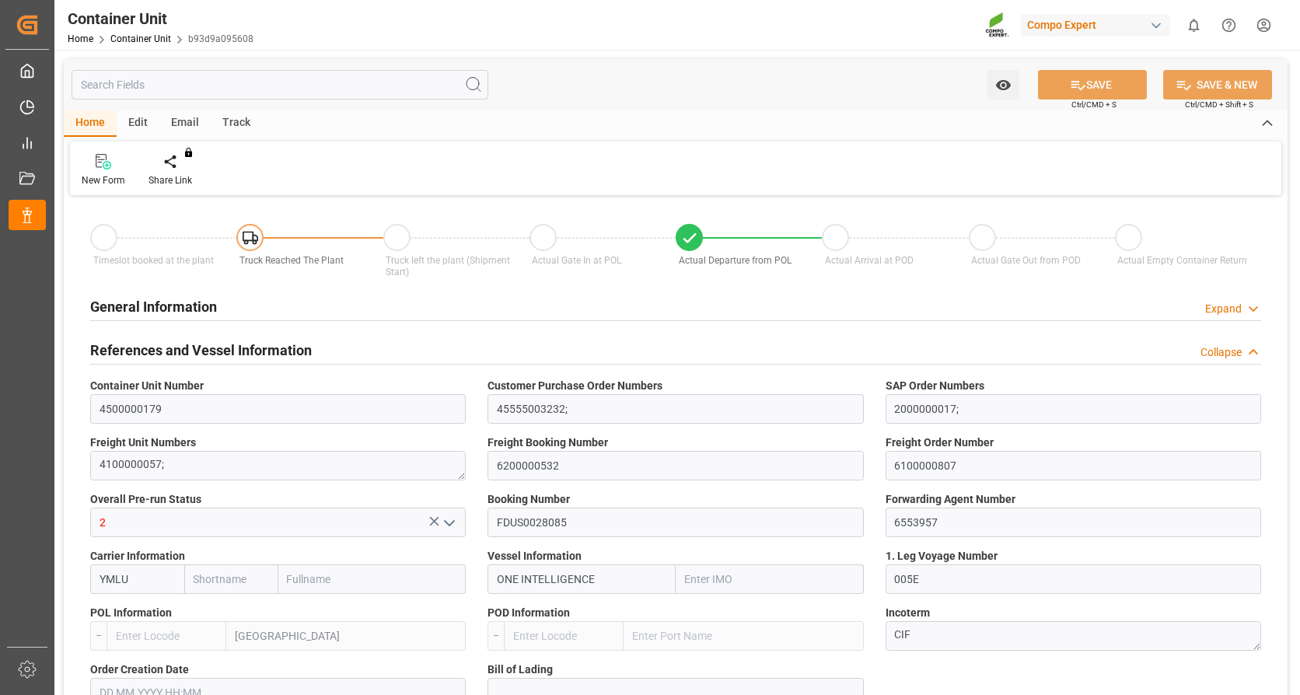
type input "[PERSON_NAME]"
type input "[PERSON_NAME] Marine Transport Corp."
type input "9933121"
type input "NLRTM"
type input "VNVTG"
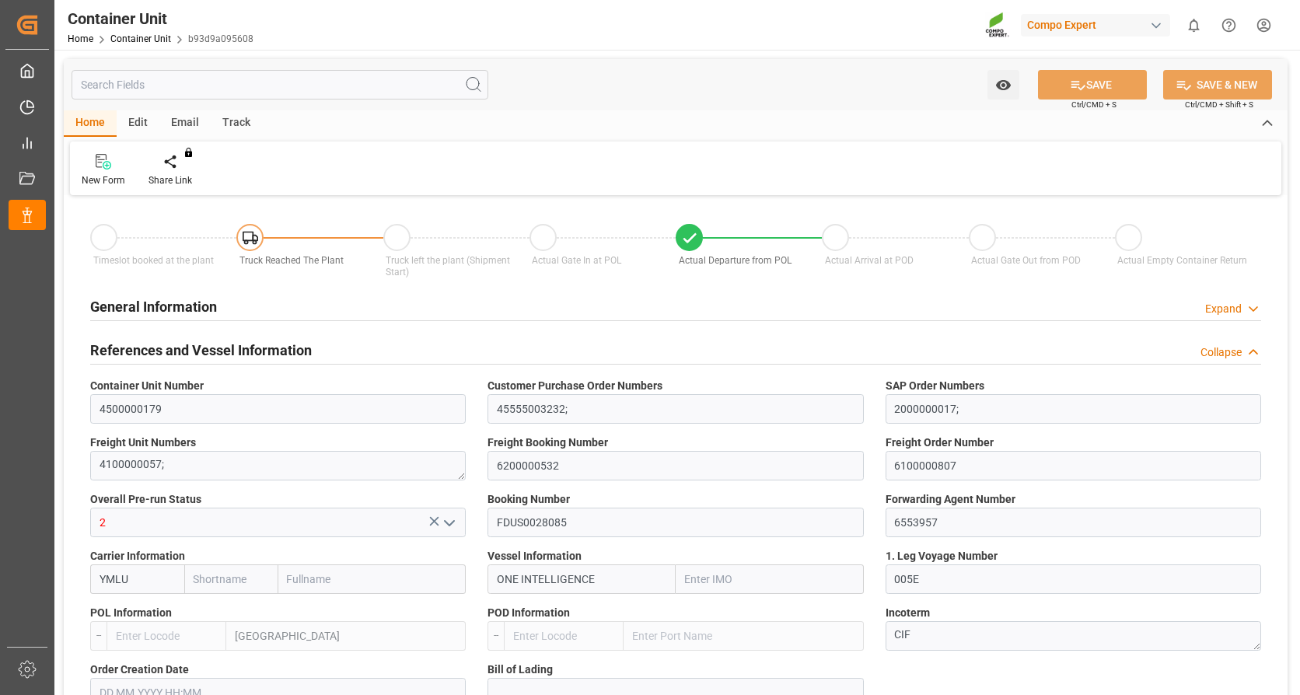
type input "0"
type input "79500"
type input "NLRTM"
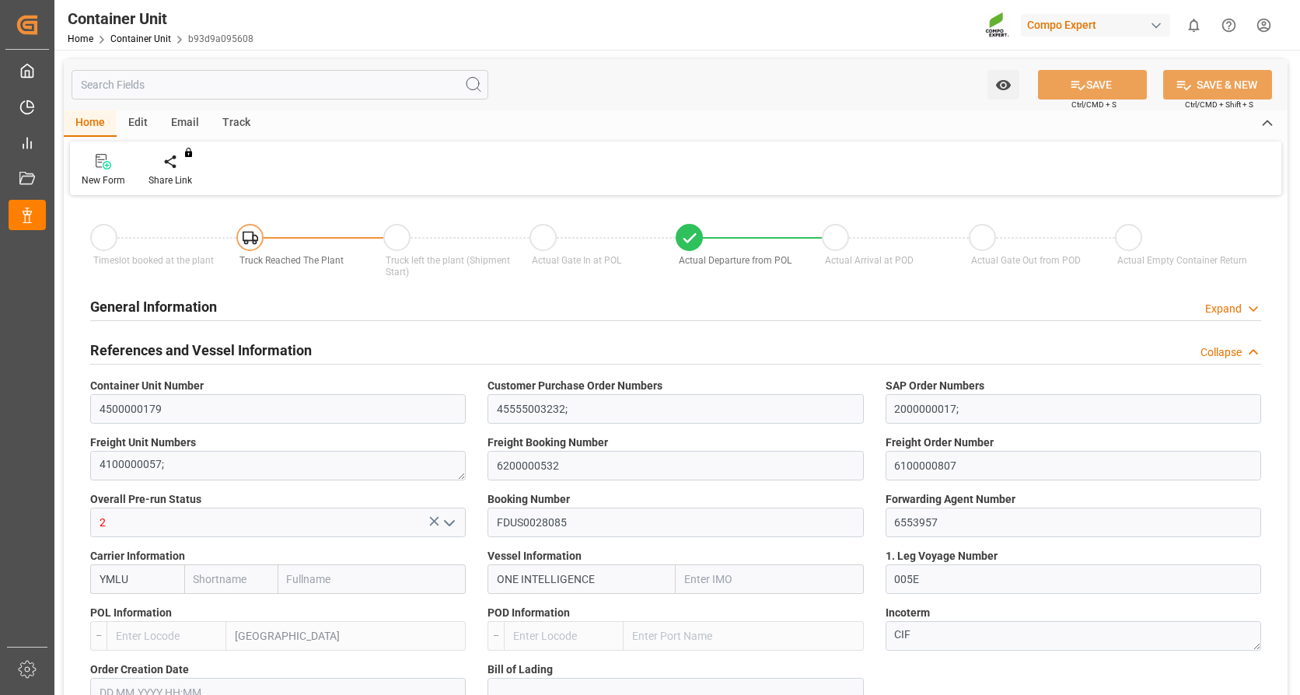
type input "VNVUT"
type input "[DATE]"
type input "[DATE] 05:30"
type input "13.08.2025 12:00"
type input "15.08.2025 07:40"
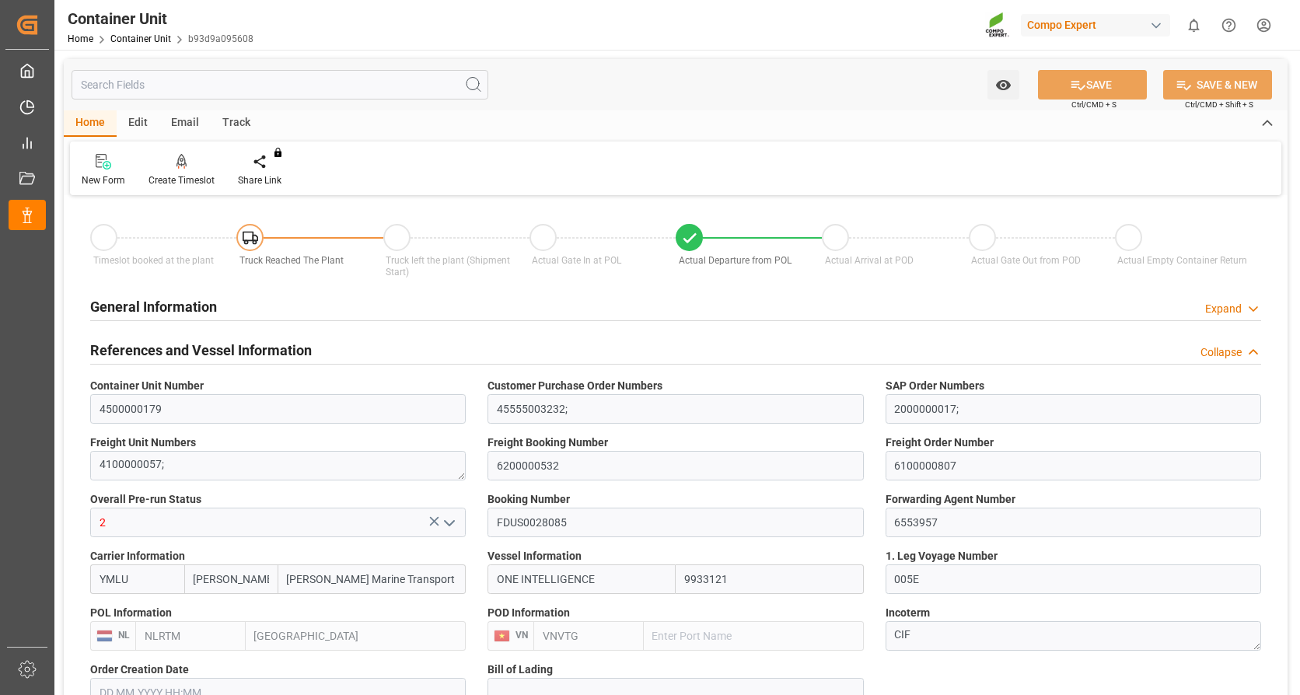
type input "[DATE] 11:00"
type input "14.10.2025 12:30"
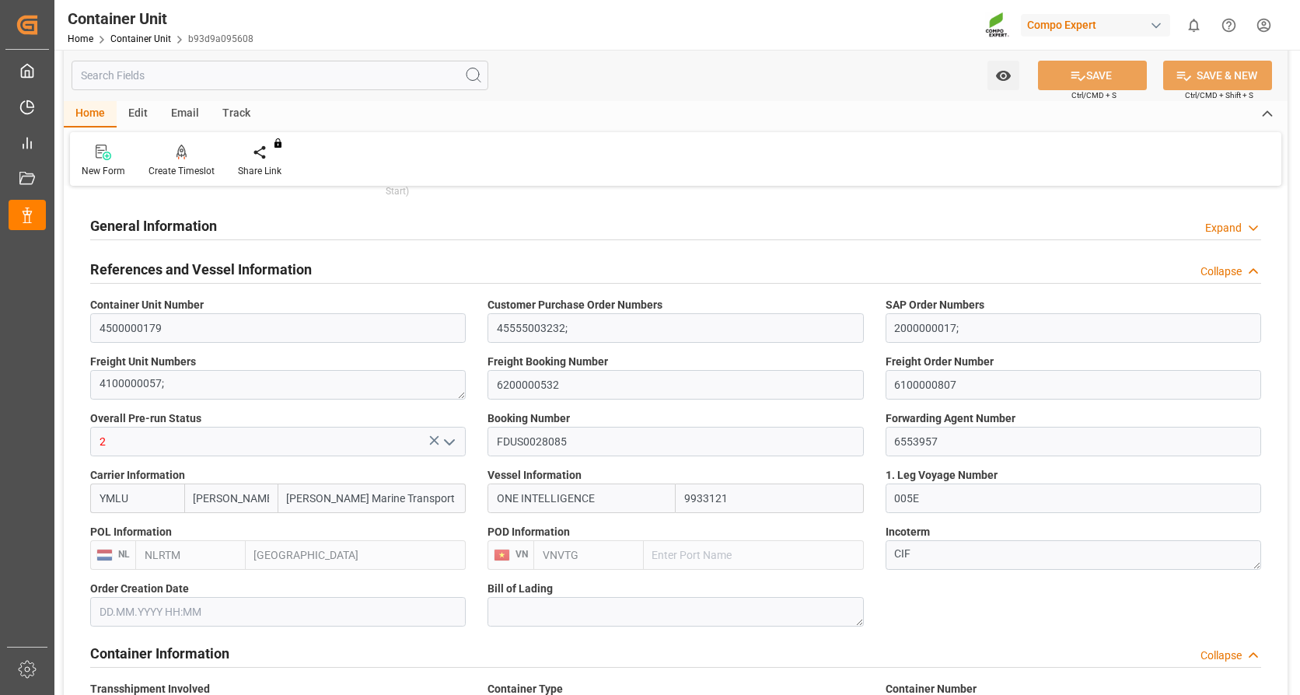
scroll to position [78, 0]
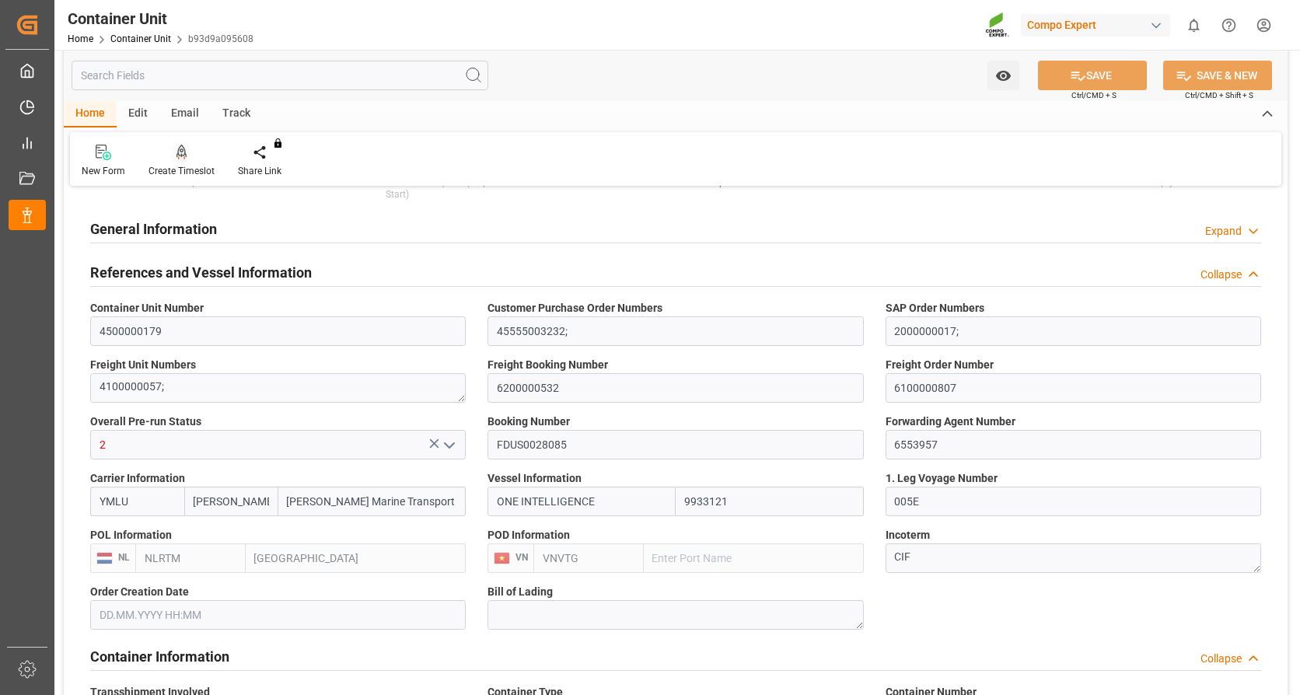
click at [188, 164] on div "Create Timeslot" at bounding box center [182, 171] width 66 height 14
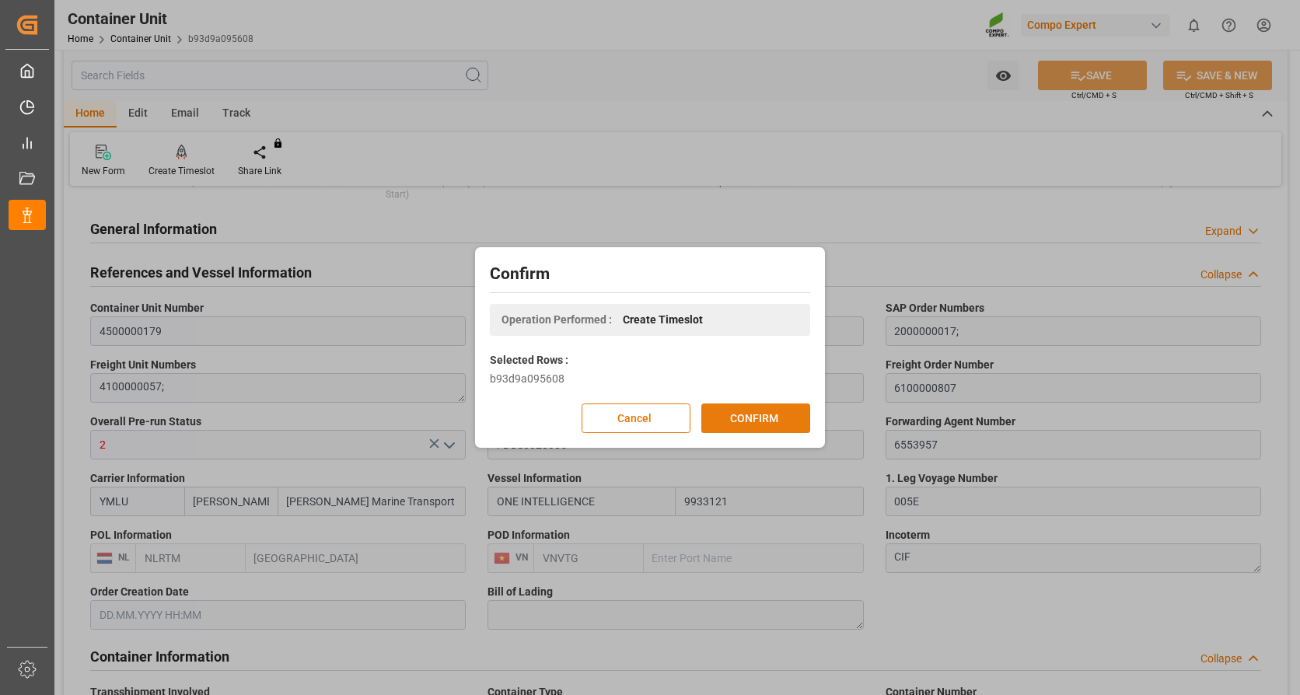
click at [737, 422] on button "CONFIRM" at bounding box center [755, 419] width 109 height 30
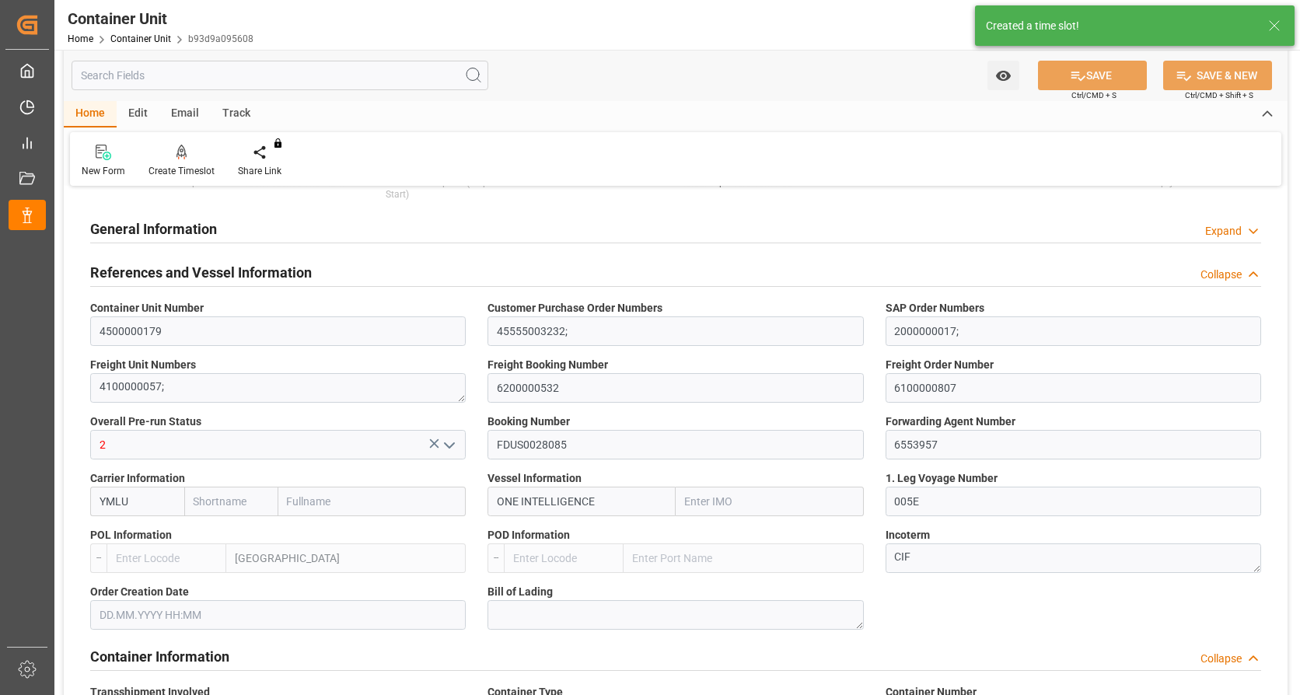
type input "Yang Ming"
type input "Yang Ming Marine Transport Corp."
type input "9933121"
type input "NLRTM"
type input "VNVTG"
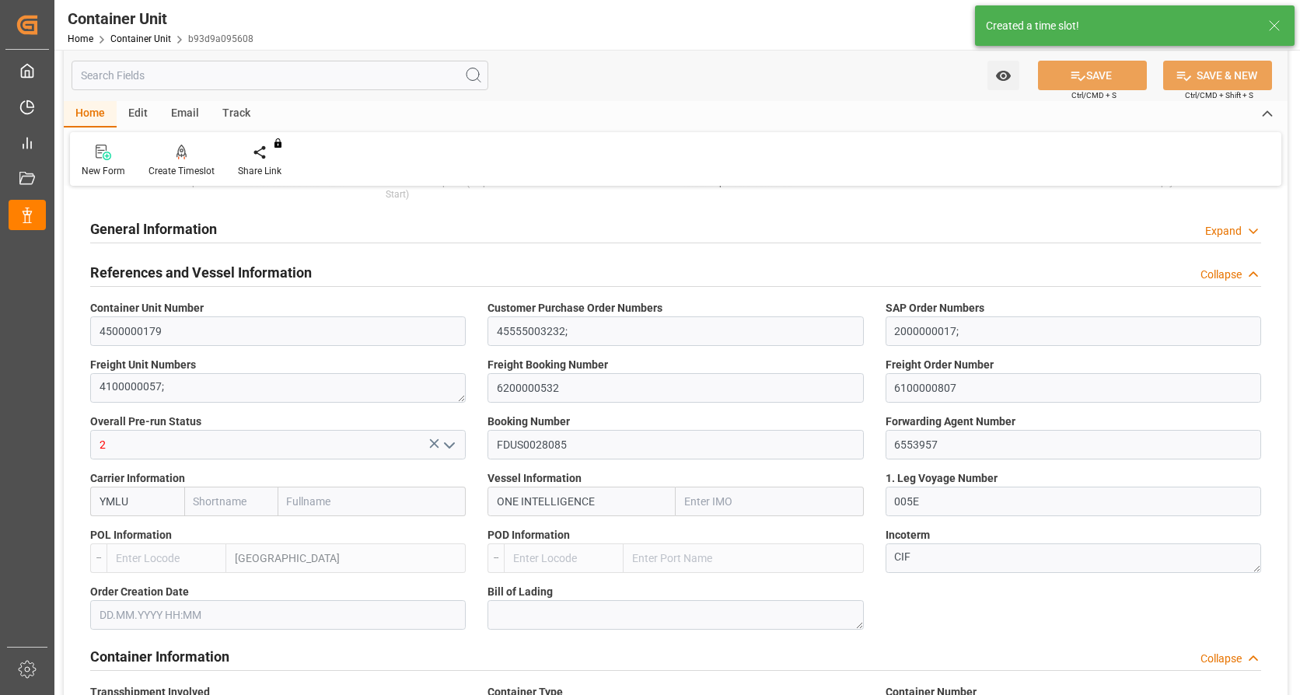
type input "0"
type input "79500"
type input "NLRTM"
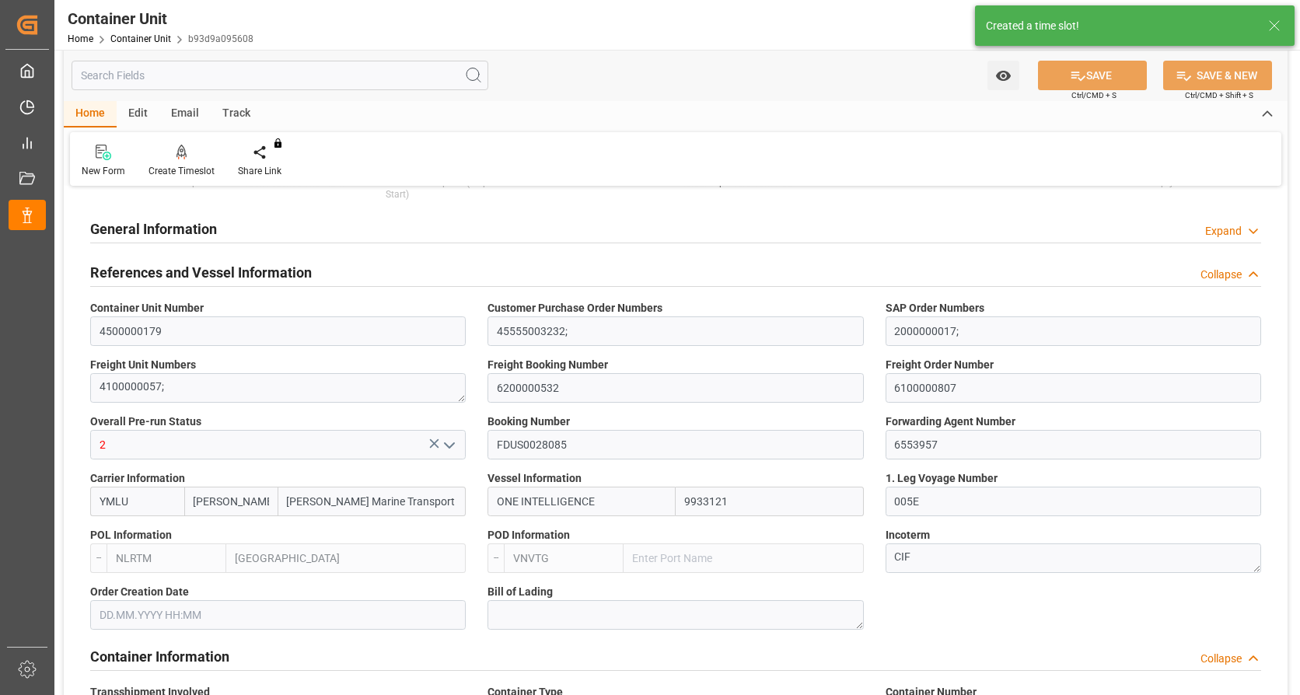
type input "VNVUT"
type input "01.08.2025"
type input "15.08.2025 05:30"
type input "13.08.2025 12:00"
type input "15.08.2025 07:40"
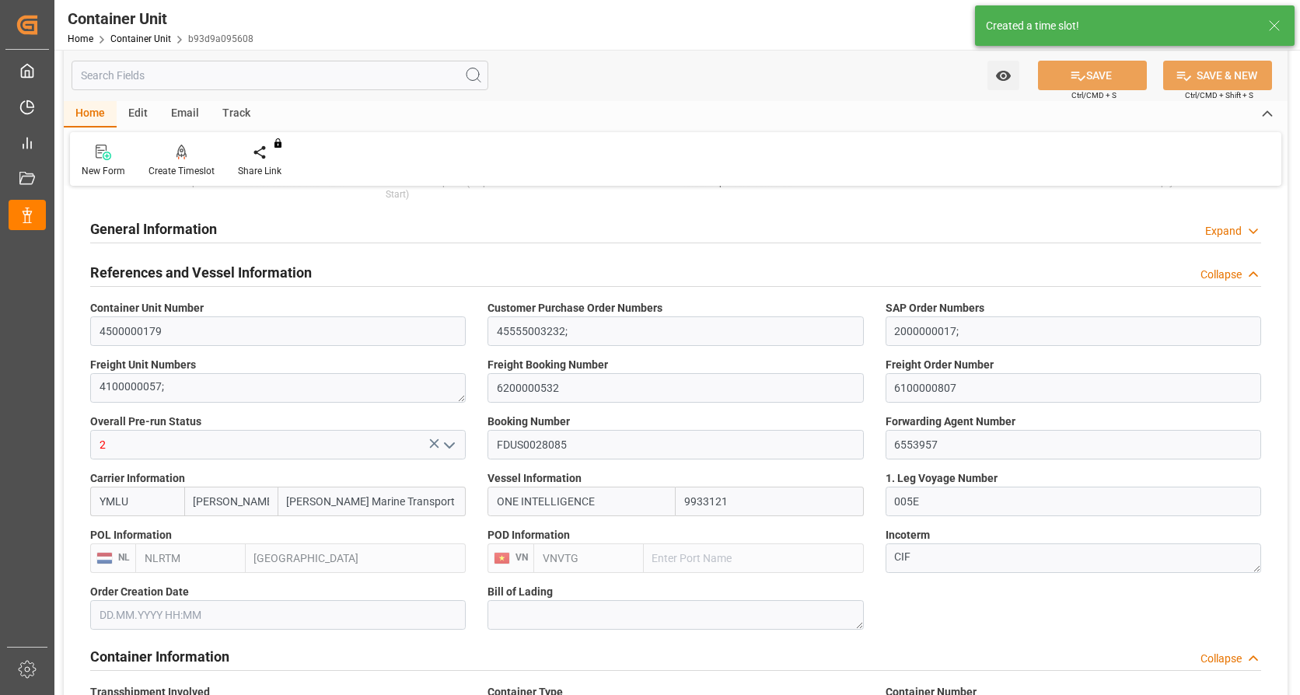
type input "25.10.2025 11:00"
type input "14.10.2025 12:30"
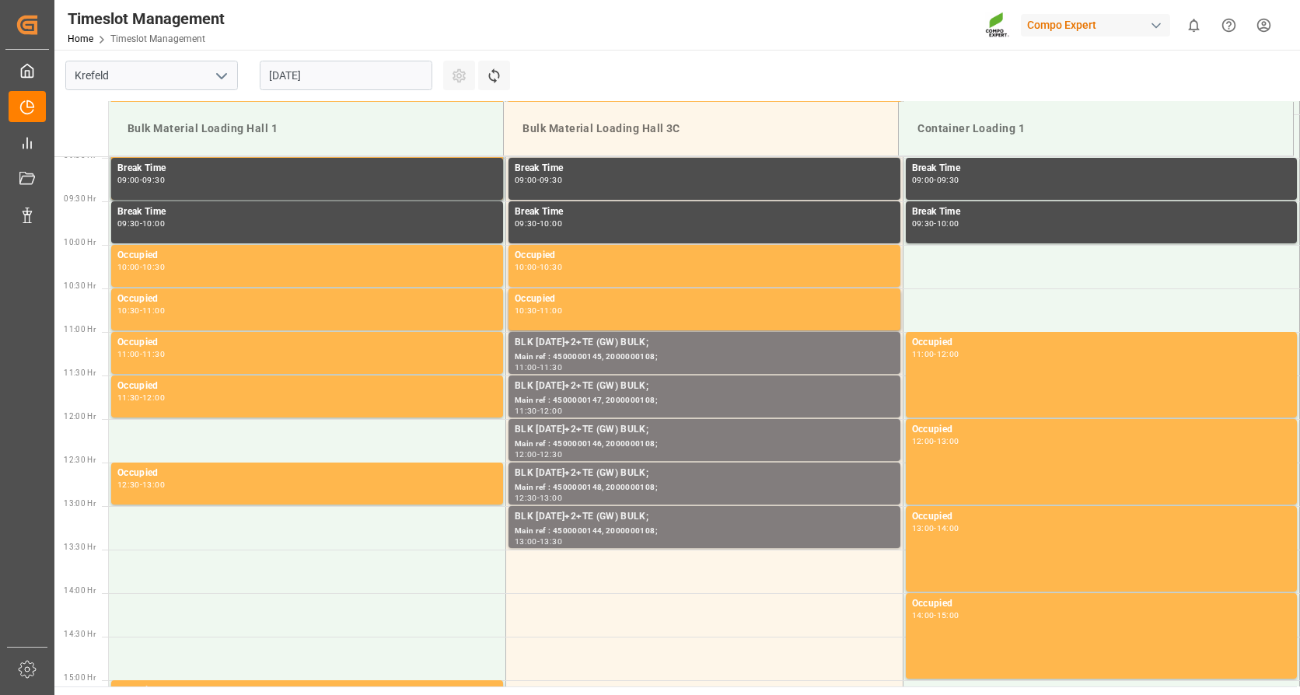
scroll to position [628, 0]
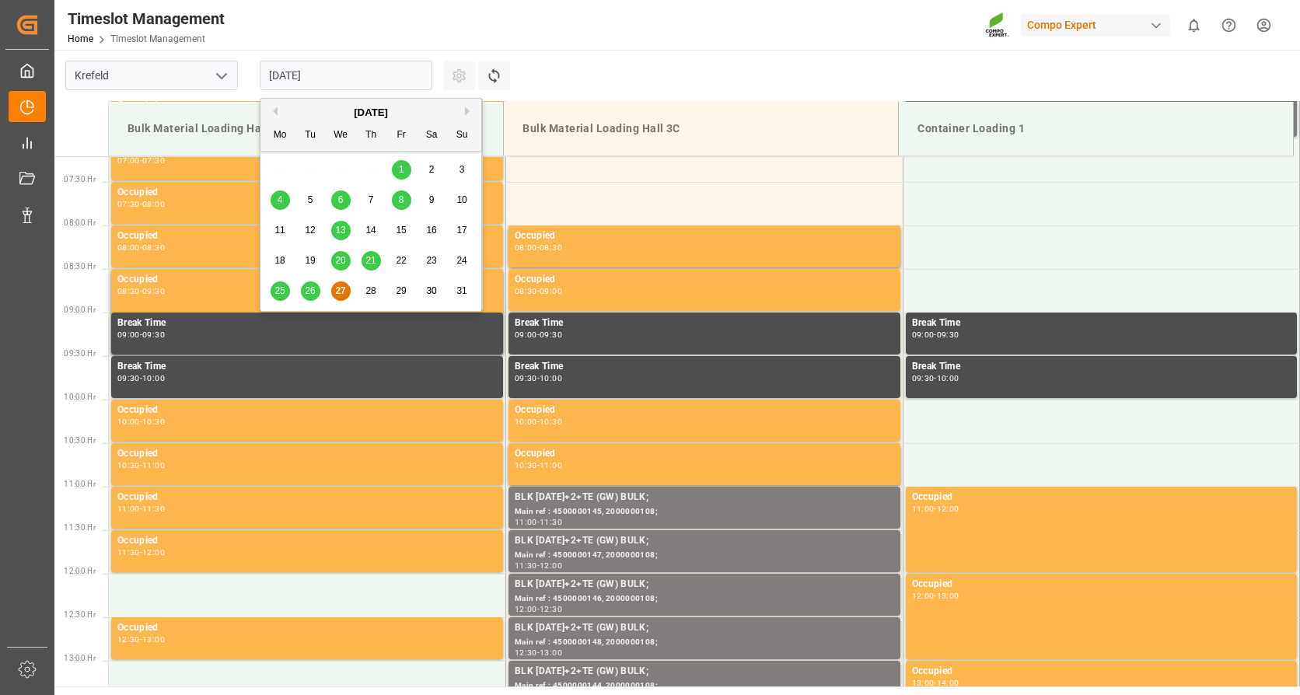
click at [334, 82] on input "[DATE]" at bounding box center [346, 76] width 173 height 30
click at [469, 112] on button "Next Month" at bounding box center [469, 111] width 9 height 9
click at [309, 180] on div "2" at bounding box center [310, 170] width 19 height 19
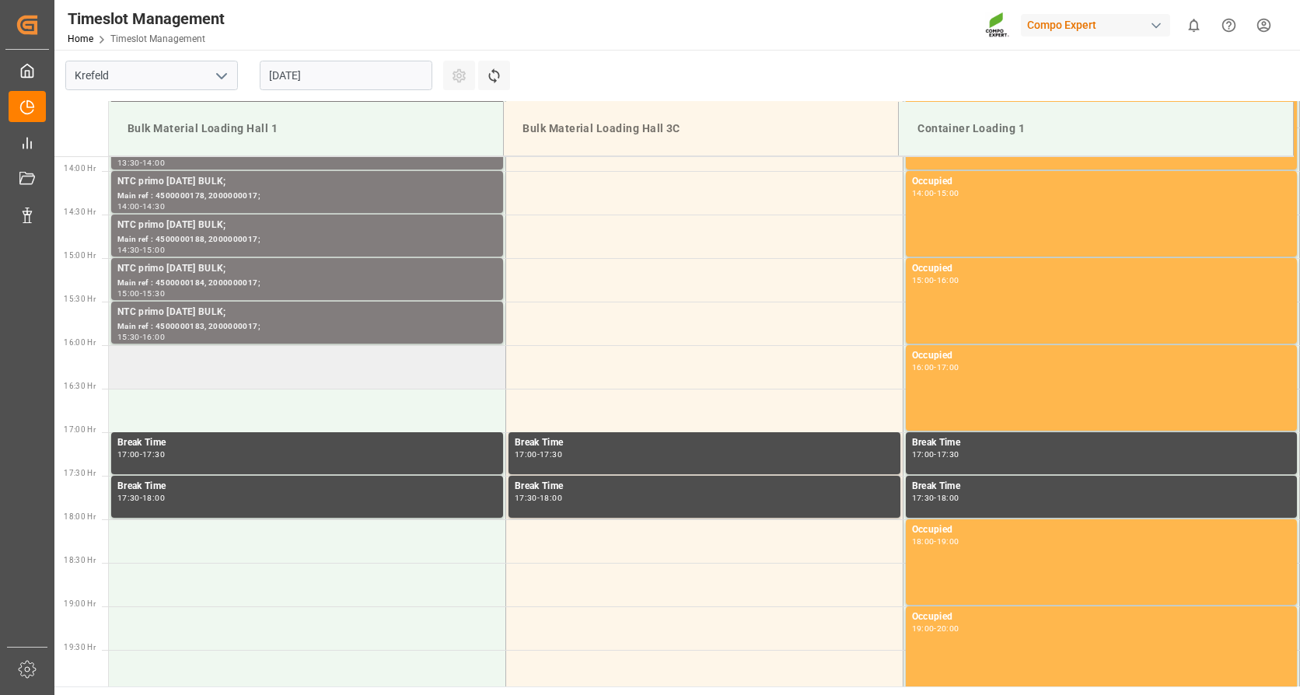
scroll to position [1172, 0]
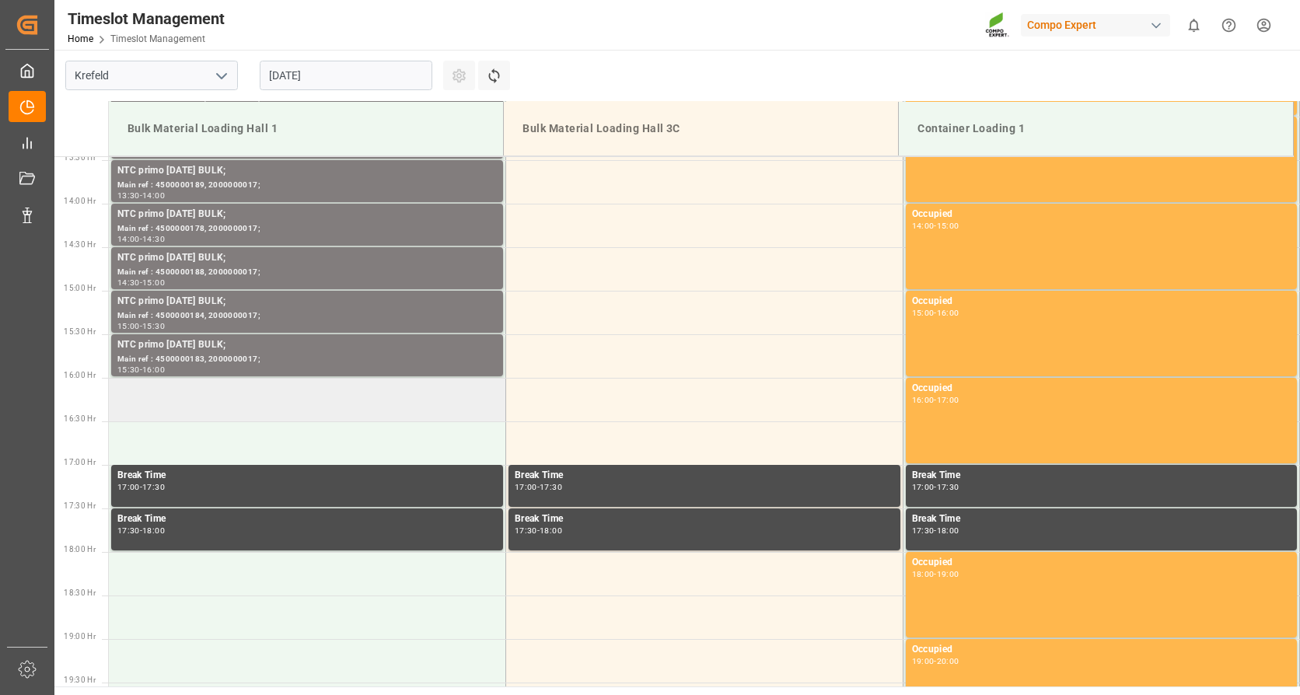
click at [374, 411] on td at bounding box center [307, 400] width 397 height 44
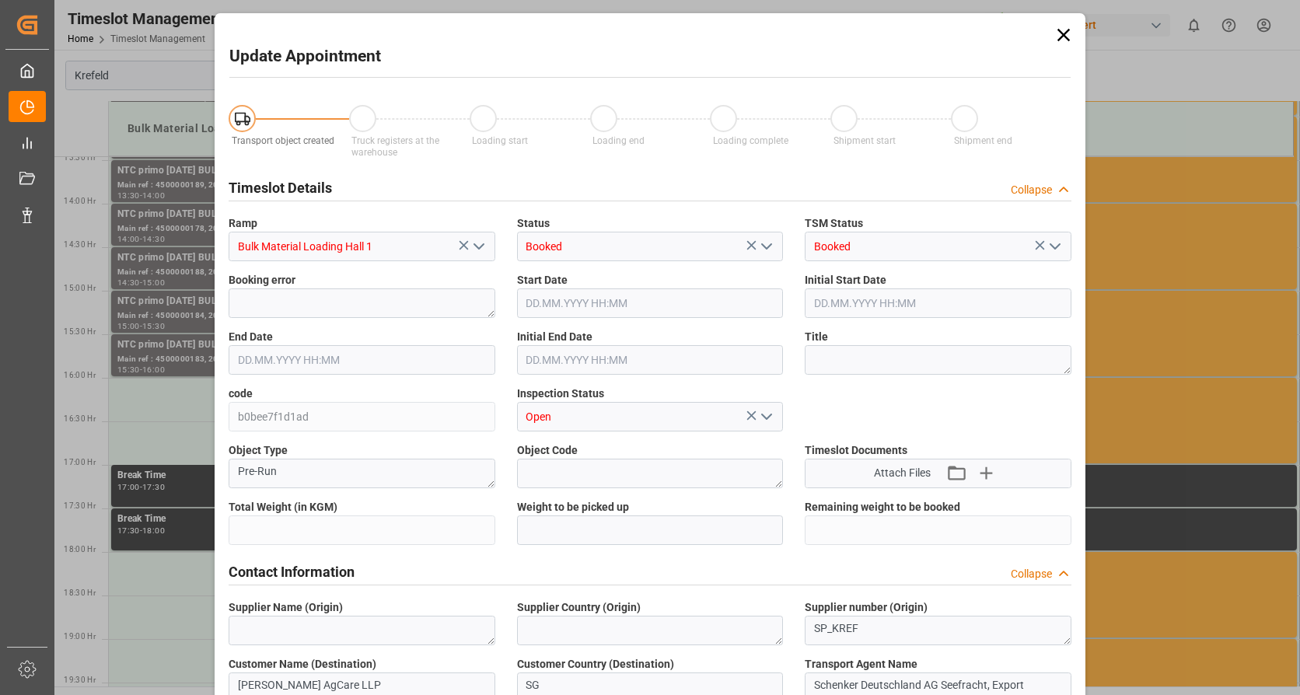
type input "79500"
type input "0"
type input "02.09.2025 16:00"
type input "02.09.2025 16:30"
type input "27.08.2025 06:48"
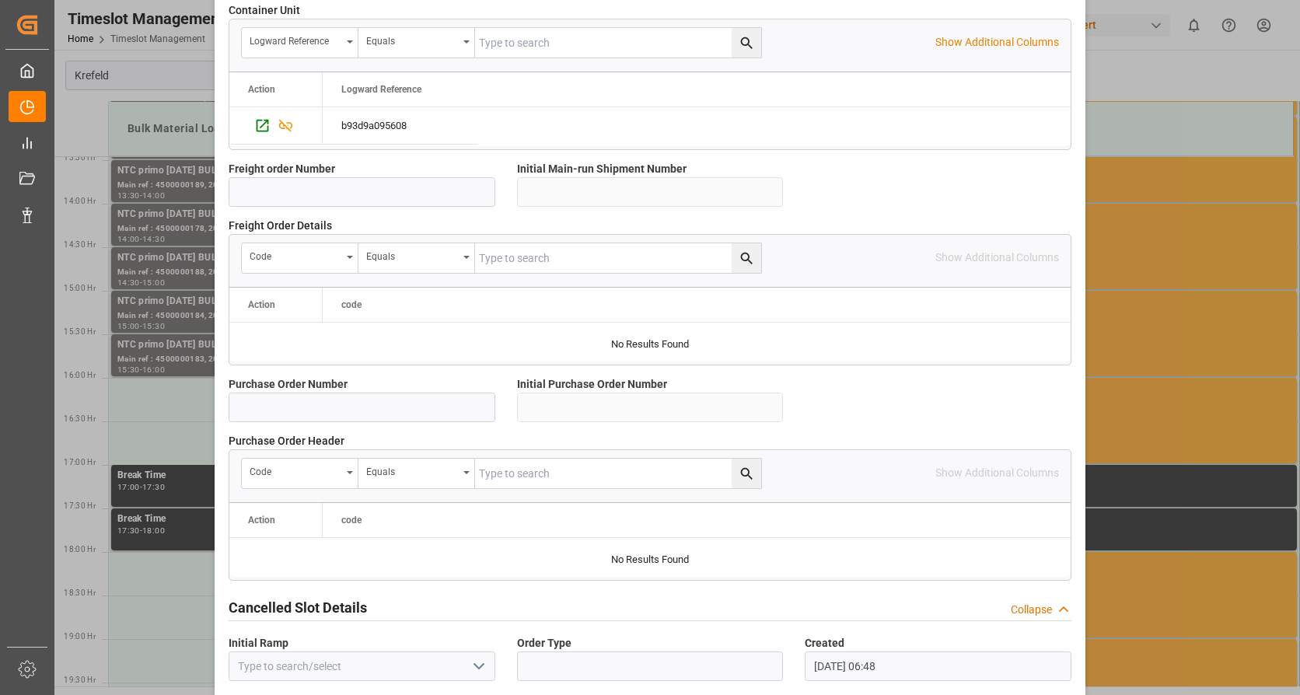
scroll to position [1359, 0]
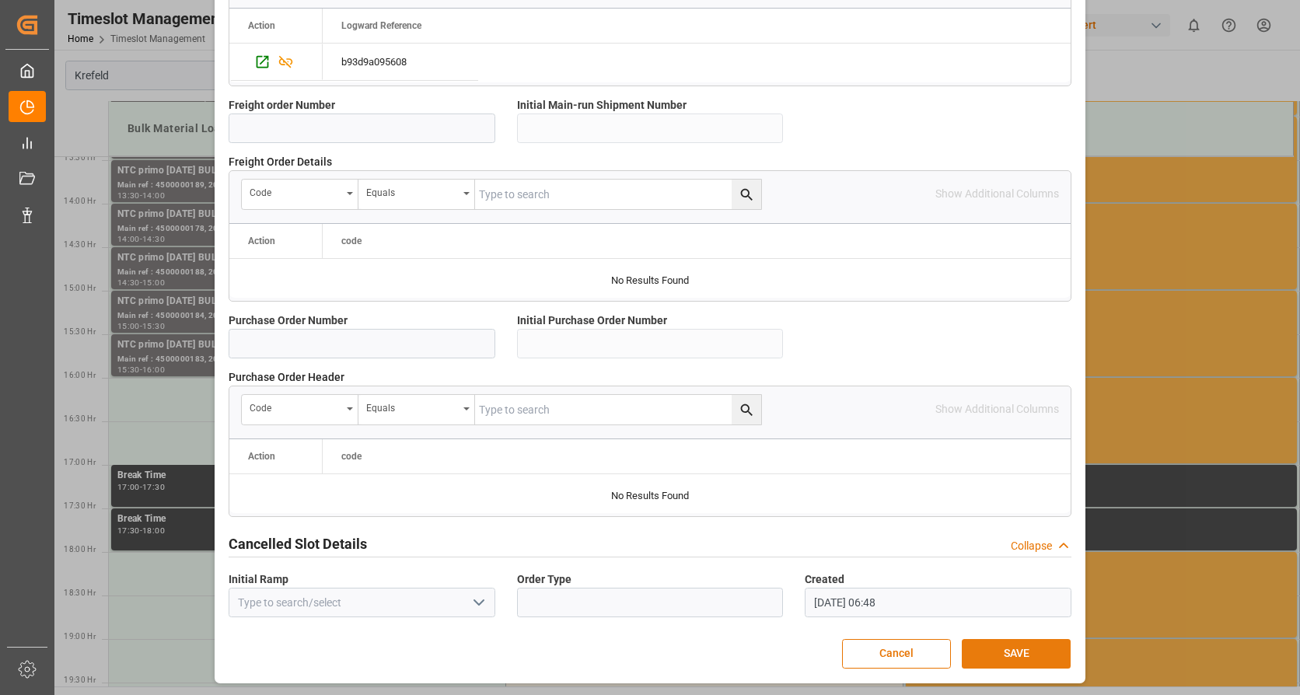
click at [999, 653] on button "SAVE" at bounding box center [1016, 654] width 109 height 30
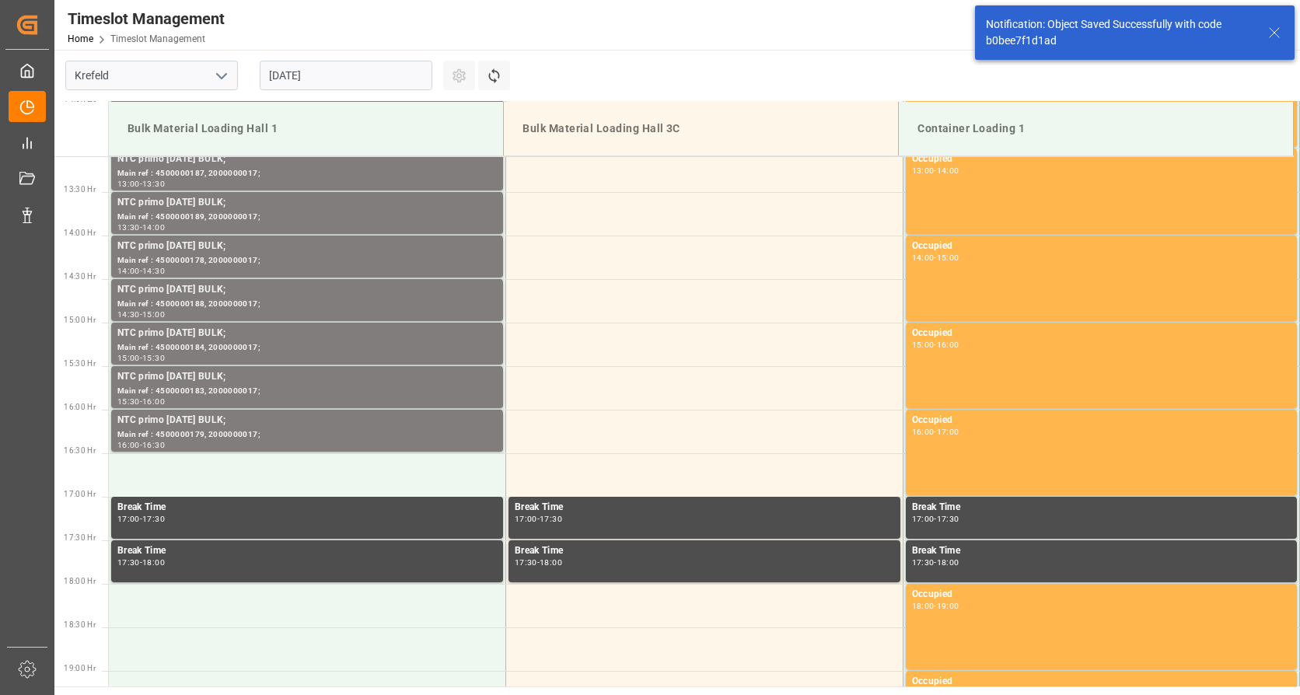
scroll to position [1296, 0]
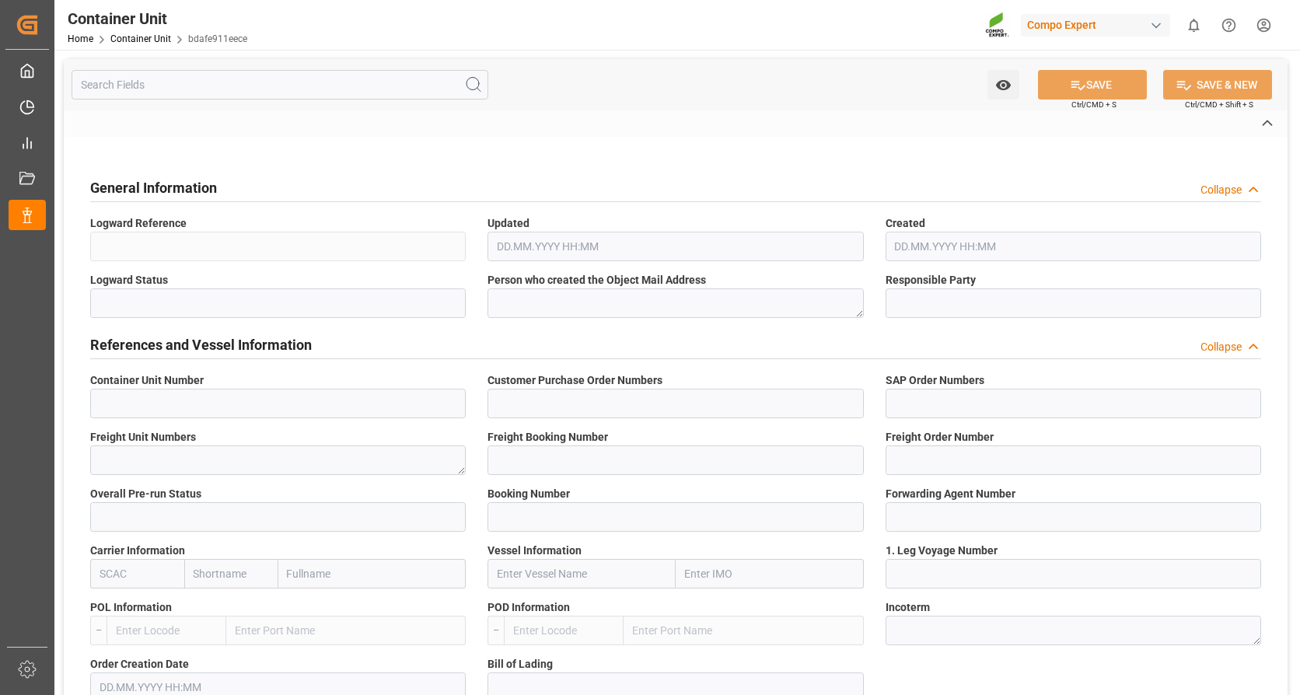
type input "4500000186"
type input "45555003232;"
type input "2000000017;"
type textarea "4100000064;"
type input "6200000532"
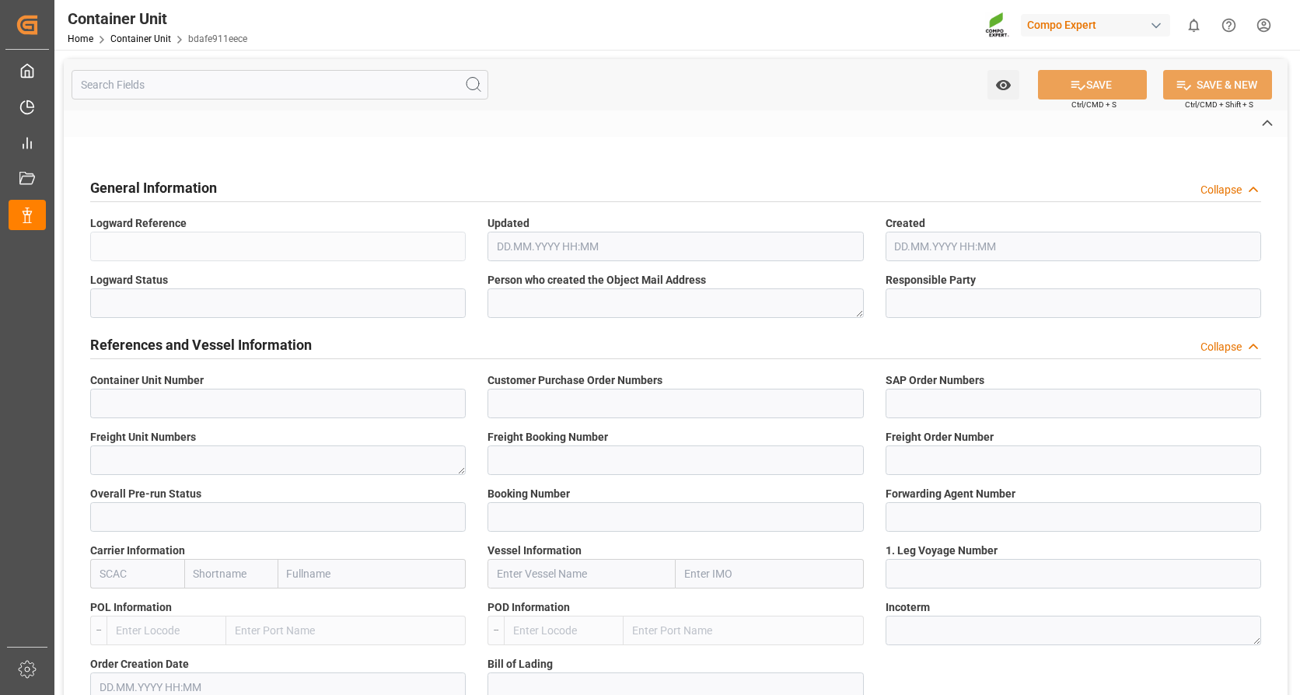
type input "6100000814"
type input "2"
type input "FDUS0028085"
type input "6553957"
type input "YMLU"
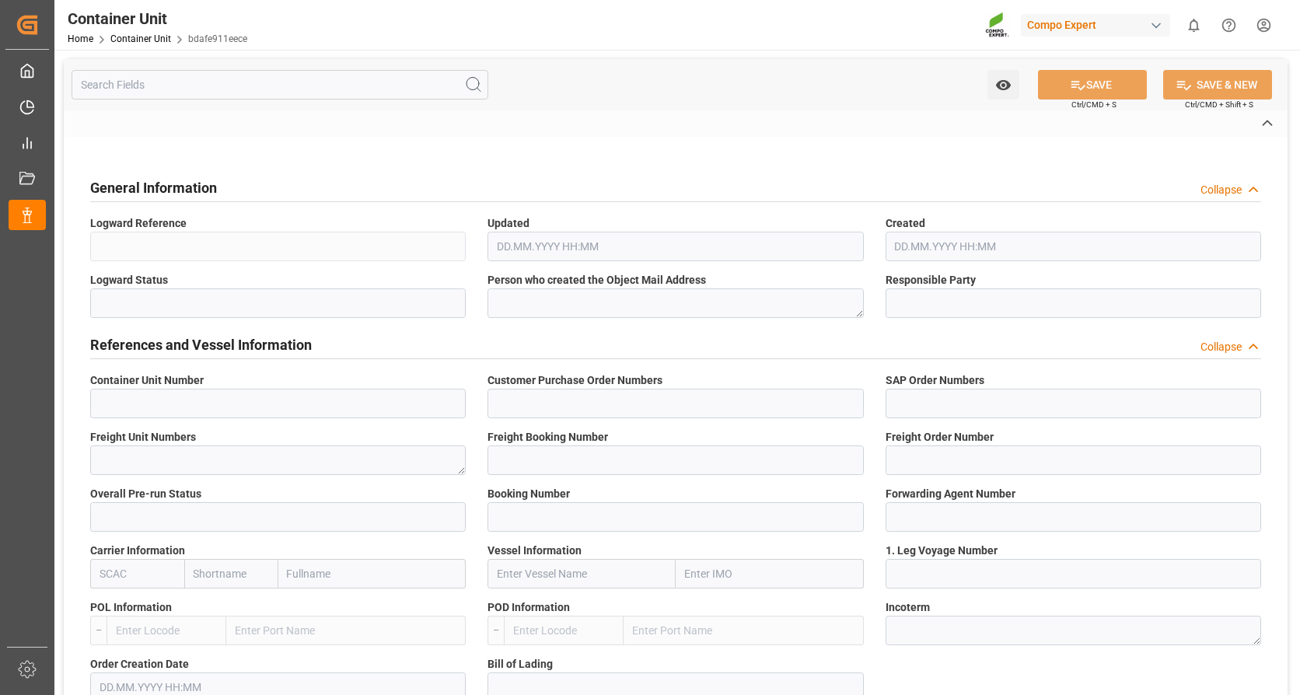
type input "ONE INTELLIGENCE"
type input "005E"
type input "[GEOGRAPHIC_DATA]"
type textarea "CIF"
type input "No"
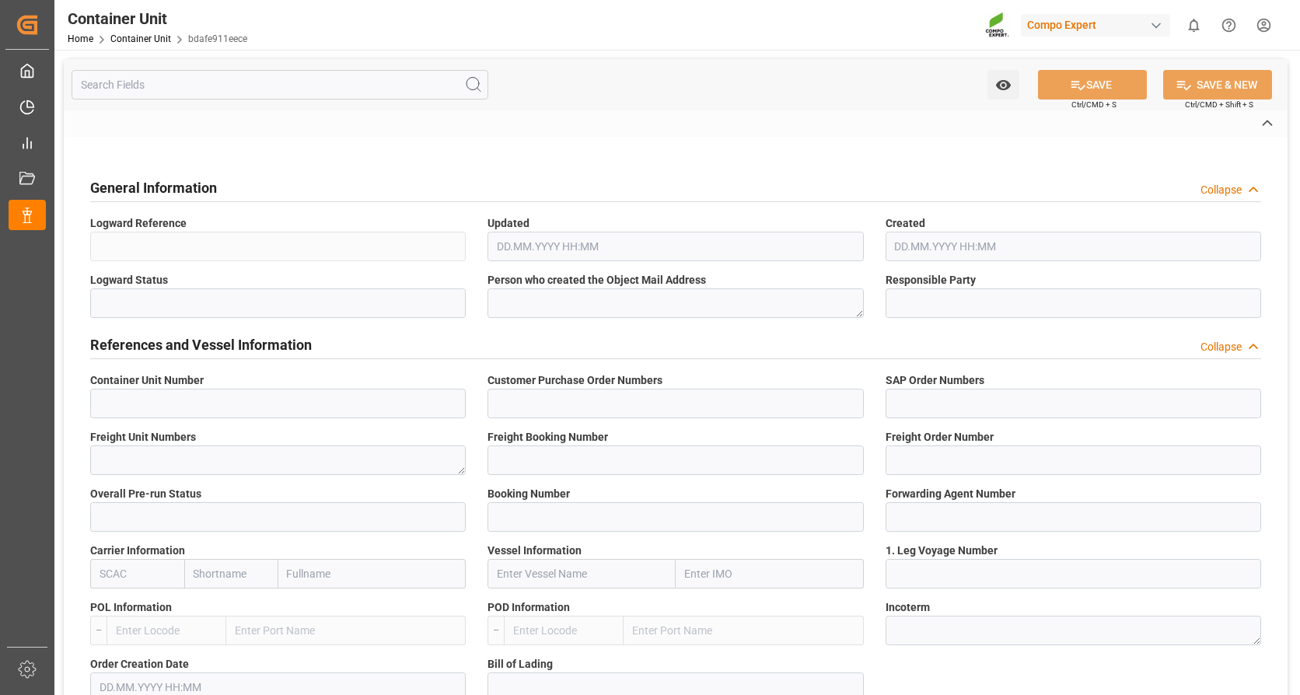
type input "2"
type textarea "ZSEA"
type textarea "700000"
type input "Viet Nam"
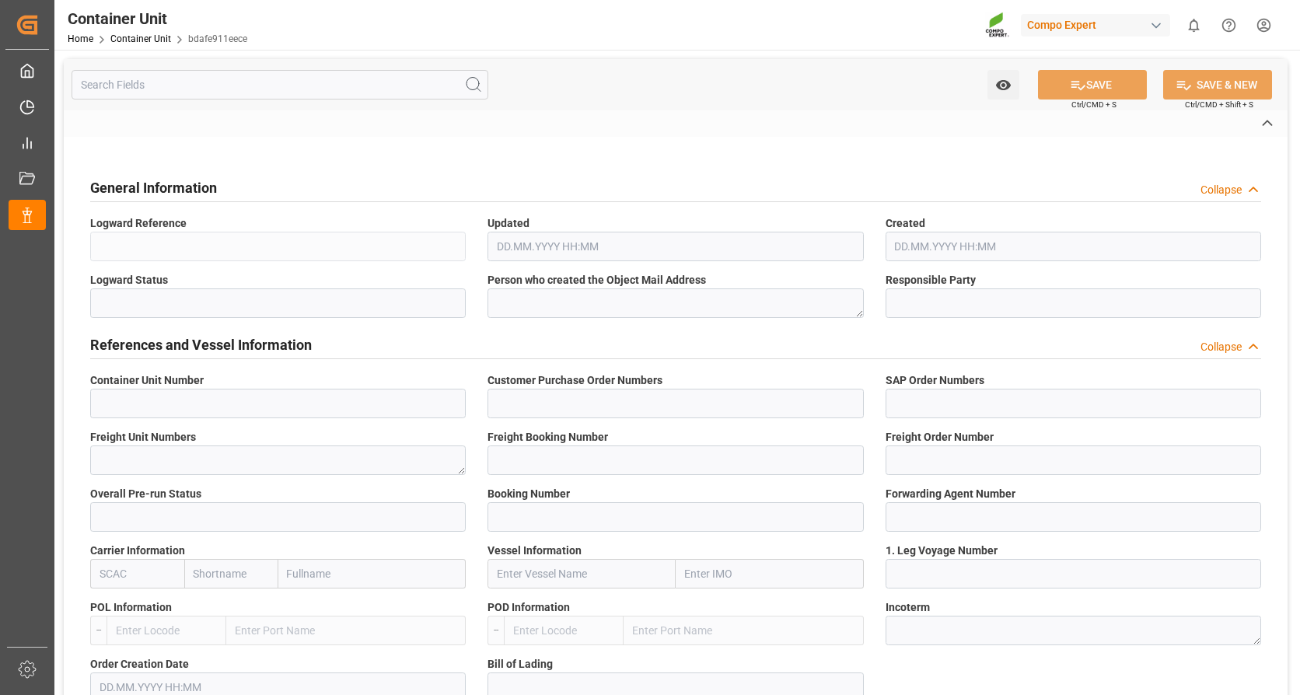
type input "EUR"
type textarea "3200"
type textarea "NTC primo [DATE] BULK;"
type textarea "2413100000;"
type input "ROTTERDAM"
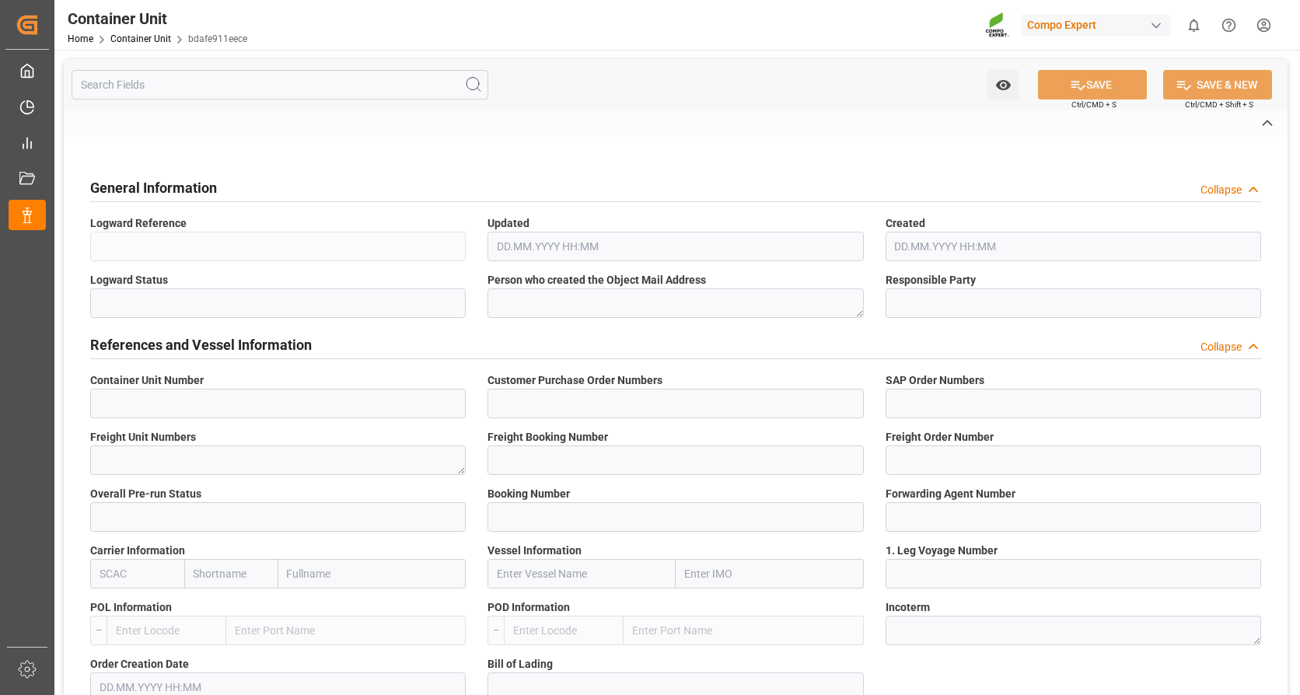
type input "VUNG TAU"
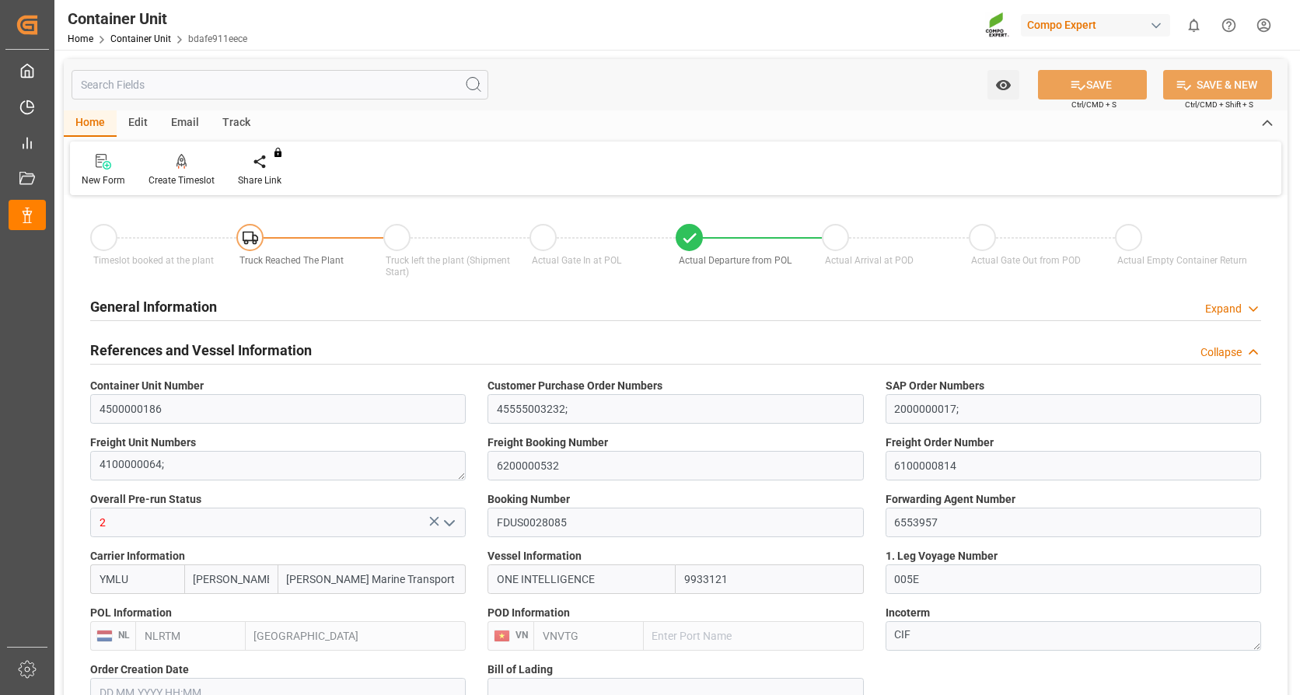
type input "Yang Ming"
type input "Yang Ming Marine Transport Corp."
type input "9933121"
type input "NLRTM"
type input "VNVTG"
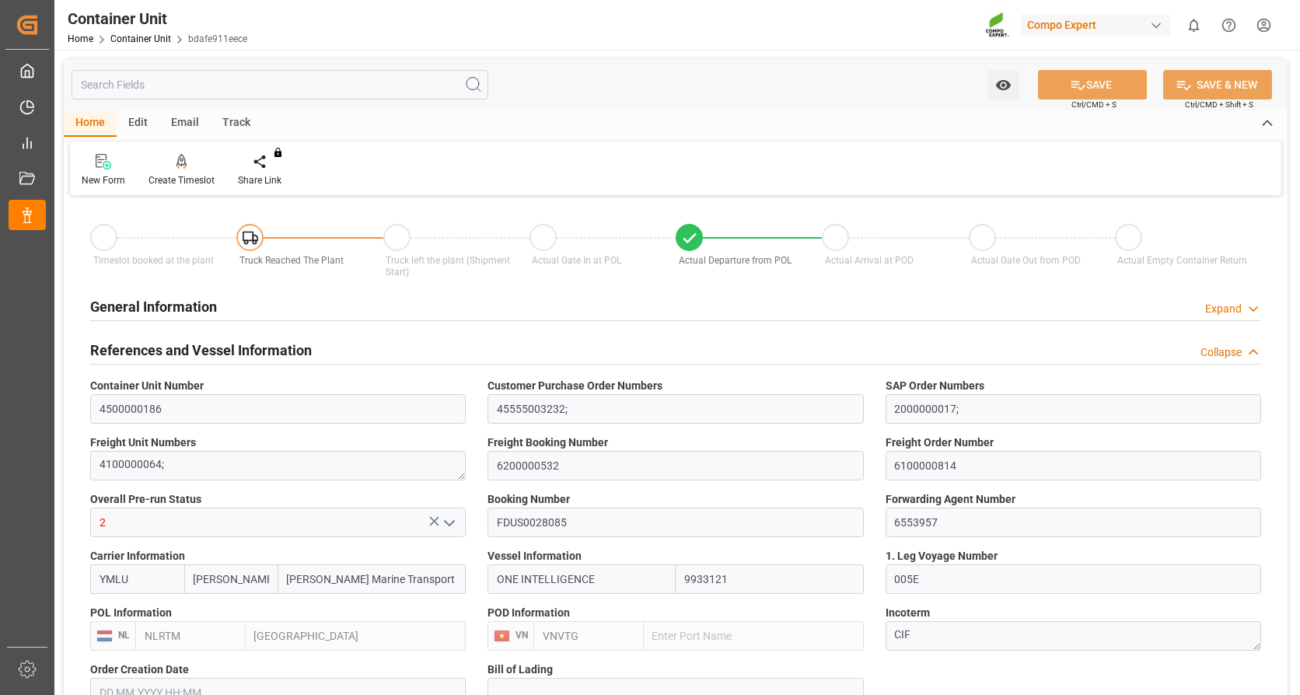
type input "0"
type input "79500"
type input "NLRTM"
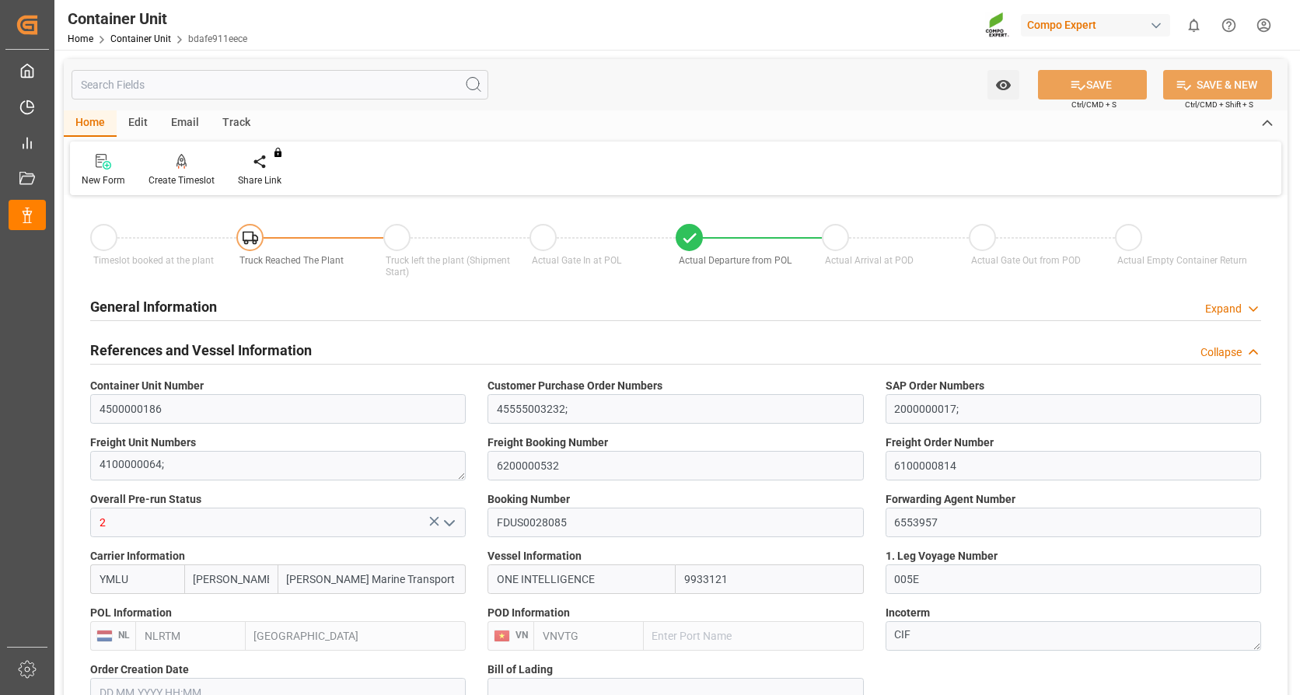
type input "VNVUT"
type input "01.08.2025"
type input "15.08.2025 05:30"
type input "13.08.2025 12:00"
type input "15.08.2025 07:40"
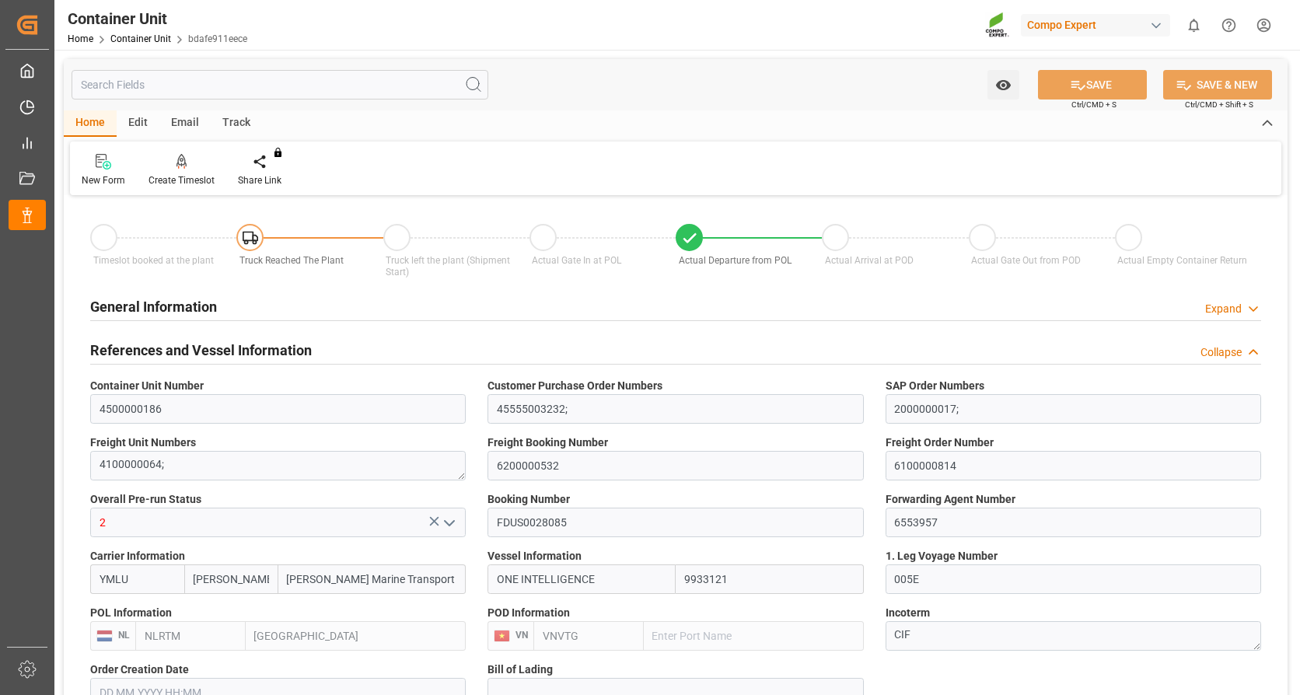
type input "25.10.2025 11:00"
type input "14.10.2025 12:30"
click at [173, 169] on div at bounding box center [182, 161] width 66 height 16
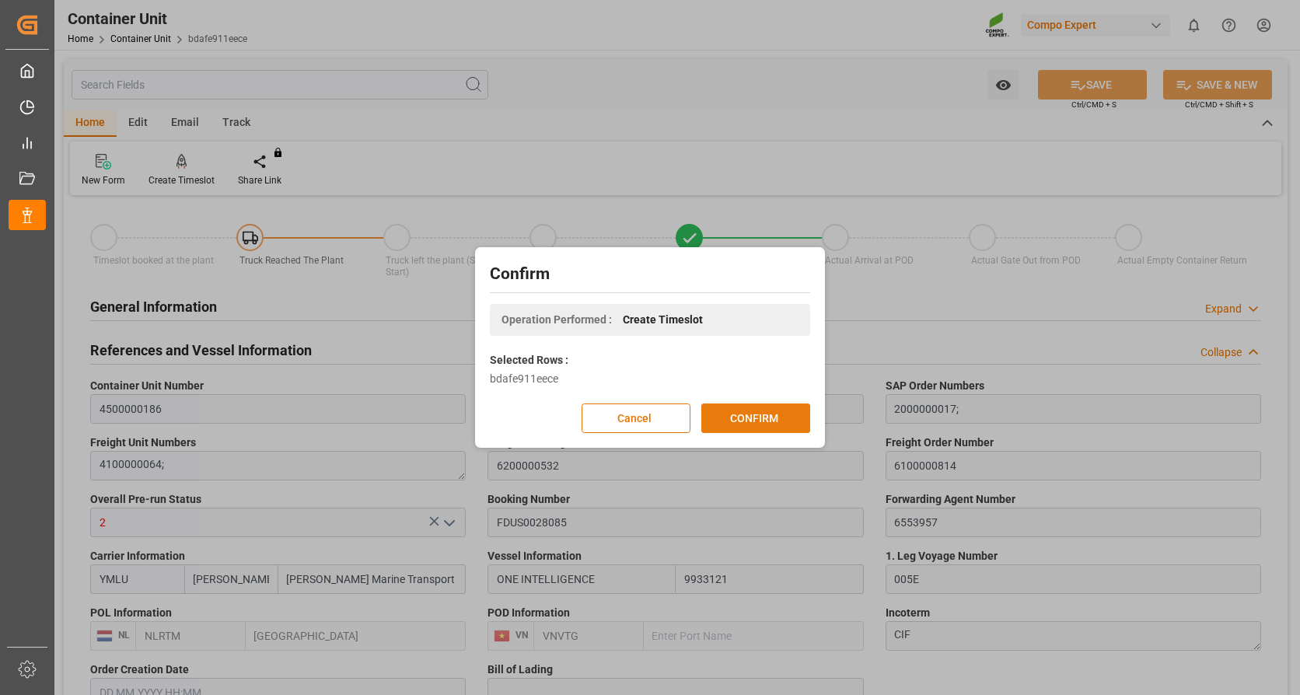
click at [743, 415] on button "CONFIRM" at bounding box center [755, 419] width 109 height 30
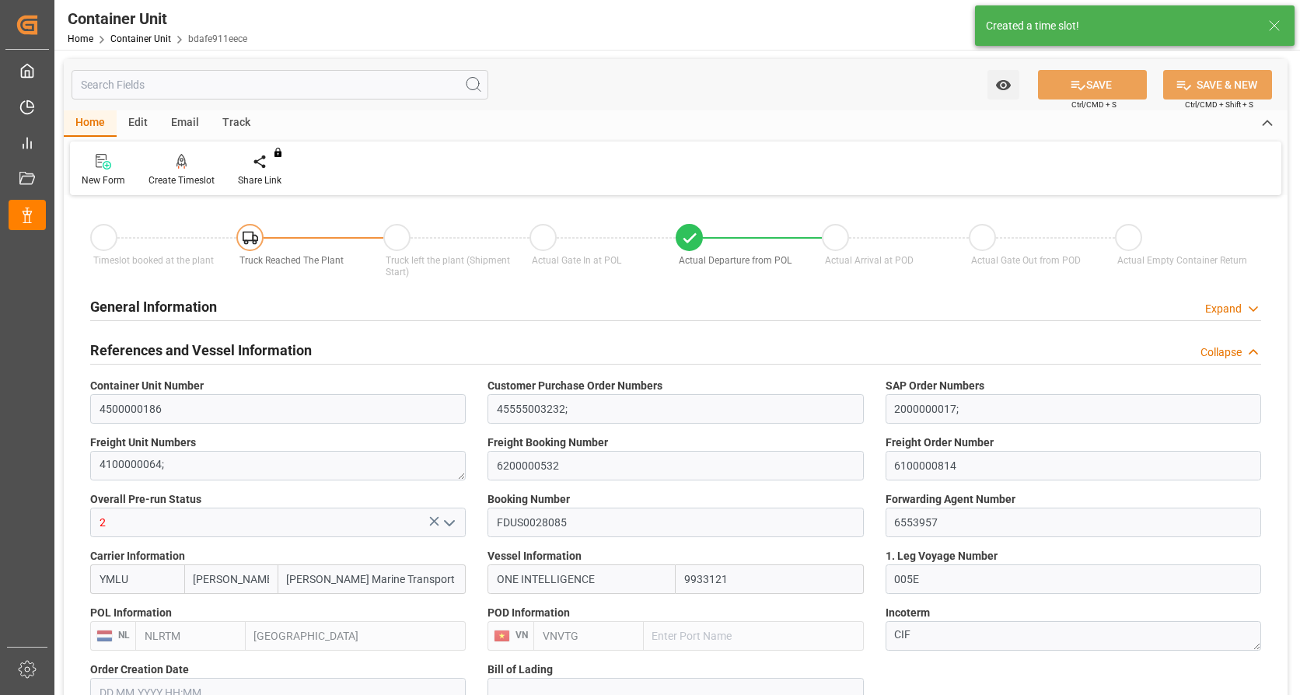
type input "Yang Ming"
type input "Yang Ming Marine Transport Corp."
type input "9933121"
type input "NLRTM"
type input "VNVTG"
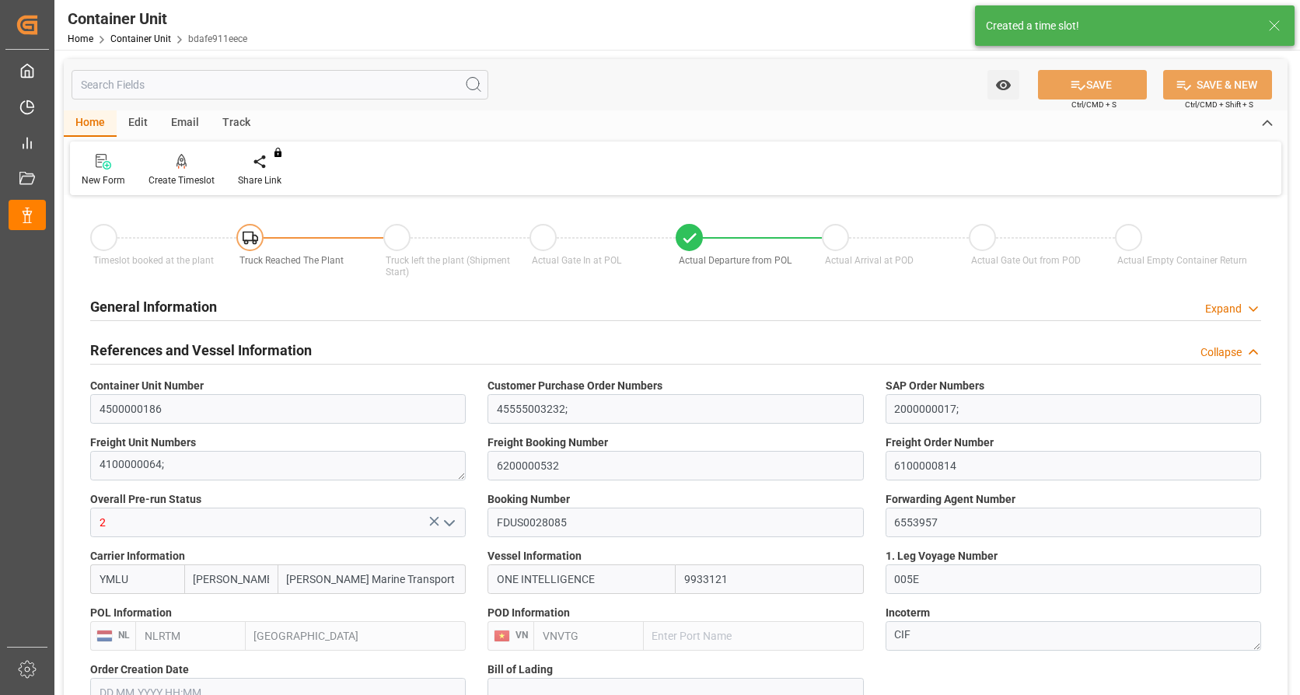
type input "0"
type input "79500"
type input "NLRTM"
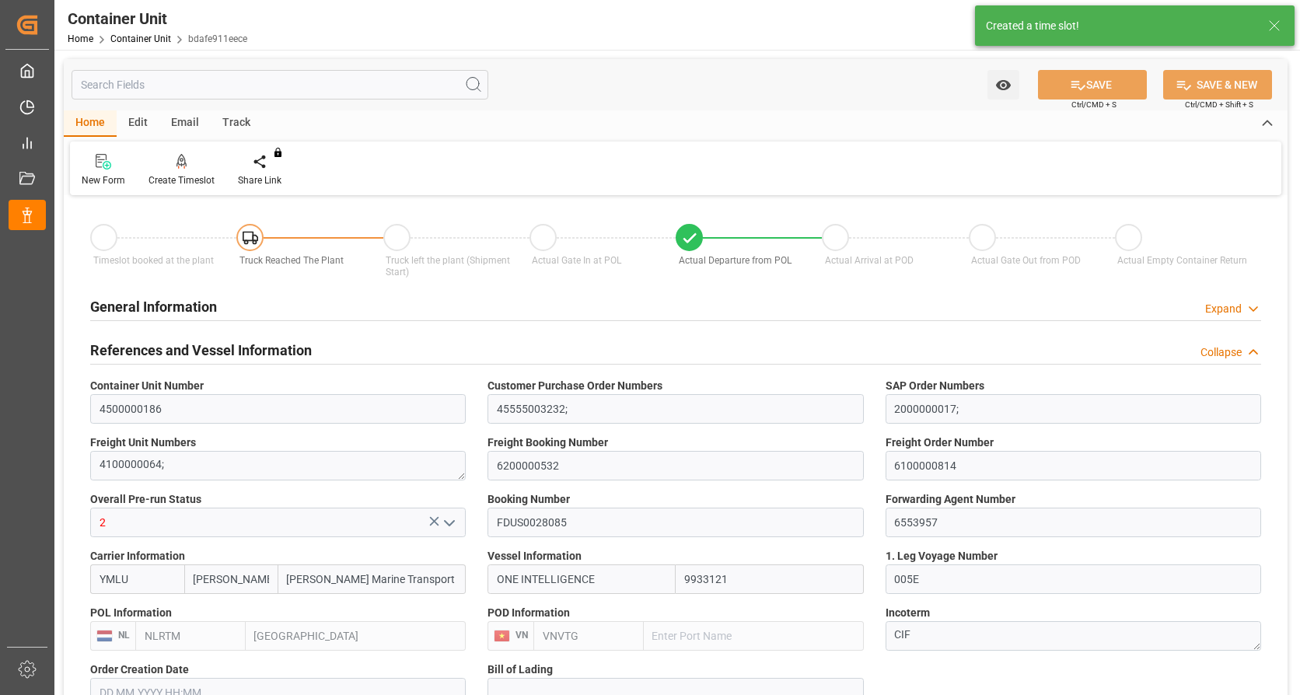
type input "VNVUT"
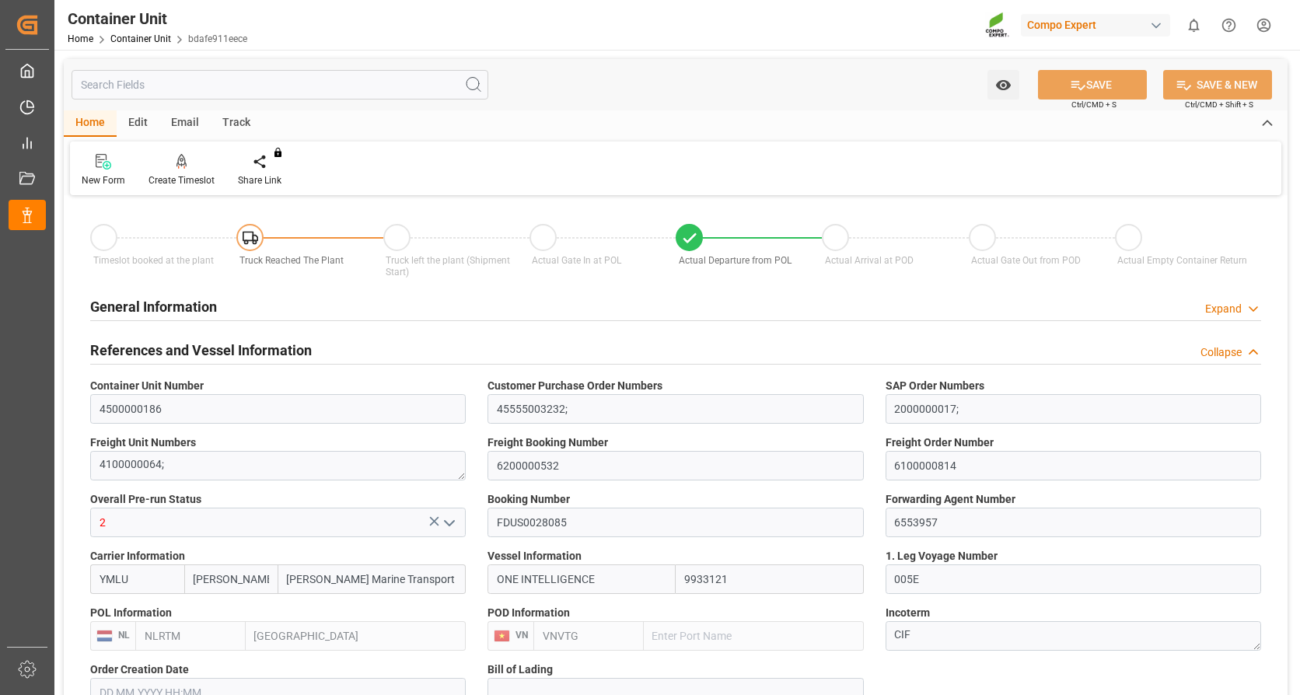
type input "01.08.2025"
type input "15.08.2025 05:30"
type input "13.08.2025 12:00"
type input "15.08.2025 07:40"
type input "25.10.2025 11:00"
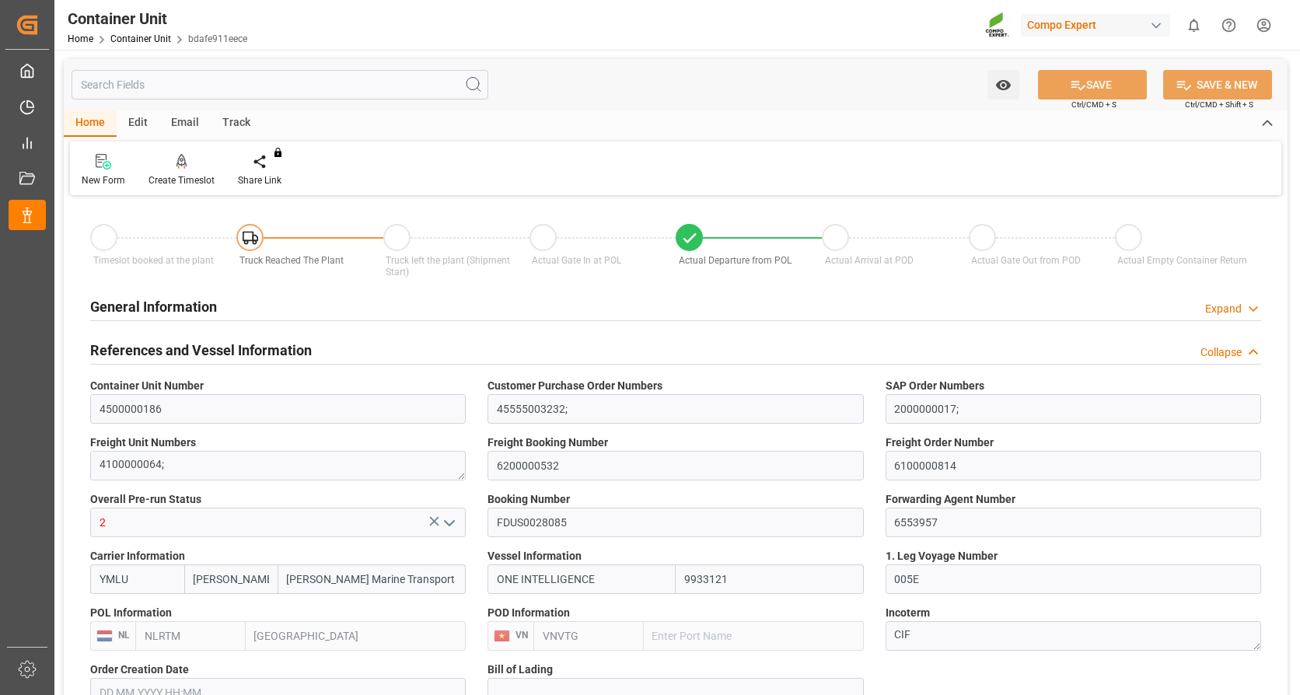
type input "14.10.2025 12:30"
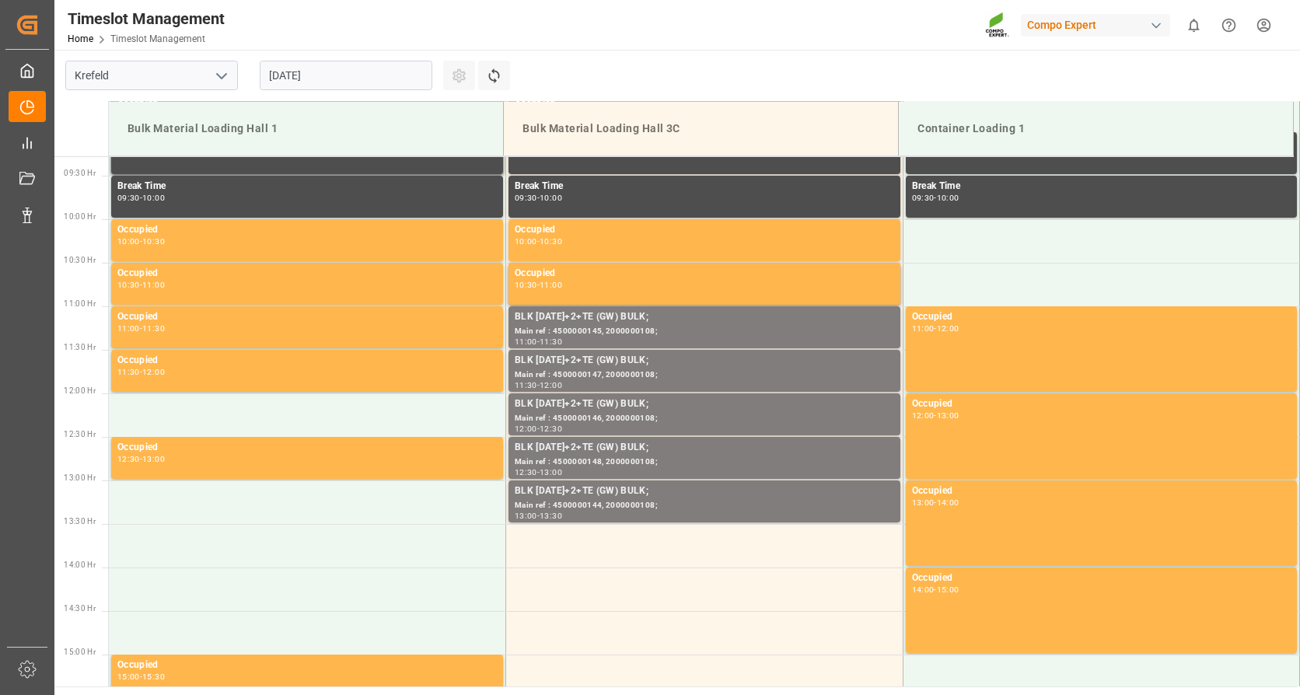
scroll to position [842, 0]
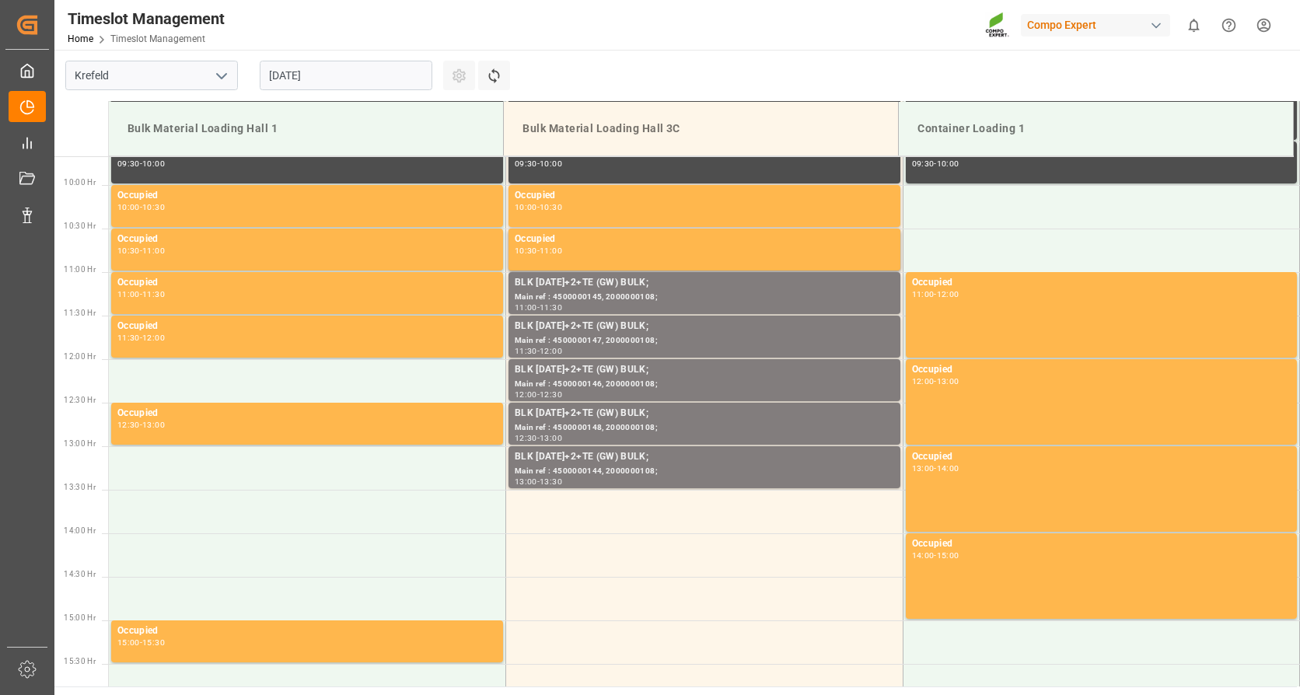
click at [369, 71] on input "[DATE]" at bounding box center [346, 76] width 173 height 30
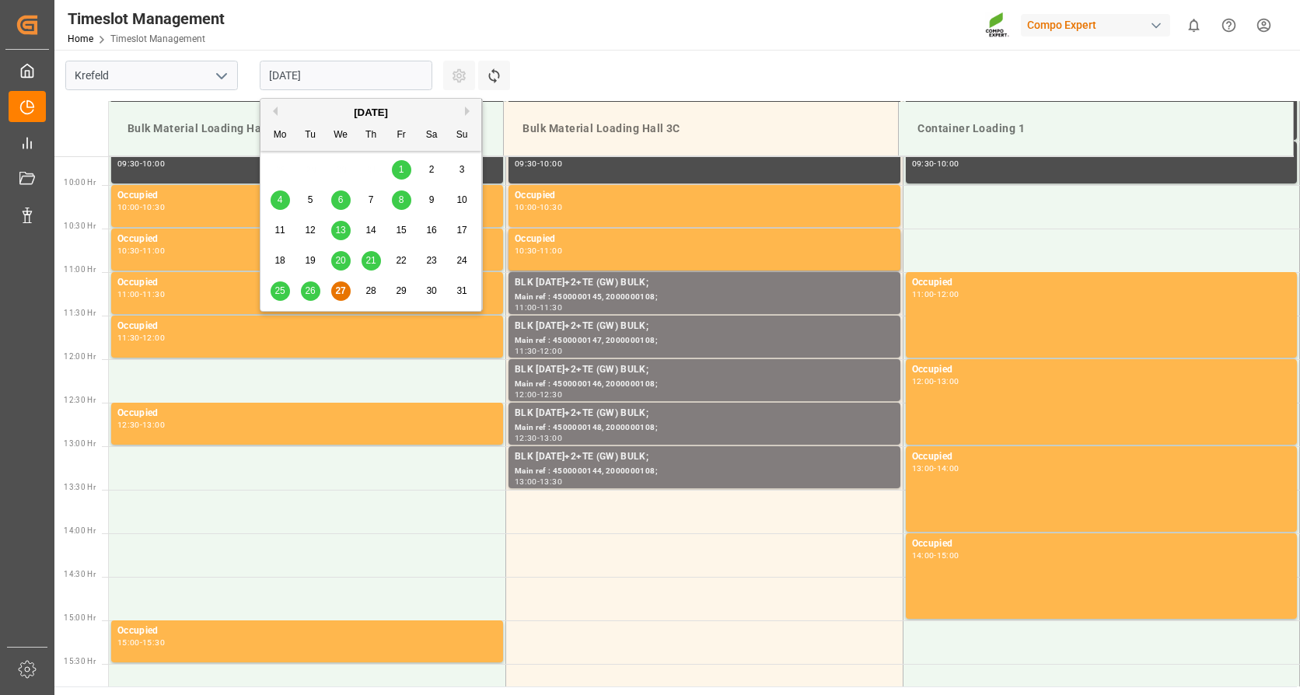
click at [465, 110] on button "Next Month" at bounding box center [469, 111] width 9 height 9
click at [310, 166] on span "2" at bounding box center [310, 169] width 5 height 11
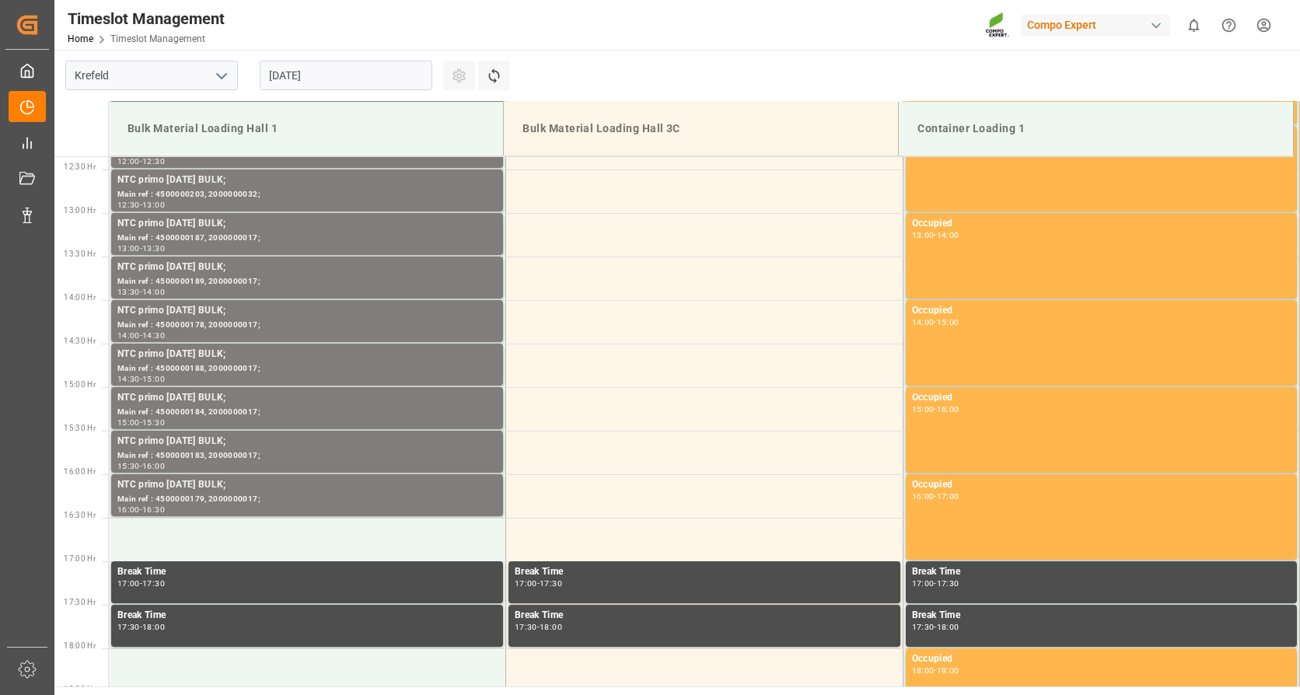
scroll to position [1153, 0]
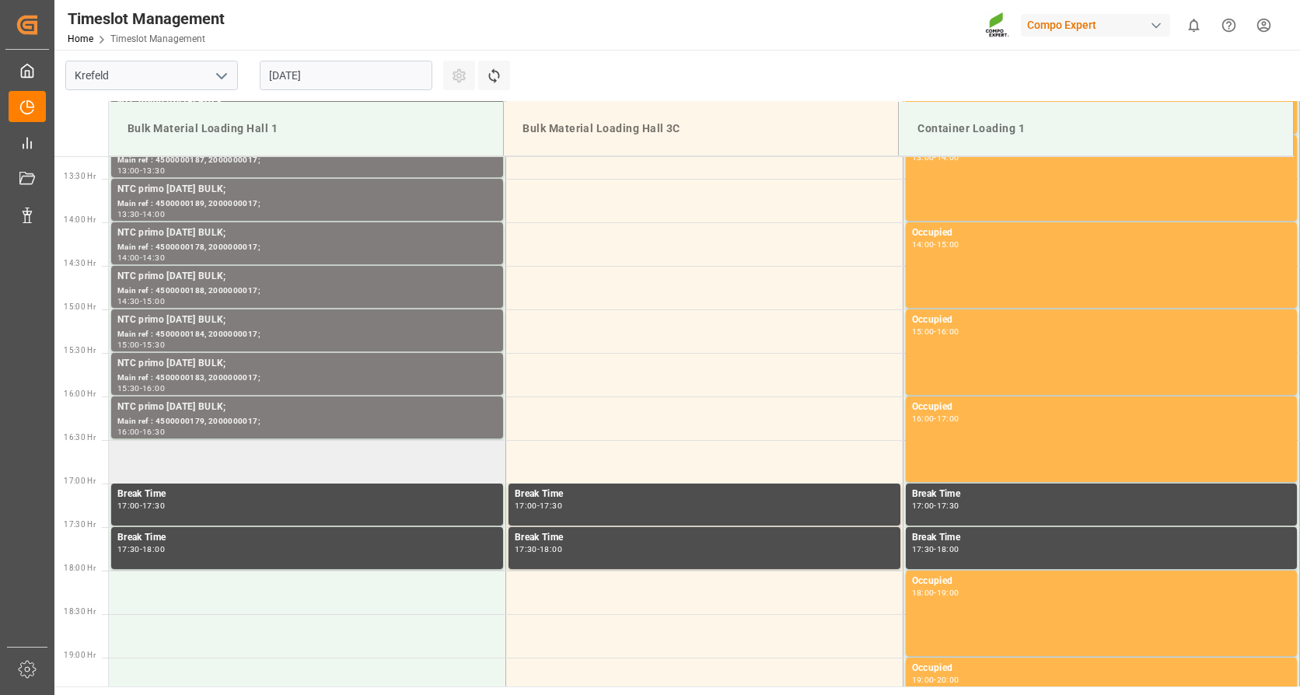
click at [428, 469] on td at bounding box center [307, 462] width 397 height 44
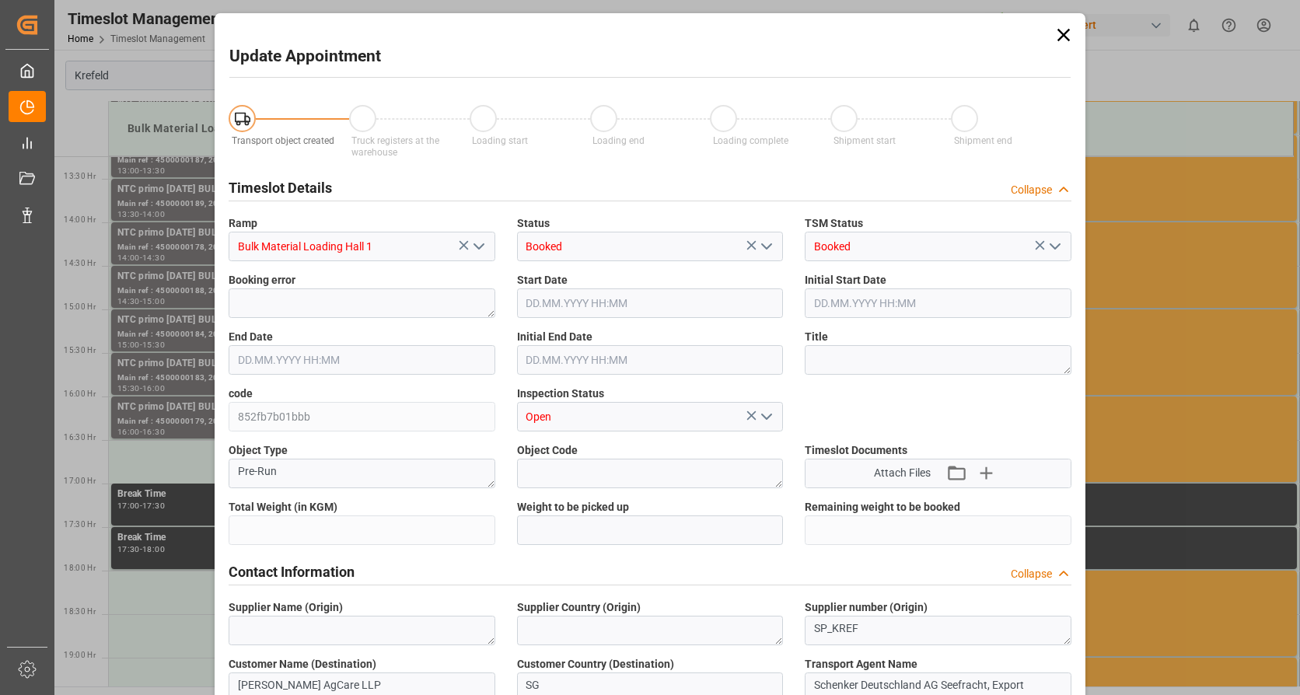
type input "79500"
type input "0"
type input "[DATE] 16:30"
type input "[DATE] 17:00"
type input "[DATE] 06:49"
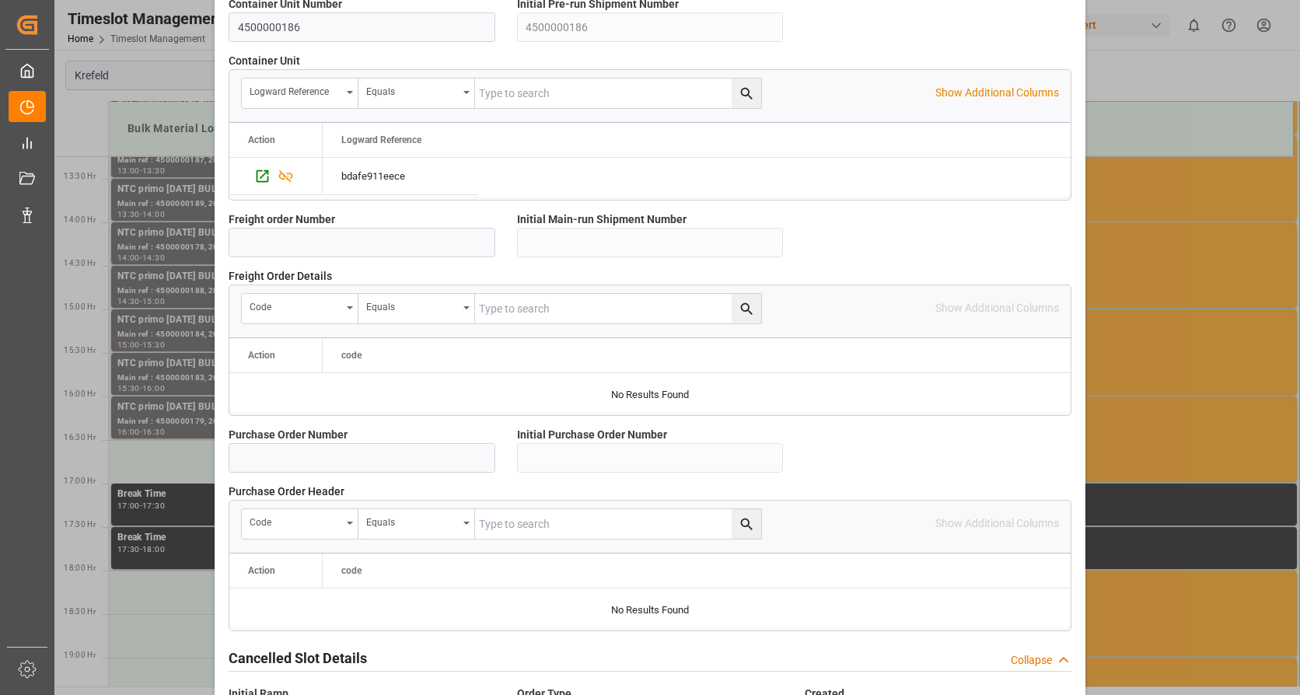
scroll to position [1359, 0]
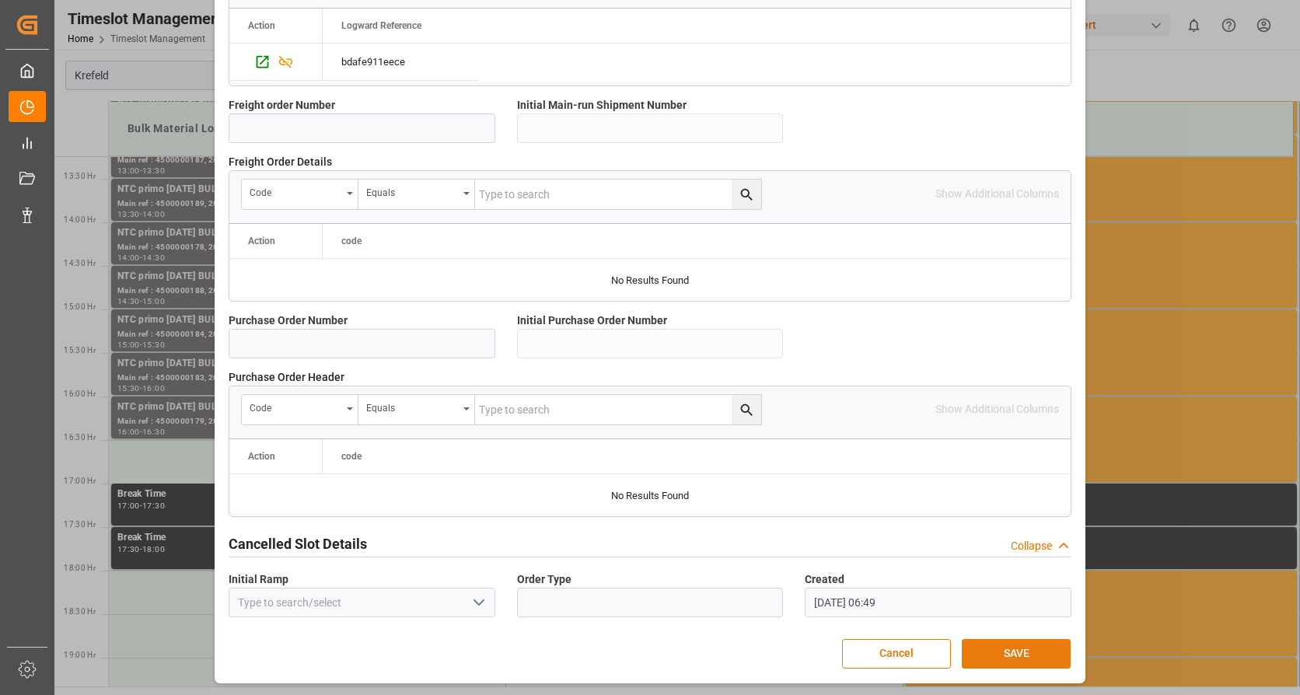
click at [999, 652] on button "SAVE" at bounding box center [1016, 654] width 109 height 30
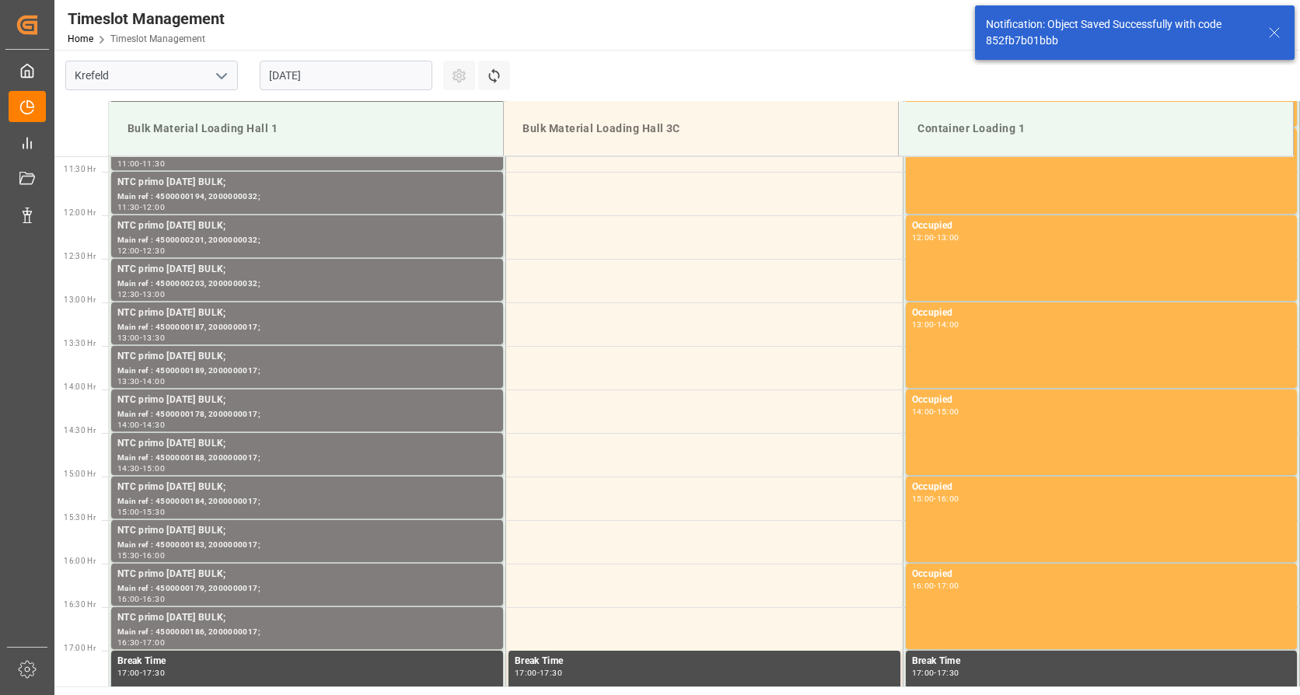
scroll to position [1296, 0]
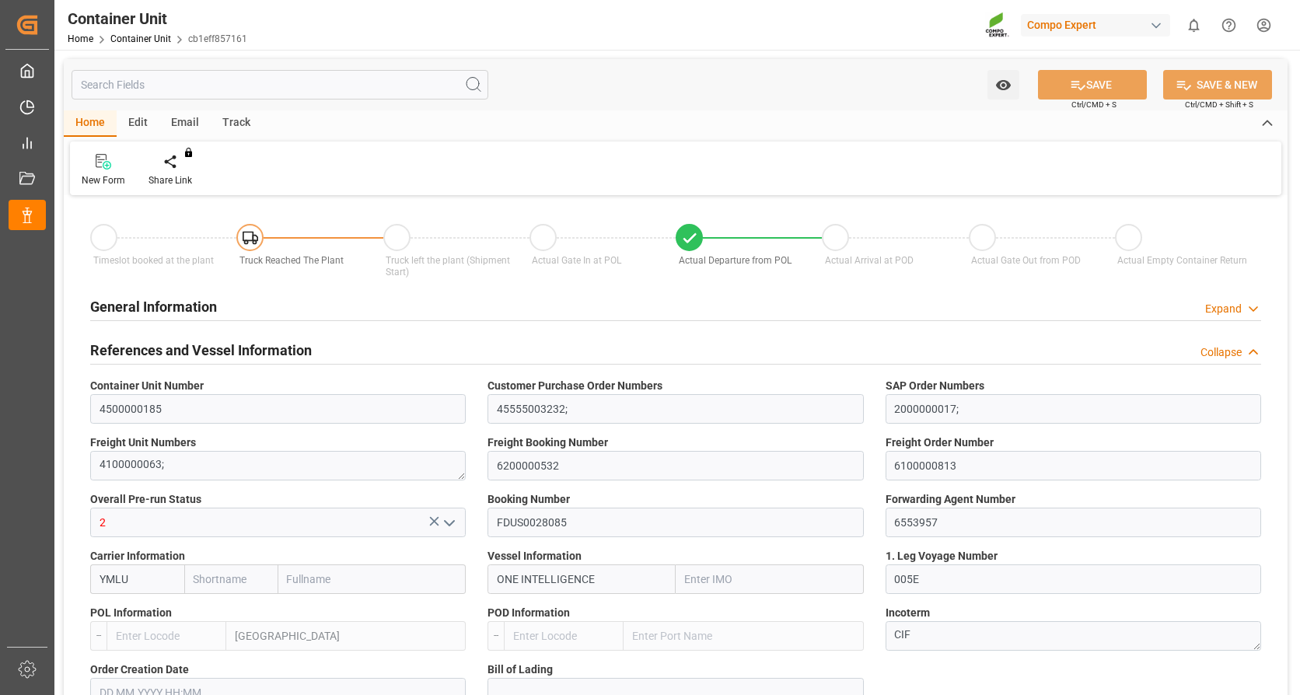
type input "[PERSON_NAME]"
type input "[PERSON_NAME] Marine Transport Corp."
type input "9933121"
type input "NLRTM"
type input "VNVTG"
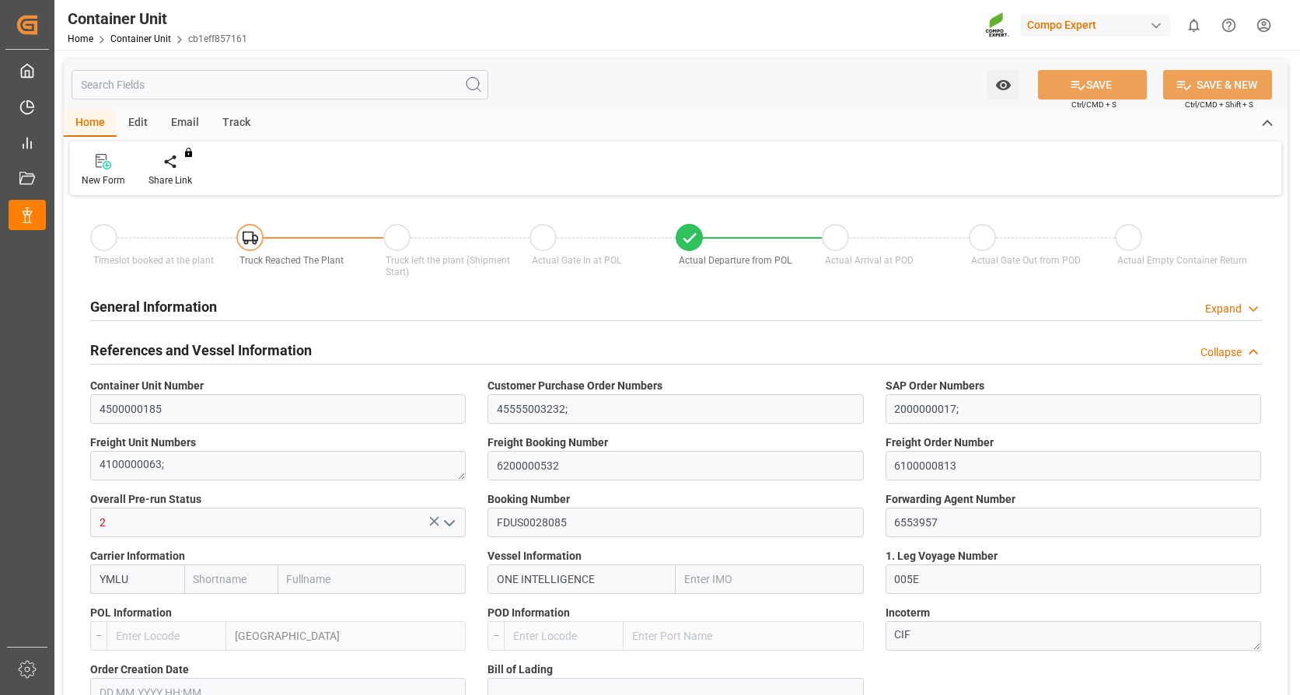
type input "0"
type input "79500"
type input "NLRTM"
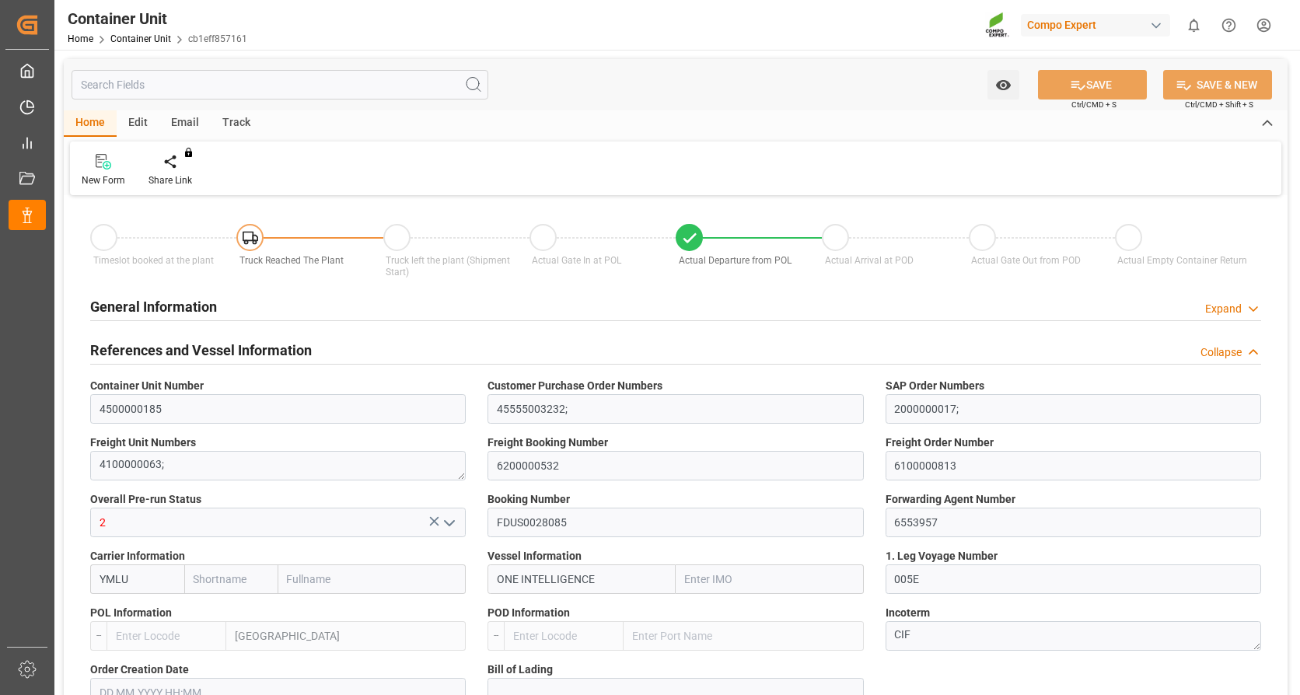
type input "VNVUT"
type input "[DATE]"
type input "[DATE] 05:30"
type input "[DATE] 12:00"
type input "[DATE] 07:40"
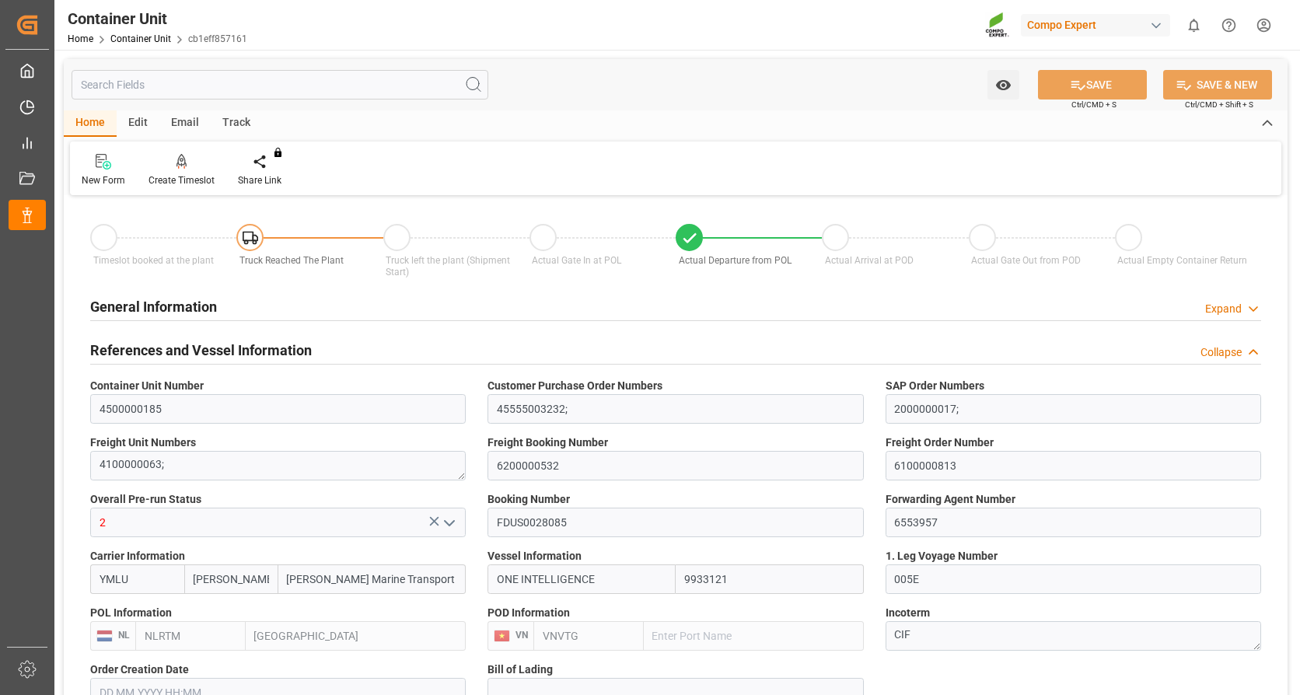
type input "[DATE] 11:00"
type input "[DATE] 12:30"
click at [177, 172] on div "Create Timeslot" at bounding box center [181, 170] width 89 height 34
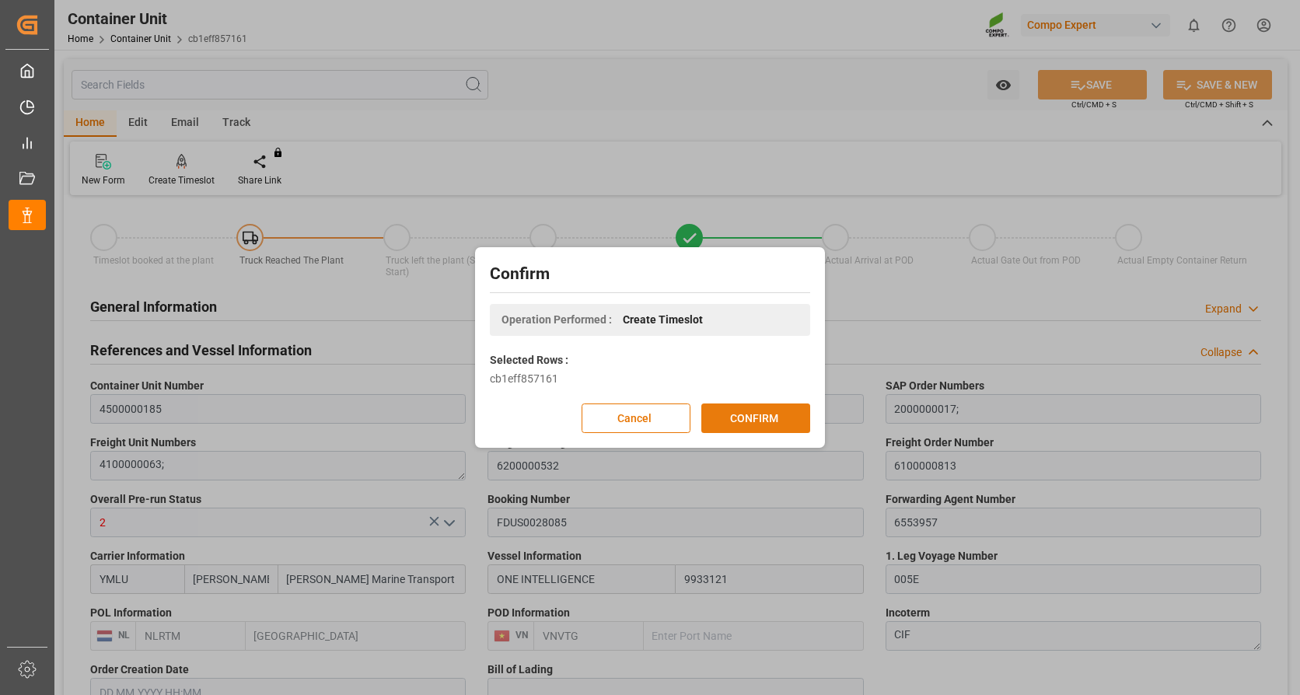
click at [753, 421] on button "CONFIRM" at bounding box center [755, 419] width 109 height 30
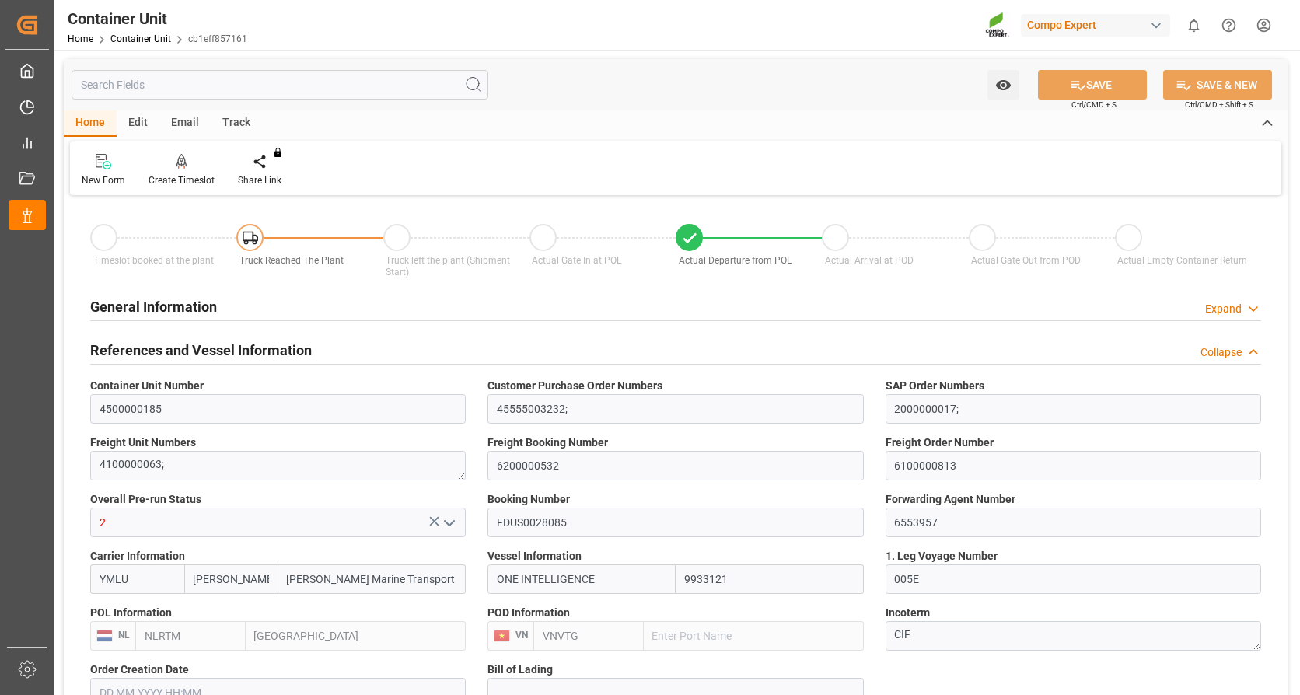
type input "[PERSON_NAME]"
type input "Yang Ming Marine Transport Corp."
type input "9933121"
type input "NLRTM"
type input "VNVTG"
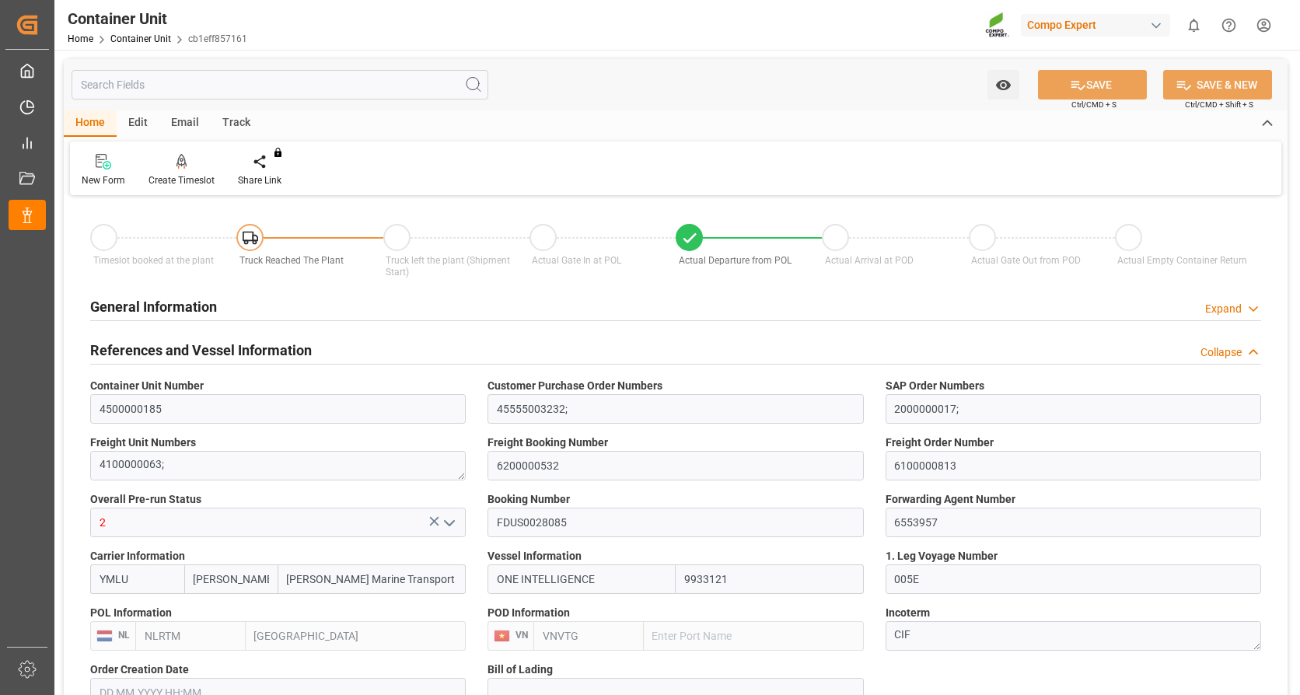
type input "0"
type input "79500"
type input "NLRTM"
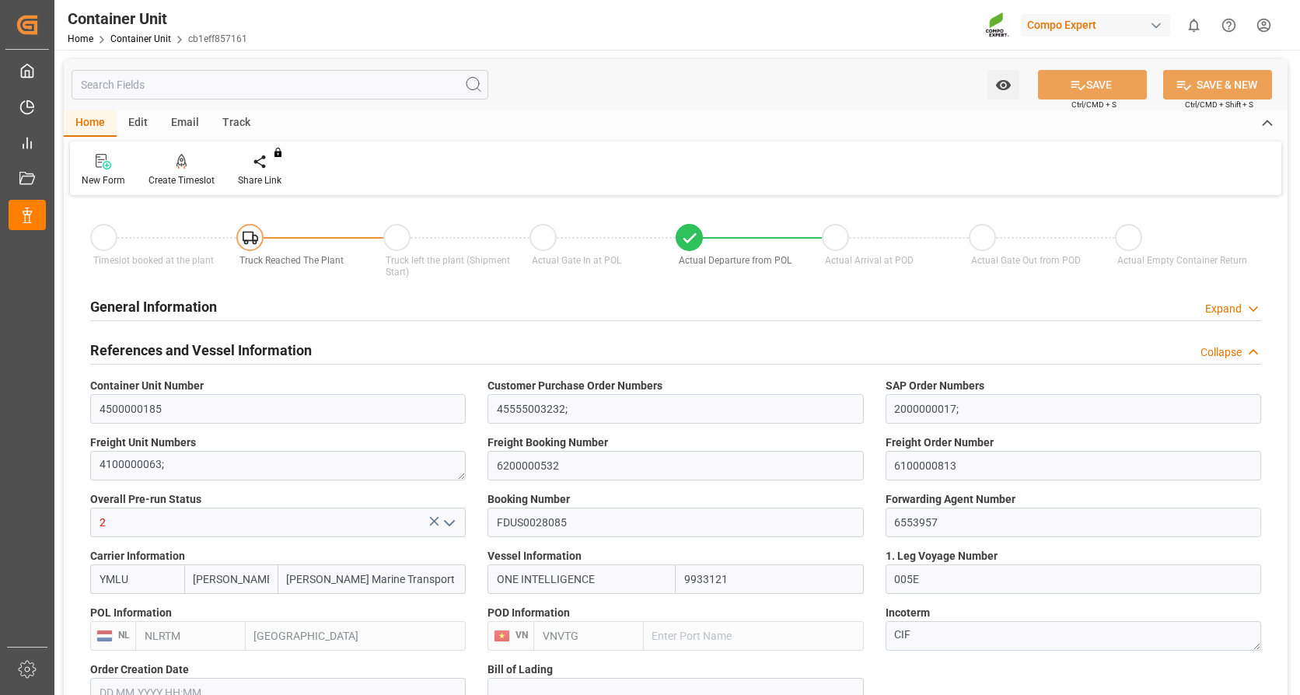
type input "VNVUT"
type input "[DATE]"
type input "[DATE] 05:30"
type input "[DATE] 12:00"
type input "[DATE] 07:40"
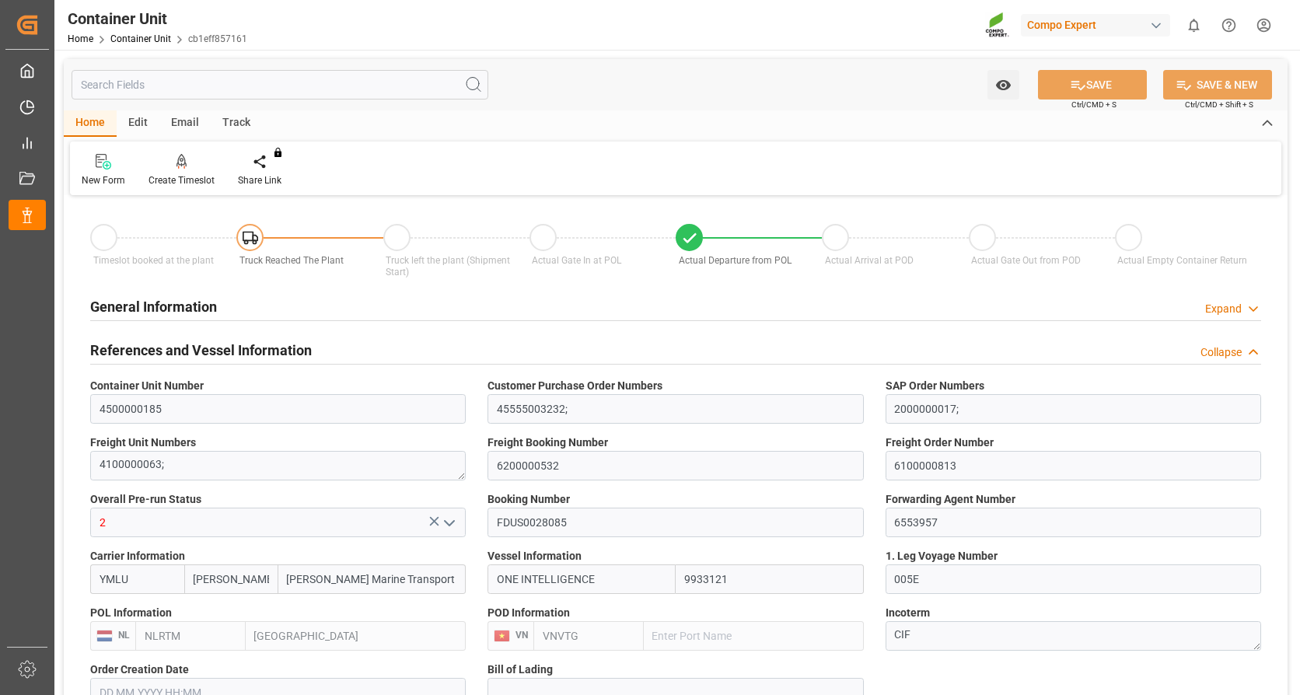
type input "[DATE] 11:00"
type input "[DATE] 12:30"
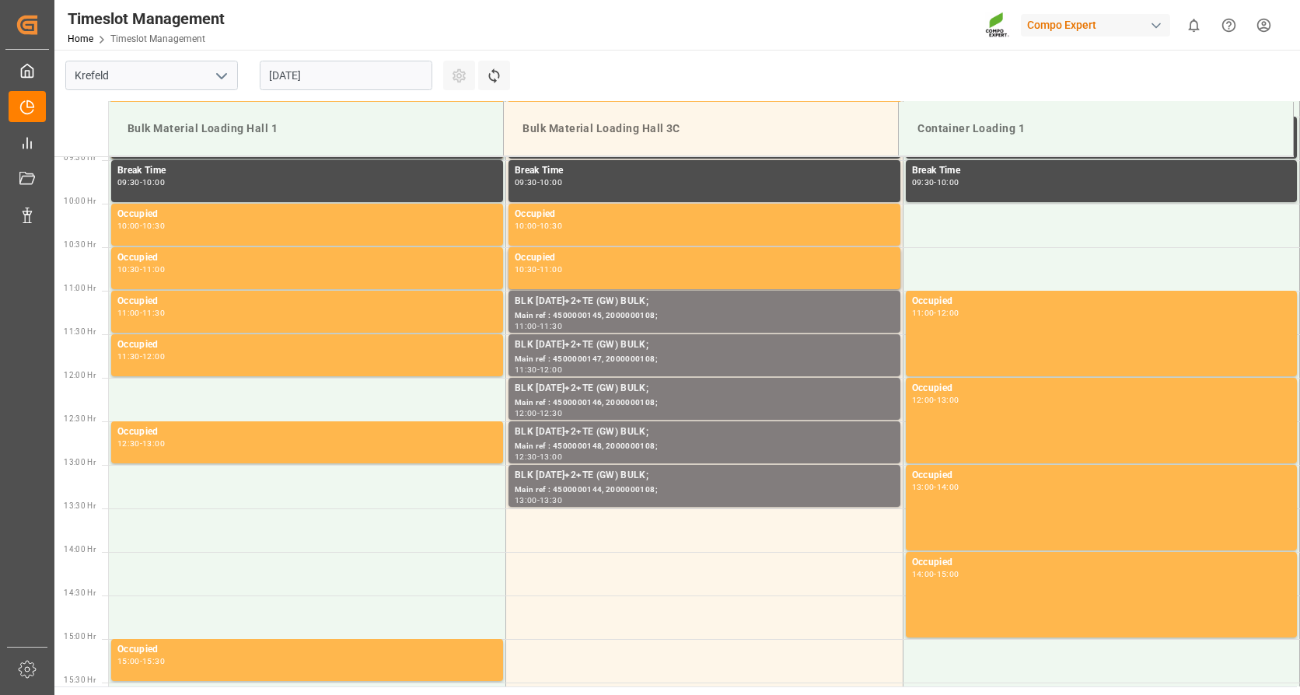
scroll to position [705, 0]
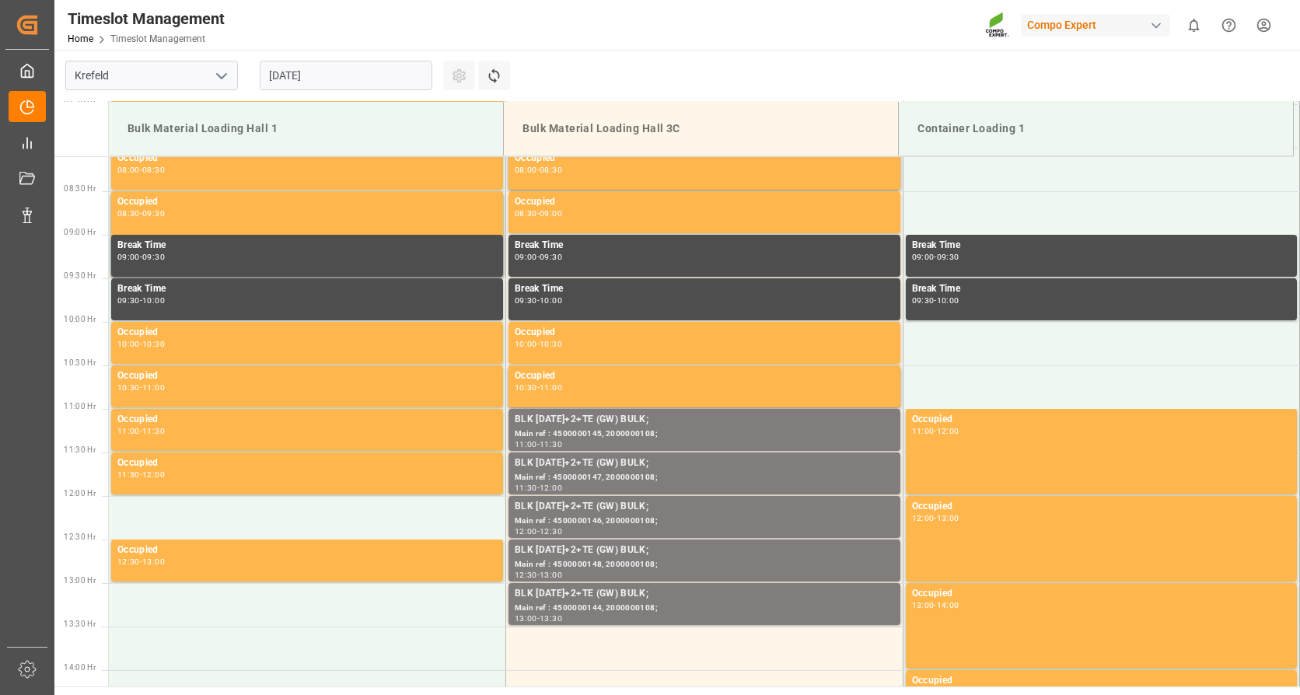
click at [330, 72] on input "[DATE]" at bounding box center [346, 76] width 173 height 30
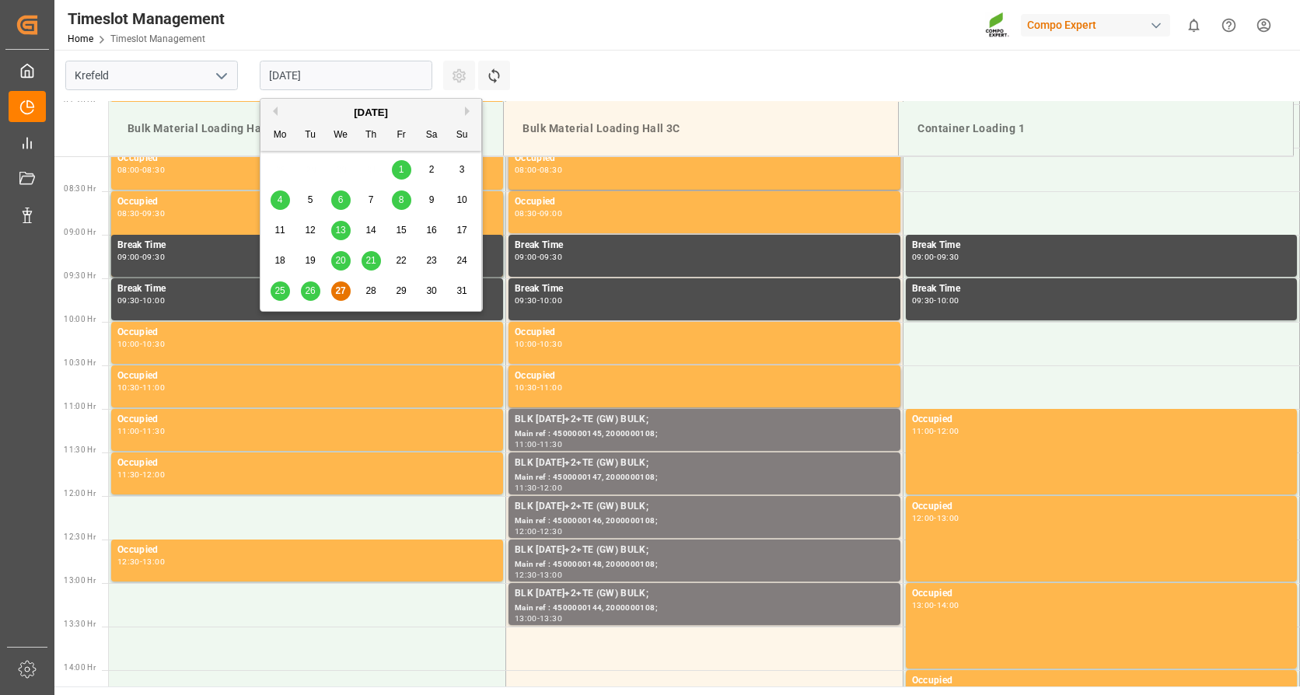
click at [463, 114] on div "[DATE]" at bounding box center [371, 113] width 221 height 16
click at [466, 109] on button "Next Month" at bounding box center [469, 111] width 9 height 9
click at [312, 171] on span "2" at bounding box center [310, 169] width 5 height 11
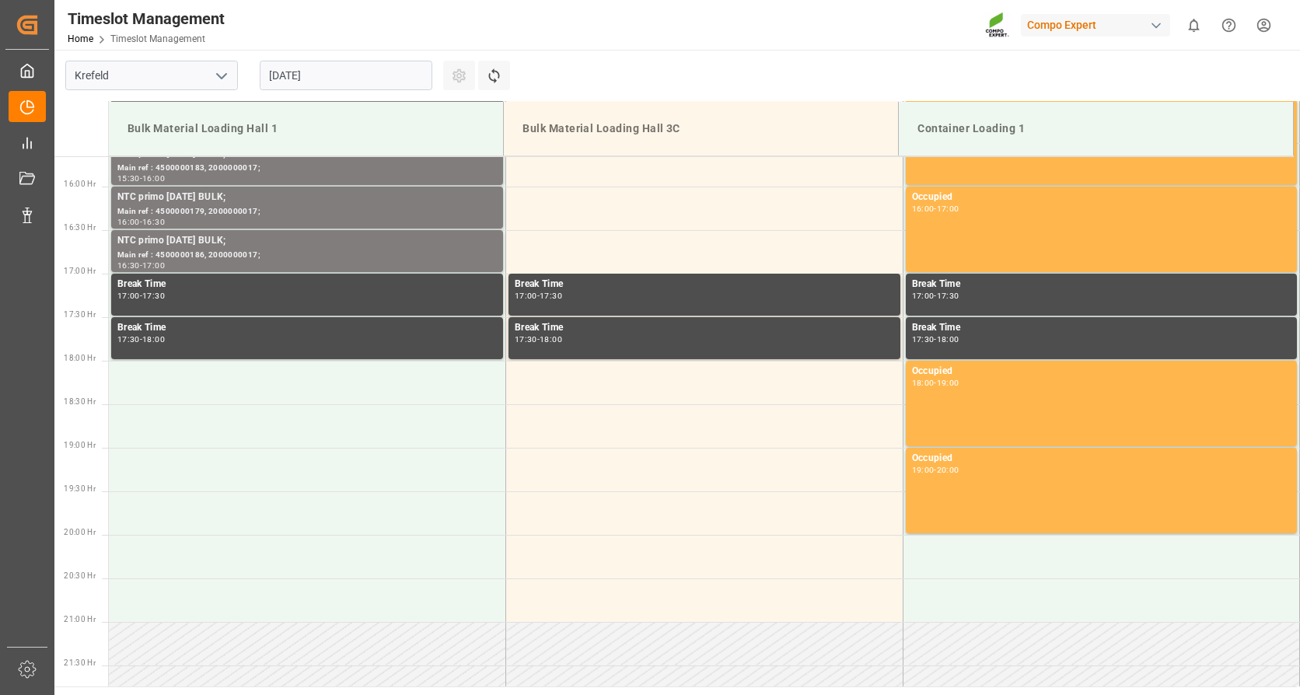
scroll to position [1387, 0]
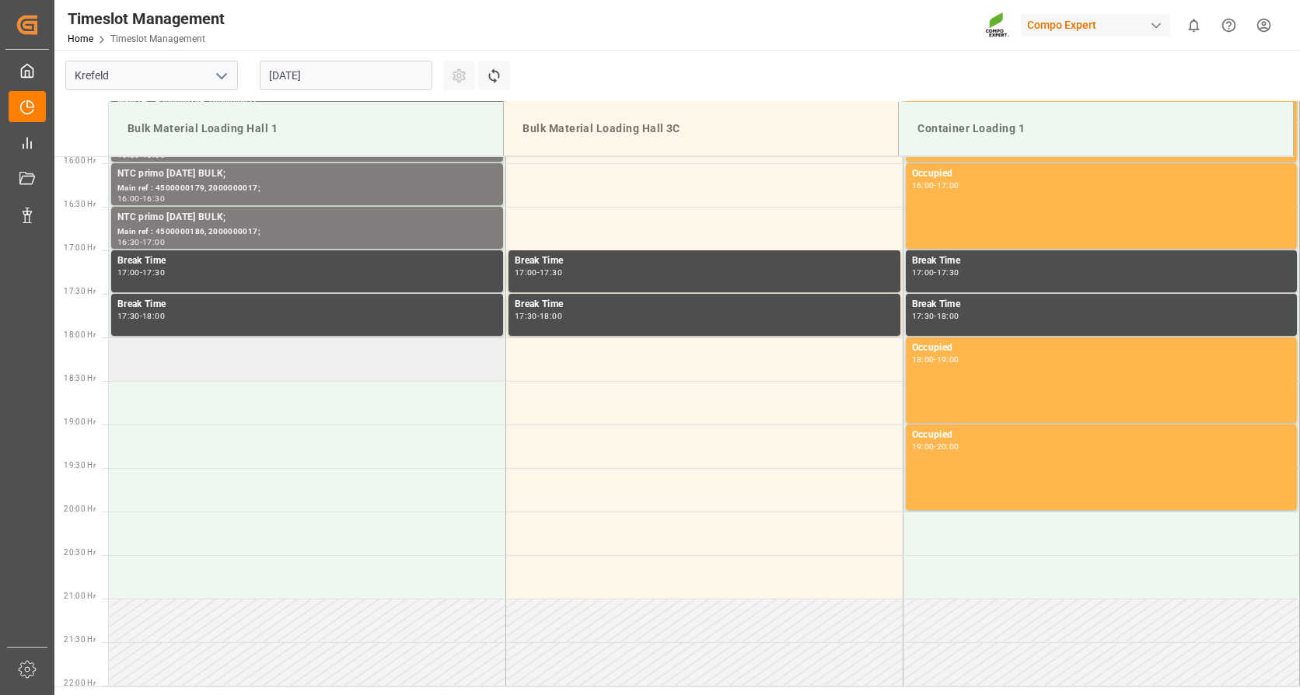
click at [229, 374] on td at bounding box center [307, 360] width 397 height 44
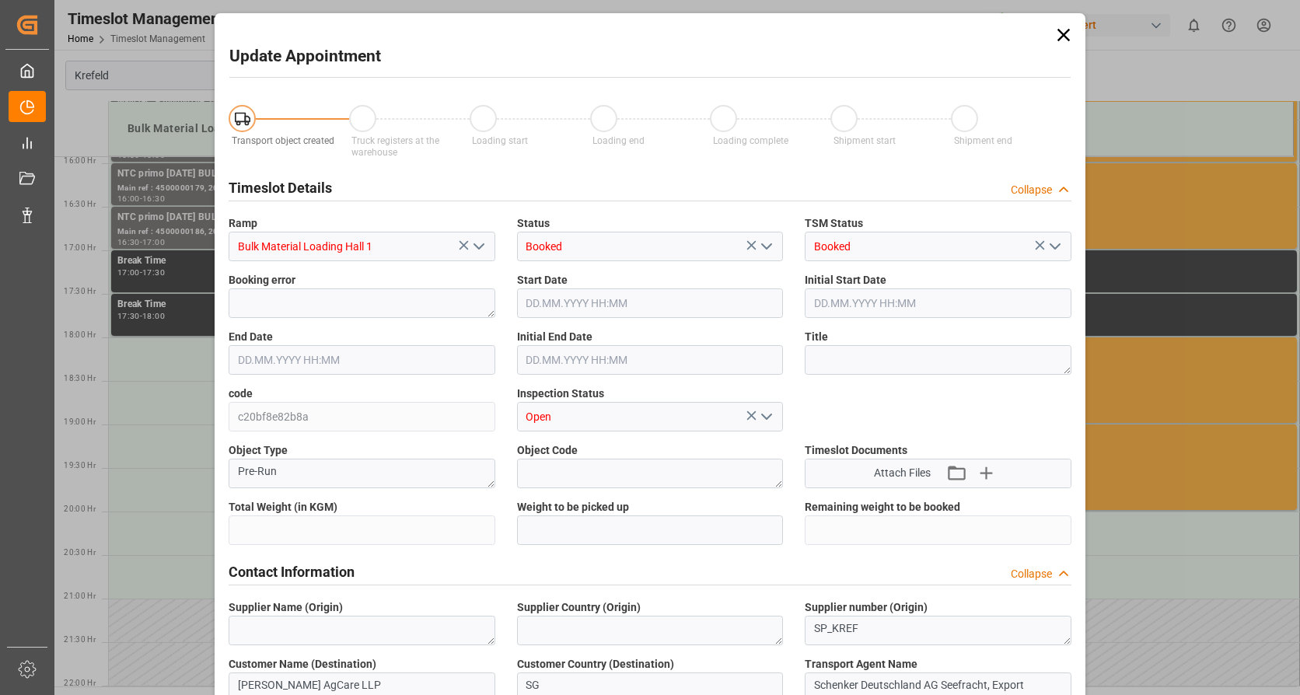
type input "79500"
type input "0"
type input "[DATE] 18:00"
type input "[DATE] 18:30"
type input "[DATE] 06:50"
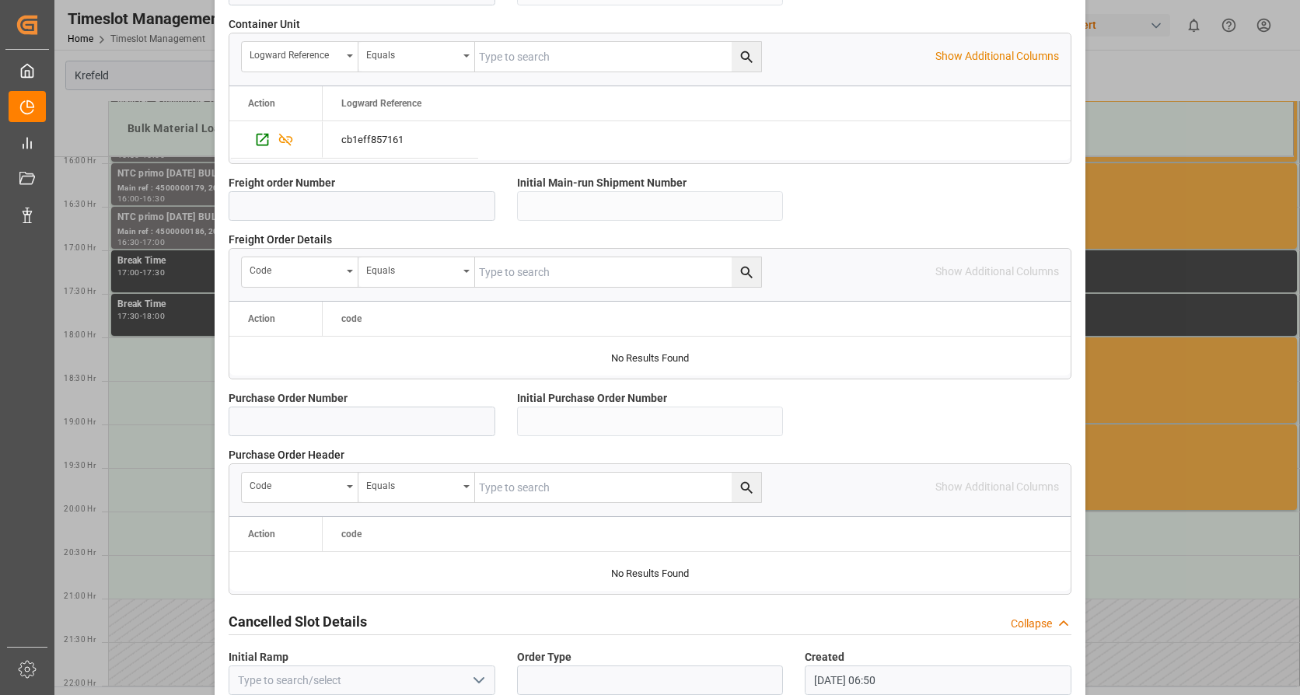
scroll to position [1359, 0]
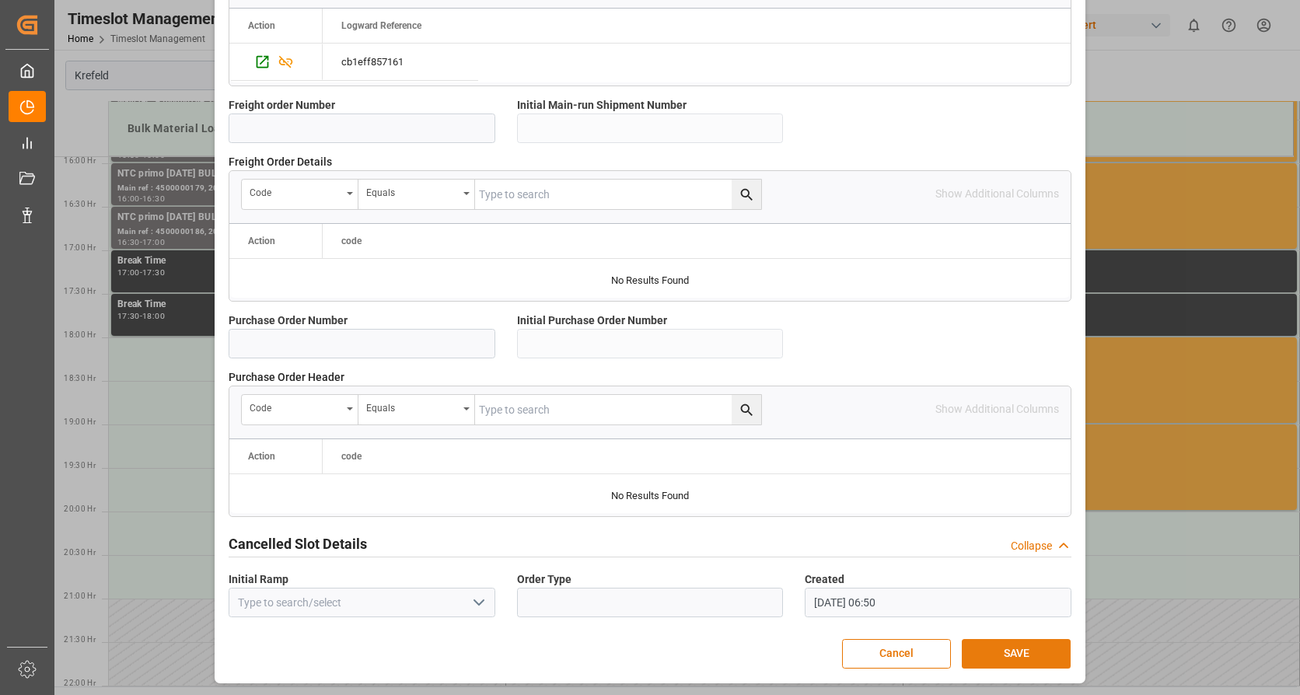
click at [998, 652] on button "SAVE" at bounding box center [1016, 654] width 109 height 30
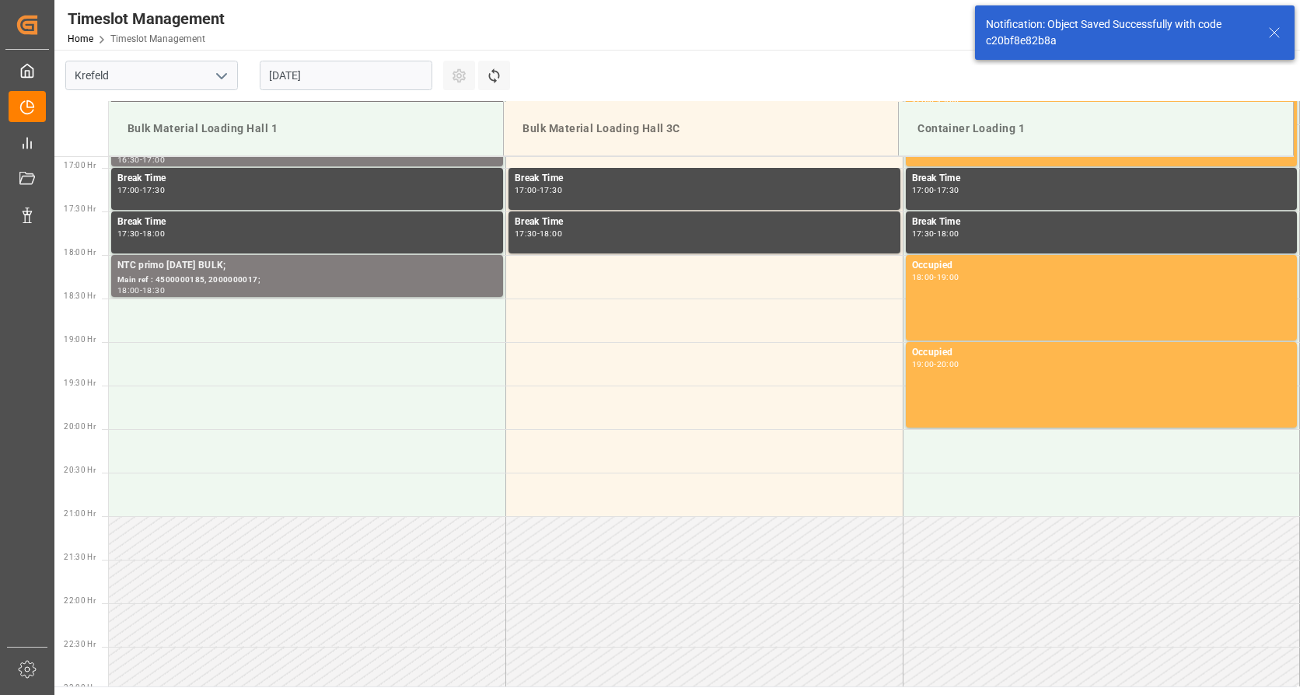
scroll to position [1471, 0]
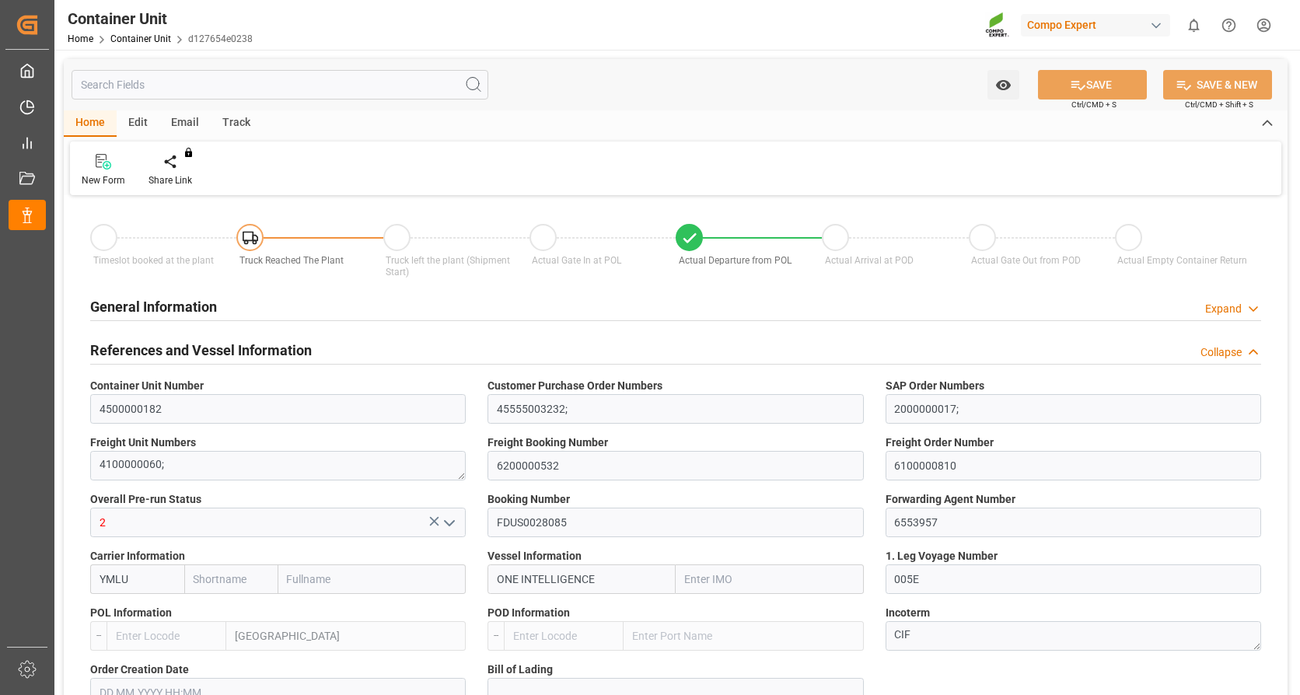
type input "[PERSON_NAME]"
type input "[PERSON_NAME] Marine Transport Corp."
type input "9933121"
type input "NLRTM"
type input "VNVTG"
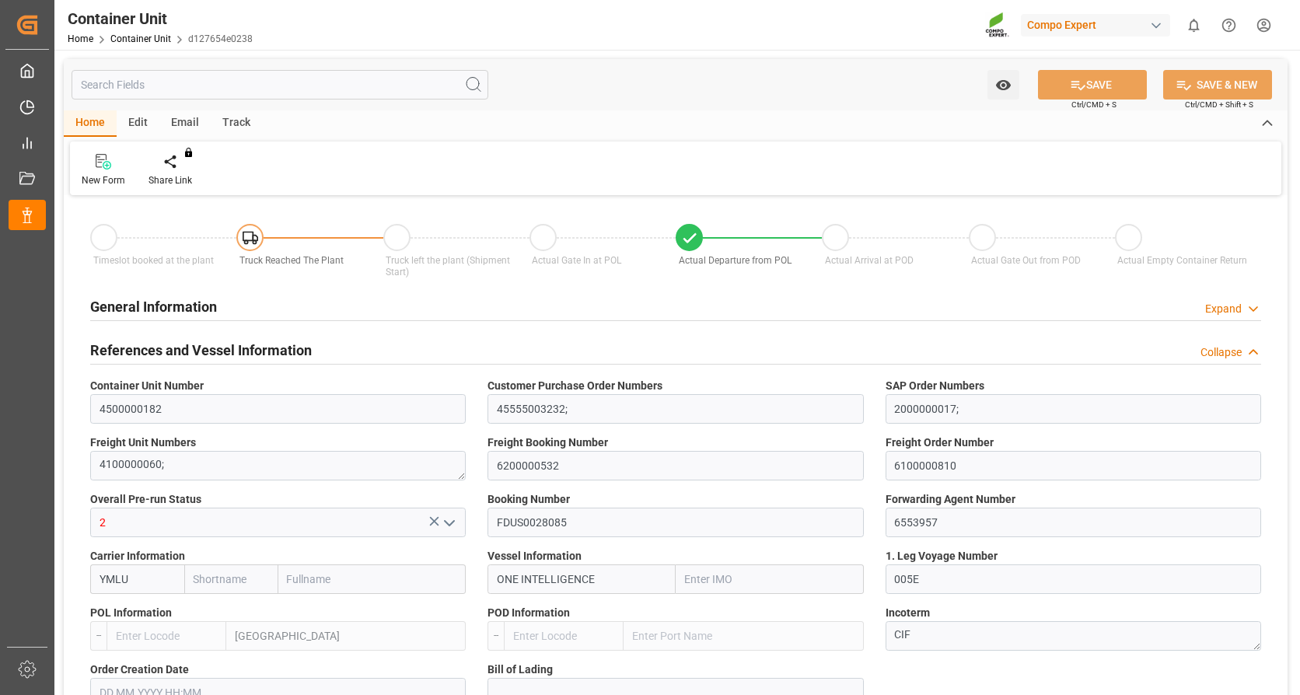
type input "0"
type input "79500"
type input "NLRTM"
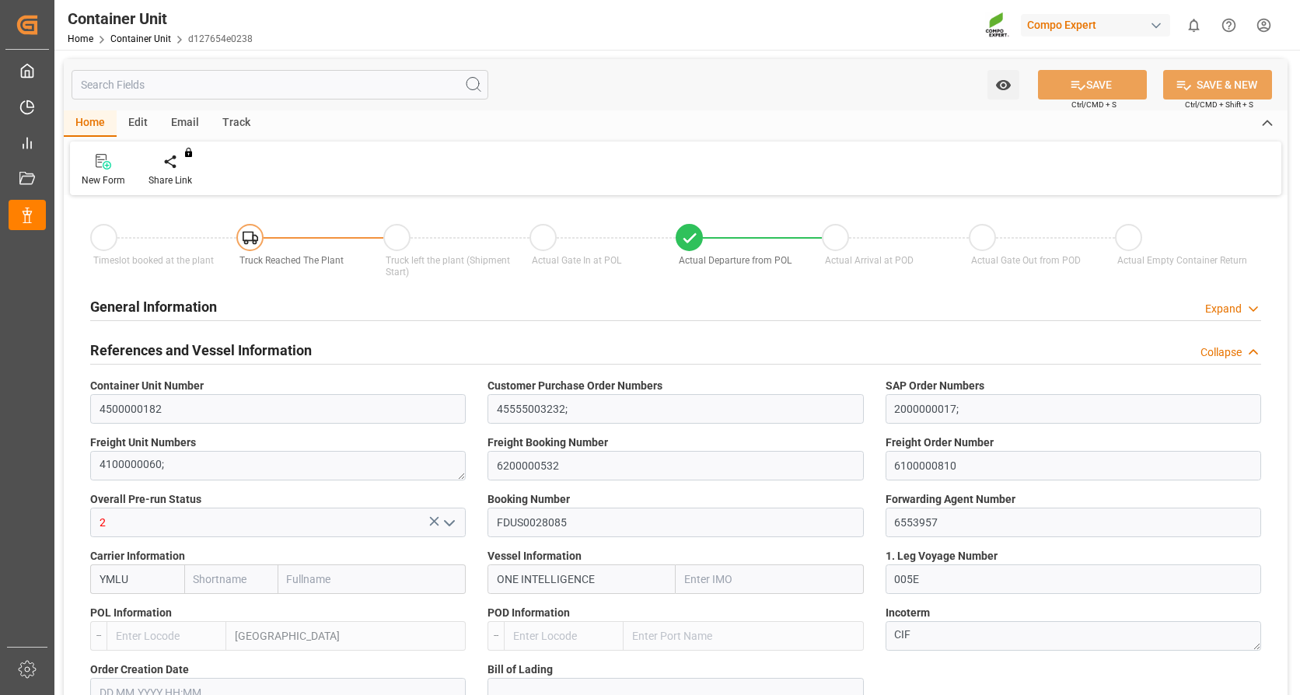
type input "VNVUT"
type input "01.08.2025"
type input "15.08.2025 05:30"
type input "13.08.2025 12:00"
type input "15.08.2025 07:40"
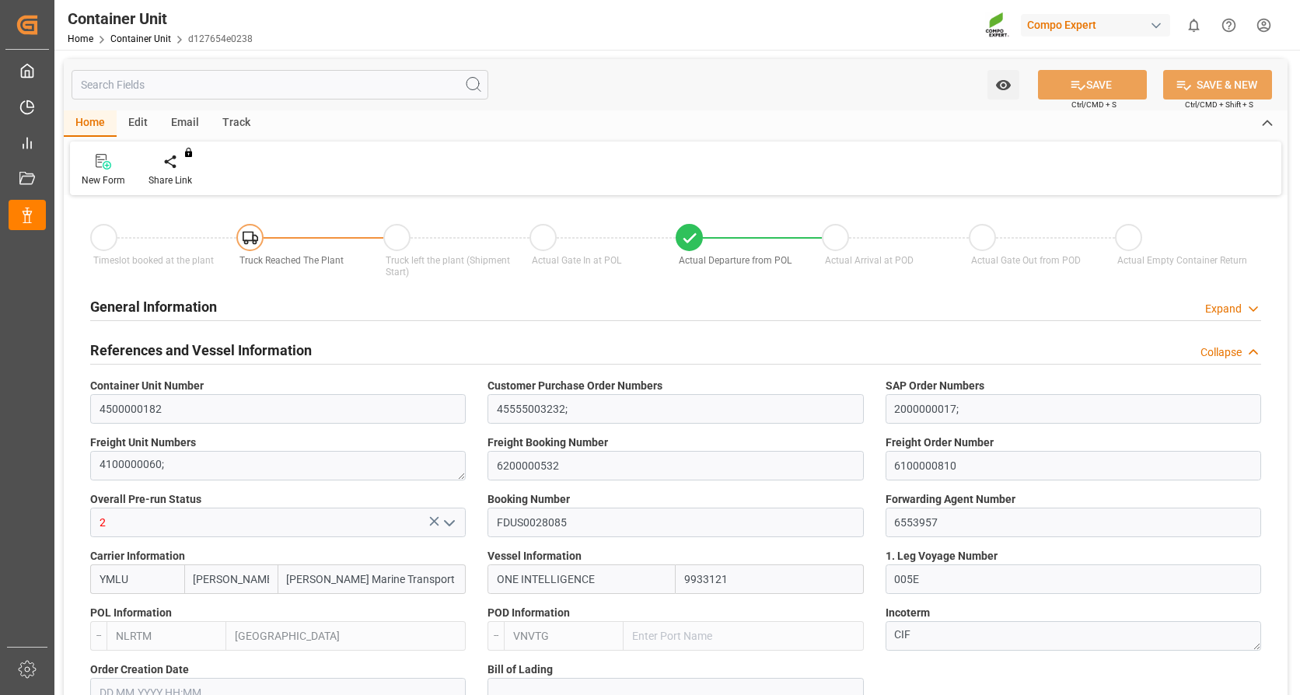
type input "25.10.2025 11:00"
type input "14.10.2025 12:30"
click at [168, 167] on div at bounding box center [182, 161] width 66 height 16
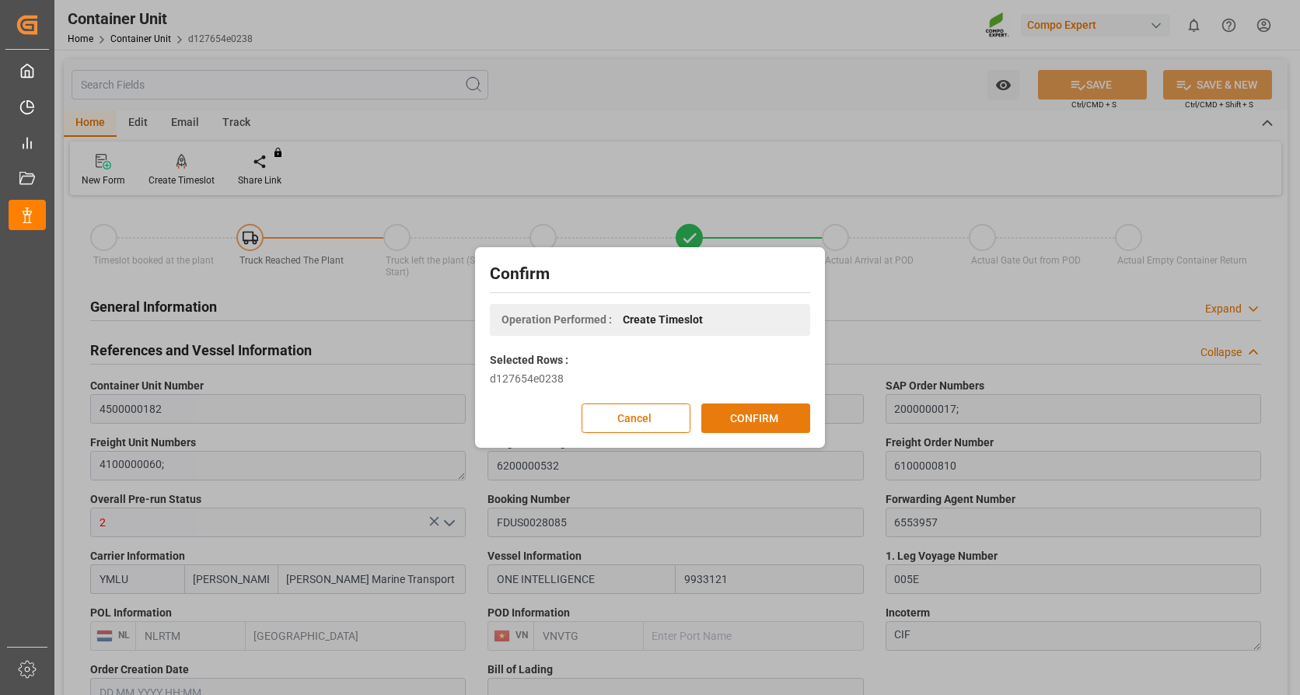
click at [736, 417] on button "CONFIRM" at bounding box center [755, 419] width 109 height 30
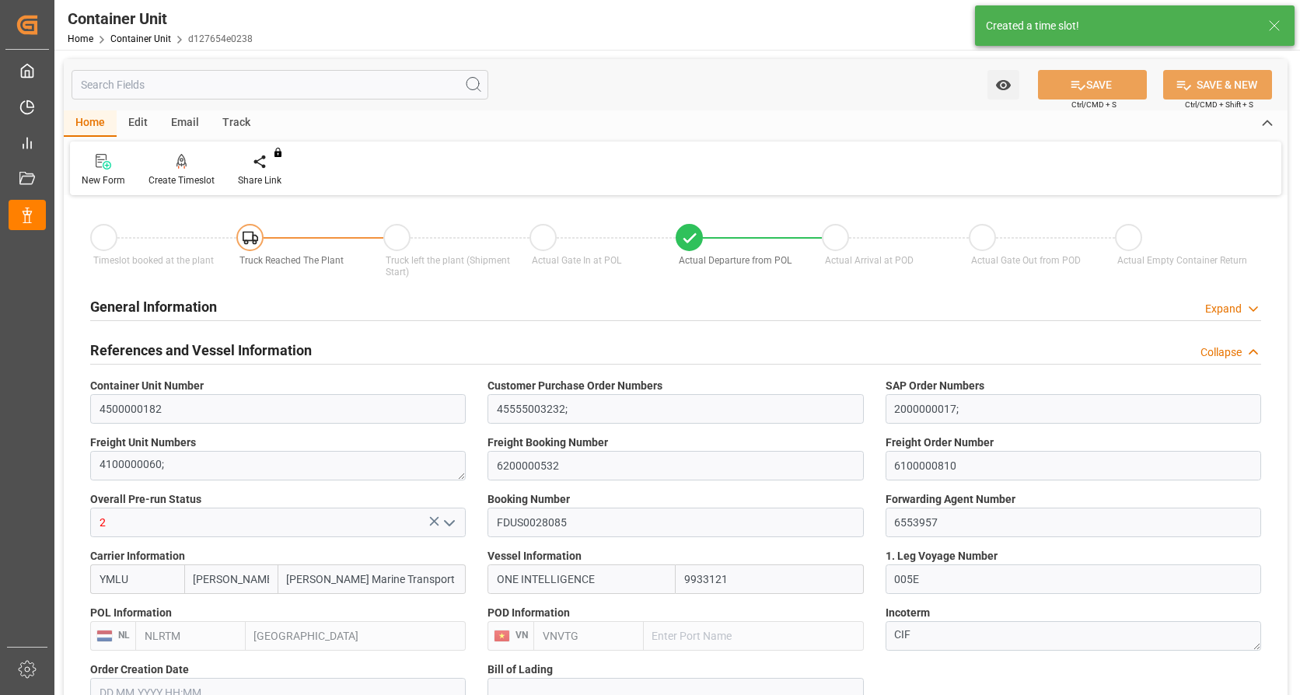
type input "Yang Ming"
type input "Yang Ming Marine Transport Corp."
type input "9933121"
type input "NLRTM"
type input "VNVTG"
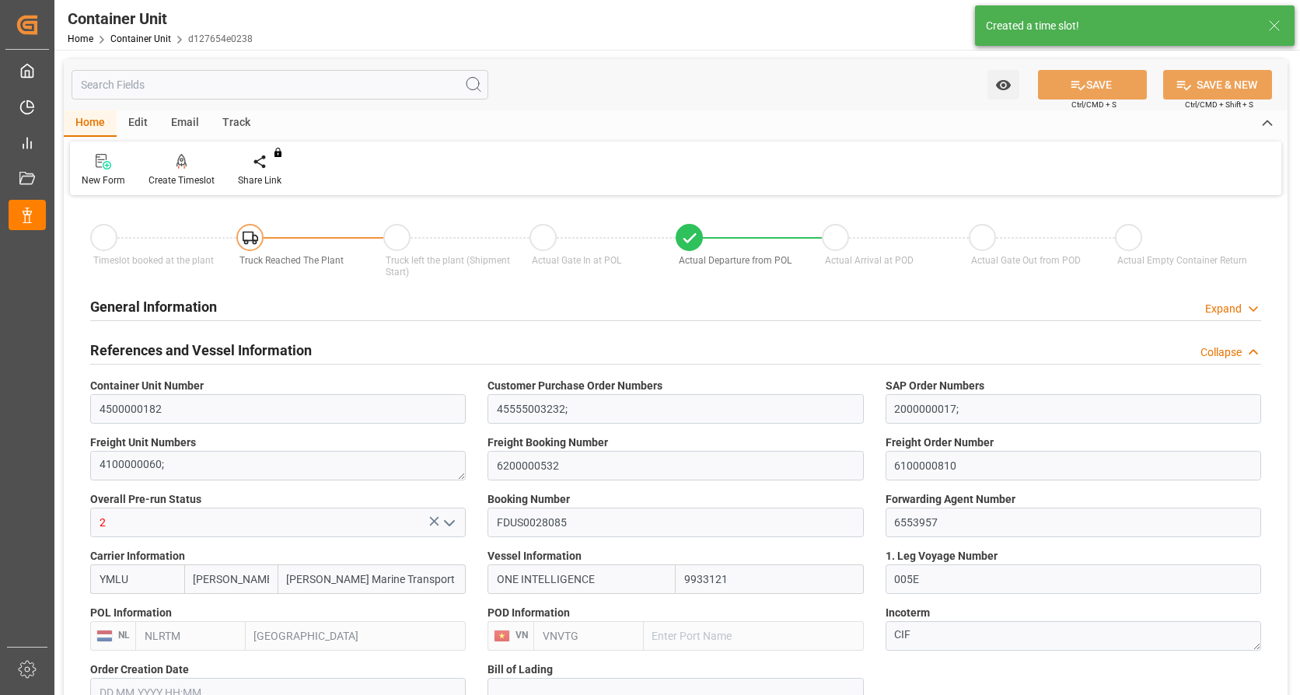
type input "0"
type input "79500"
type input "NLRTM"
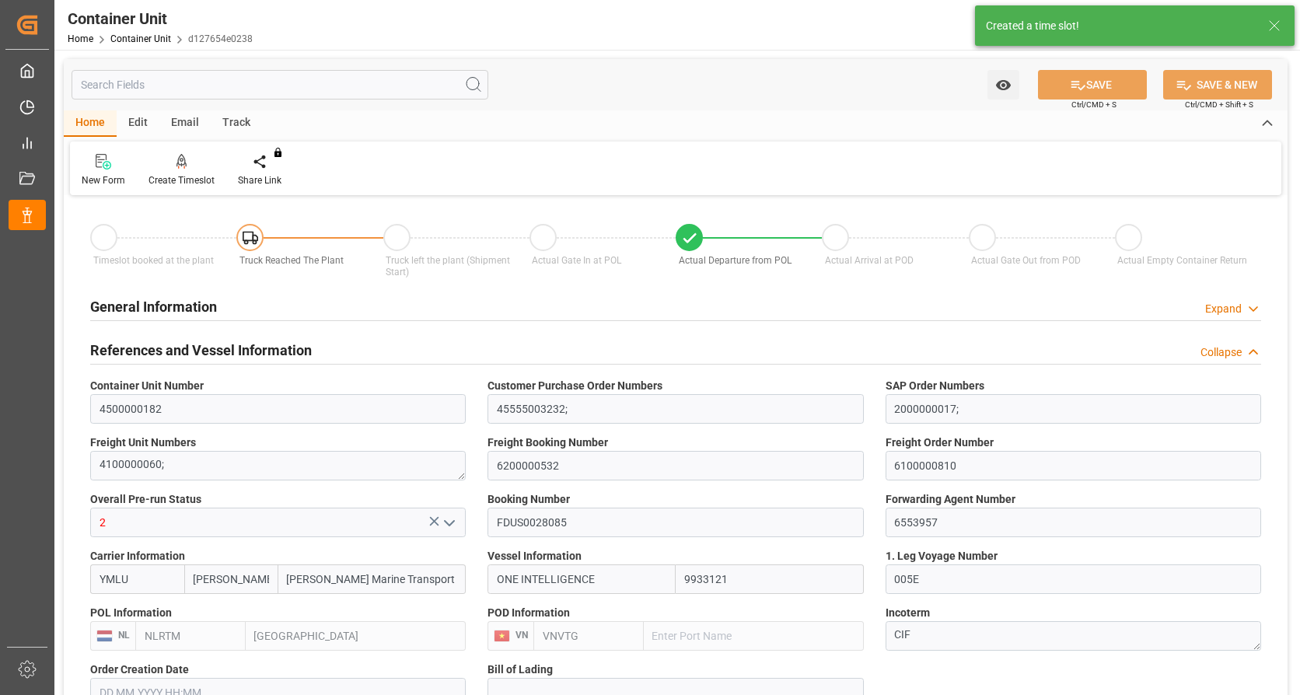
type input "VNVUT"
type input "01.08.2025"
type input "15.08.2025 05:30"
type input "13.08.2025 12:00"
type input "15.08.2025 07:40"
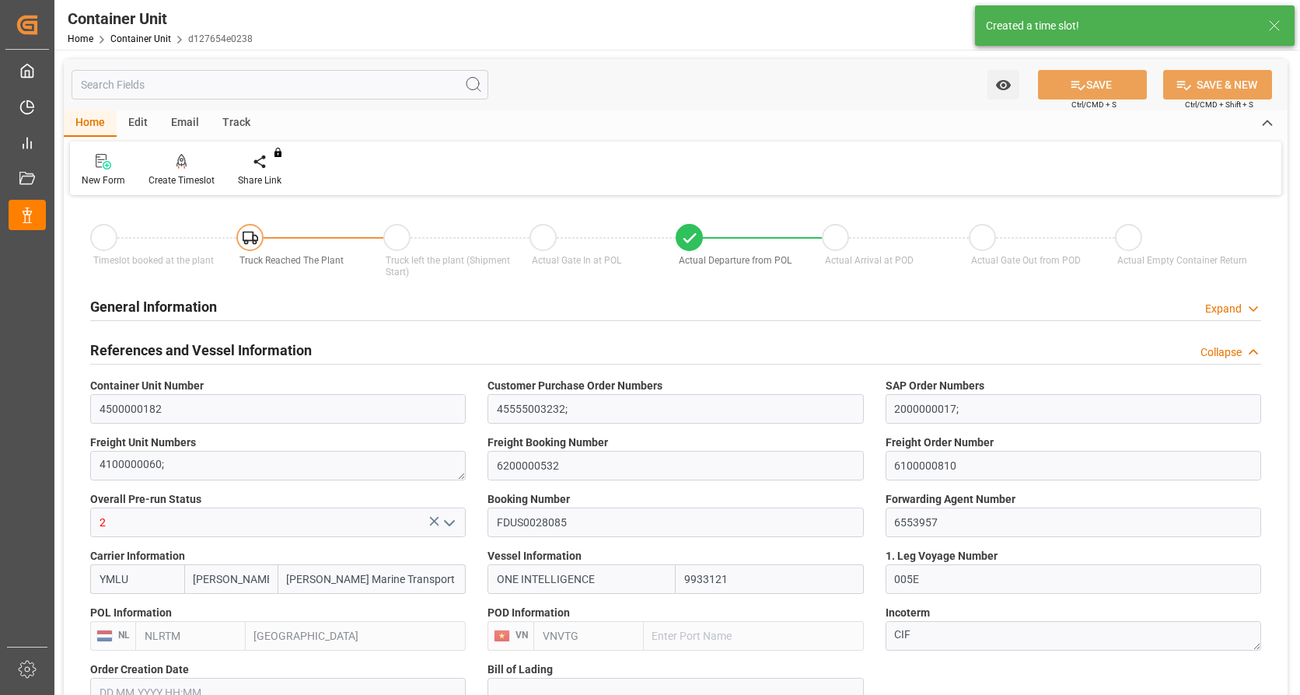
type input "25.10.2025 11:00"
type input "14.10.2025 12:30"
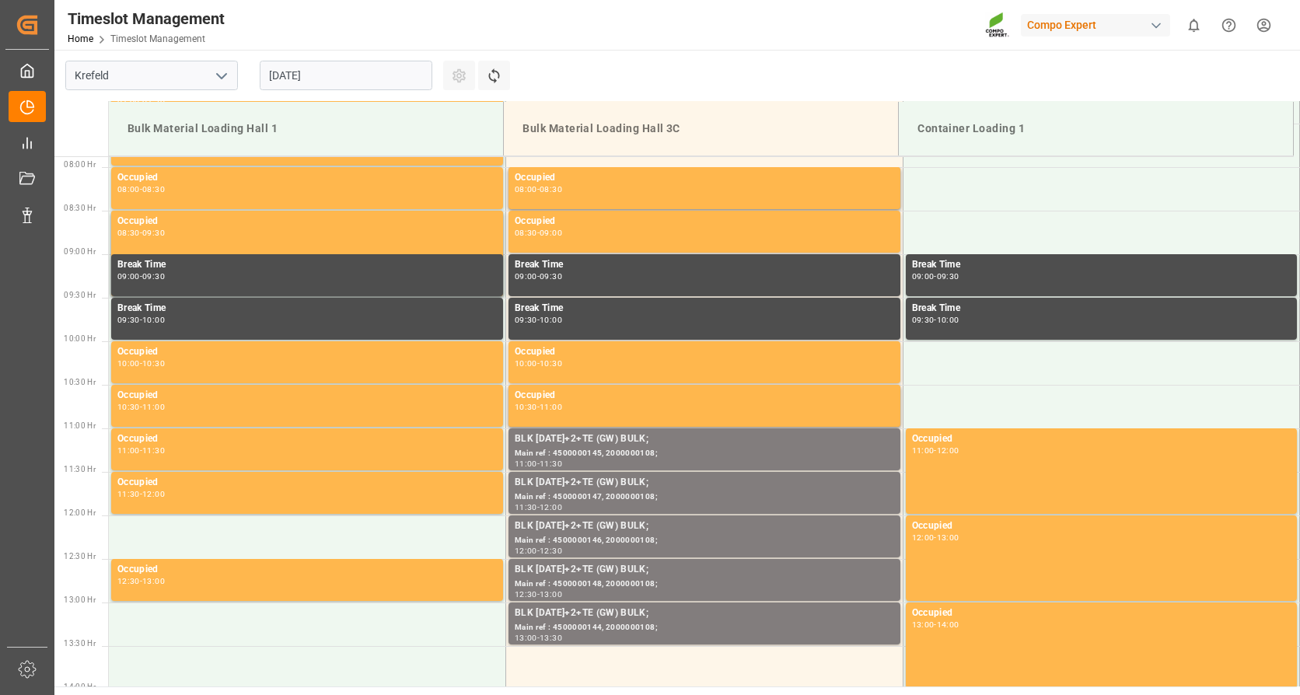
scroll to position [687, 0]
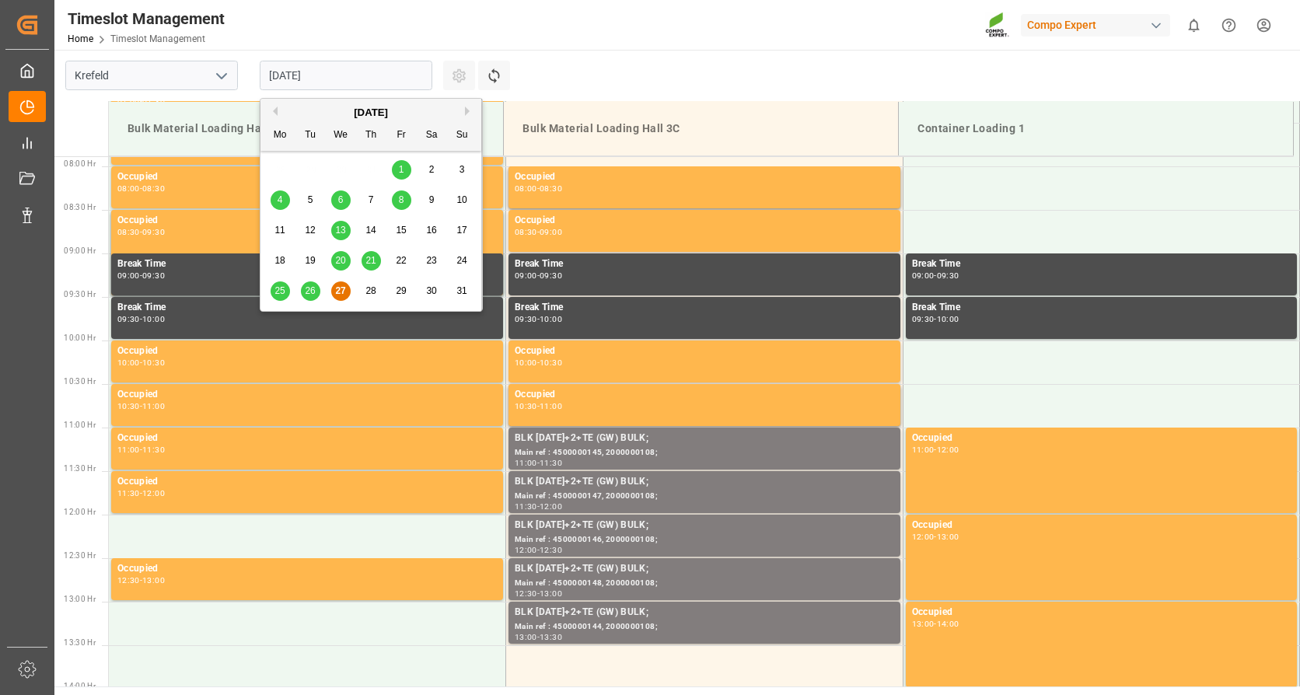
click at [335, 75] on input "[DATE]" at bounding box center [346, 76] width 173 height 30
click at [463, 110] on div "[DATE]" at bounding box center [371, 113] width 221 height 16
click at [465, 114] on button "Next Month" at bounding box center [469, 111] width 9 height 9
click at [311, 170] on span "2" at bounding box center [310, 169] width 5 height 11
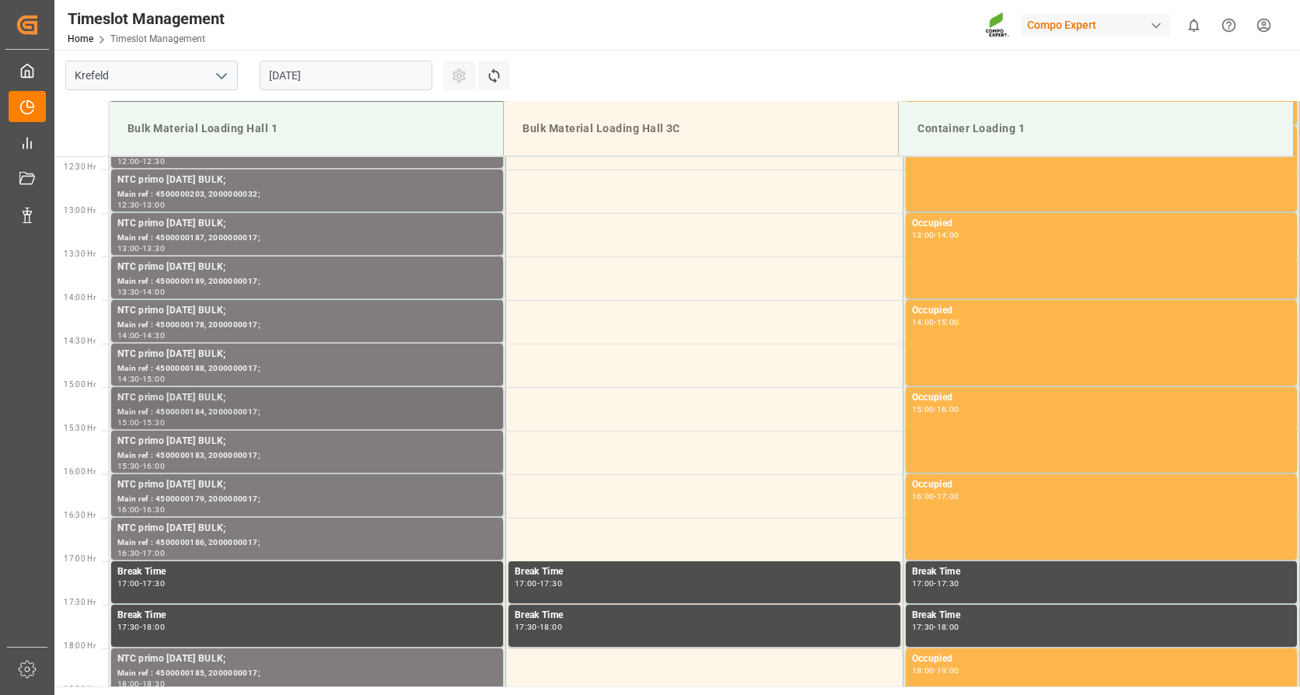
scroll to position [1387, 0]
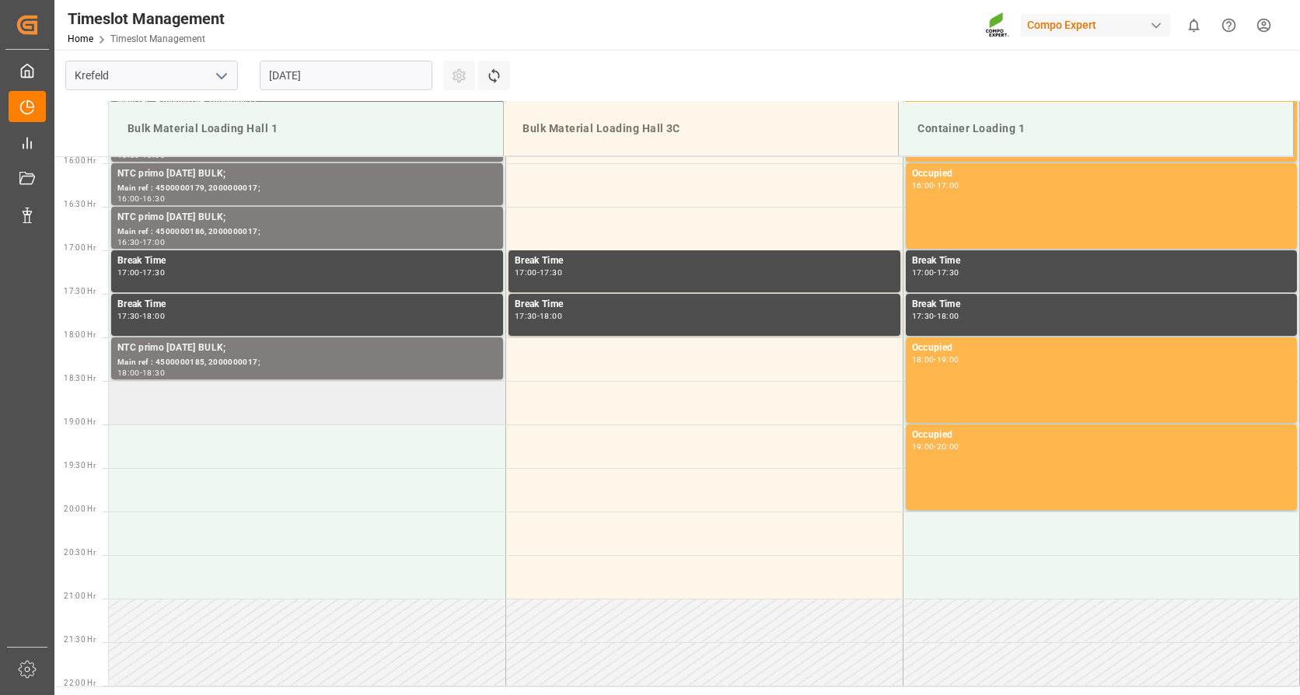
click at [356, 404] on td at bounding box center [307, 403] width 397 height 44
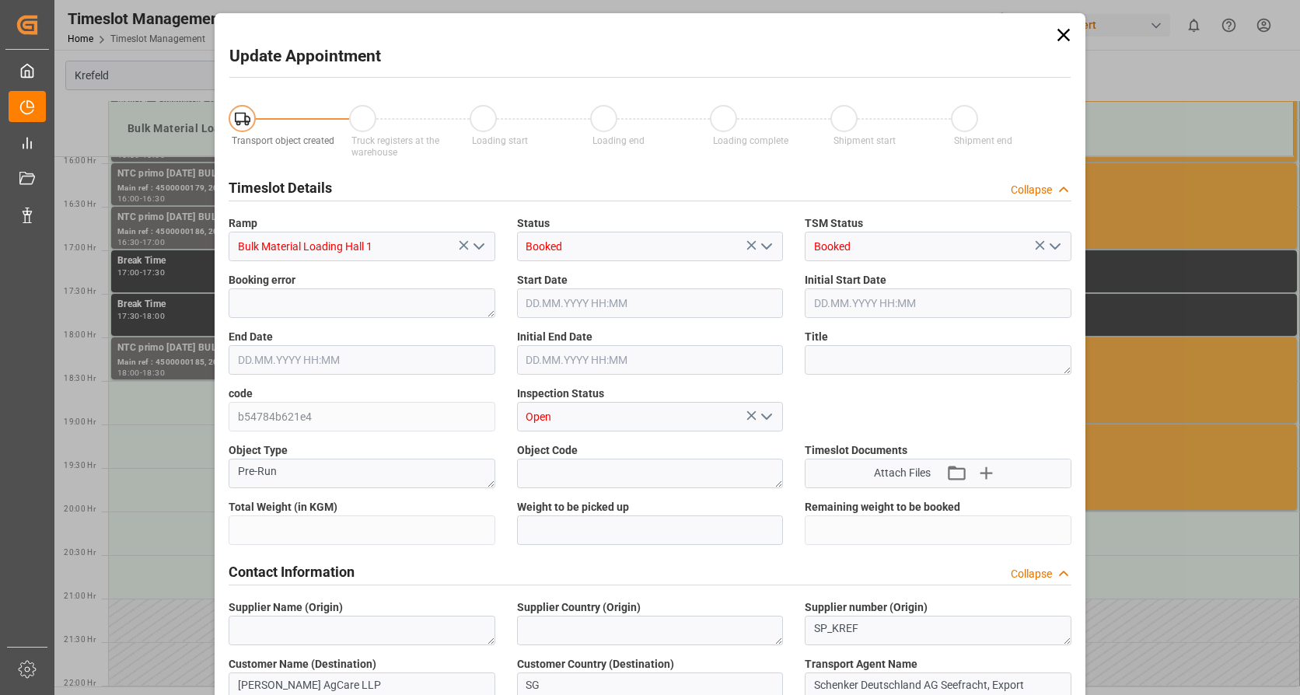
type input "79500"
type input "0"
type input "[DATE] 18:30"
type input "[DATE] 19:00"
type input "[DATE] 06:51"
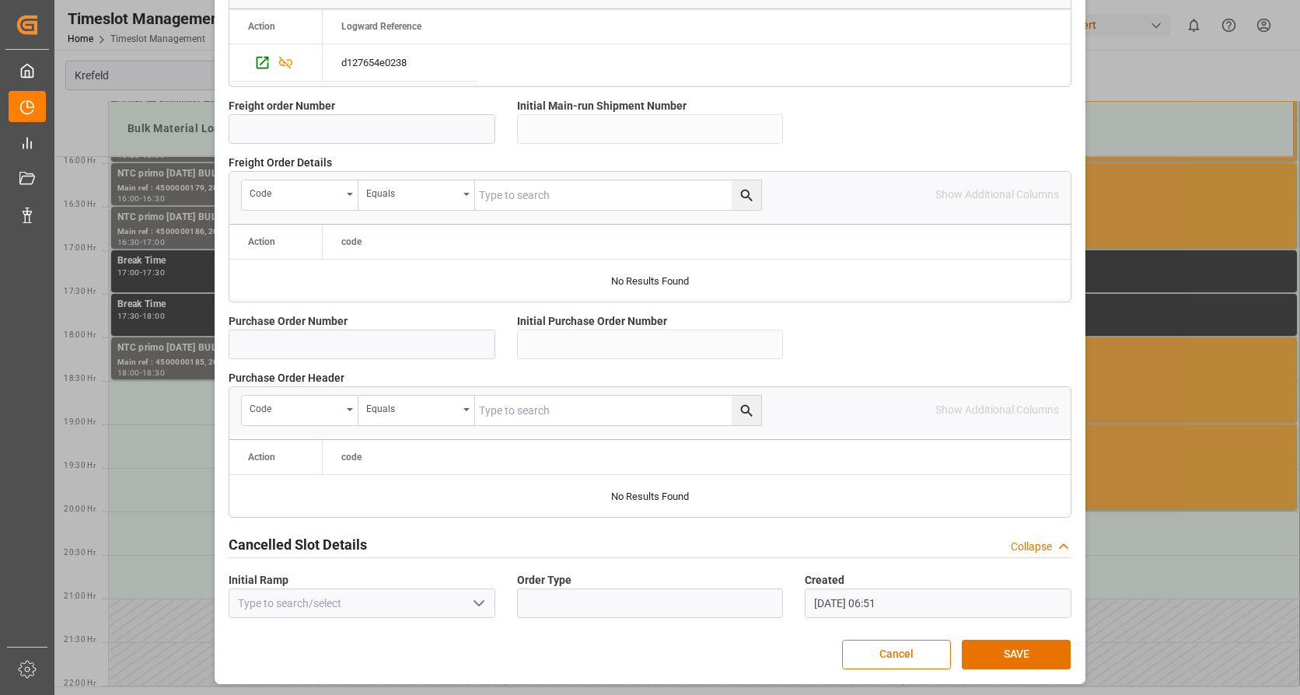
scroll to position [1359, 0]
click at [988, 648] on button "SAVE" at bounding box center [1016, 654] width 109 height 30
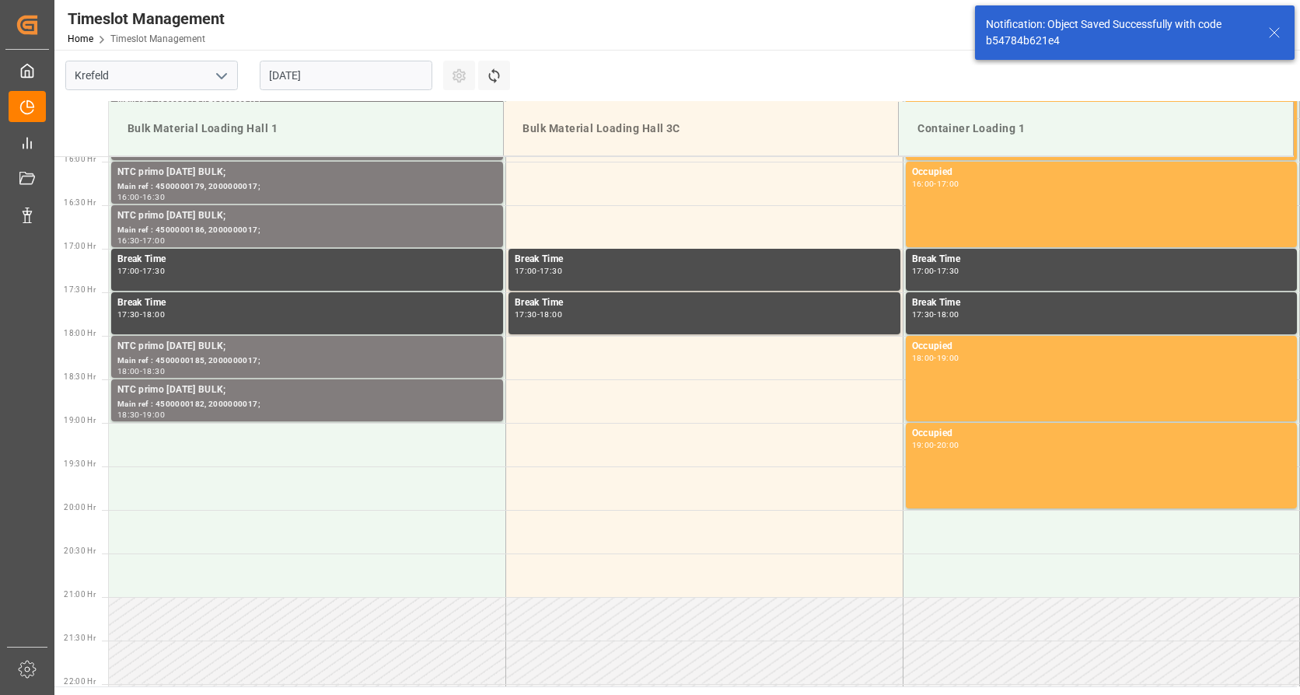
scroll to position [1471, 0]
